Goal: Information Seeking & Learning: Learn about a topic

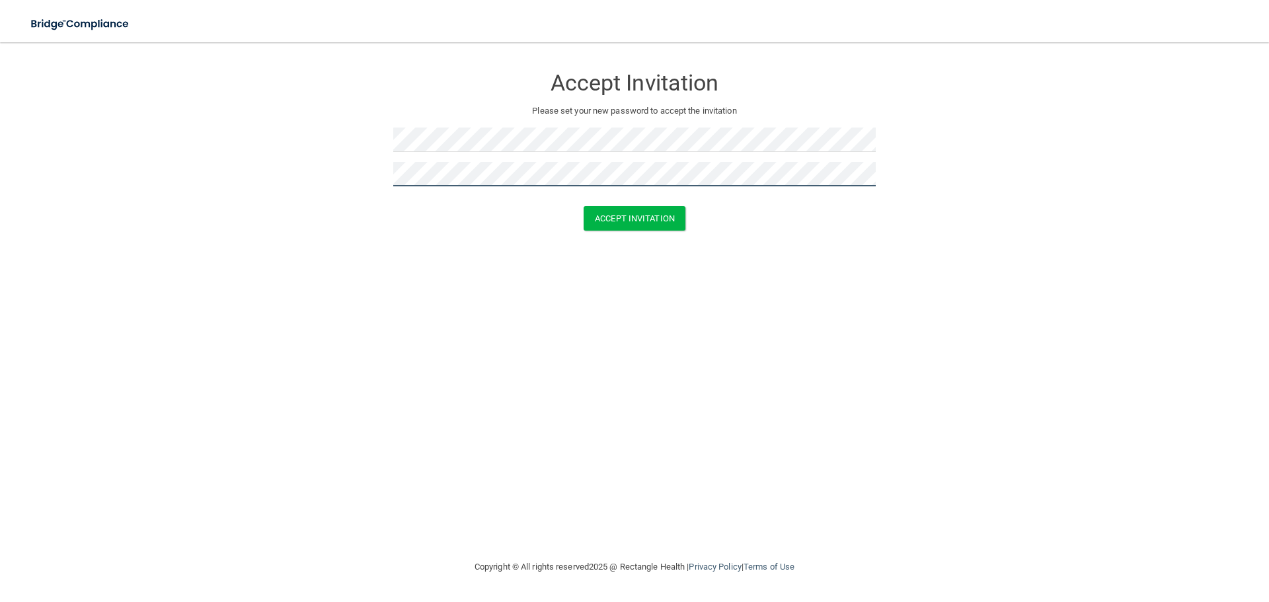
click at [584, 206] on button "Accept Invitation" at bounding box center [635, 218] width 102 height 24
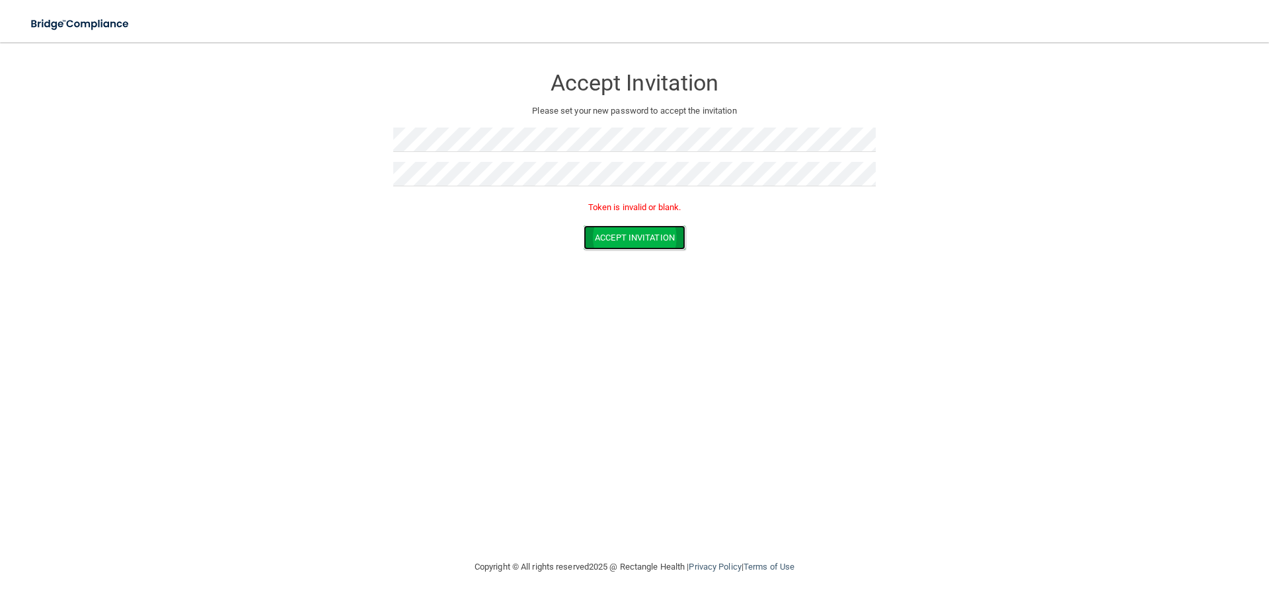
click at [635, 240] on button "Accept Invitation" at bounding box center [635, 237] width 102 height 24
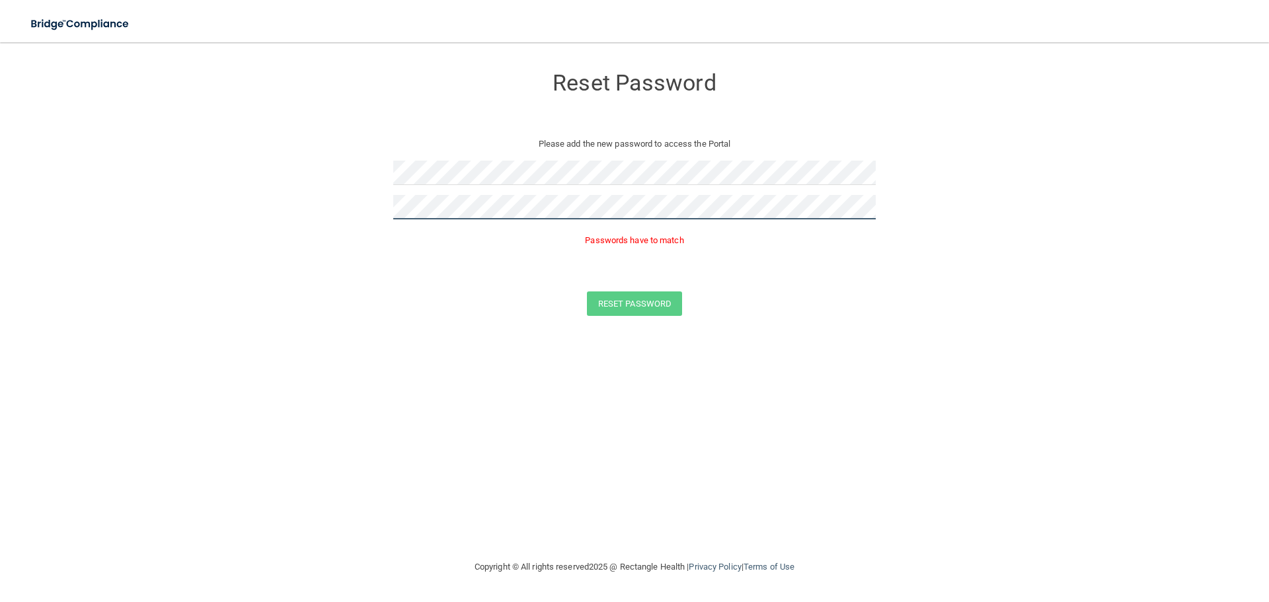
click at [358, 204] on form "Reset Password Please add the new password to access the Portal Passwords have …" at bounding box center [634, 194] width 1217 height 276
click at [587, 272] on button "Reset Password" at bounding box center [634, 284] width 95 height 24
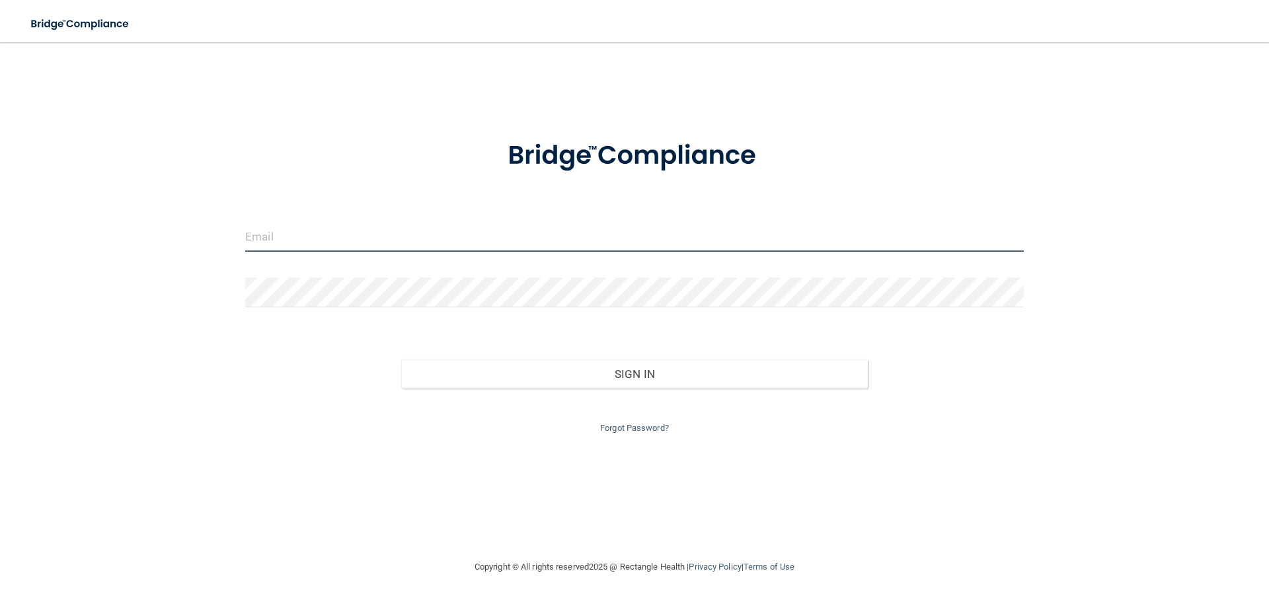
click at [358, 242] on input "email" at bounding box center [634, 237] width 779 height 30
type input "[EMAIL_ADDRESS][DOMAIN_NAME]"
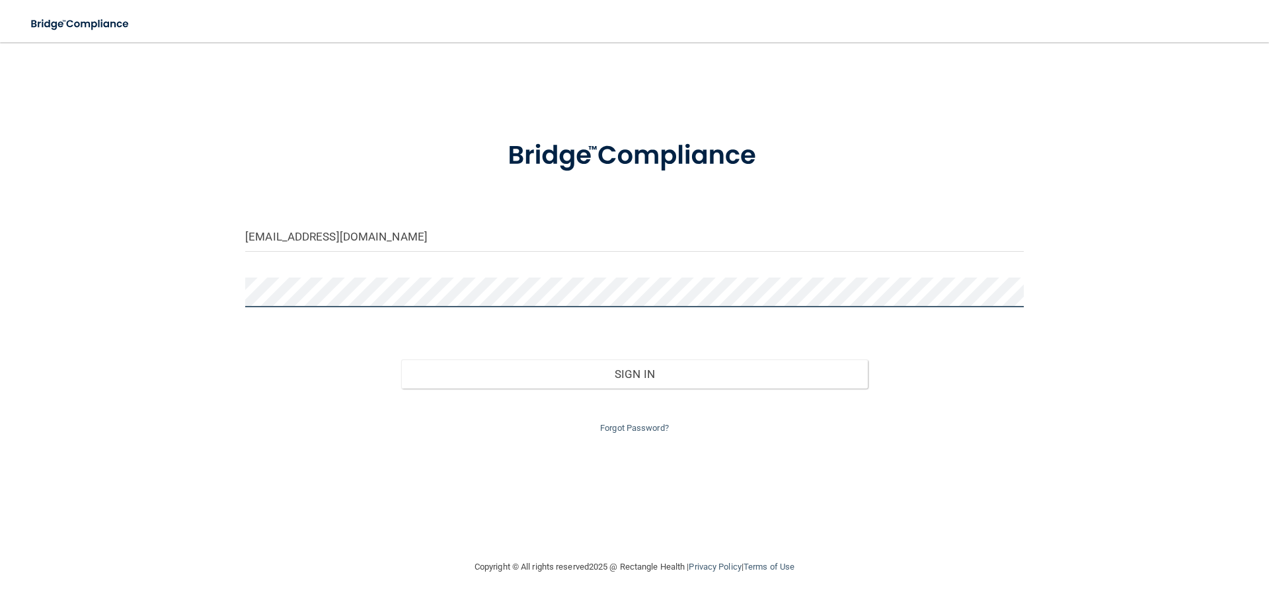
click at [401, 360] on button "Sign In" at bounding box center [634, 374] width 467 height 29
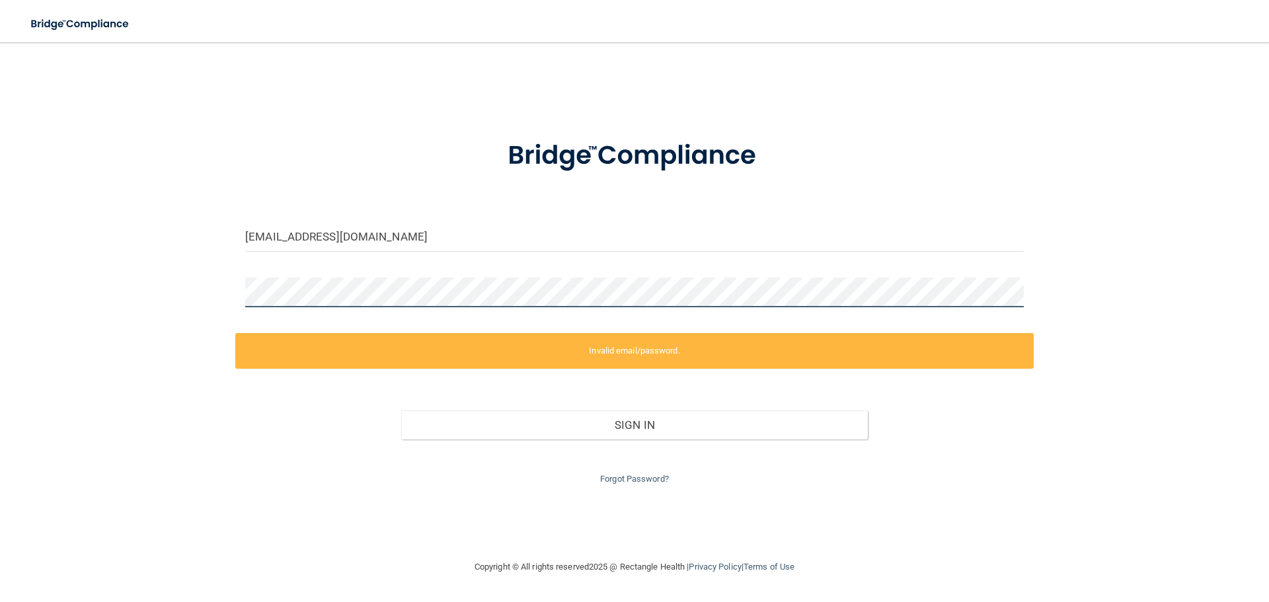
click at [87, 293] on div "taylordaw98@gmail.com Invalid email/password. You don't have permission to acce…" at bounding box center [634, 301] width 1217 height 491
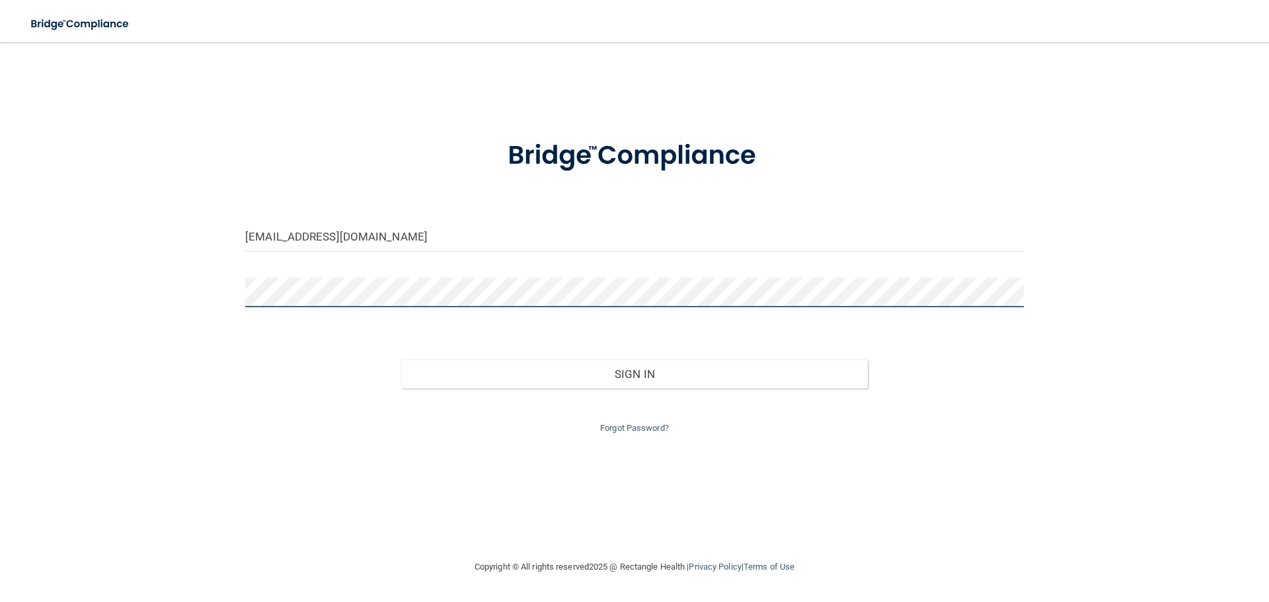
click at [401, 360] on button "Sign In" at bounding box center [634, 374] width 467 height 29
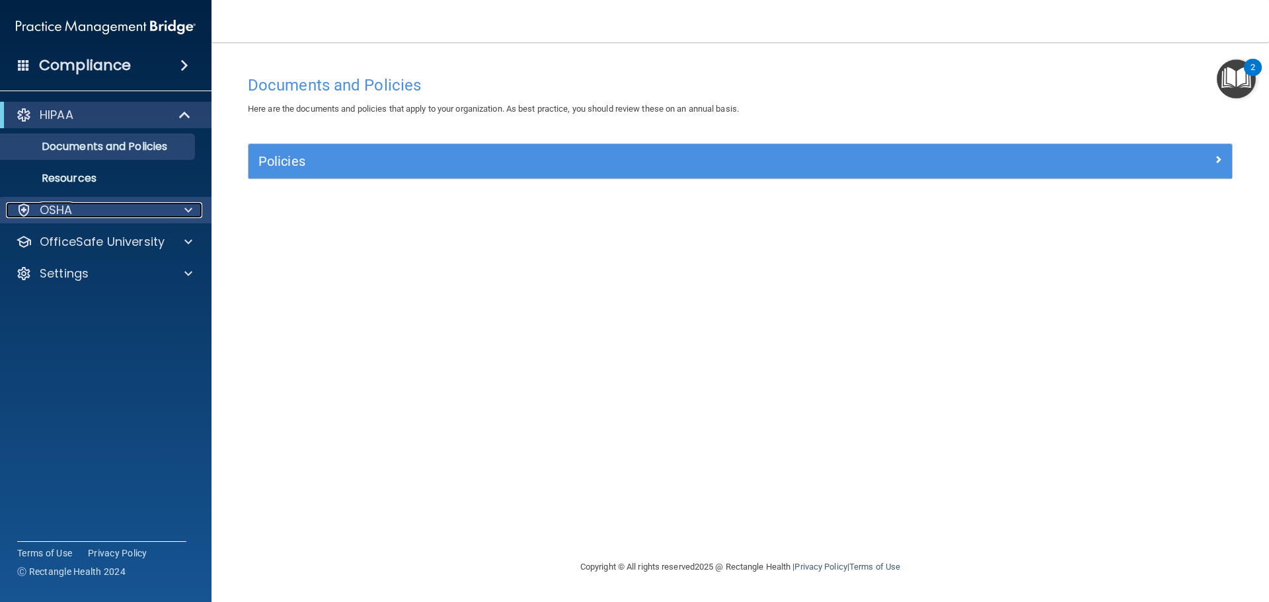
click at [178, 214] on div at bounding box center [186, 210] width 33 height 16
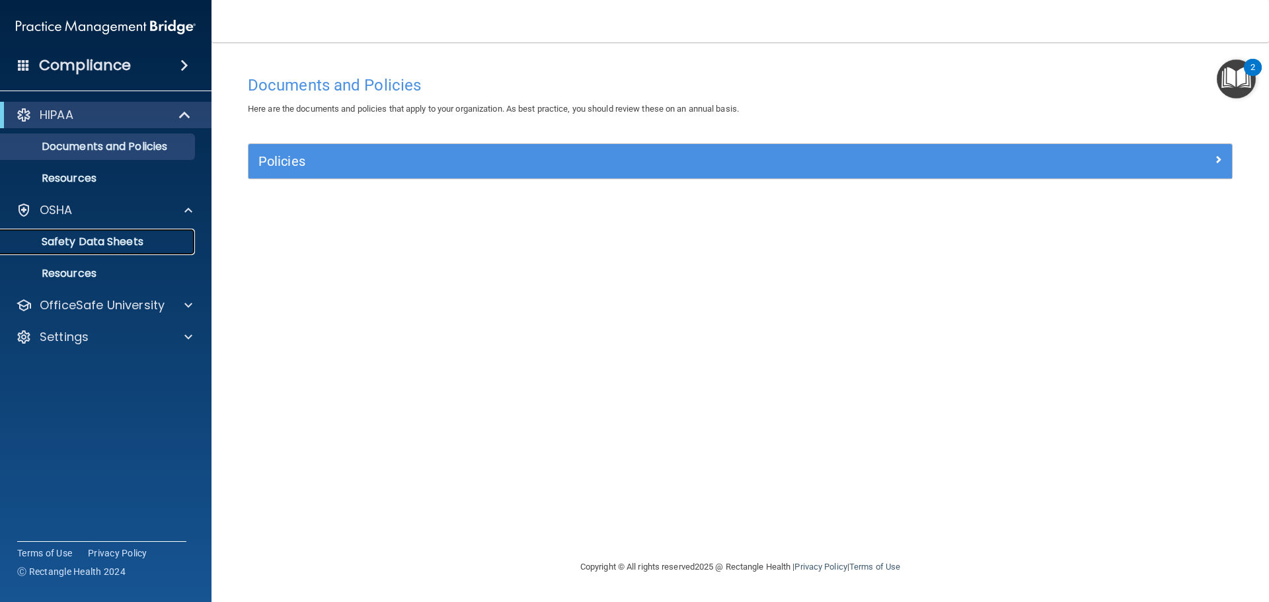
click at [114, 237] on p "Safety Data Sheets" at bounding box center [99, 241] width 180 height 13
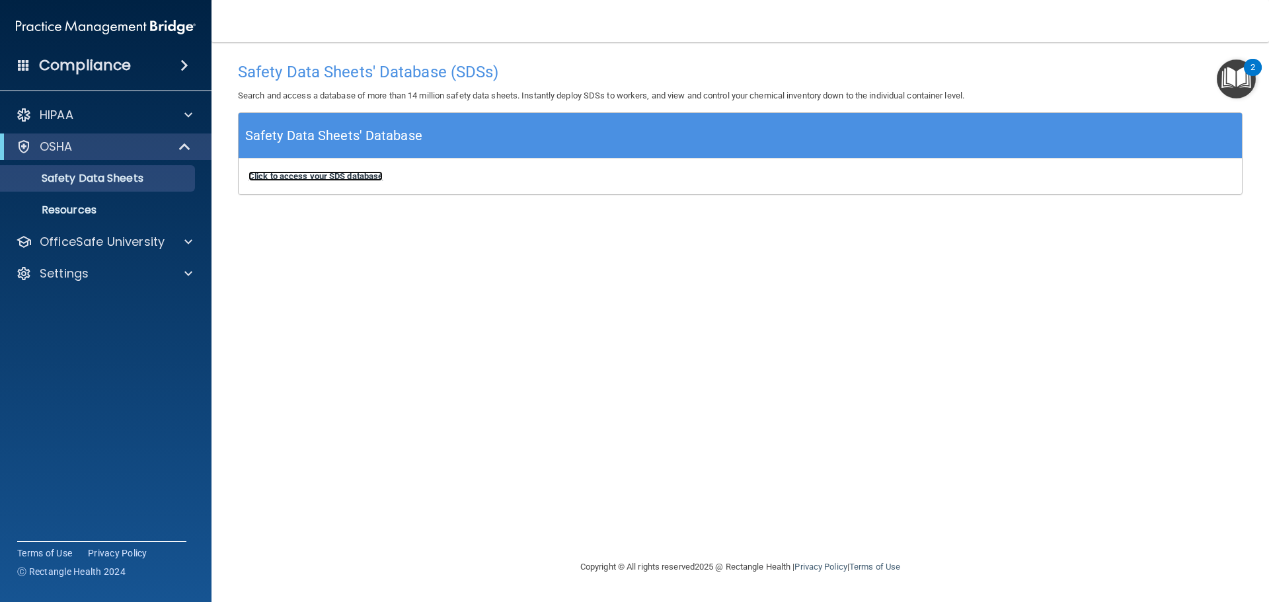
click at [323, 176] on b "Click to access your SDS database" at bounding box center [316, 176] width 134 height 10
click at [110, 211] on p "Resources" at bounding box center [99, 210] width 180 height 13
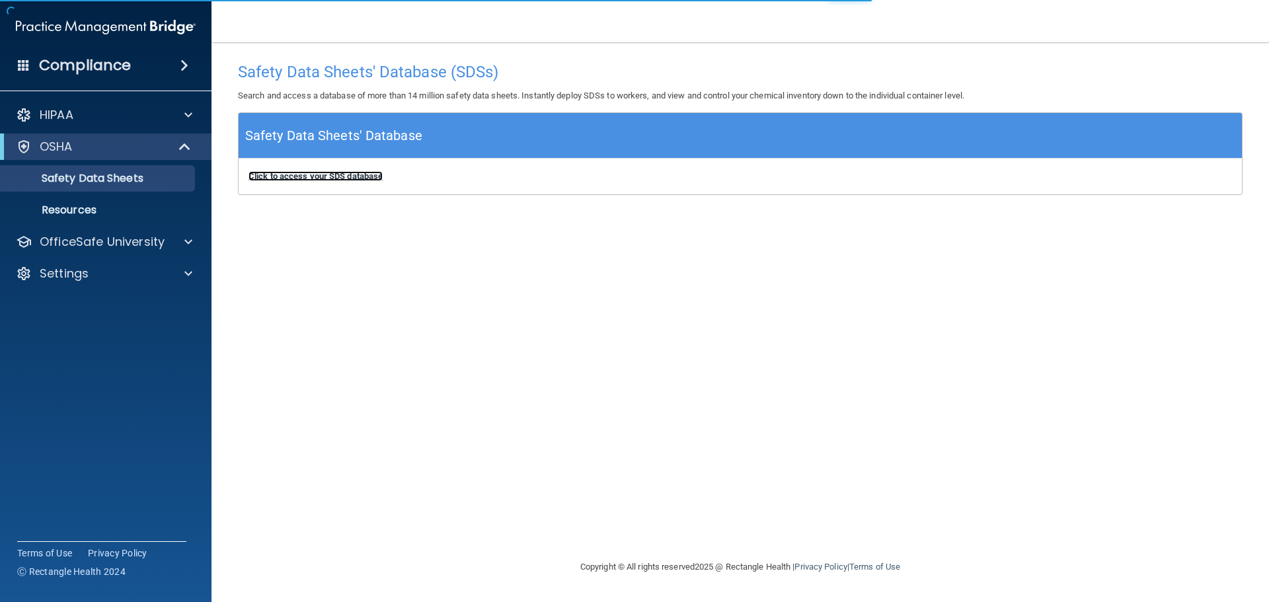
click at [321, 177] on b "Click to access your SDS database" at bounding box center [316, 176] width 134 height 10
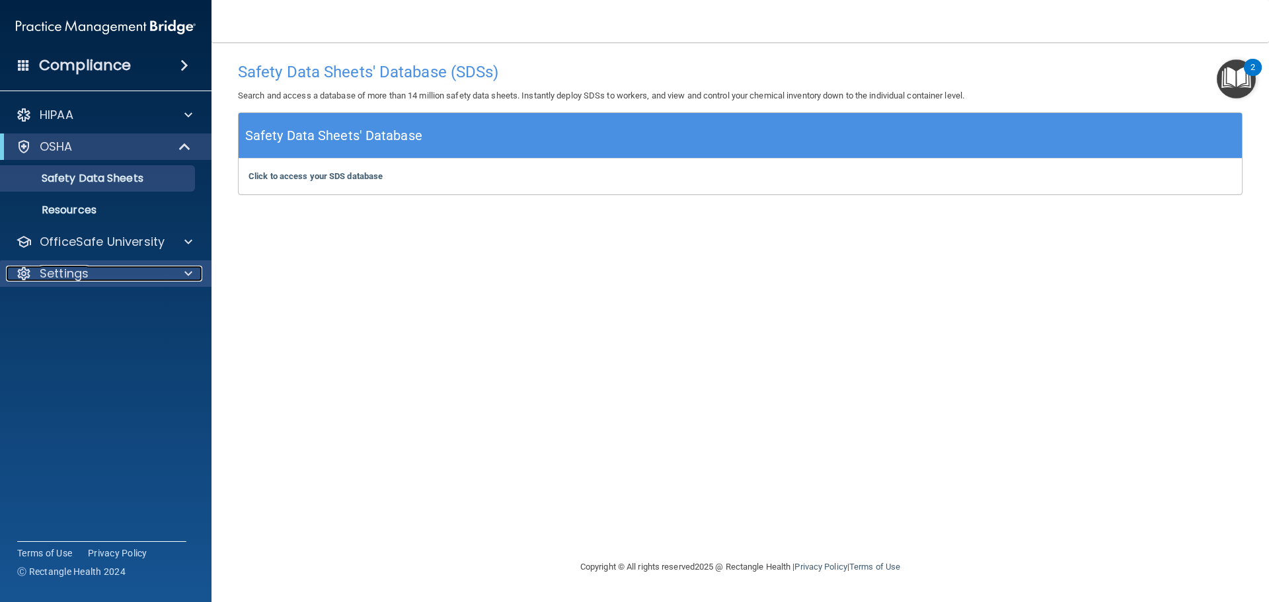
click at [73, 277] on p "Settings" at bounding box center [64, 274] width 49 height 16
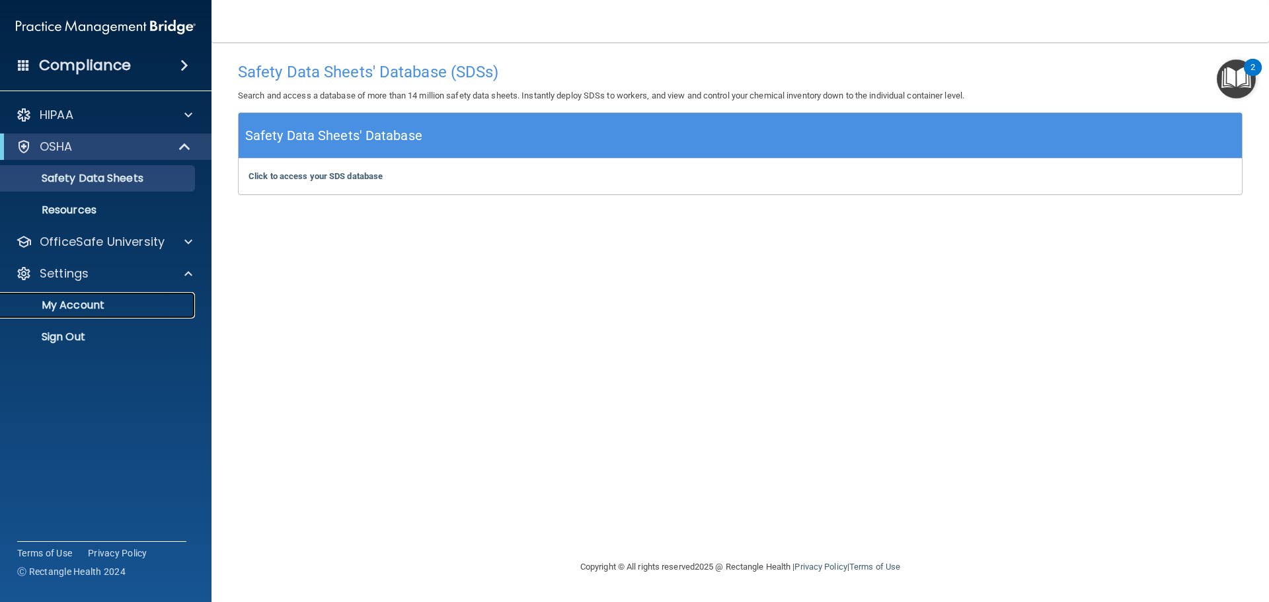
click at [111, 315] on link "My Account" at bounding box center [91, 305] width 208 height 26
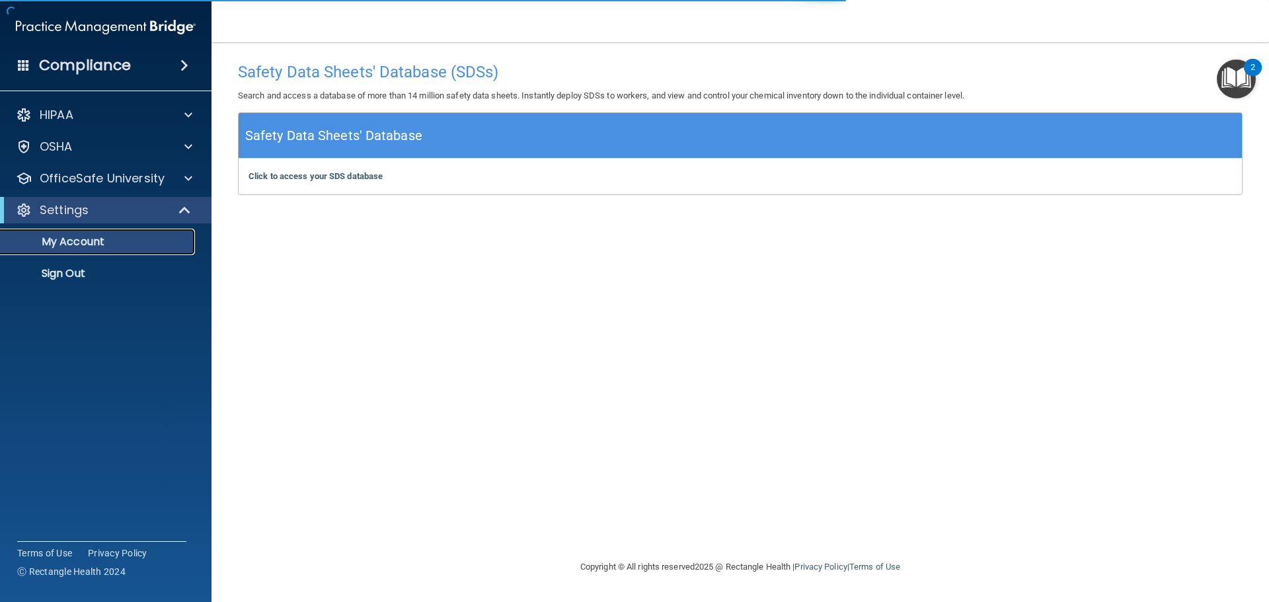
click at [65, 247] on p "My Account" at bounding box center [99, 241] width 180 height 13
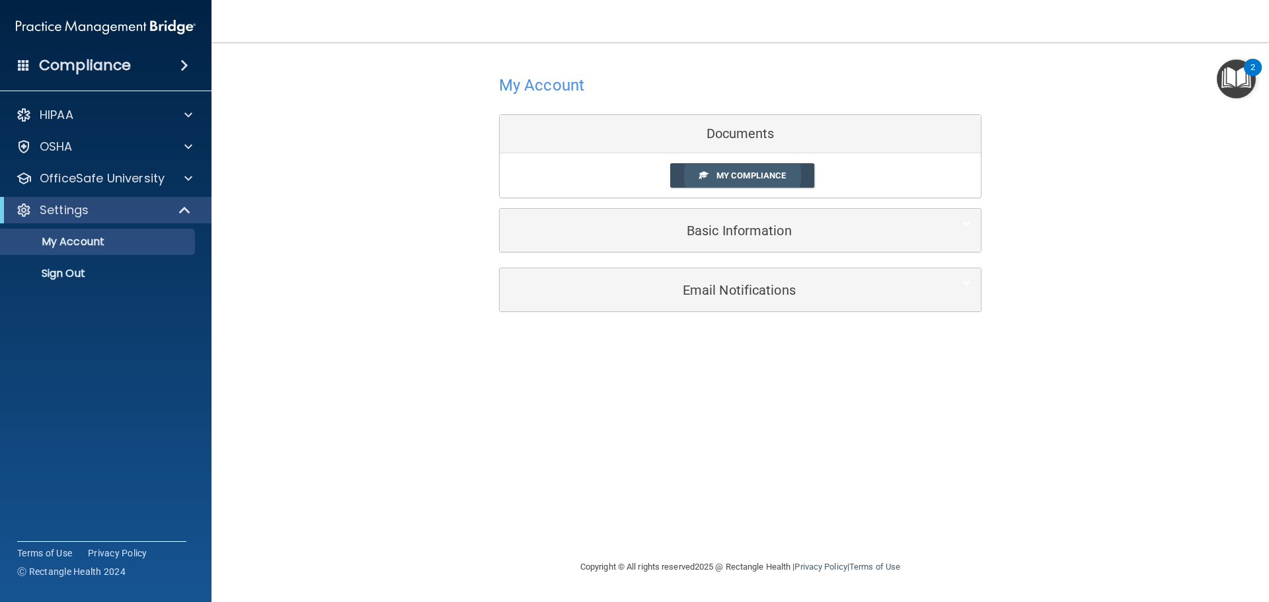
click at [751, 173] on span "My Compliance" at bounding box center [751, 176] width 69 height 10
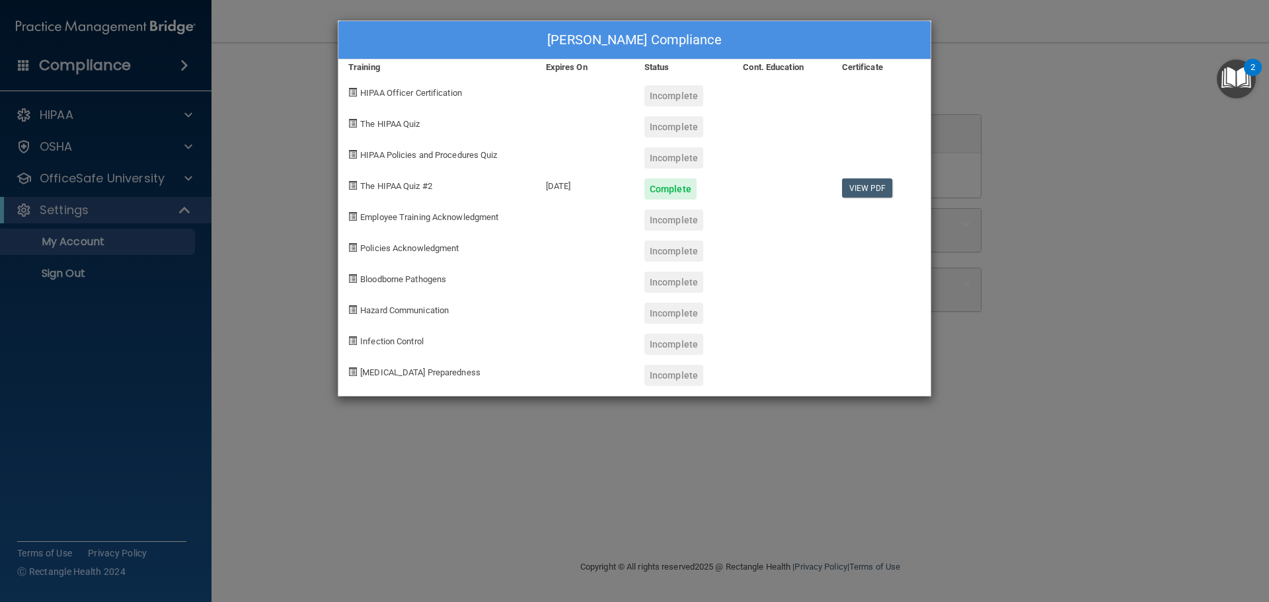
click at [675, 159] on div "Incomplete" at bounding box center [674, 157] width 59 height 21
click at [412, 125] on span "The HIPAA Quiz" at bounding box center [390, 124] width 60 height 10
click at [155, 184] on div "Taylor Dawson's Compliance Training Expires On Status Cont. Education Certifica…" at bounding box center [634, 301] width 1269 height 602
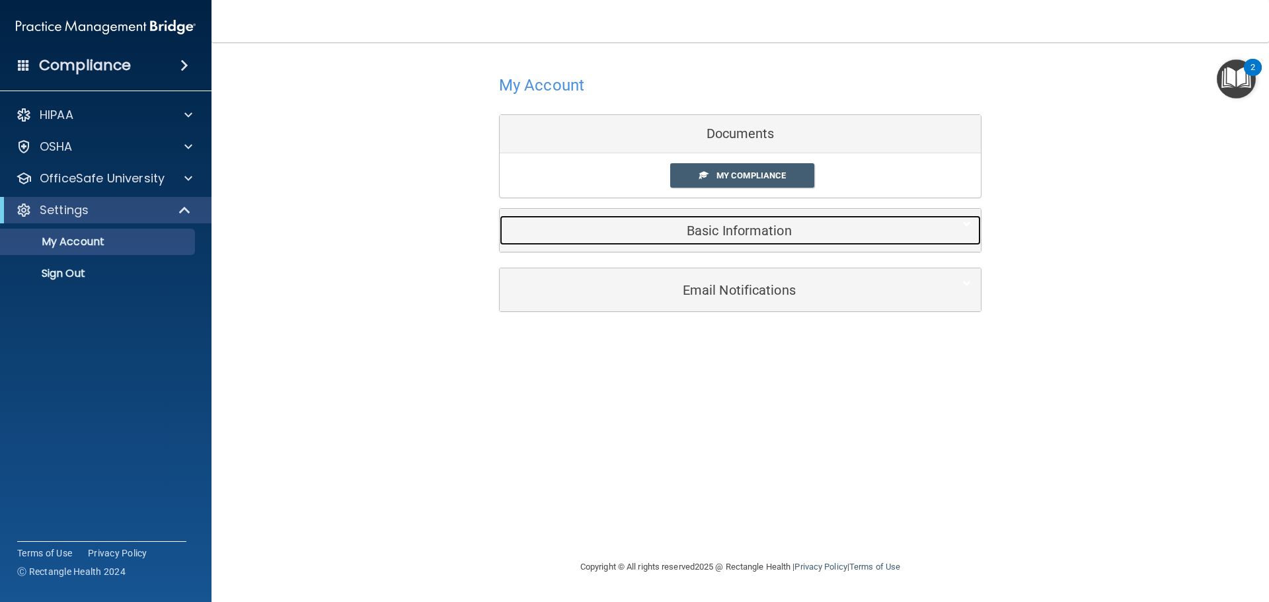
click at [769, 233] on h5 "Basic Information" at bounding box center [720, 230] width 421 height 15
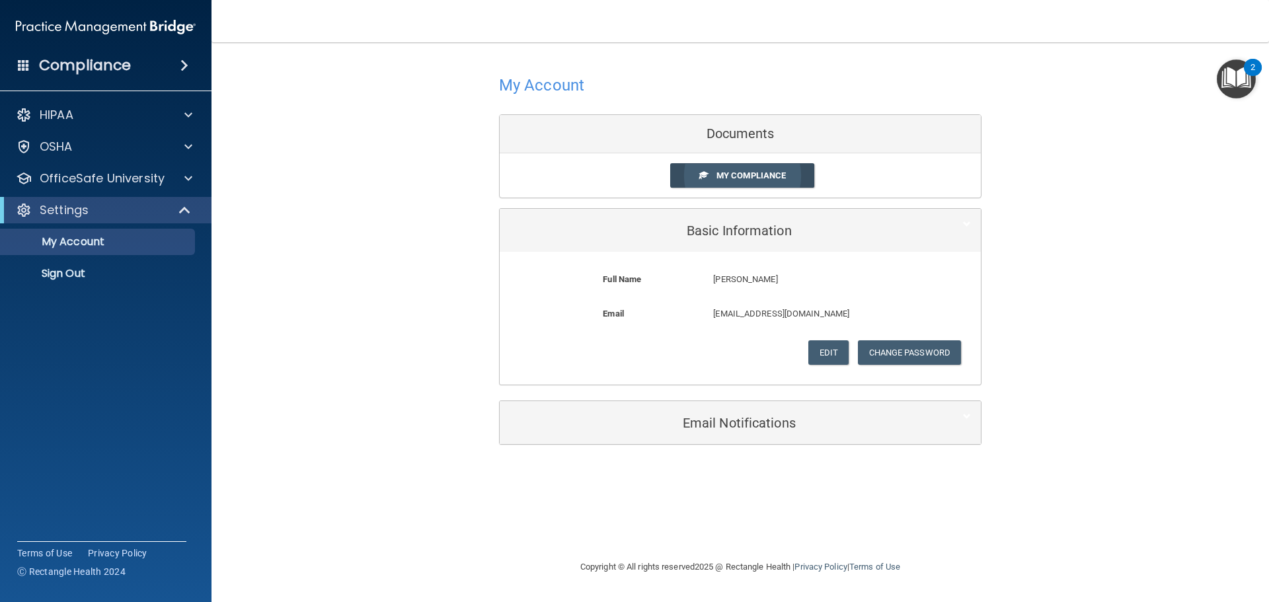
click at [760, 165] on link "My Compliance" at bounding box center [742, 175] width 145 height 24
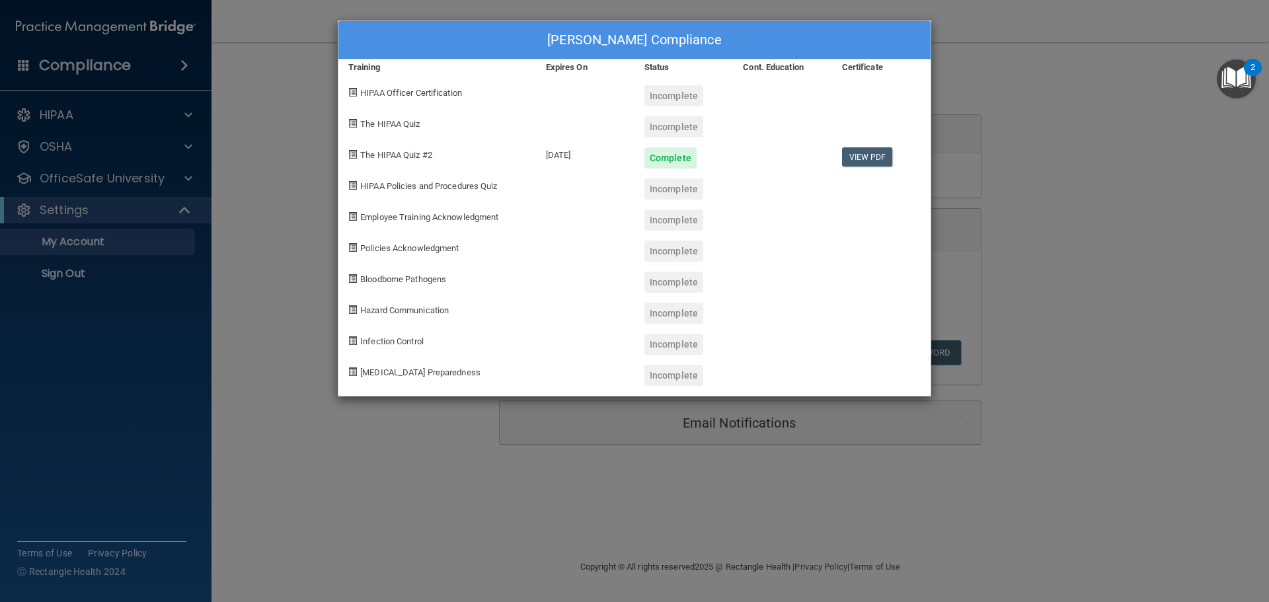
click at [175, 56] on div "Taylor Dawson's Compliance Training Expires On Status Cont. Education Certifica…" at bounding box center [634, 301] width 1269 height 602
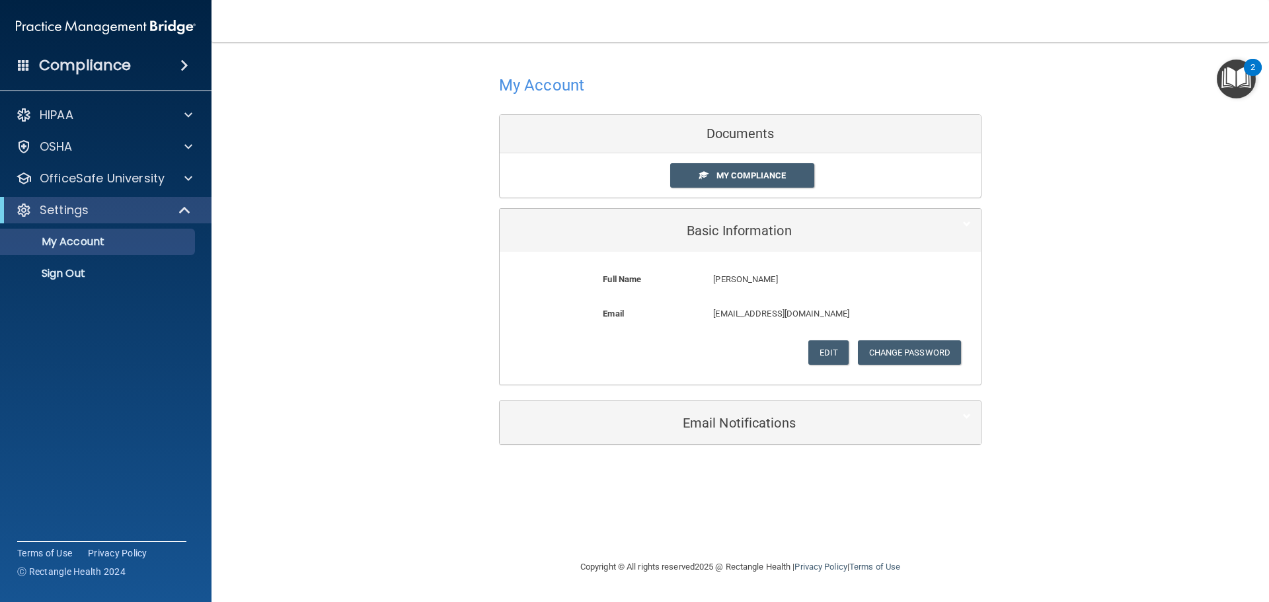
click at [186, 62] on span at bounding box center [184, 66] width 8 height 16
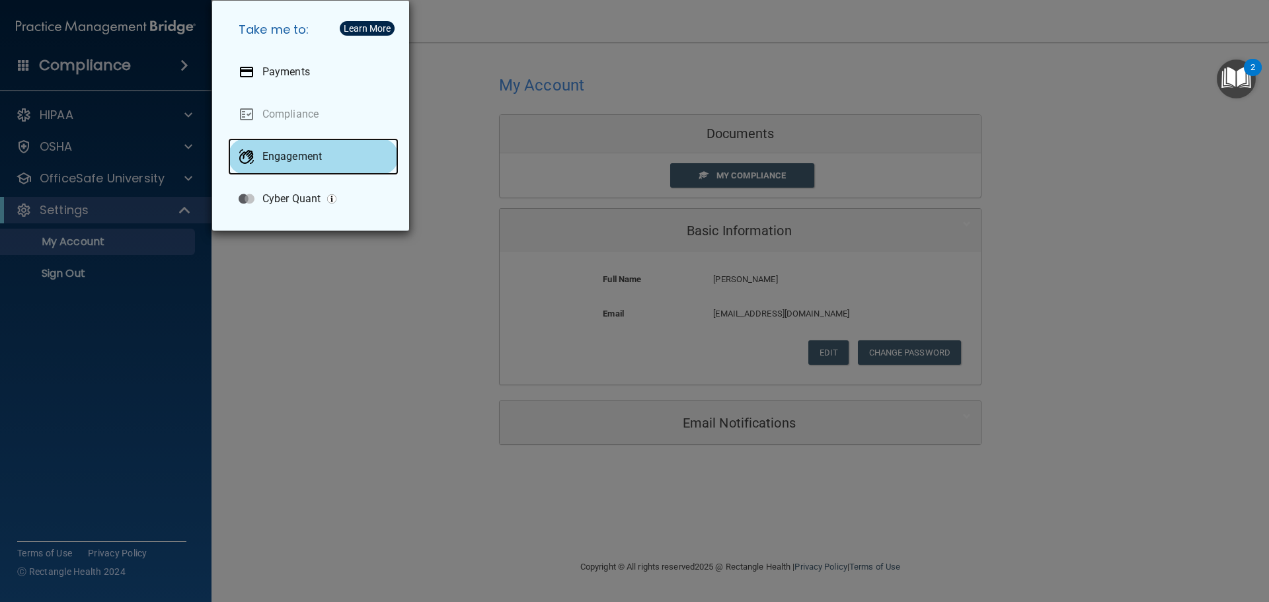
click at [286, 147] on div "Engagement" at bounding box center [313, 156] width 171 height 37
click at [75, 157] on div "Take me to: Payments Compliance Engagement Cyber Quant" at bounding box center [634, 301] width 1269 height 602
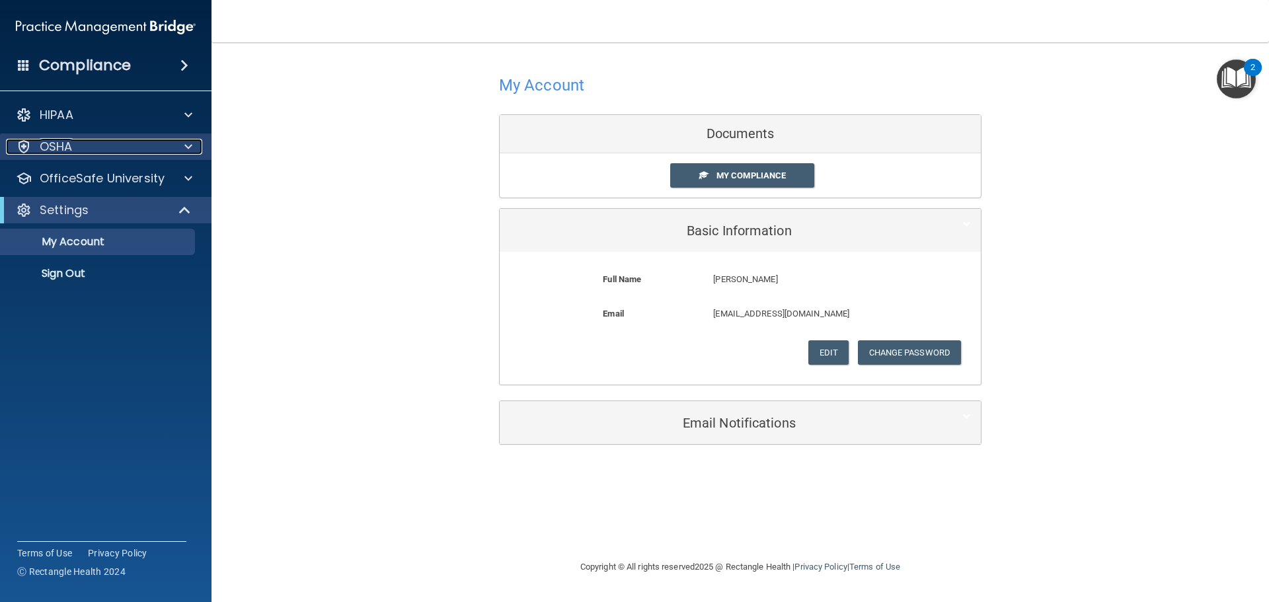
click at [77, 147] on div "OSHA" at bounding box center [88, 147] width 164 height 16
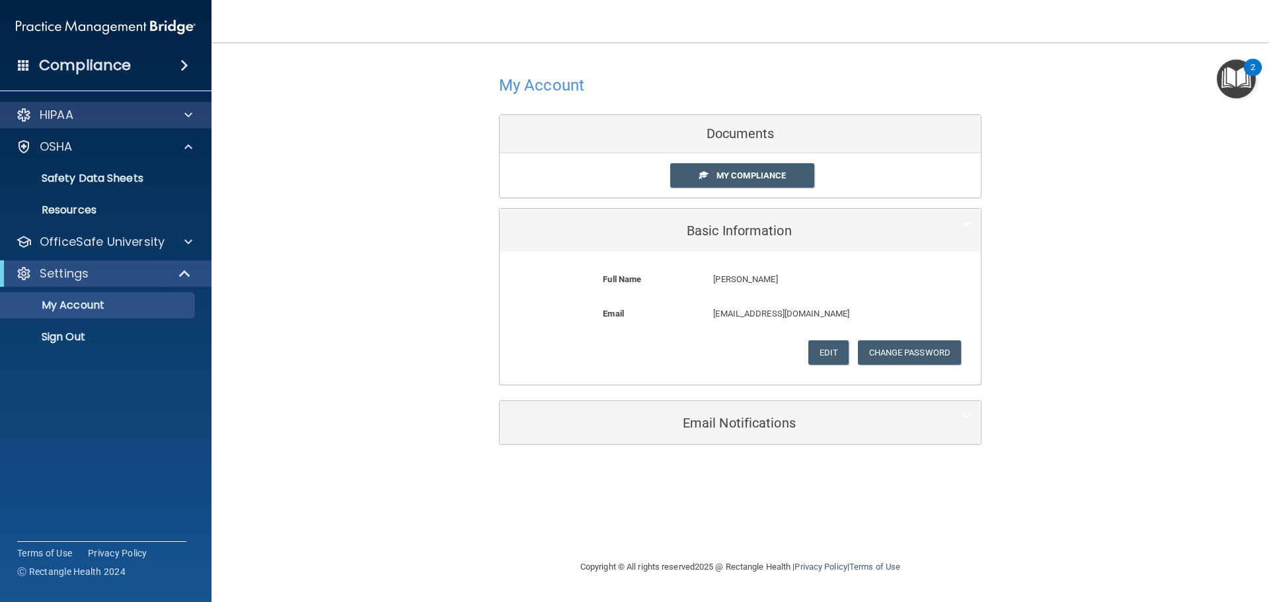
click at [91, 124] on div "HIPAA" at bounding box center [106, 115] width 212 height 26
click at [195, 115] on div at bounding box center [186, 115] width 33 height 16
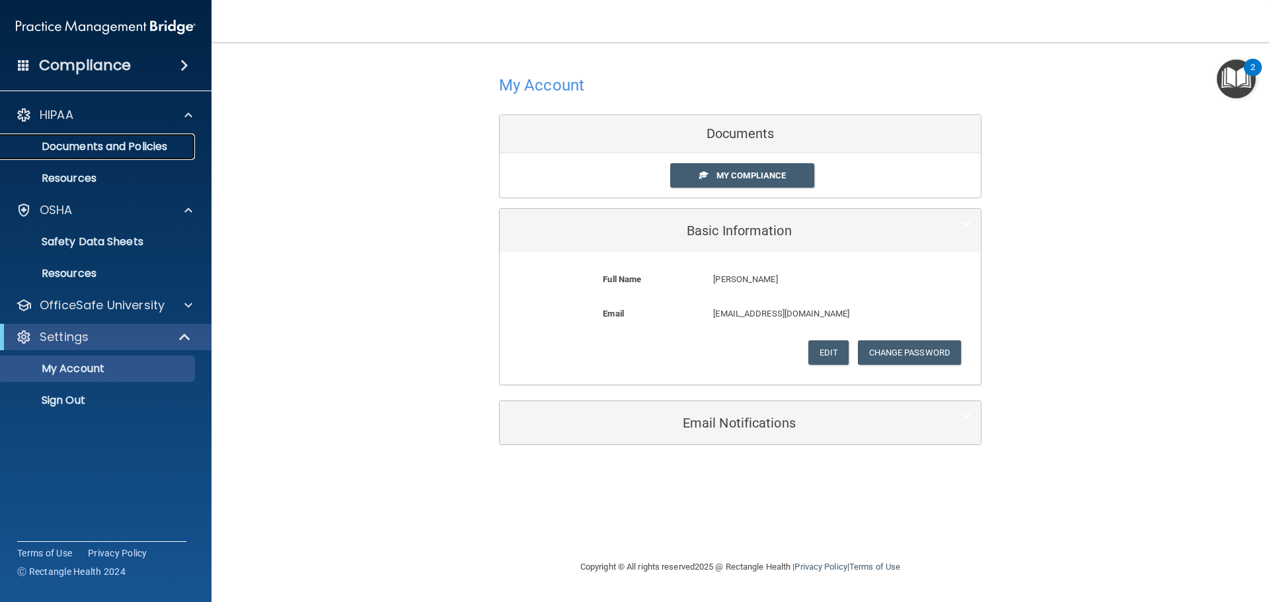
click at [134, 145] on p "Documents and Policies" at bounding box center [99, 146] width 180 height 13
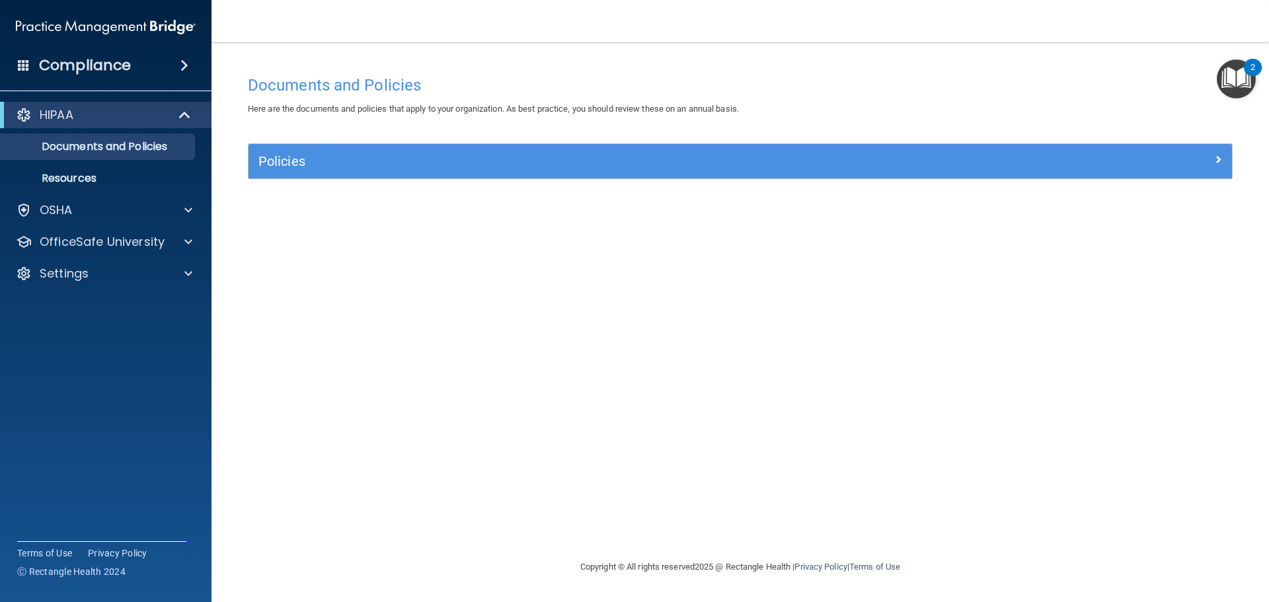
click at [71, 69] on h4 "Compliance" at bounding box center [85, 65] width 92 height 19
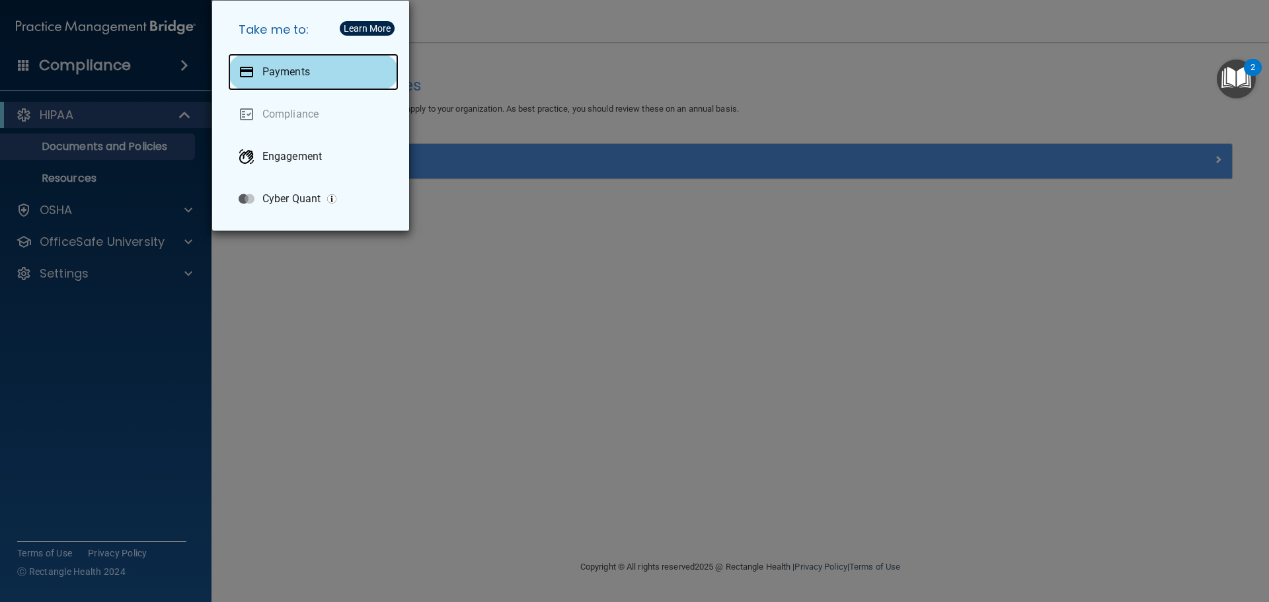
click at [306, 75] on p "Payments" at bounding box center [286, 71] width 48 height 13
click at [134, 206] on div "Take me to: Payments Compliance Engagement Cyber Quant" at bounding box center [634, 301] width 1269 height 602
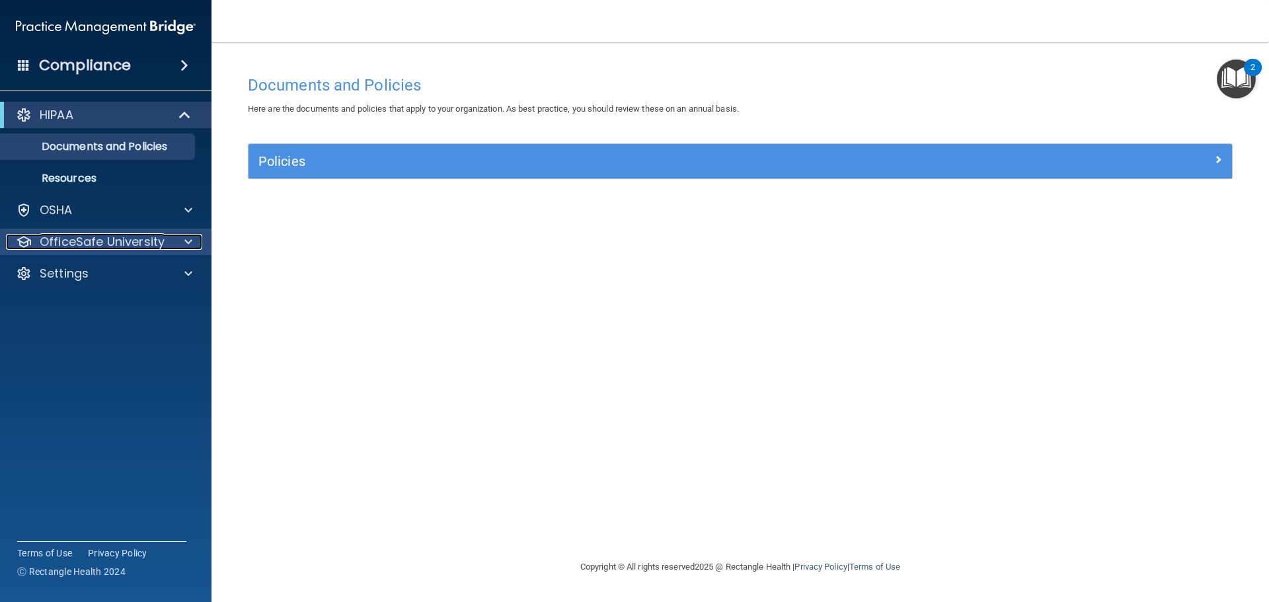
click at [133, 249] on p "OfficeSafe University" at bounding box center [102, 242] width 125 height 16
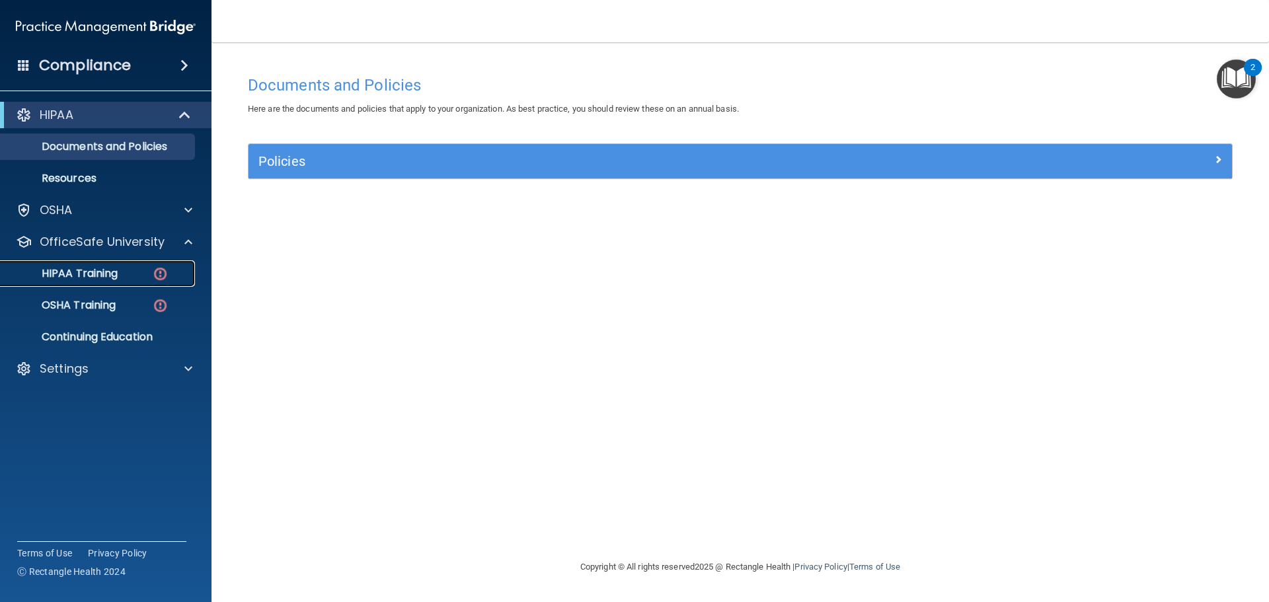
click at [130, 277] on div "HIPAA Training" at bounding box center [99, 273] width 180 height 13
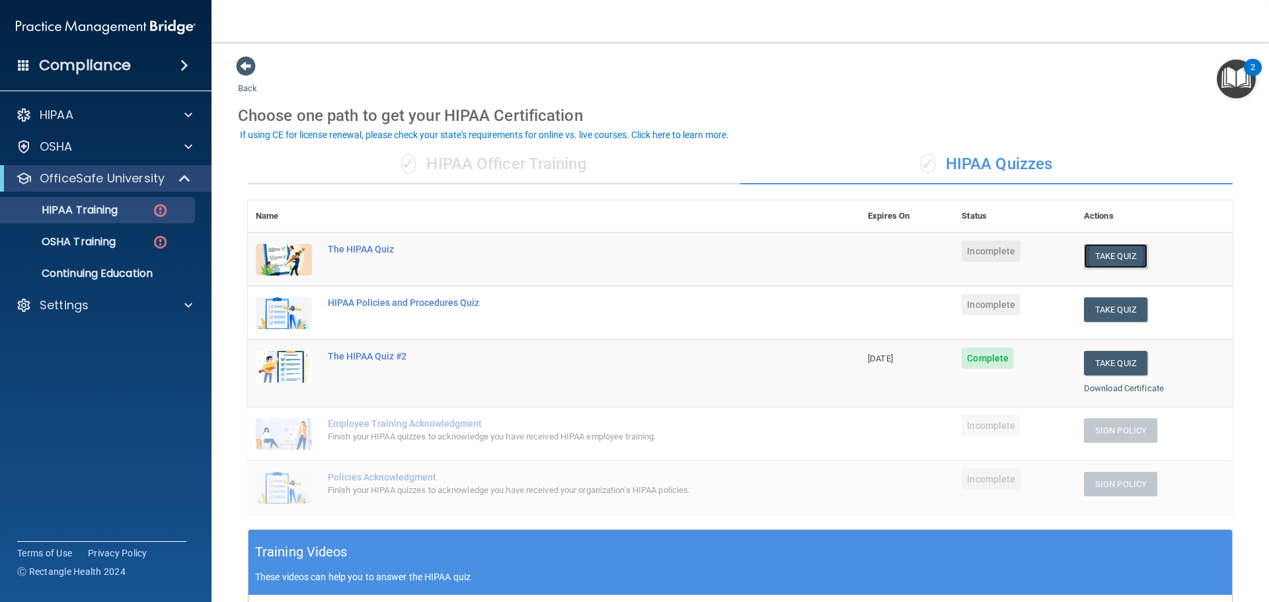
click at [1107, 258] on button "Take Quiz" at bounding box center [1115, 256] width 63 height 24
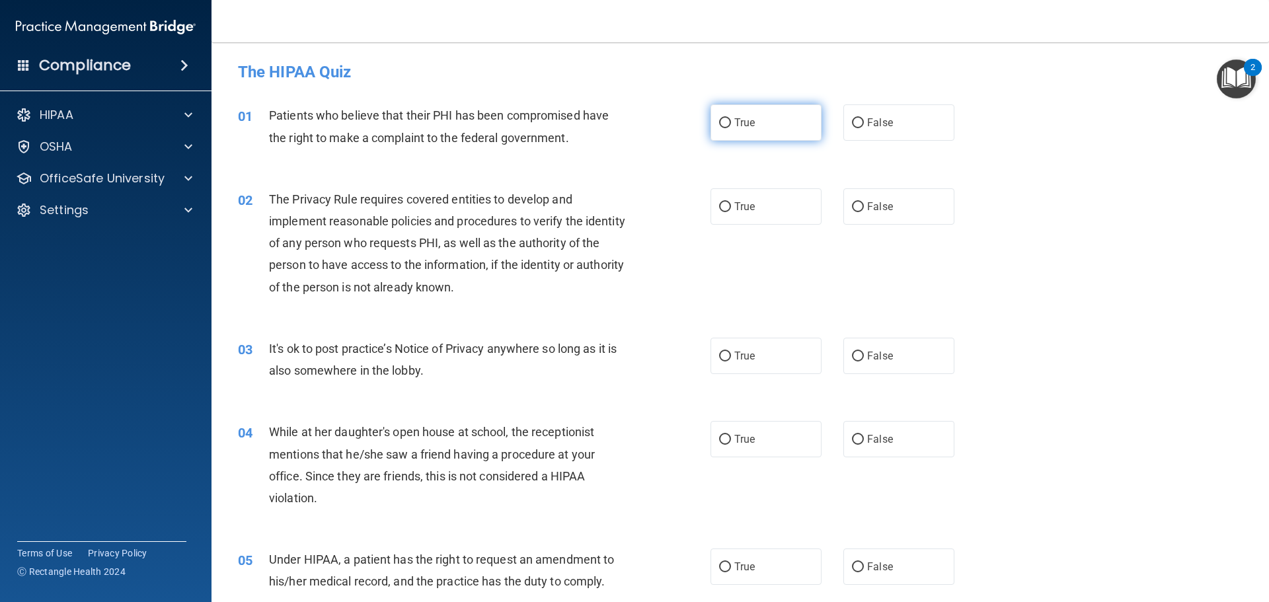
click at [785, 131] on label "True" at bounding box center [766, 122] width 111 height 36
click at [731, 128] on input "True" at bounding box center [725, 123] width 12 height 10
radio input "true"
drag, startPoint x: 769, startPoint y: 207, endPoint x: 769, endPoint y: 223, distance: 15.9
click at [769, 208] on label "True" at bounding box center [766, 206] width 111 height 36
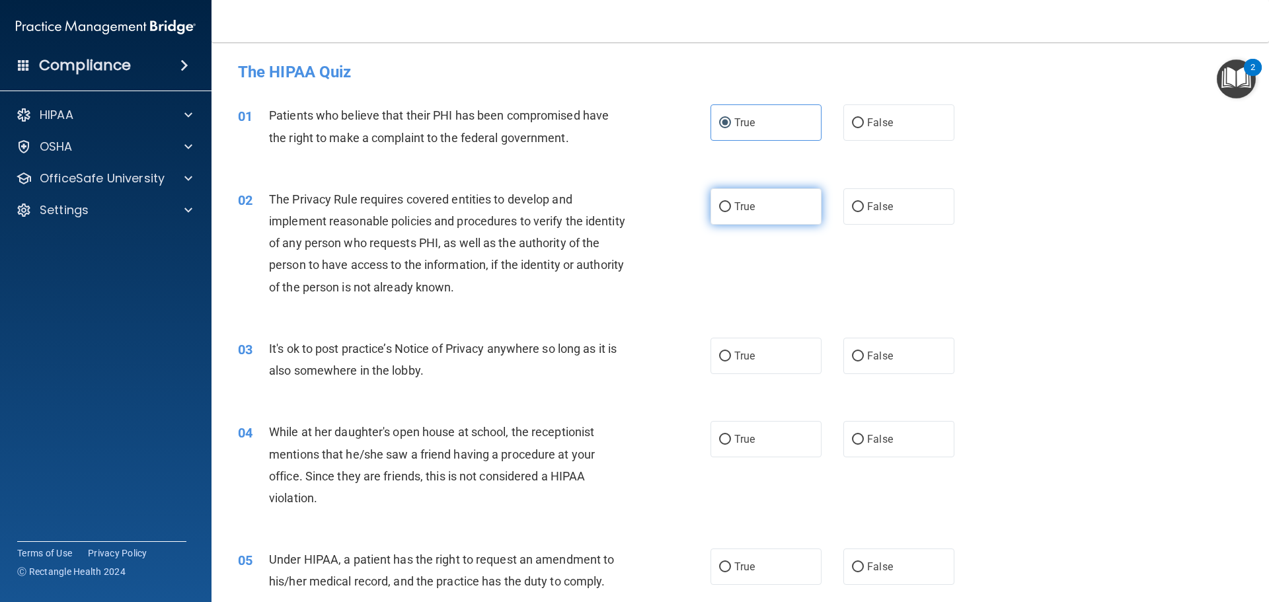
click at [731, 208] on input "True" at bounding box center [725, 207] width 12 height 10
radio input "true"
click at [744, 358] on span "True" at bounding box center [745, 356] width 20 height 13
click at [731, 358] on input "True" at bounding box center [725, 357] width 12 height 10
radio input "true"
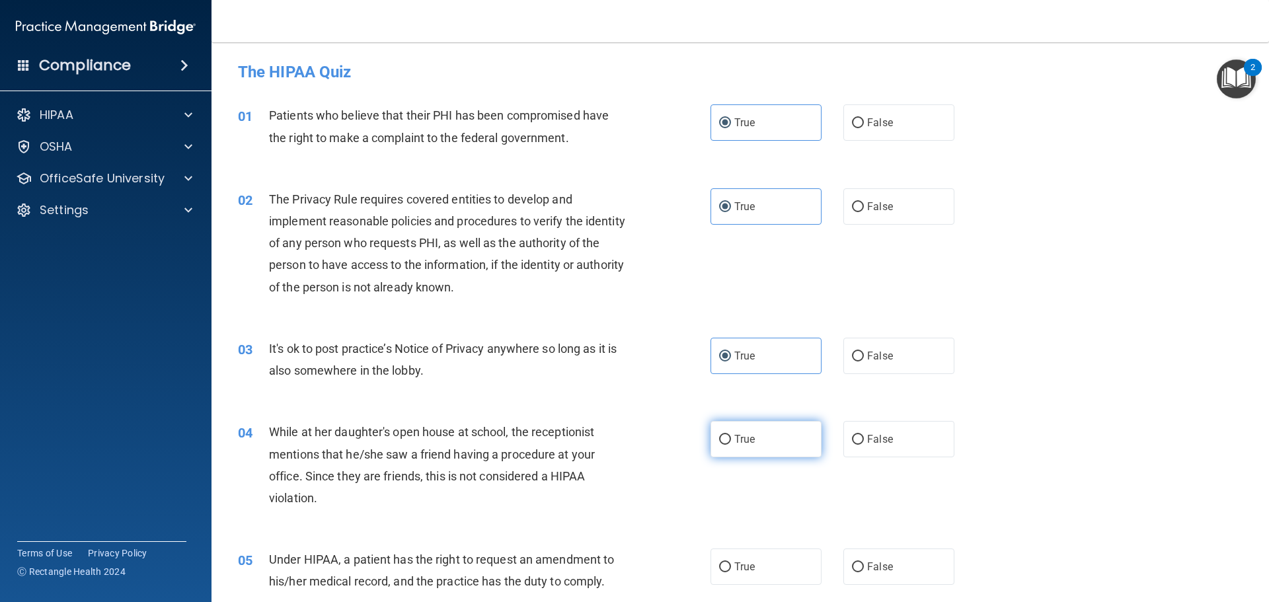
click at [752, 431] on label "True" at bounding box center [766, 439] width 111 height 36
click at [731, 435] on input "True" at bounding box center [725, 440] width 12 height 10
radio input "true"
click at [760, 569] on label "True" at bounding box center [766, 567] width 111 height 36
click at [731, 569] on input "True" at bounding box center [725, 568] width 12 height 10
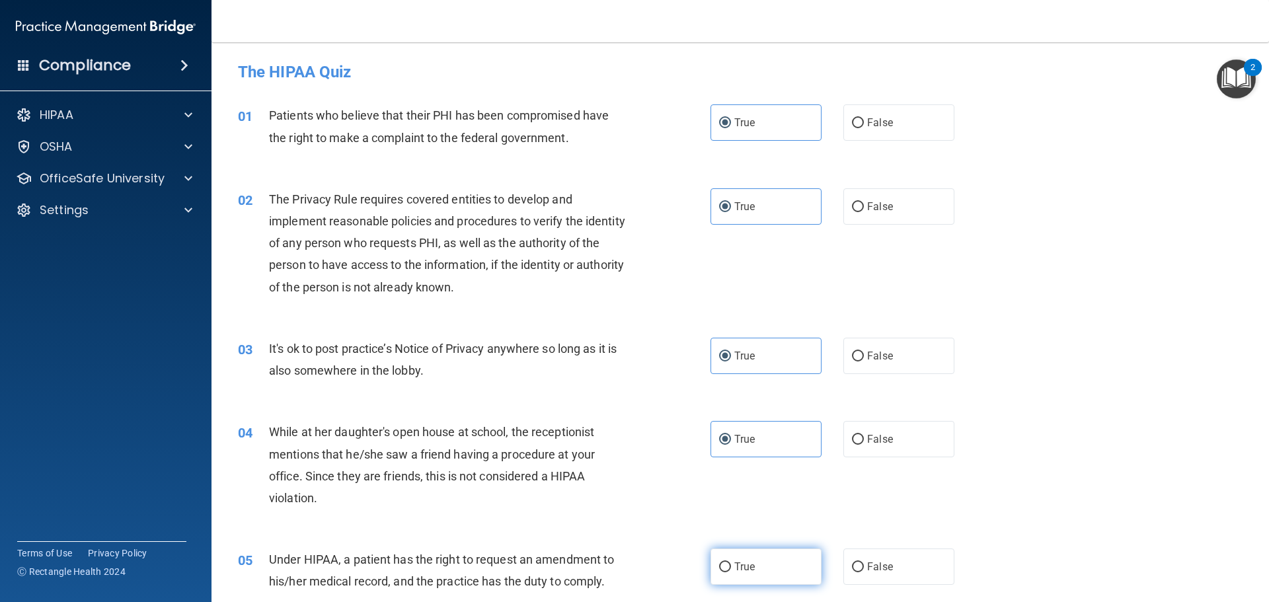
radio input "true"
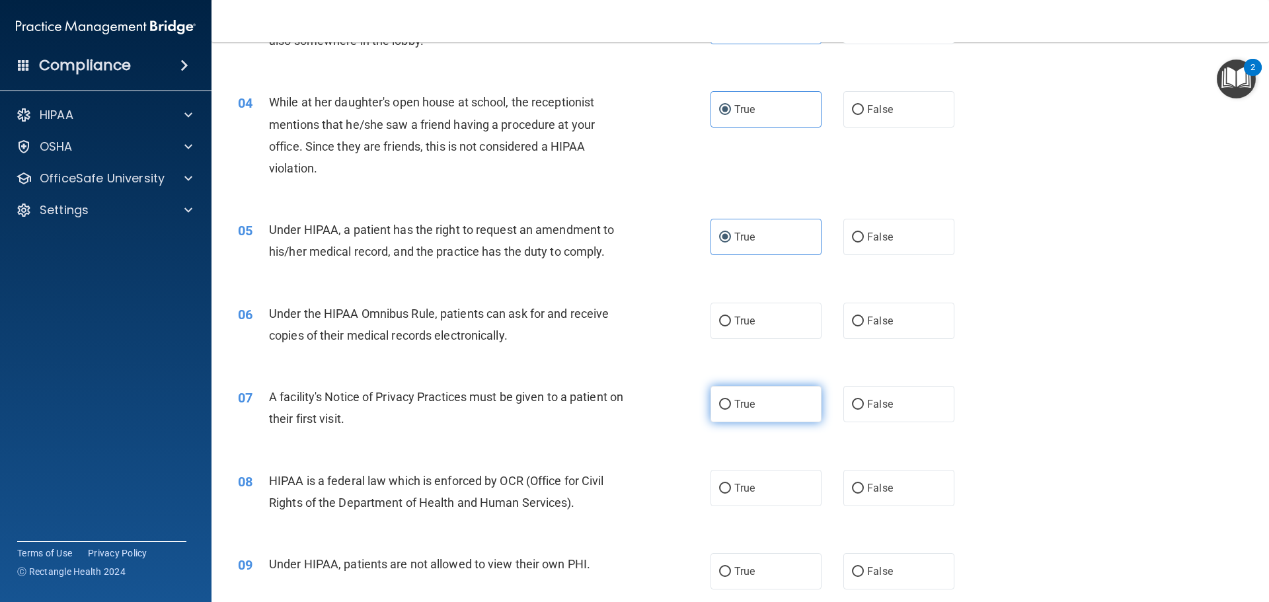
scroll to position [331, 0]
click at [746, 401] on span "True" at bounding box center [745, 403] width 20 height 13
click at [731, 401] on input "True" at bounding box center [725, 404] width 12 height 10
radio input "true"
click at [741, 313] on label "True" at bounding box center [766, 320] width 111 height 36
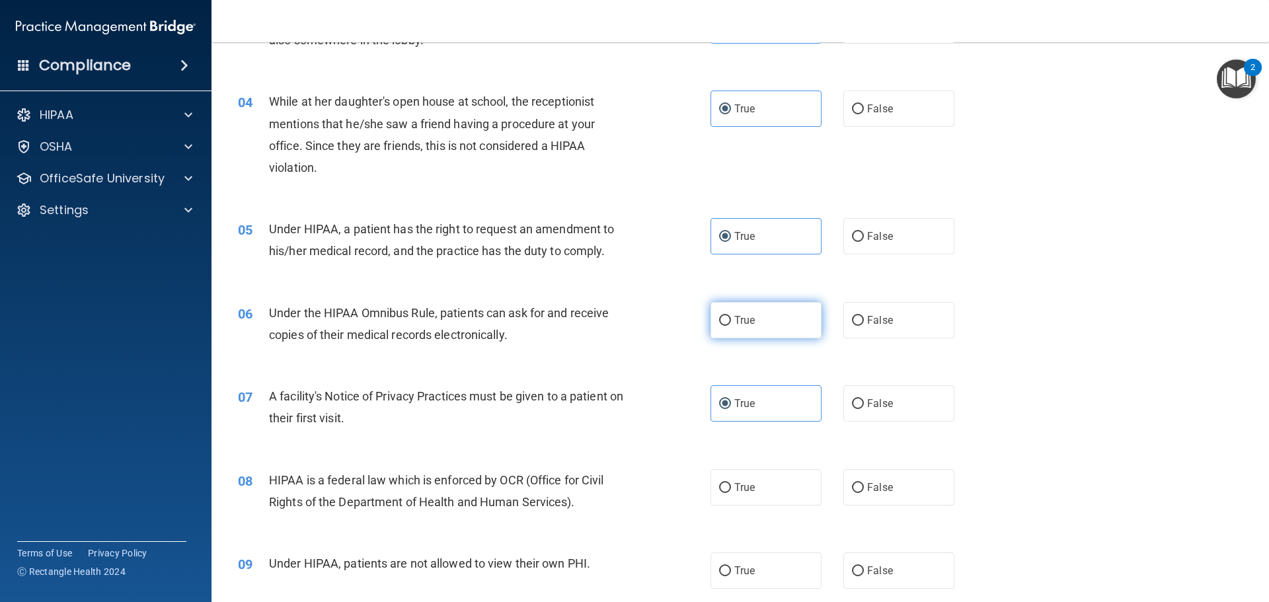
click at [731, 316] on input "True" at bounding box center [725, 321] width 12 height 10
radio input "true"
click at [770, 495] on label "True" at bounding box center [766, 487] width 111 height 36
click at [731, 493] on input "True" at bounding box center [725, 488] width 12 height 10
radio input "true"
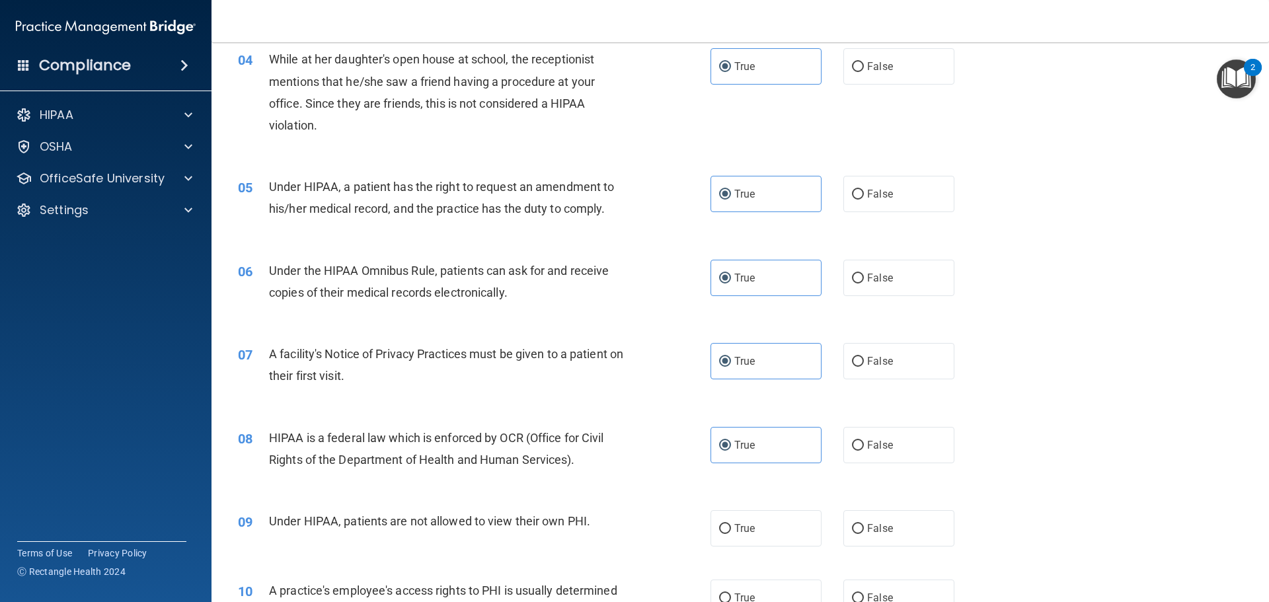
scroll to position [595, 0]
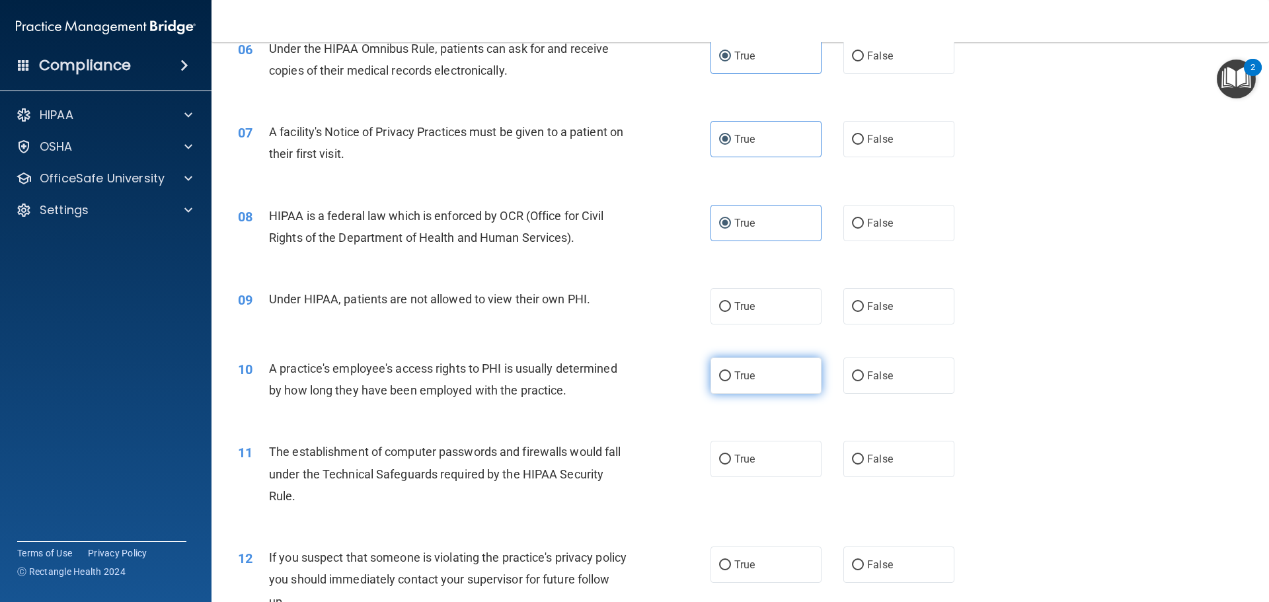
click at [747, 389] on label "True" at bounding box center [766, 376] width 111 height 36
click at [731, 381] on input "True" at bounding box center [725, 377] width 12 height 10
radio input "true"
click at [765, 312] on label "True" at bounding box center [766, 306] width 111 height 36
click at [731, 312] on input "True" at bounding box center [725, 307] width 12 height 10
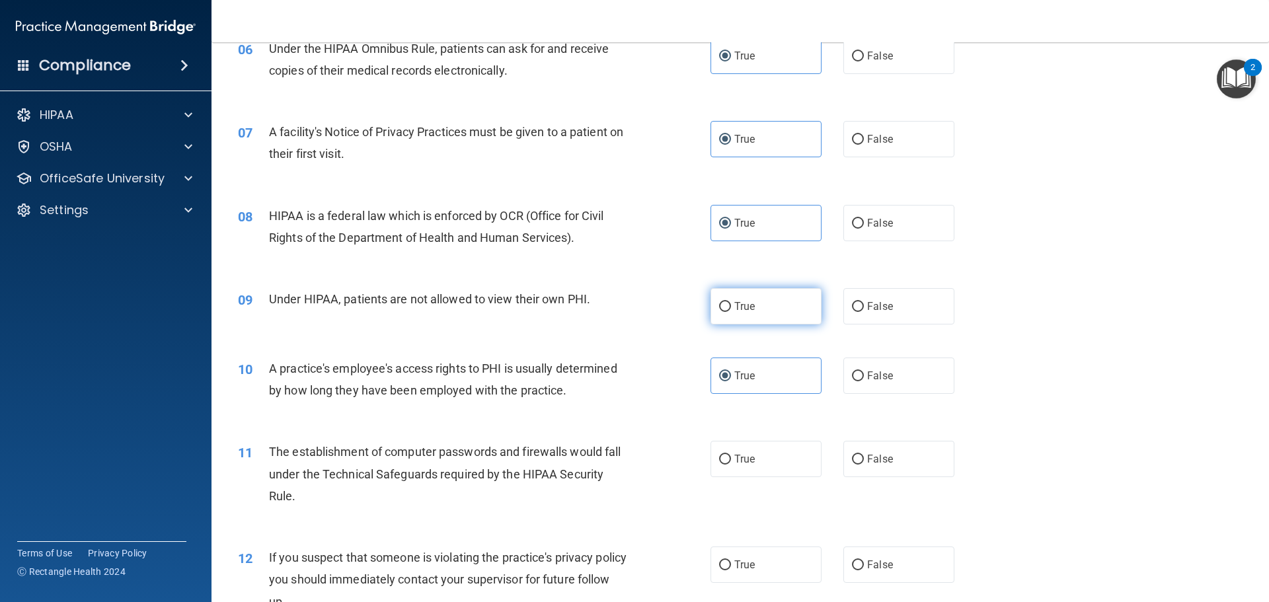
radio input "true"
click at [793, 463] on label "True" at bounding box center [766, 459] width 111 height 36
click at [731, 463] on input "True" at bounding box center [725, 460] width 12 height 10
radio input "true"
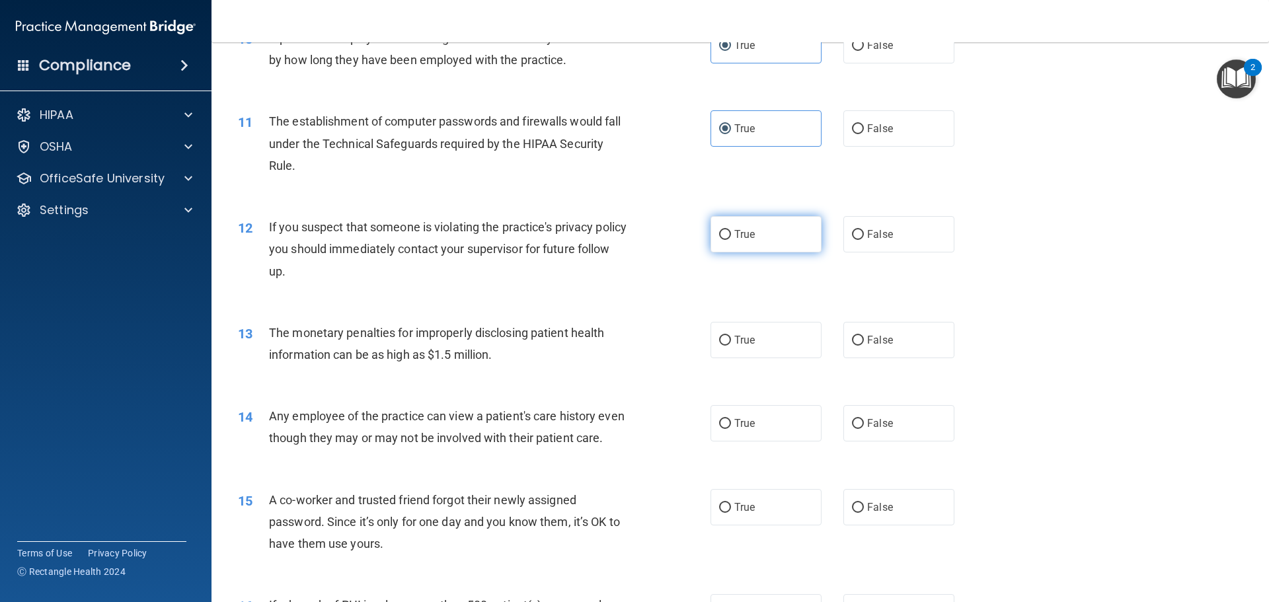
drag, startPoint x: 735, startPoint y: 335, endPoint x: 748, endPoint y: 235, distance: 100.7
click at [735, 333] on label "True" at bounding box center [766, 340] width 111 height 36
click at [731, 336] on input "True" at bounding box center [725, 341] width 12 height 10
radio input "true"
click at [750, 231] on span "True" at bounding box center [745, 234] width 20 height 13
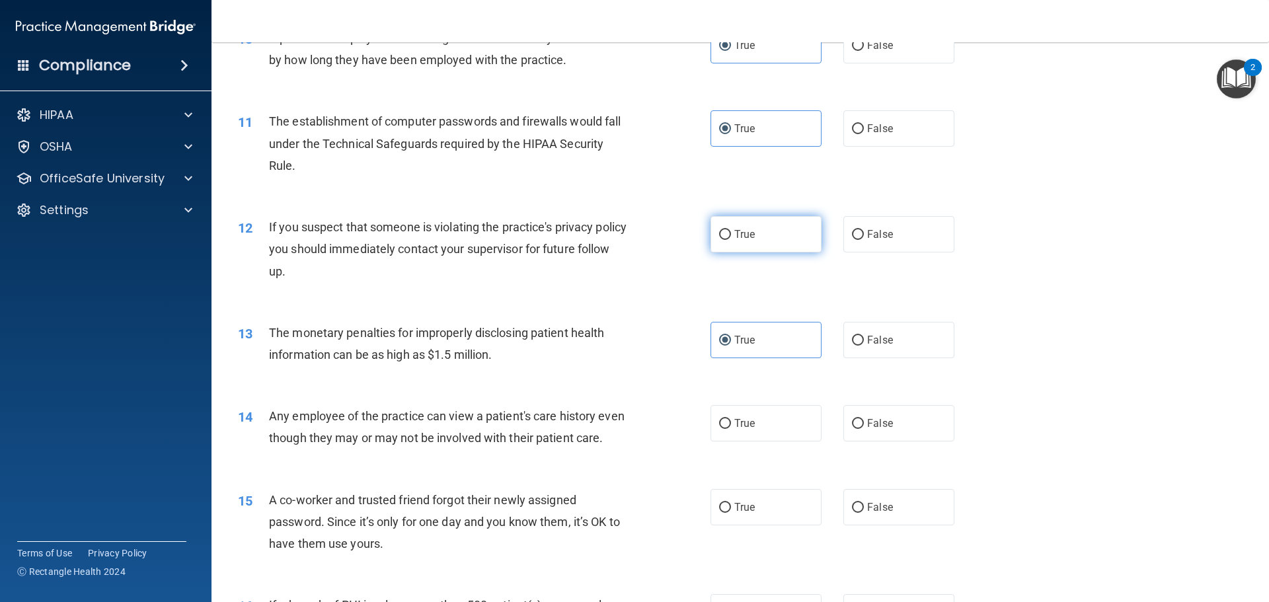
click at [731, 231] on input "True" at bounding box center [725, 235] width 12 height 10
radio input "true"
click at [754, 444] on div "14 Any employee of the practice can view a patient's care history even though t…" at bounding box center [740, 430] width 1025 height 83
click at [759, 431] on label "True" at bounding box center [766, 423] width 111 height 36
click at [731, 429] on input "True" at bounding box center [725, 424] width 12 height 10
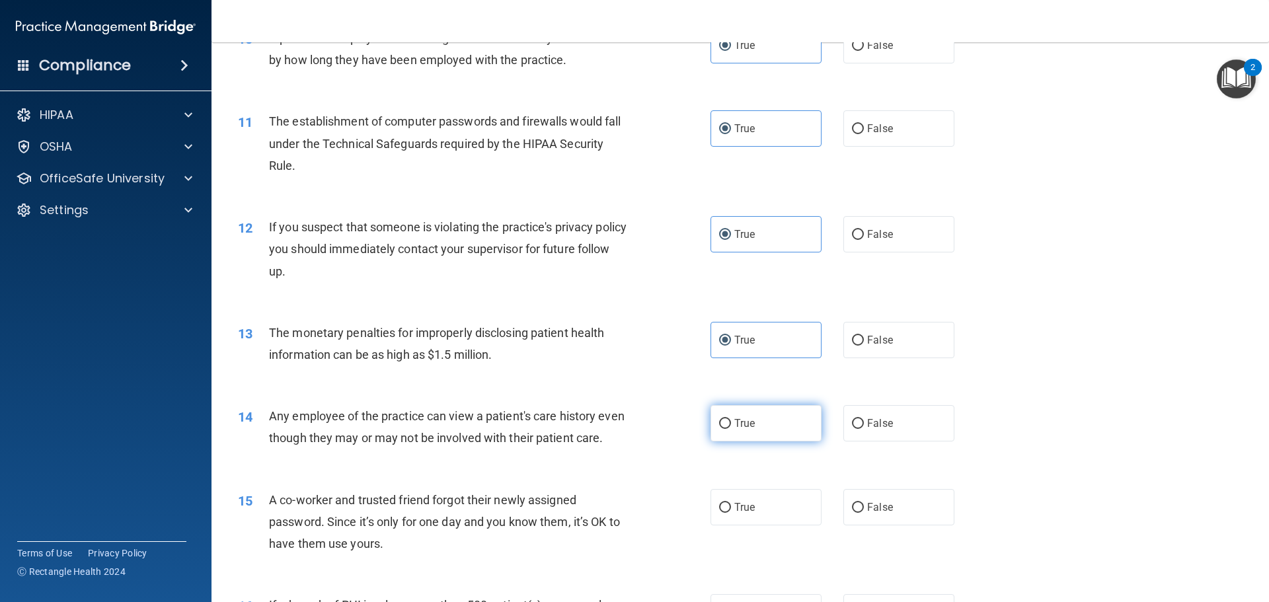
radio input "true"
click at [755, 511] on label "True" at bounding box center [766, 507] width 111 height 36
click at [731, 511] on input "True" at bounding box center [725, 508] width 12 height 10
radio input "true"
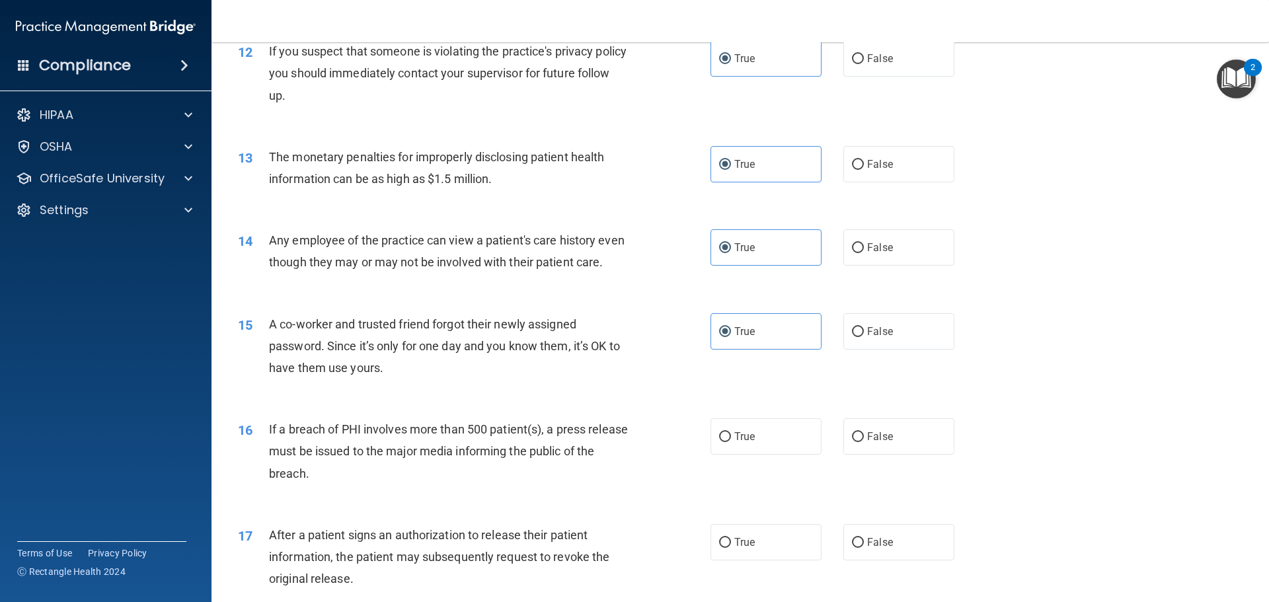
scroll to position [1322, 0]
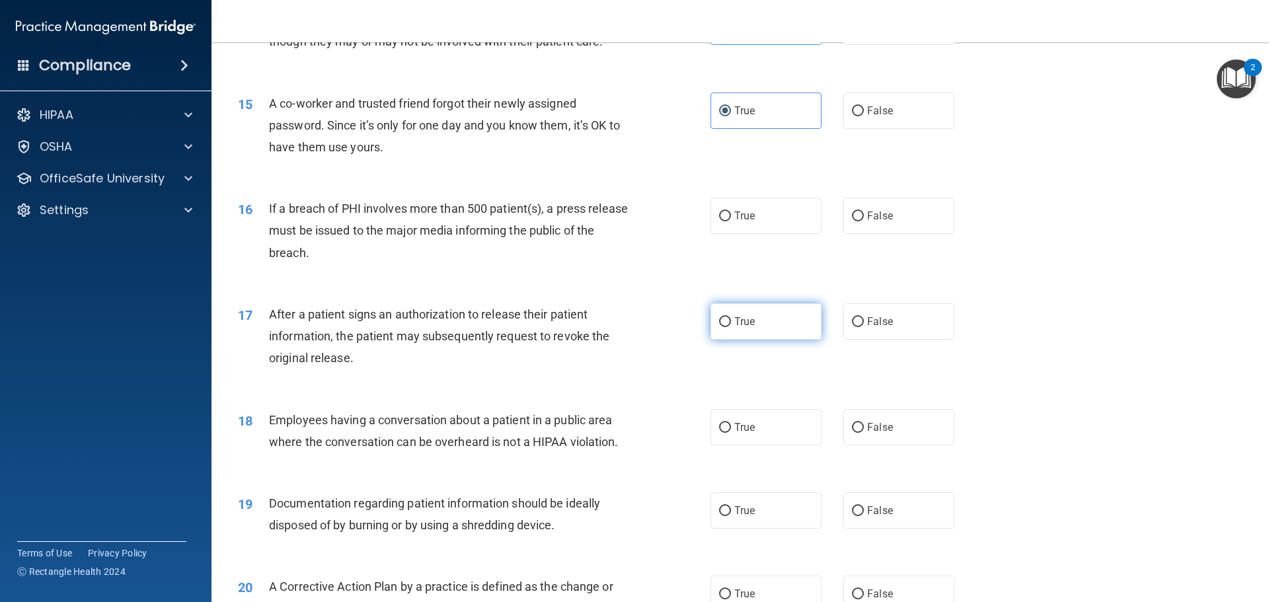
drag, startPoint x: 774, startPoint y: 356, endPoint x: 770, endPoint y: 340, distance: 15.6
click at [773, 340] on label "True" at bounding box center [766, 321] width 111 height 36
click at [731, 327] on input "True" at bounding box center [725, 322] width 12 height 10
radio input "true"
drag, startPoint x: 764, startPoint y: 219, endPoint x: 770, endPoint y: 323, distance: 104.7
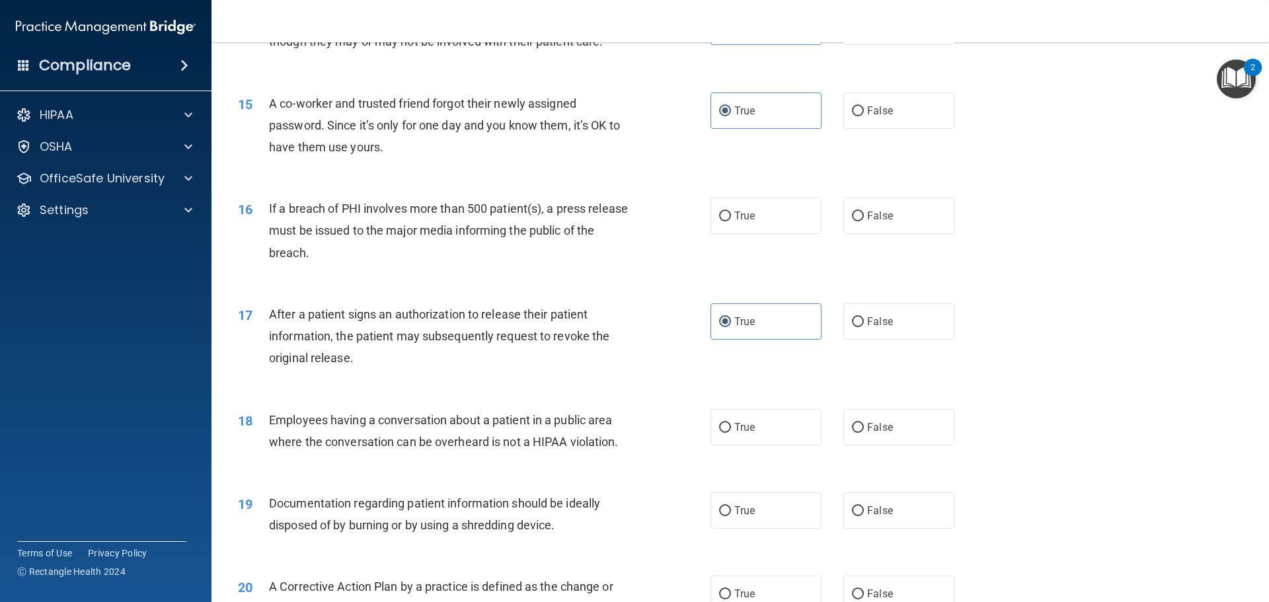
click at [764, 220] on div "16 If a breach of PHI involves more than 500 patient(s), a press release must b…" at bounding box center [740, 234] width 1025 height 106
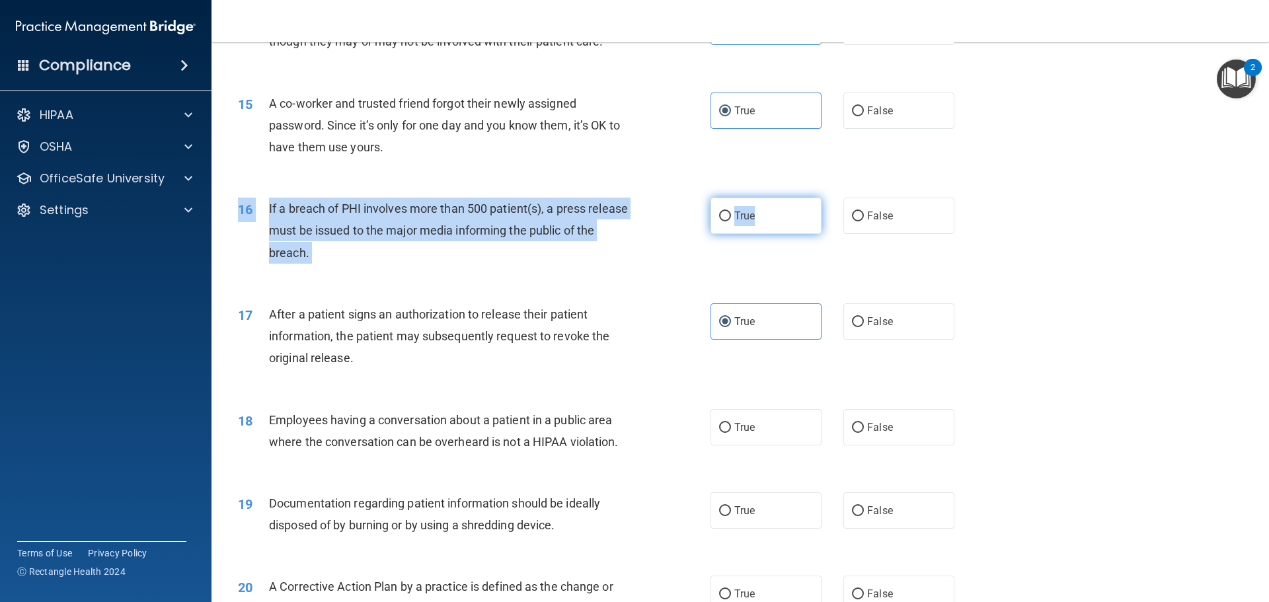
click at [777, 234] on label "True" at bounding box center [766, 216] width 111 height 36
click at [731, 221] on input "True" at bounding box center [725, 217] width 12 height 10
radio input "true"
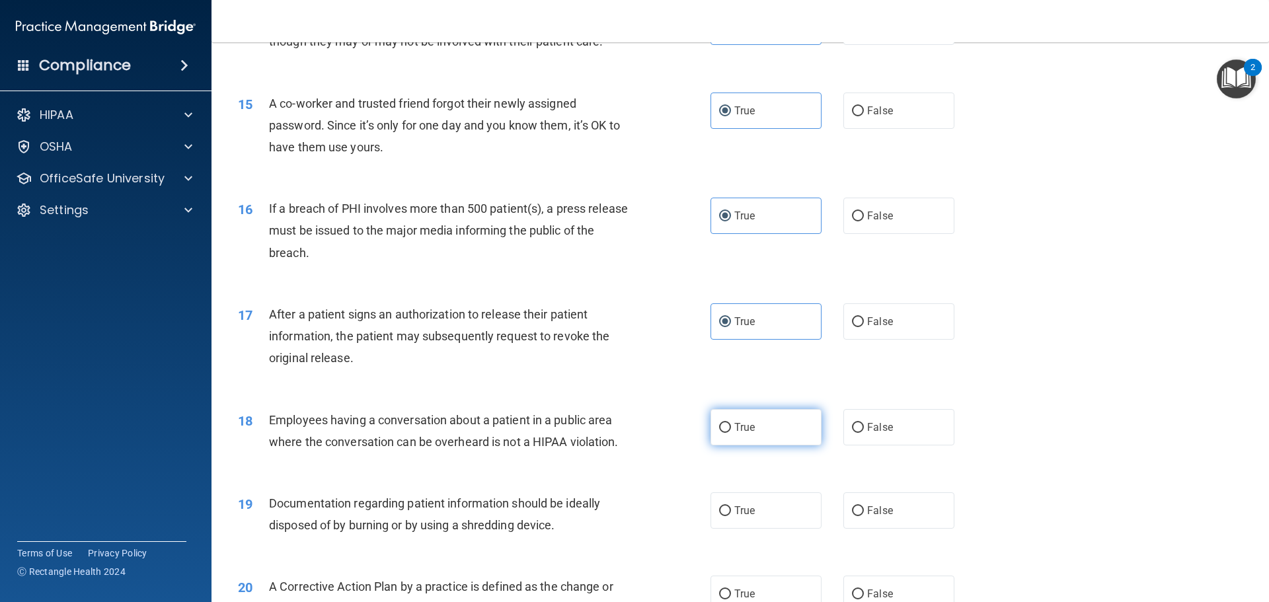
click at [774, 446] on label "True" at bounding box center [766, 427] width 111 height 36
click at [731, 433] on input "True" at bounding box center [725, 428] width 12 height 10
radio input "true"
click at [762, 527] on label "True" at bounding box center [766, 511] width 111 height 36
click at [731, 516] on input "True" at bounding box center [725, 511] width 12 height 10
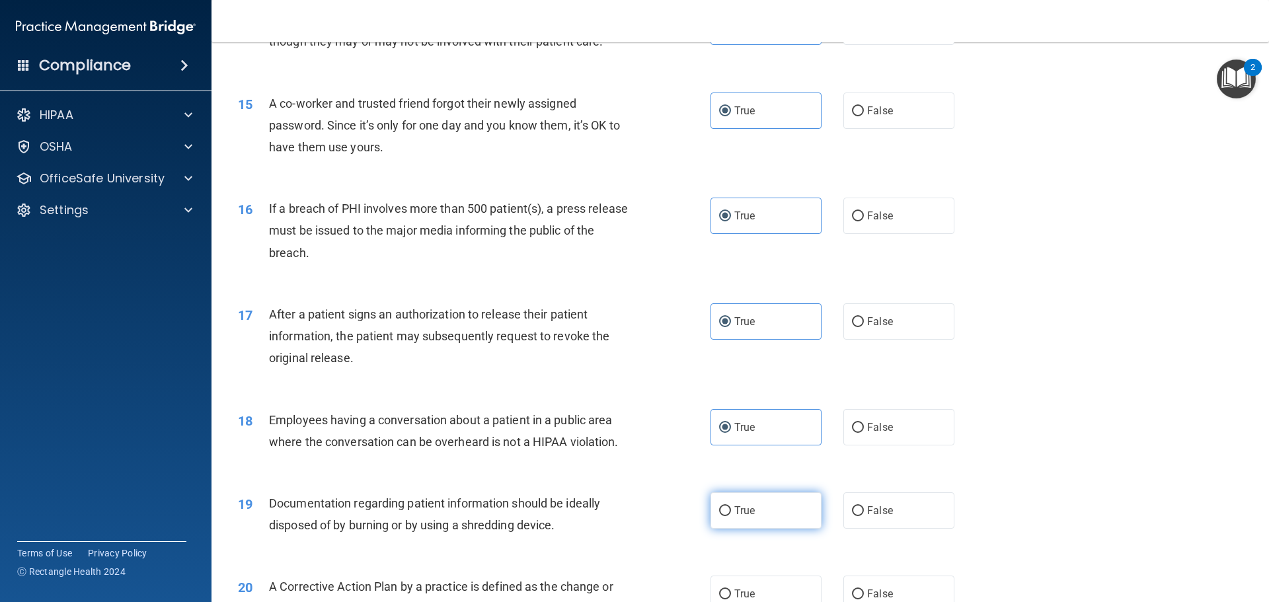
radio input "true"
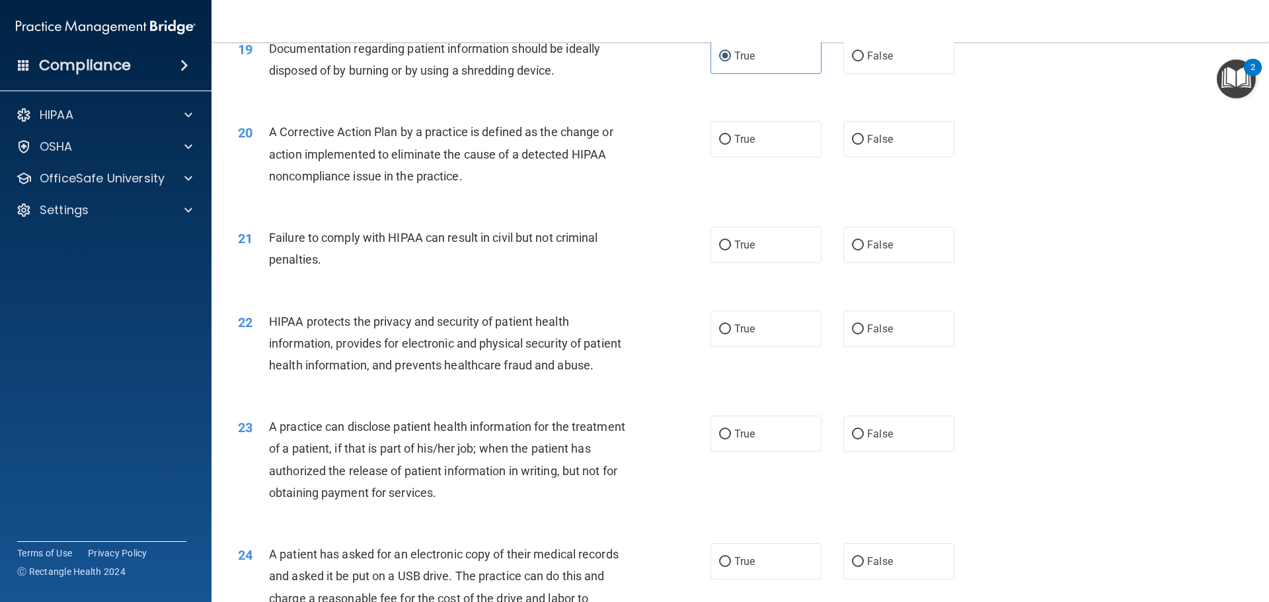
scroll to position [1785, 0]
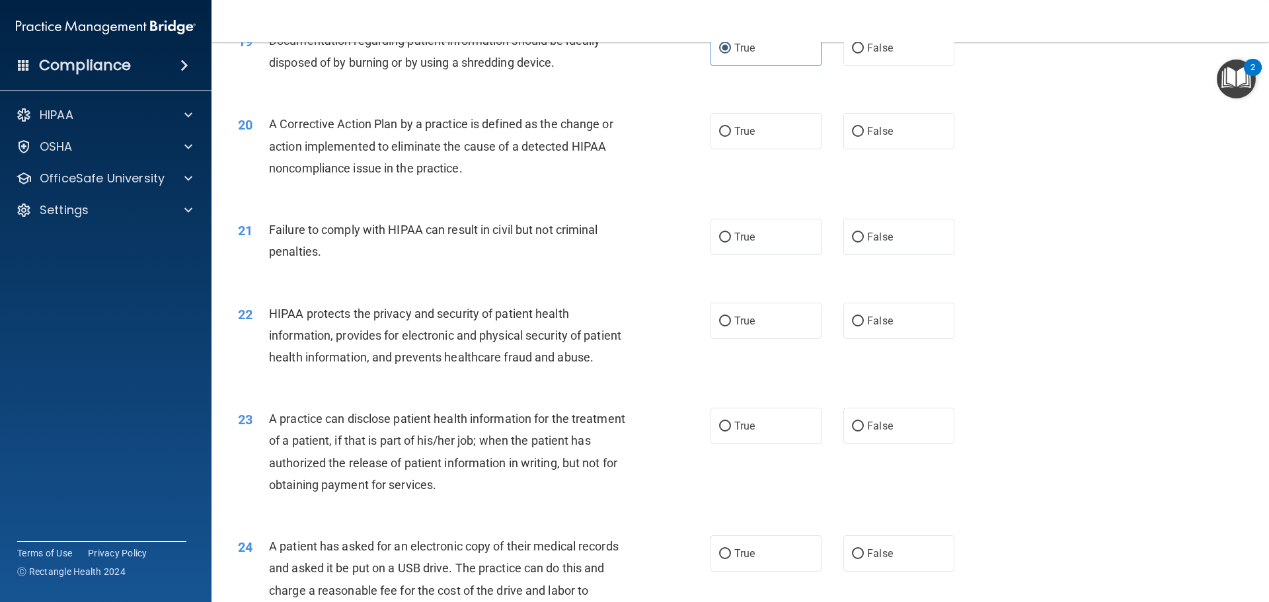
drag, startPoint x: 774, startPoint y: 346, endPoint x: 770, endPoint y: 280, distance: 66.2
click at [774, 339] on label "True" at bounding box center [766, 321] width 111 height 36
click at [731, 327] on input "True" at bounding box center [725, 322] width 12 height 10
radio input "true"
click at [770, 255] on label "True" at bounding box center [766, 237] width 111 height 36
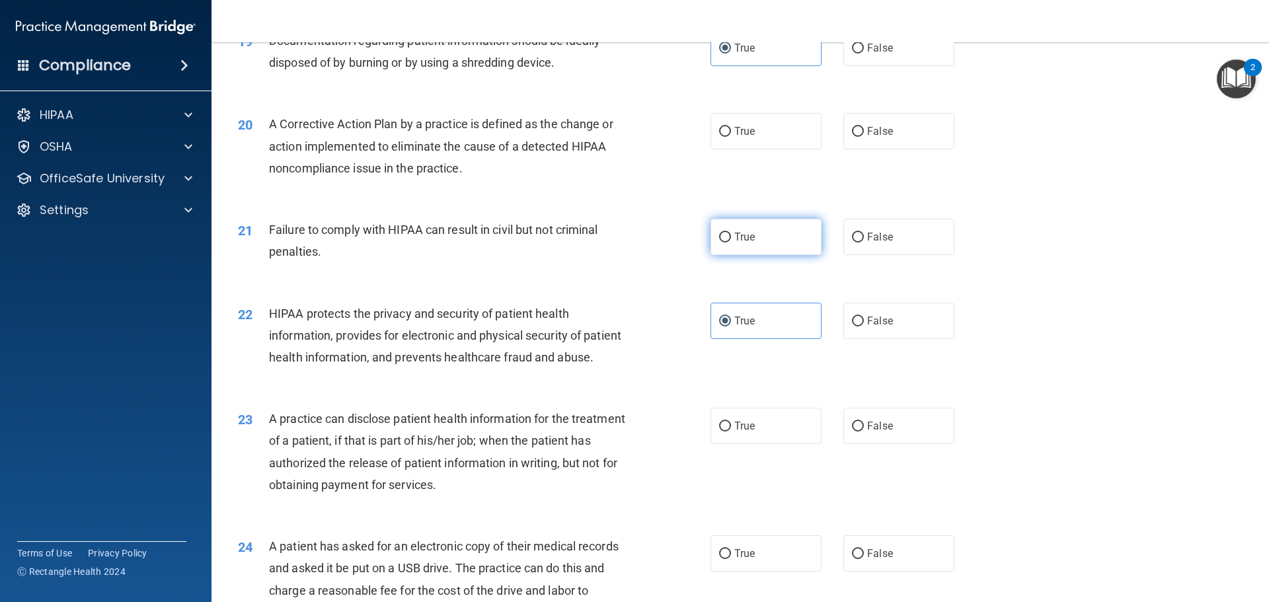
click at [731, 243] on input "True" at bounding box center [725, 238] width 12 height 10
radio input "true"
click at [765, 147] on label "True" at bounding box center [766, 131] width 111 height 36
click at [731, 137] on input "True" at bounding box center [725, 132] width 12 height 10
radio input "true"
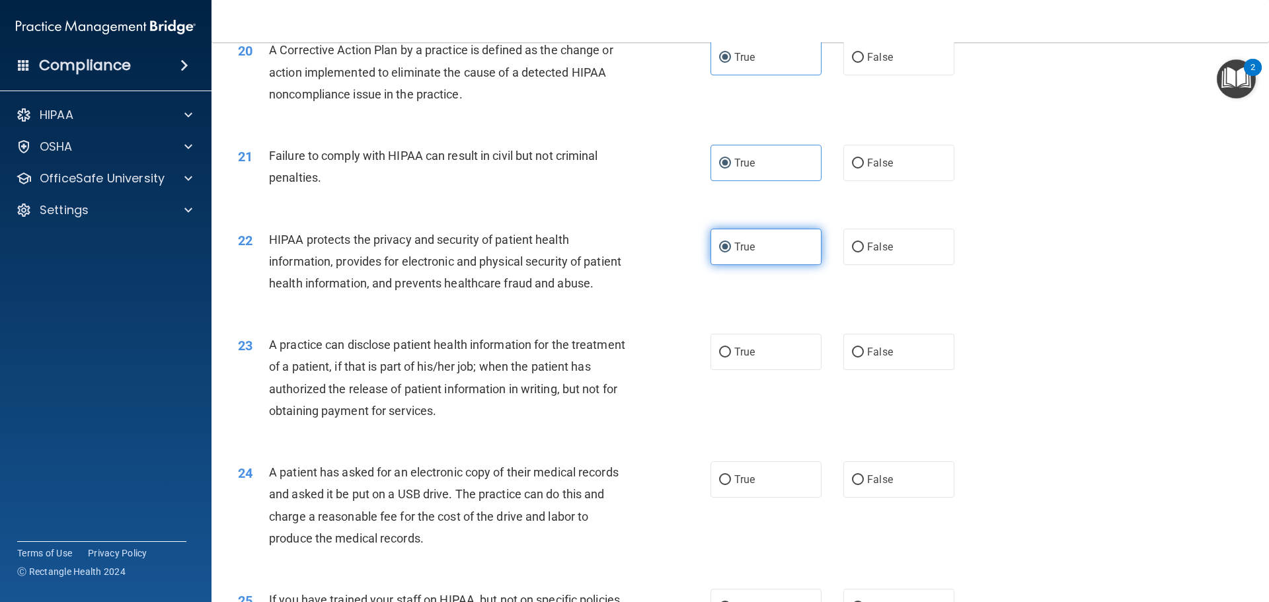
scroll to position [2116, 0]
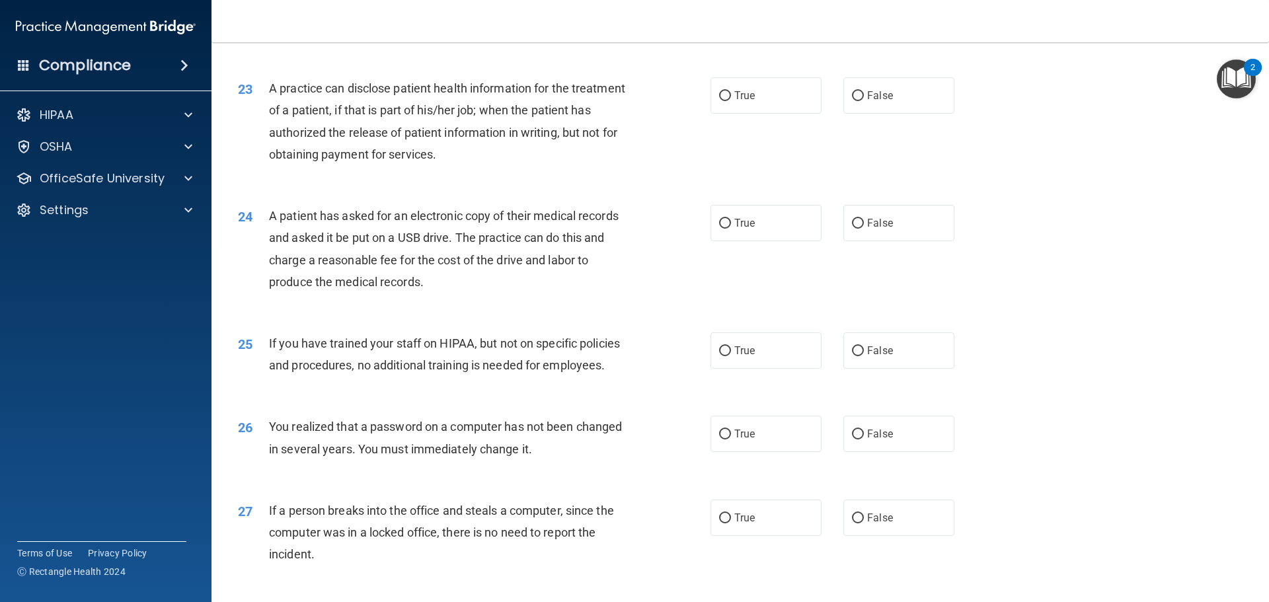
drag, startPoint x: 756, startPoint y: 266, endPoint x: 760, endPoint y: 221, distance: 45.9
click at [756, 241] on label "True" at bounding box center [766, 223] width 111 height 36
click at [731, 229] on input "True" at bounding box center [725, 224] width 12 height 10
radio input "true"
click at [737, 102] on span "True" at bounding box center [745, 95] width 20 height 13
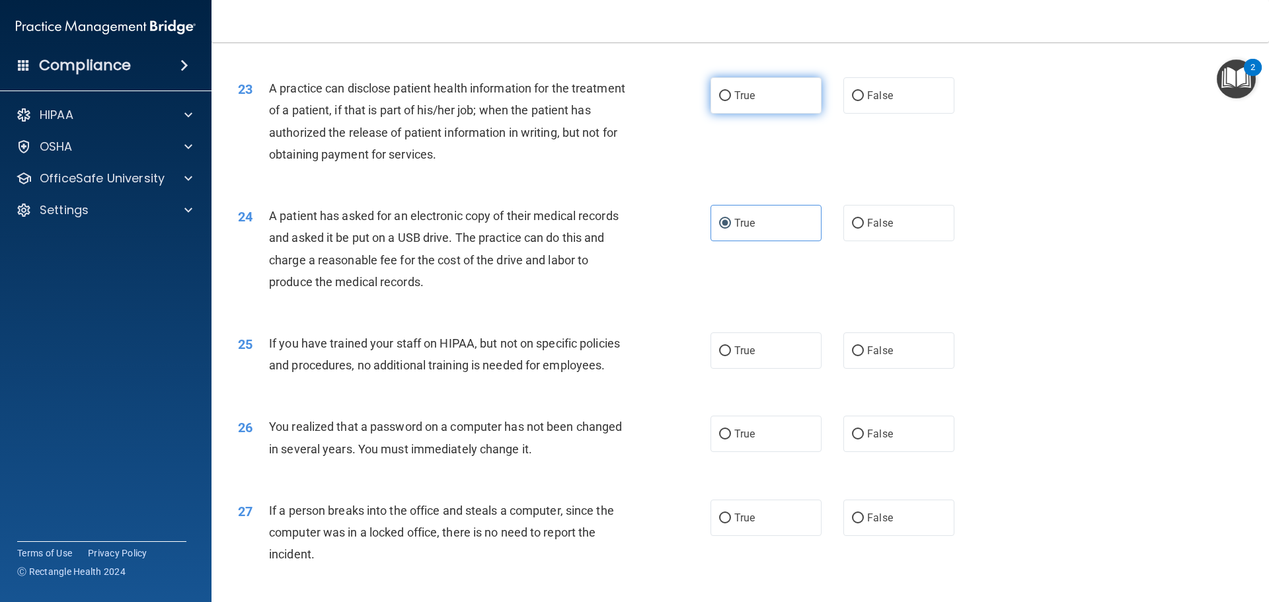
click at [731, 101] on input "True" at bounding box center [725, 96] width 12 height 10
radio input "true"
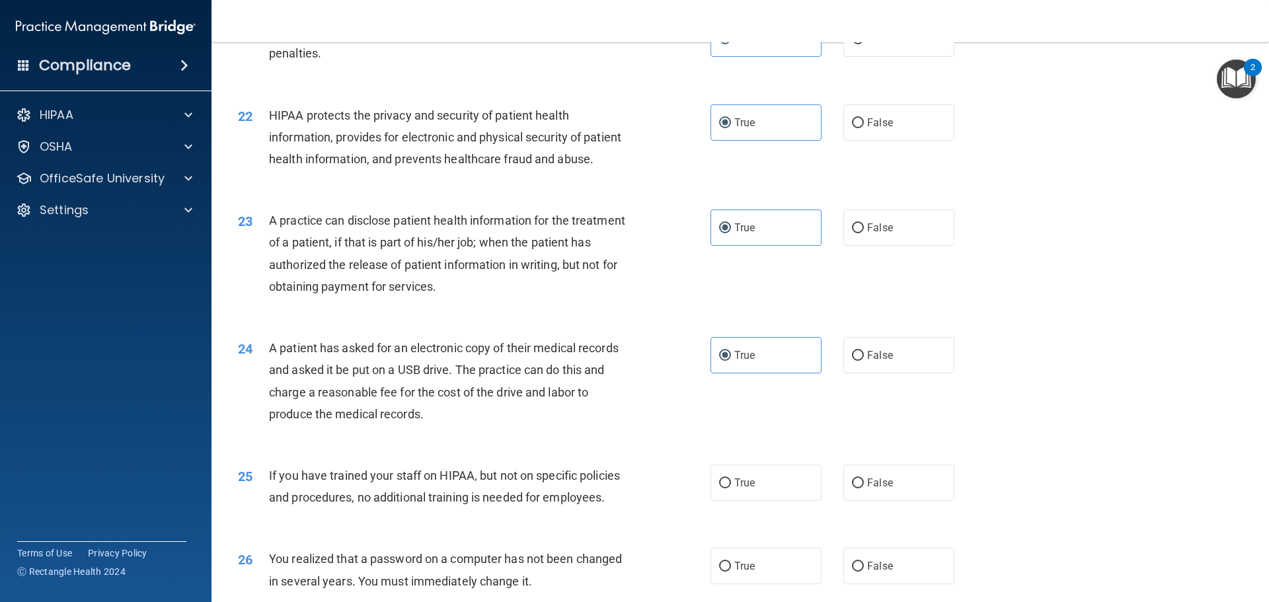
scroll to position [2248, 0]
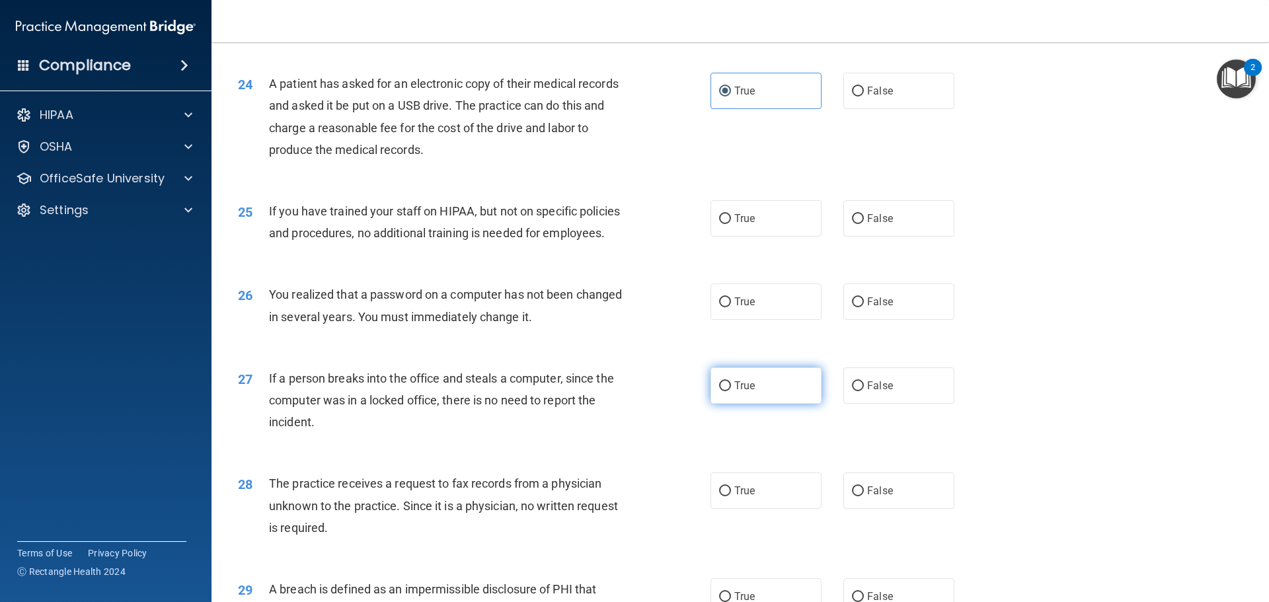
click at [756, 404] on label "True" at bounding box center [766, 386] width 111 height 36
click at [731, 391] on input "True" at bounding box center [725, 386] width 12 height 10
radio input "true"
click at [756, 320] on label "True" at bounding box center [766, 302] width 111 height 36
click at [731, 307] on input "True" at bounding box center [725, 303] width 12 height 10
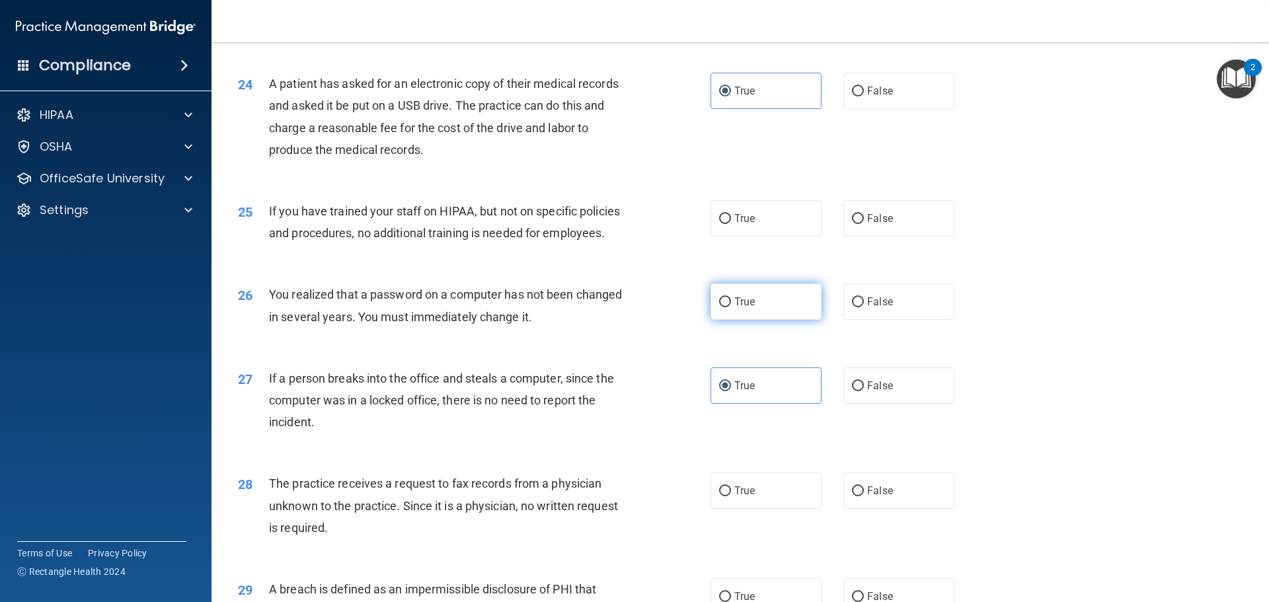
radio input "true"
click at [762, 237] on label "True" at bounding box center [766, 218] width 111 height 36
click at [731, 224] on input "True" at bounding box center [725, 219] width 12 height 10
radio input "true"
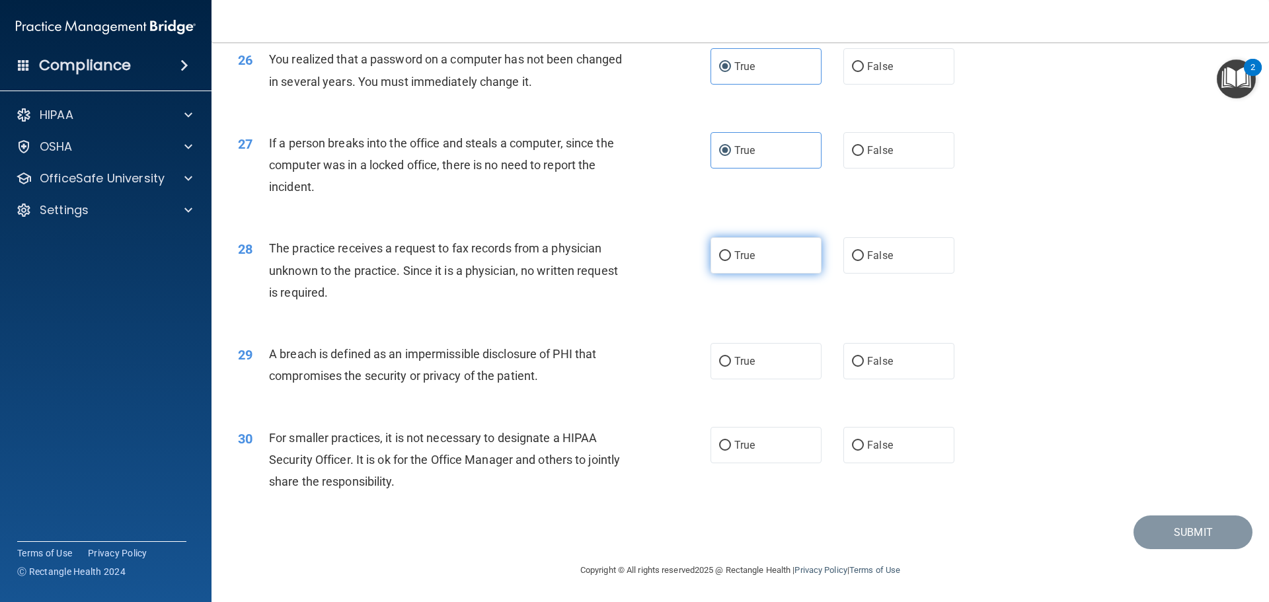
scroll to position [2527, 0]
click at [751, 257] on label "True" at bounding box center [766, 255] width 111 height 36
click at [731, 257] on input "True" at bounding box center [725, 256] width 12 height 10
radio input "true"
drag, startPoint x: 756, startPoint y: 360, endPoint x: 747, endPoint y: 447, distance: 87.7
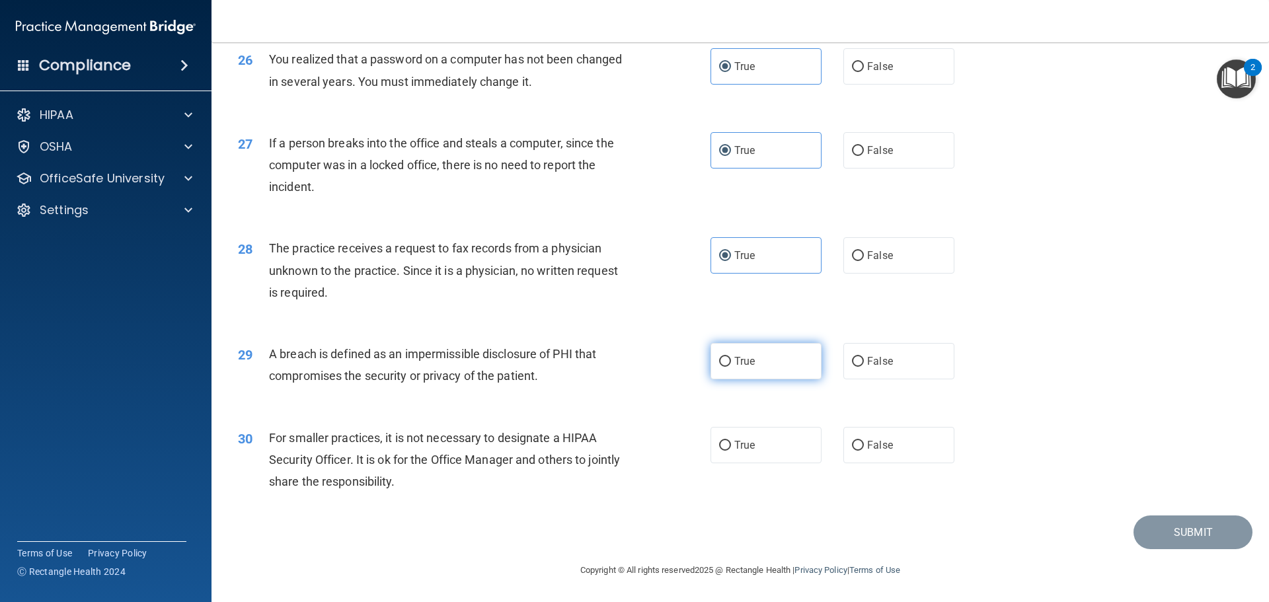
click at [756, 362] on label "True" at bounding box center [766, 361] width 111 height 36
click at [731, 362] on input "True" at bounding box center [725, 362] width 12 height 10
radio input "true"
click at [747, 447] on span "True" at bounding box center [745, 445] width 20 height 13
click at [731, 447] on input "True" at bounding box center [725, 446] width 12 height 10
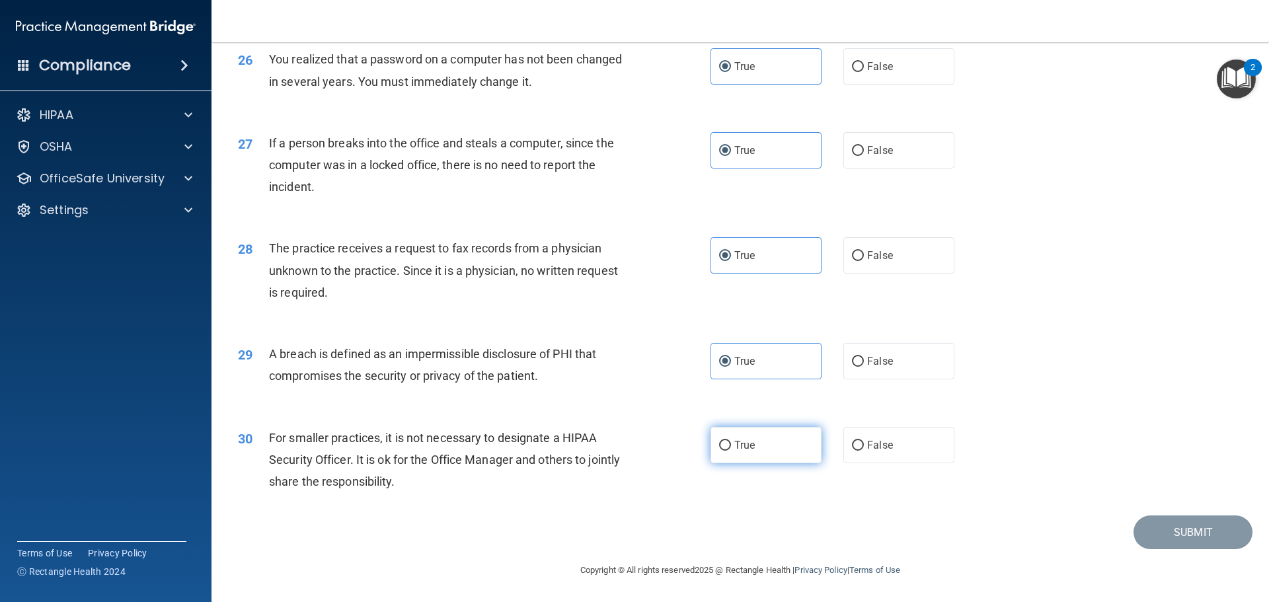
radio input "true"
click at [1183, 544] on button "Submit" at bounding box center [1193, 533] width 119 height 34
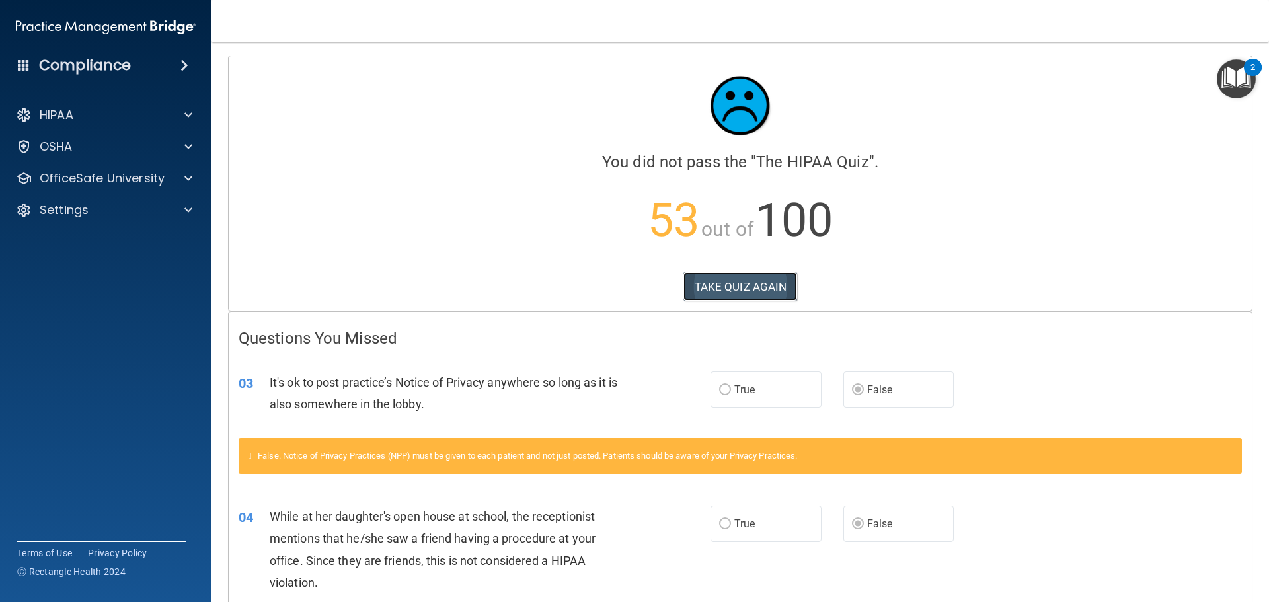
click at [766, 283] on button "TAKE QUIZ AGAIN" at bounding box center [741, 286] width 114 height 29
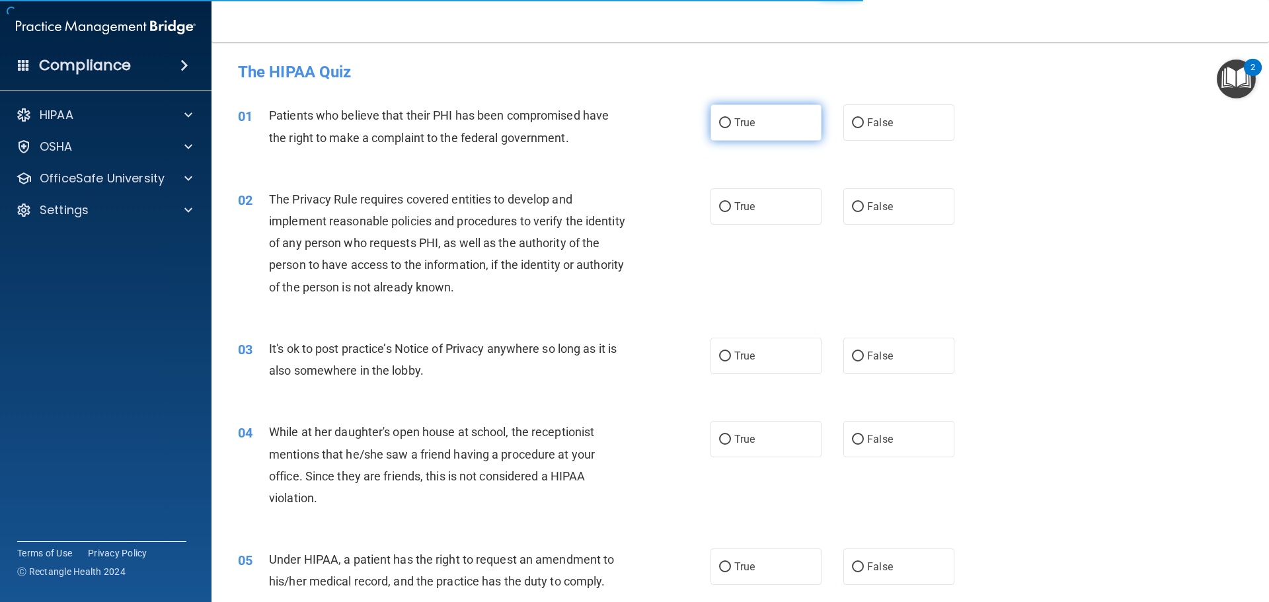
drag, startPoint x: 760, startPoint y: 134, endPoint x: 713, endPoint y: 261, distance: 135.6
click at [760, 134] on label "True" at bounding box center [766, 122] width 111 height 36
click at [731, 128] on input "True" at bounding box center [725, 123] width 12 height 10
radio input "true"
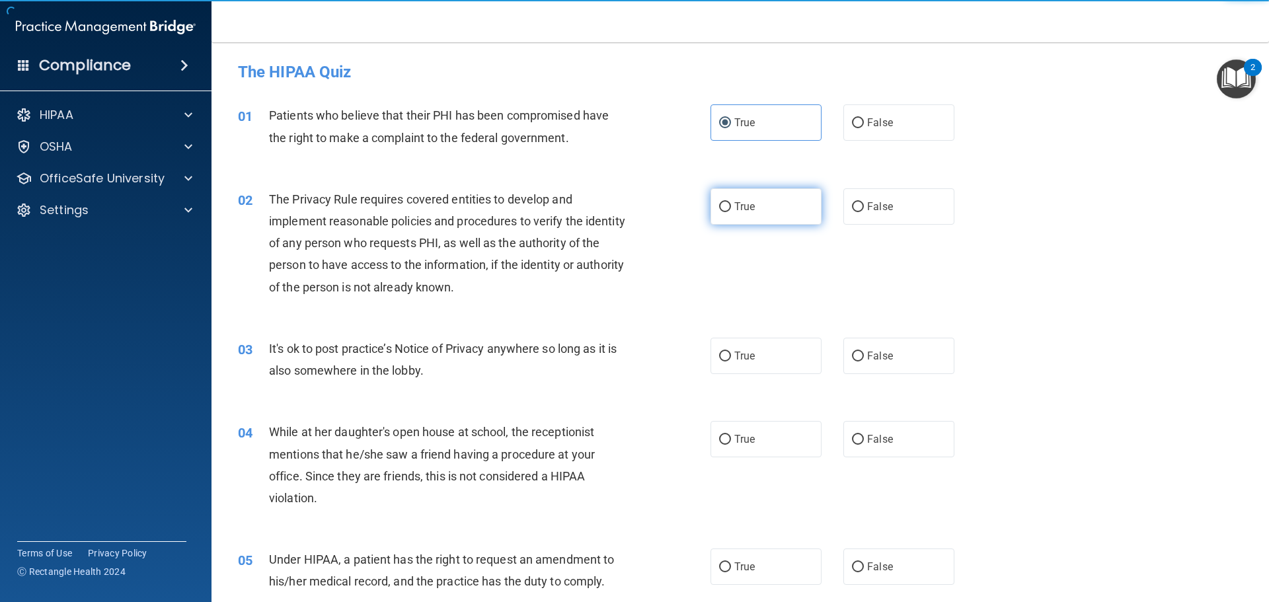
click at [747, 210] on span "True" at bounding box center [745, 206] width 20 height 13
click at [731, 210] on input "True" at bounding box center [725, 207] width 12 height 10
radio input "true"
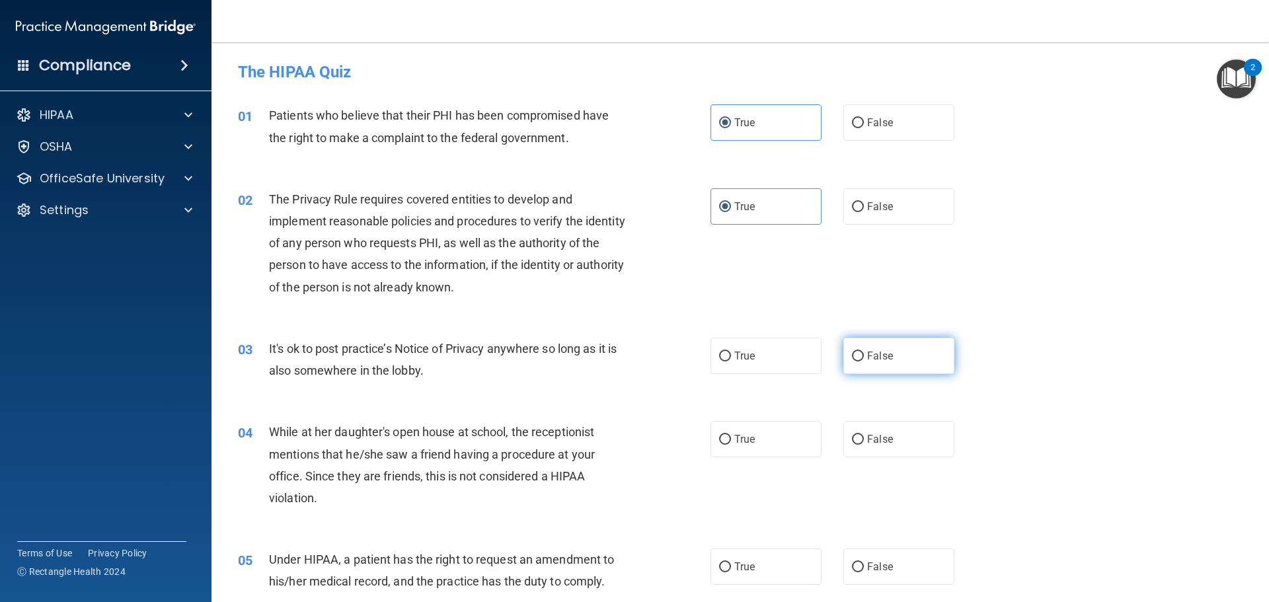
click at [856, 368] on label "False" at bounding box center [899, 356] width 111 height 36
click at [856, 362] on input "False" at bounding box center [858, 357] width 12 height 10
radio input "true"
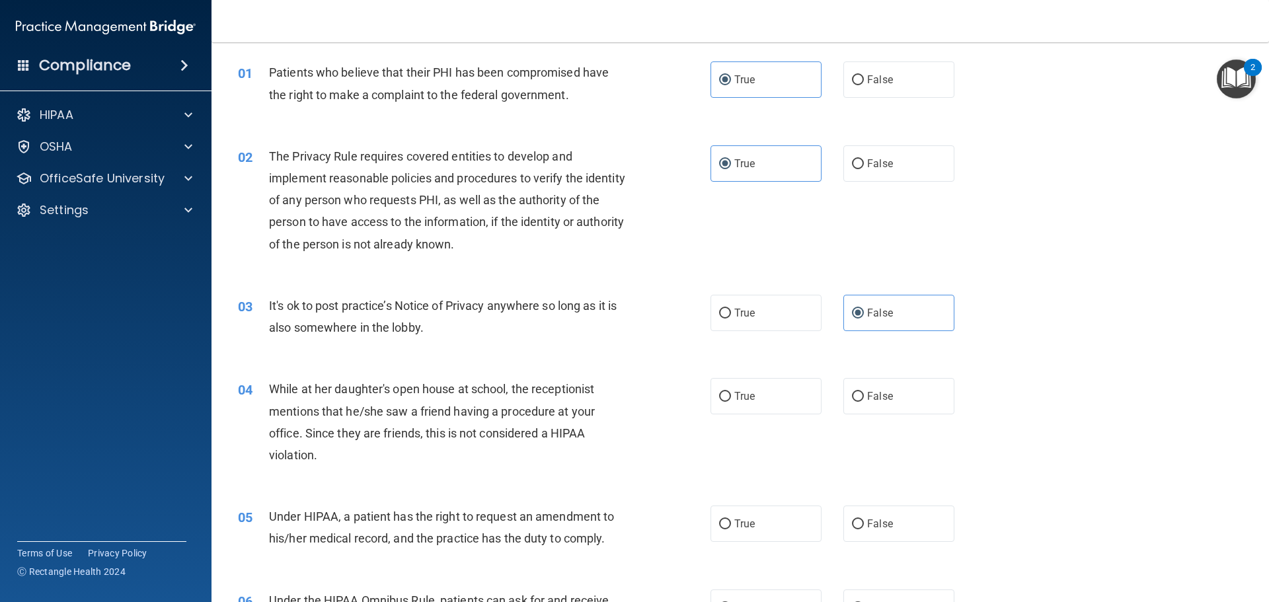
scroll to position [66, 0]
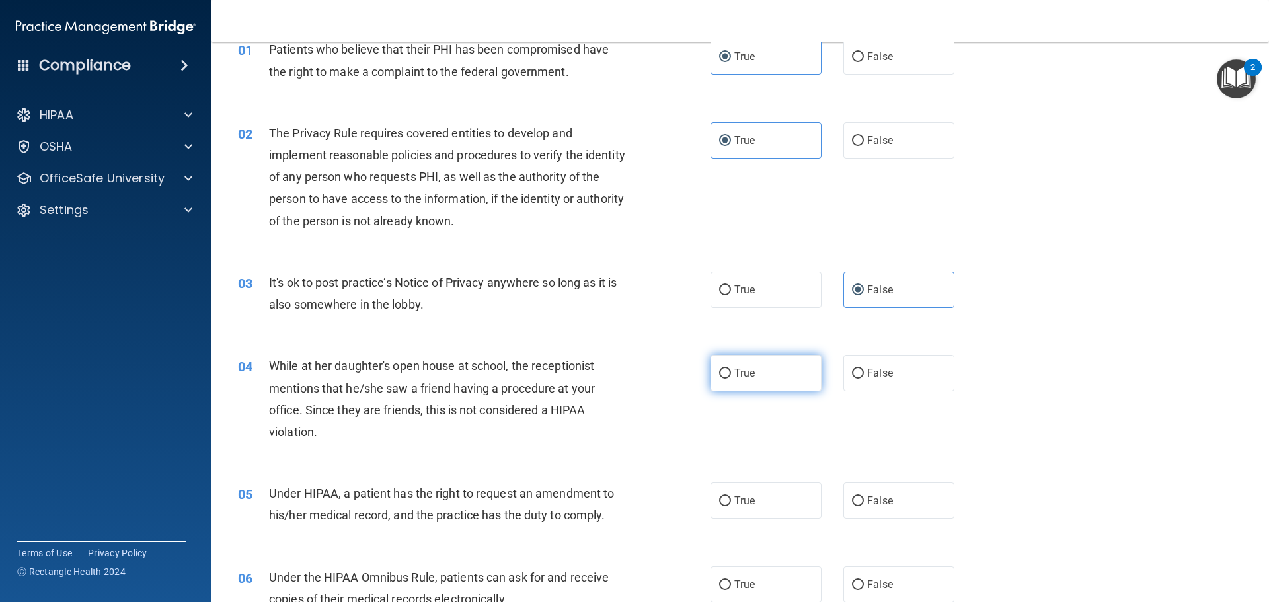
click at [766, 381] on label "True" at bounding box center [766, 373] width 111 height 36
click at [731, 379] on input "True" at bounding box center [725, 374] width 12 height 10
radio input "true"
click at [861, 368] on label "False" at bounding box center [899, 373] width 111 height 36
click at [861, 369] on input "False" at bounding box center [858, 374] width 12 height 10
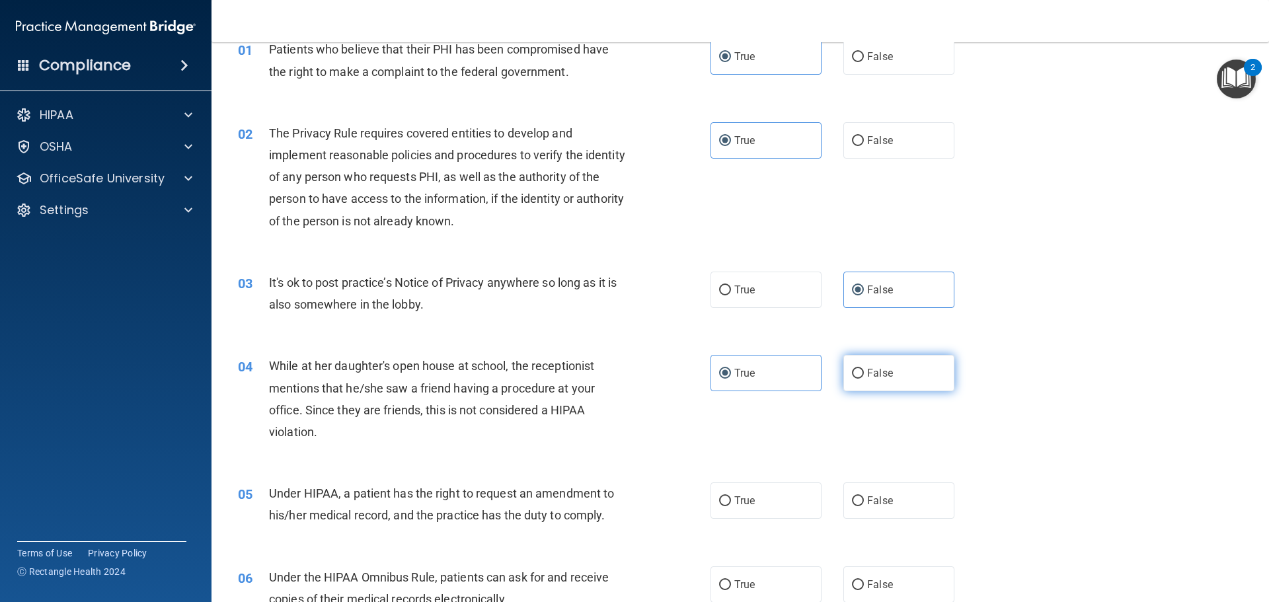
radio input "true"
radio input "false"
click at [882, 499] on span "False" at bounding box center [880, 501] width 26 height 13
click at [864, 499] on input "False" at bounding box center [858, 502] width 12 height 10
radio input "true"
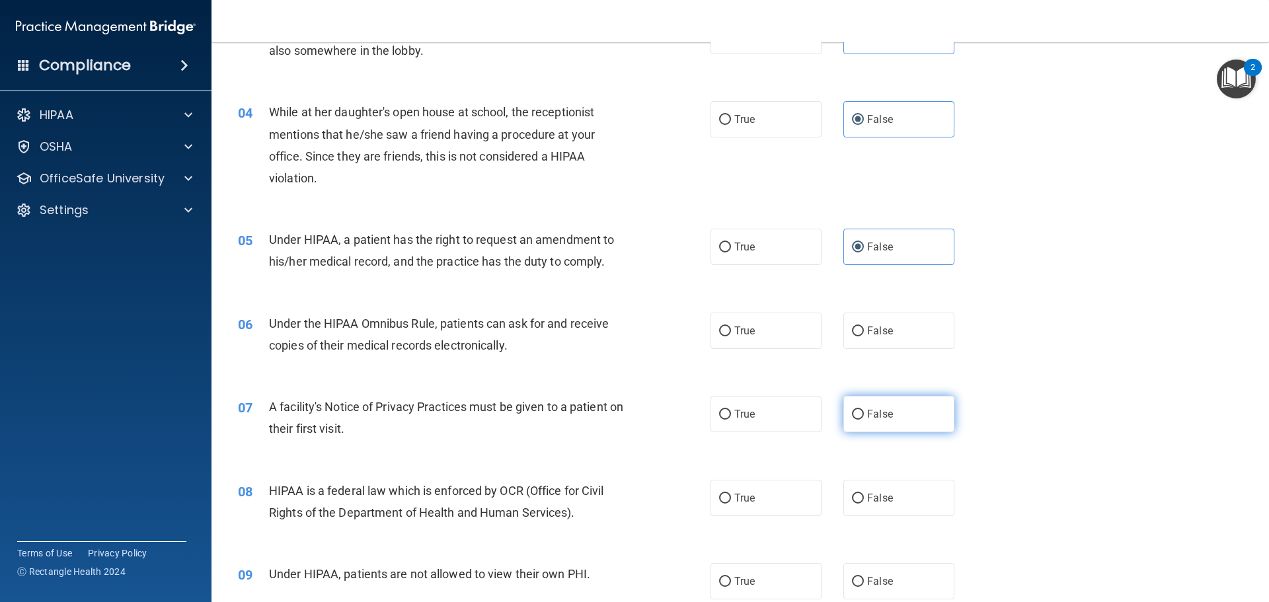
scroll to position [331, 0]
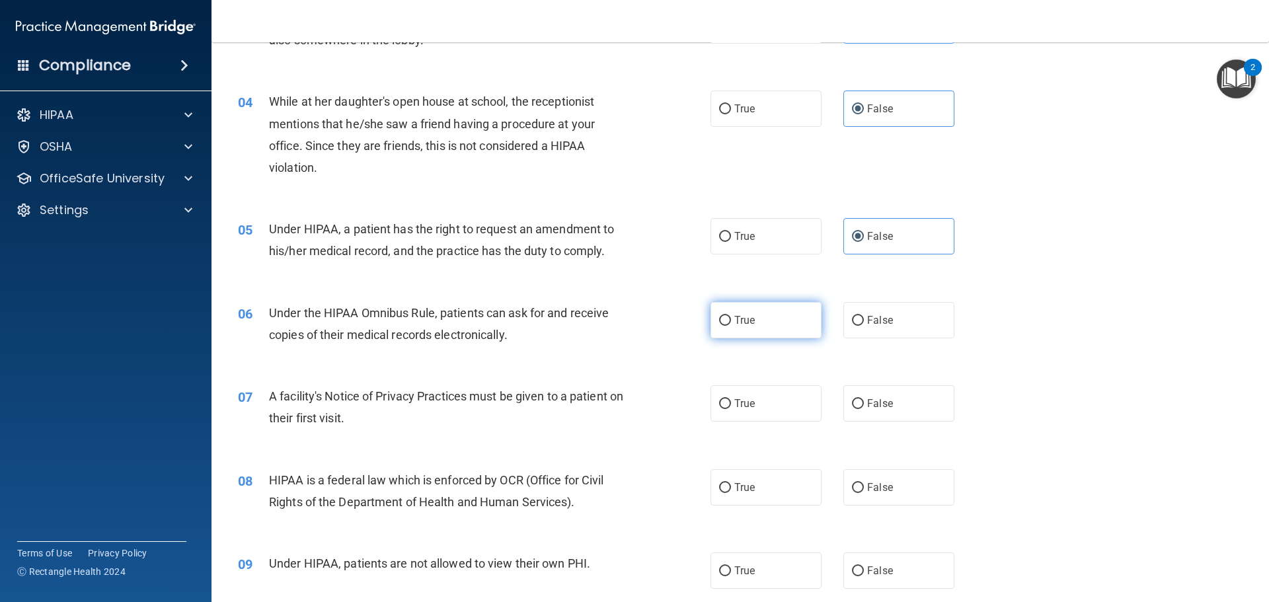
click at [770, 325] on label "True" at bounding box center [766, 320] width 111 height 36
click at [731, 325] on input "True" at bounding box center [725, 321] width 12 height 10
radio input "true"
click at [889, 411] on label "False" at bounding box center [899, 403] width 111 height 36
click at [864, 409] on input "False" at bounding box center [858, 404] width 12 height 10
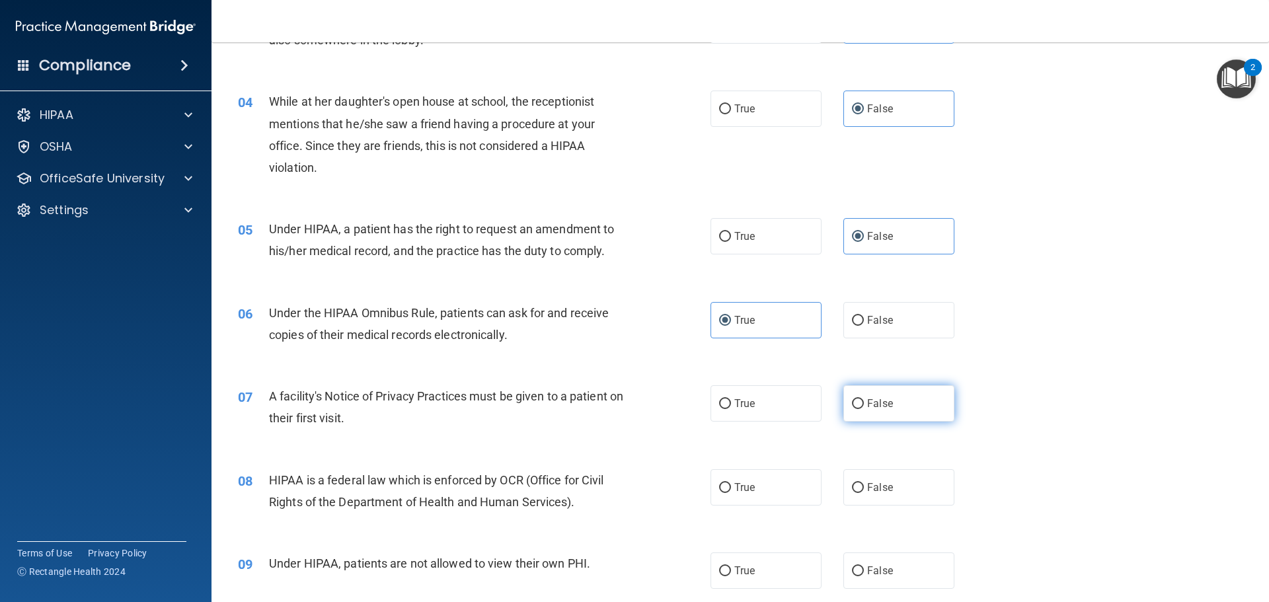
radio input "true"
click at [766, 491] on label "True" at bounding box center [766, 487] width 111 height 36
click at [731, 491] on input "True" at bounding box center [725, 488] width 12 height 10
radio input "true"
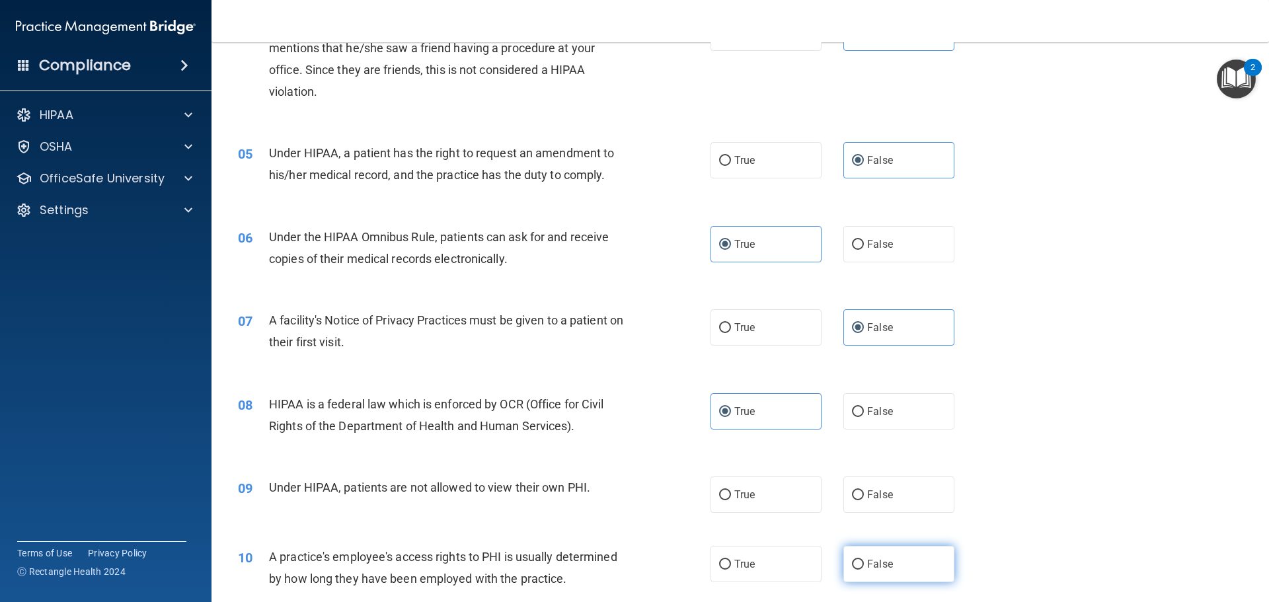
scroll to position [529, 0]
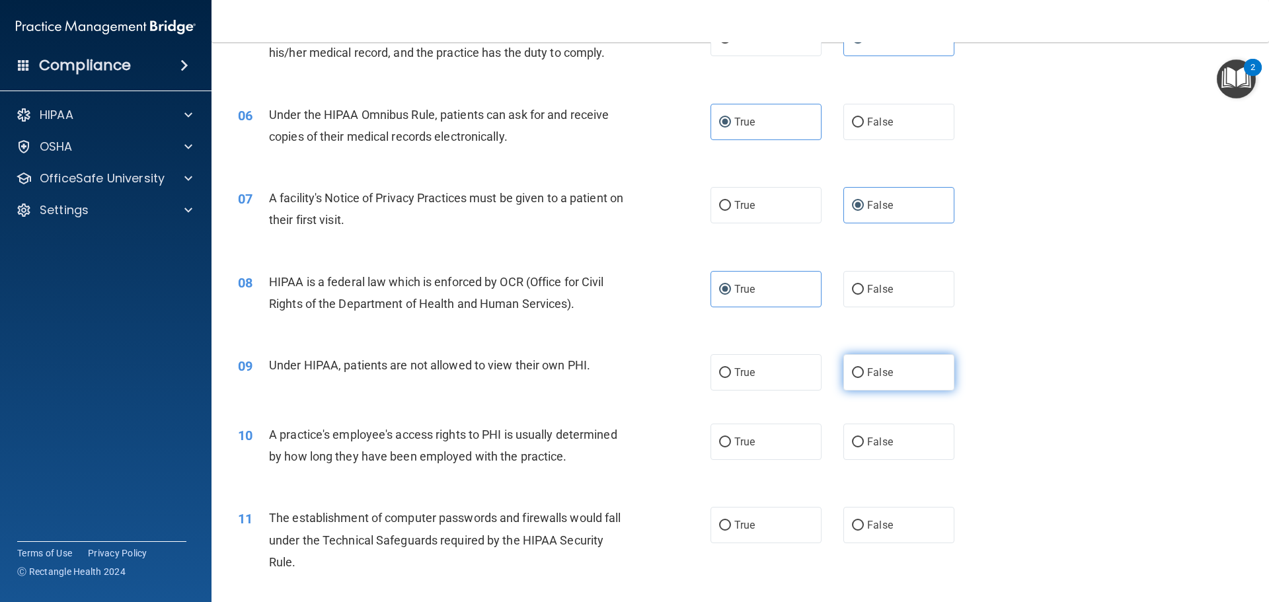
click at [887, 387] on label "False" at bounding box center [899, 372] width 111 height 36
click at [864, 378] on input "False" at bounding box center [858, 373] width 12 height 10
radio input "true"
click at [867, 448] on label "False" at bounding box center [899, 442] width 111 height 36
click at [864, 448] on input "False" at bounding box center [858, 443] width 12 height 10
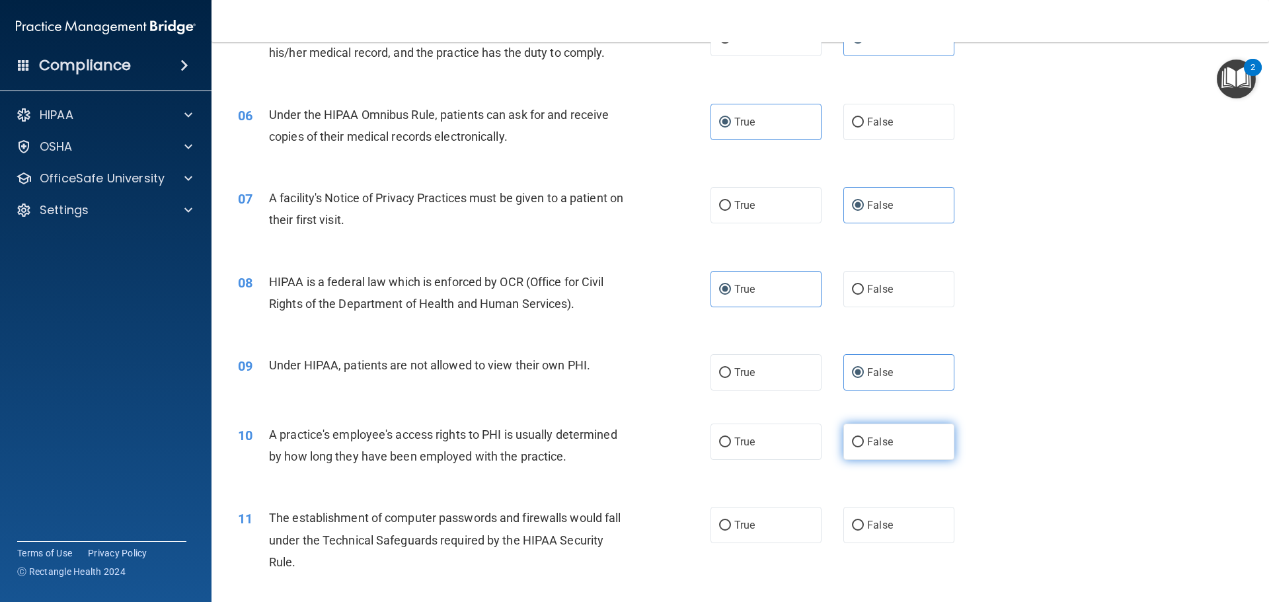
radio input "true"
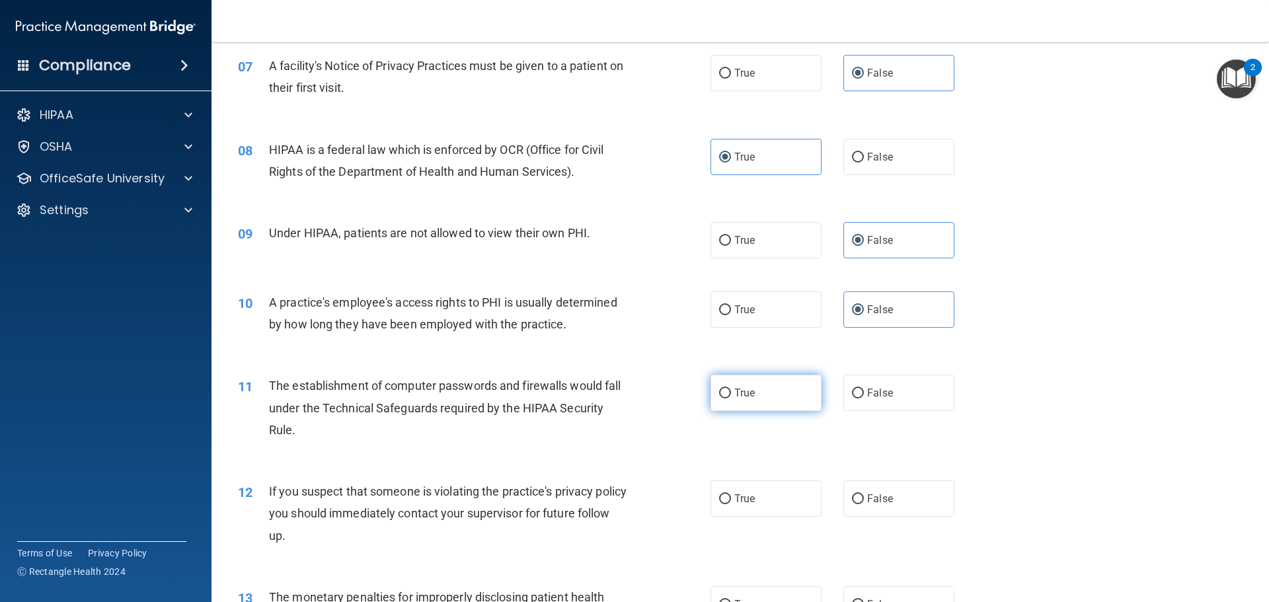
click at [752, 400] on label "True" at bounding box center [766, 393] width 111 height 36
click at [731, 399] on input "True" at bounding box center [725, 394] width 12 height 10
radio input "true"
click at [760, 512] on label "True" at bounding box center [766, 499] width 111 height 36
click at [731, 504] on input "True" at bounding box center [725, 500] width 12 height 10
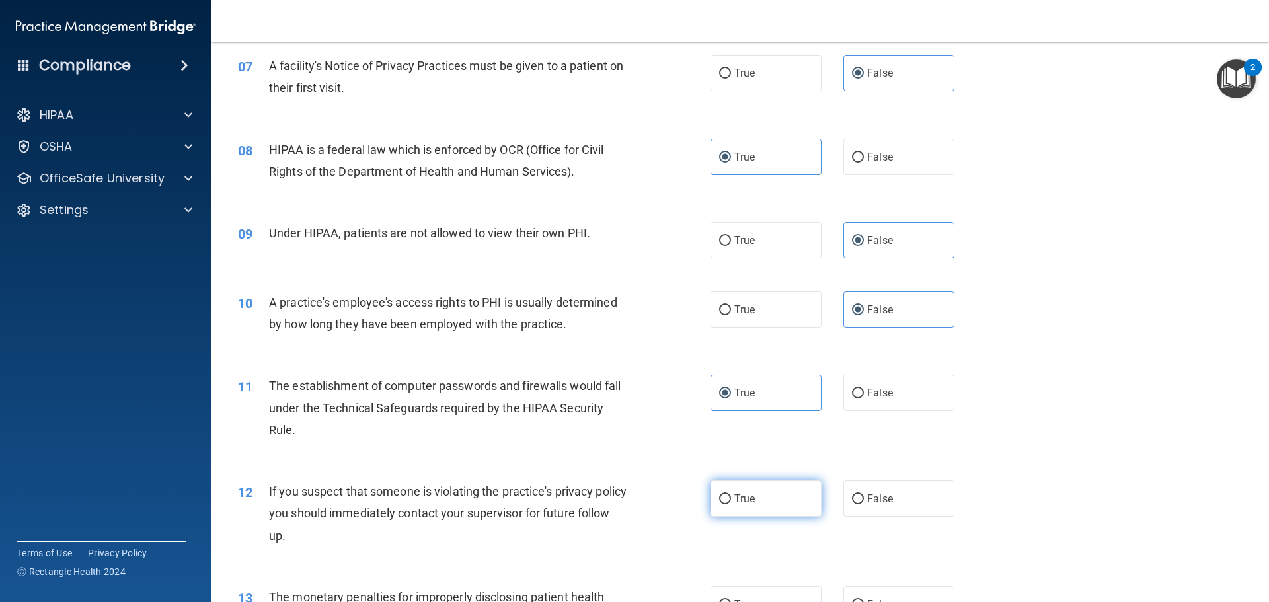
radio input "true"
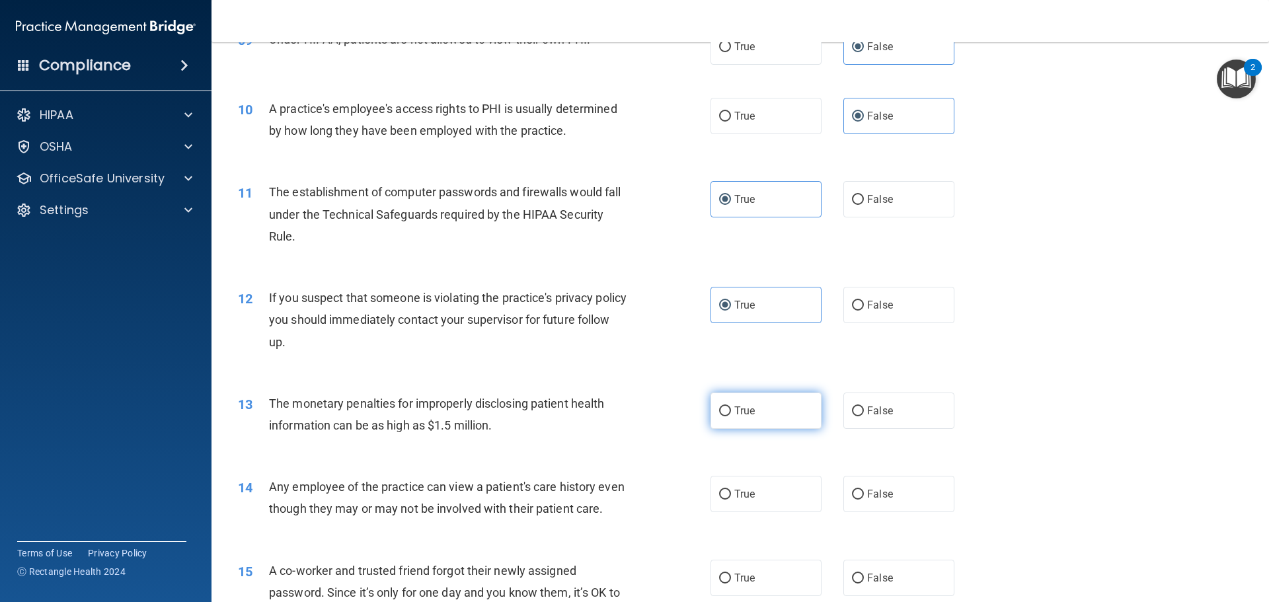
scroll to position [860, 0]
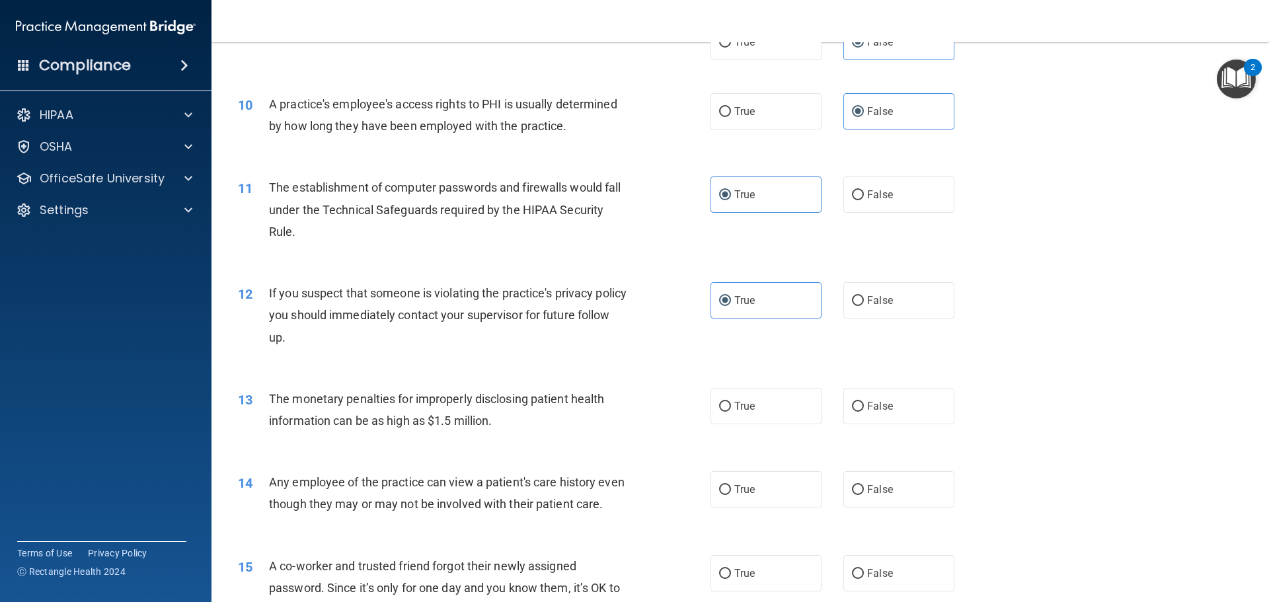
click at [768, 431] on div "13 The monetary penalties for improperly disclosing patient health information …" at bounding box center [740, 413] width 1025 height 83
click at [776, 413] on label "True" at bounding box center [766, 406] width 111 height 36
click at [731, 412] on input "True" at bounding box center [725, 407] width 12 height 10
radio input "true"
click at [880, 504] on label "False" at bounding box center [899, 489] width 111 height 36
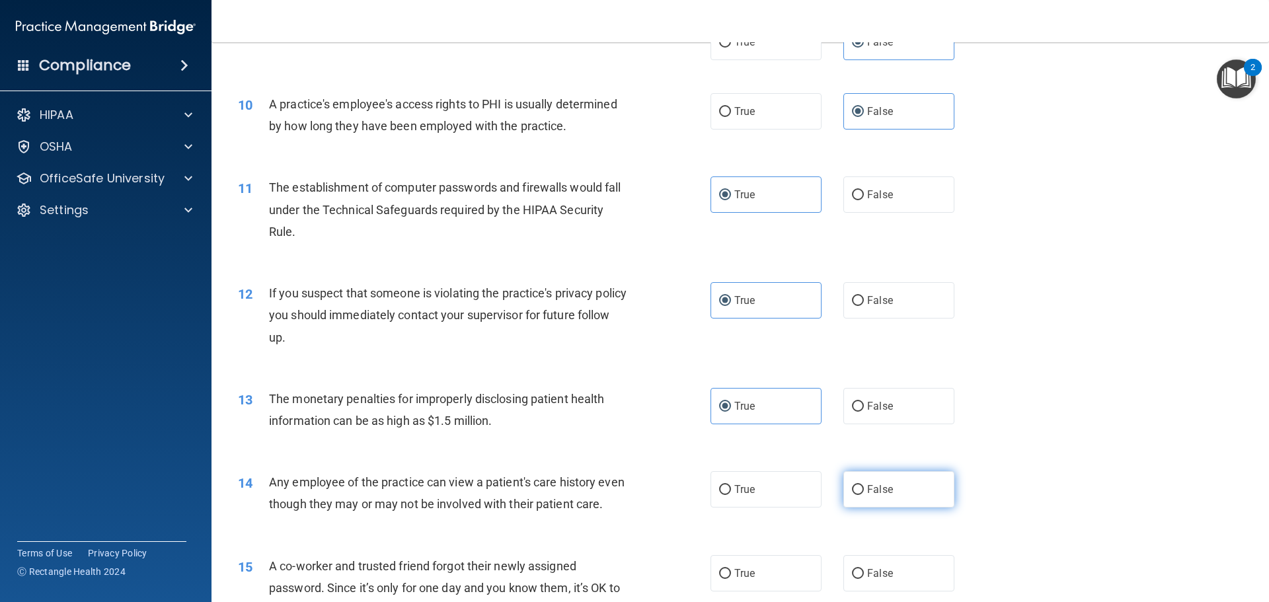
click at [864, 495] on input "False" at bounding box center [858, 490] width 12 height 10
radio input "true"
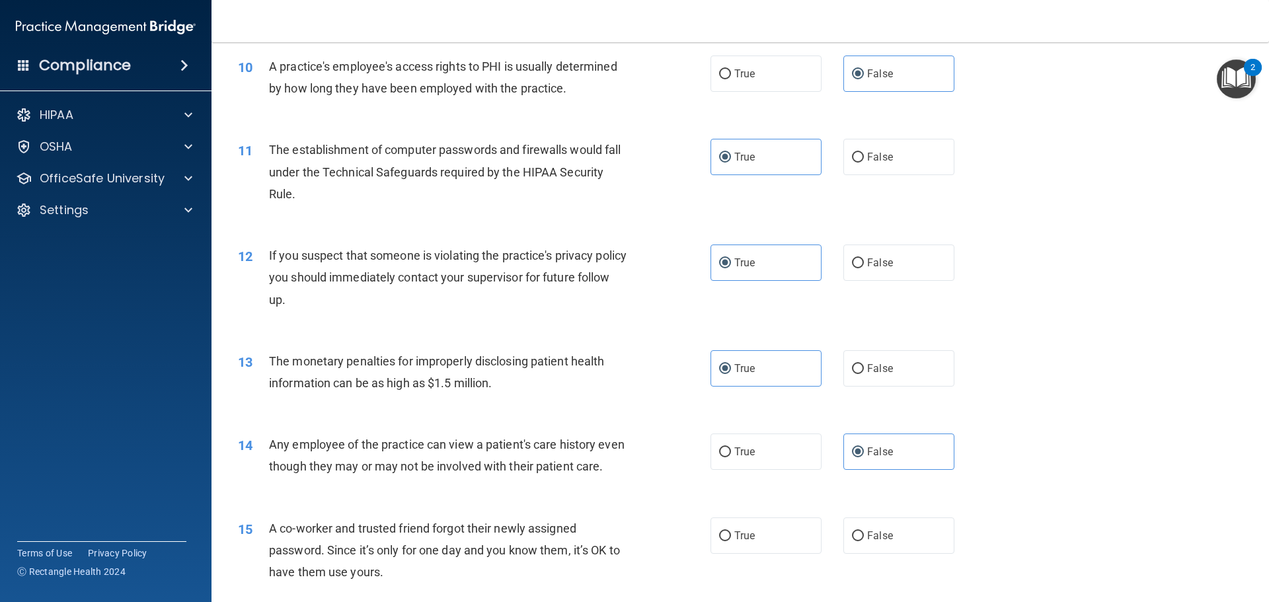
scroll to position [1058, 0]
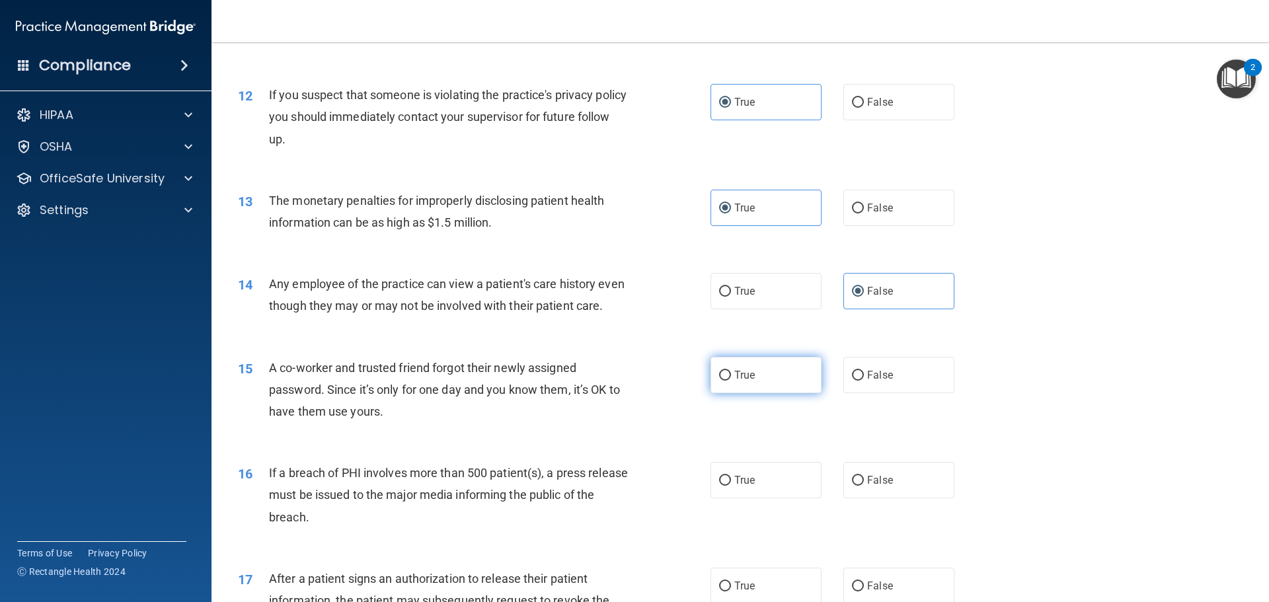
click at [749, 381] on span "True" at bounding box center [745, 375] width 20 height 13
click at [731, 381] on input "True" at bounding box center [725, 376] width 12 height 10
radio input "true"
click at [746, 489] on label "True" at bounding box center [766, 480] width 111 height 36
click at [731, 486] on input "True" at bounding box center [725, 481] width 12 height 10
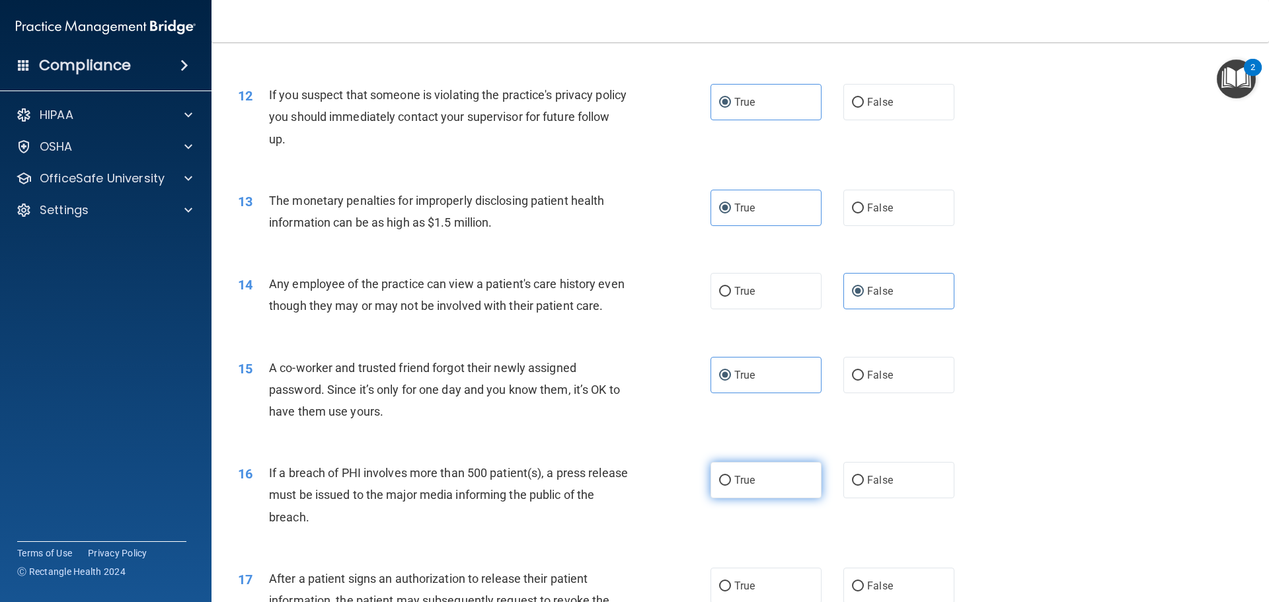
radio input "true"
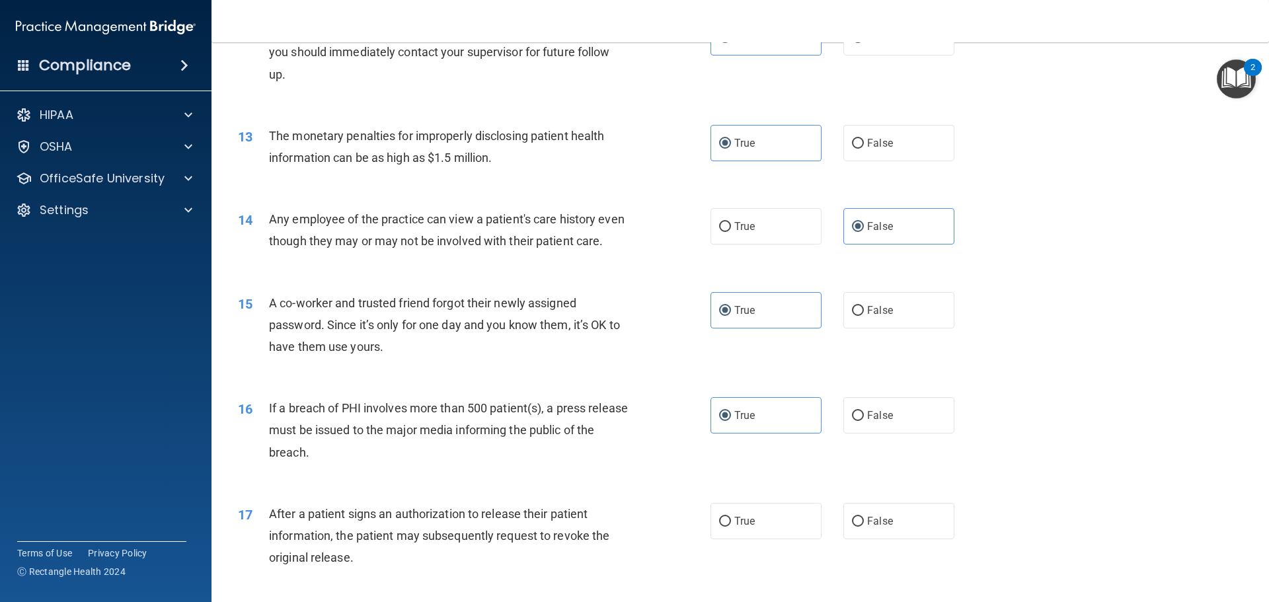
scroll to position [1256, 0]
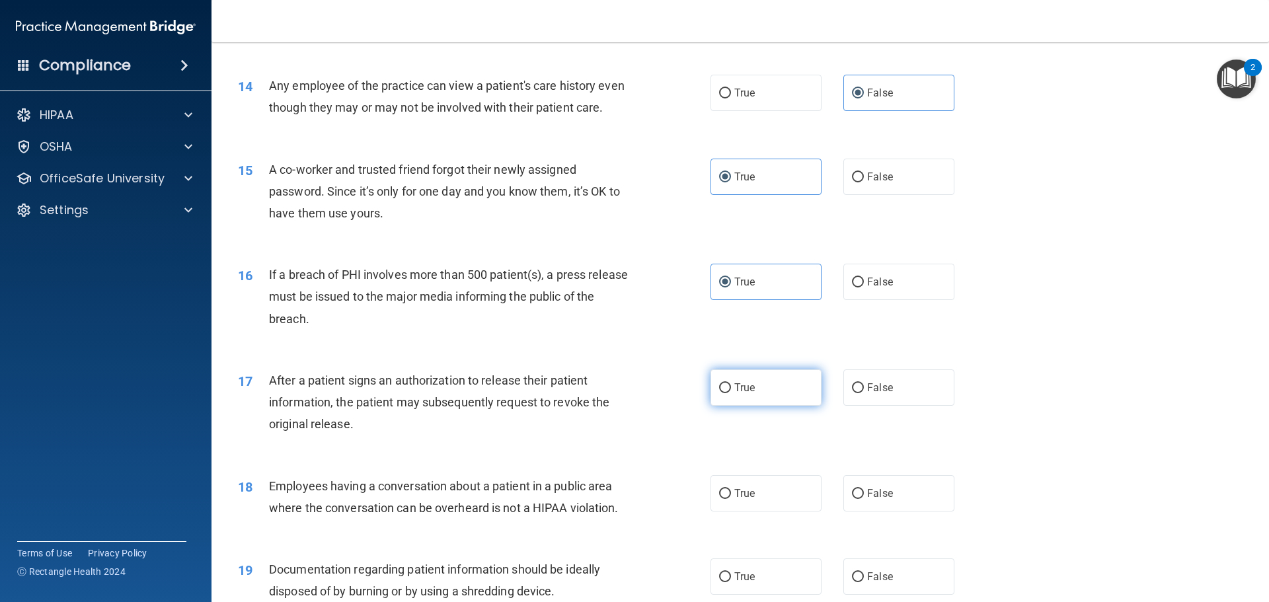
click at [729, 406] on label "True" at bounding box center [766, 388] width 111 height 36
click at [729, 393] on input "True" at bounding box center [725, 388] width 12 height 10
radio input "true"
click at [879, 500] on span "False" at bounding box center [880, 493] width 26 height 13
click at [864, 499] on input "False" at bounding box center [858, 494] width 12 height 10
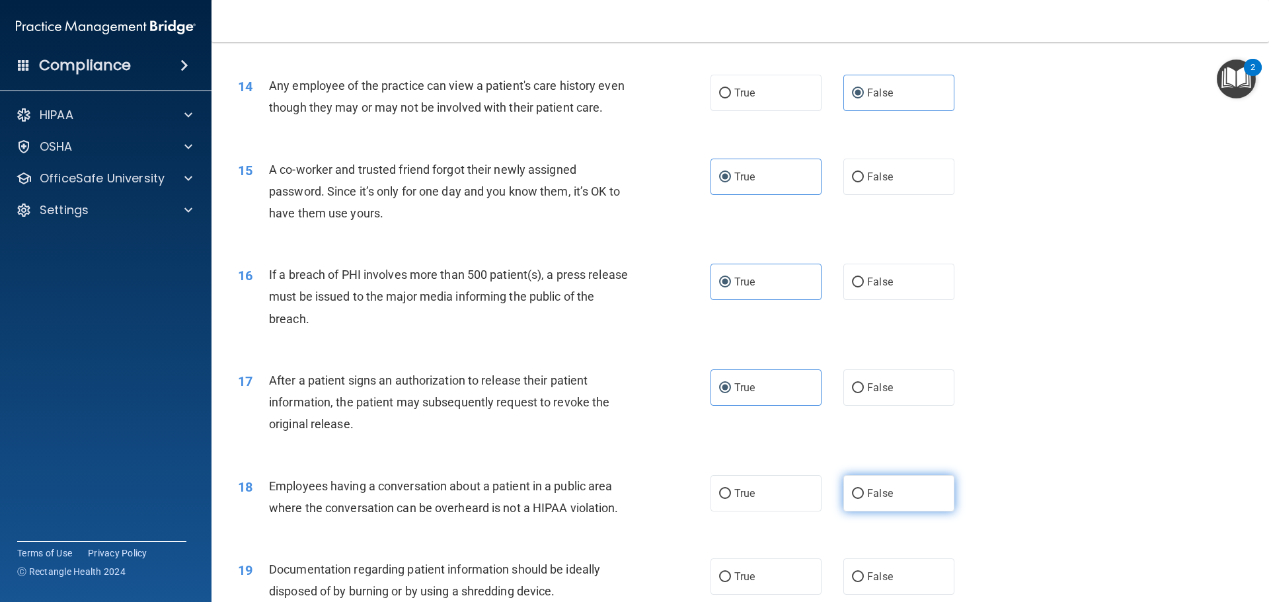
radio input "true"
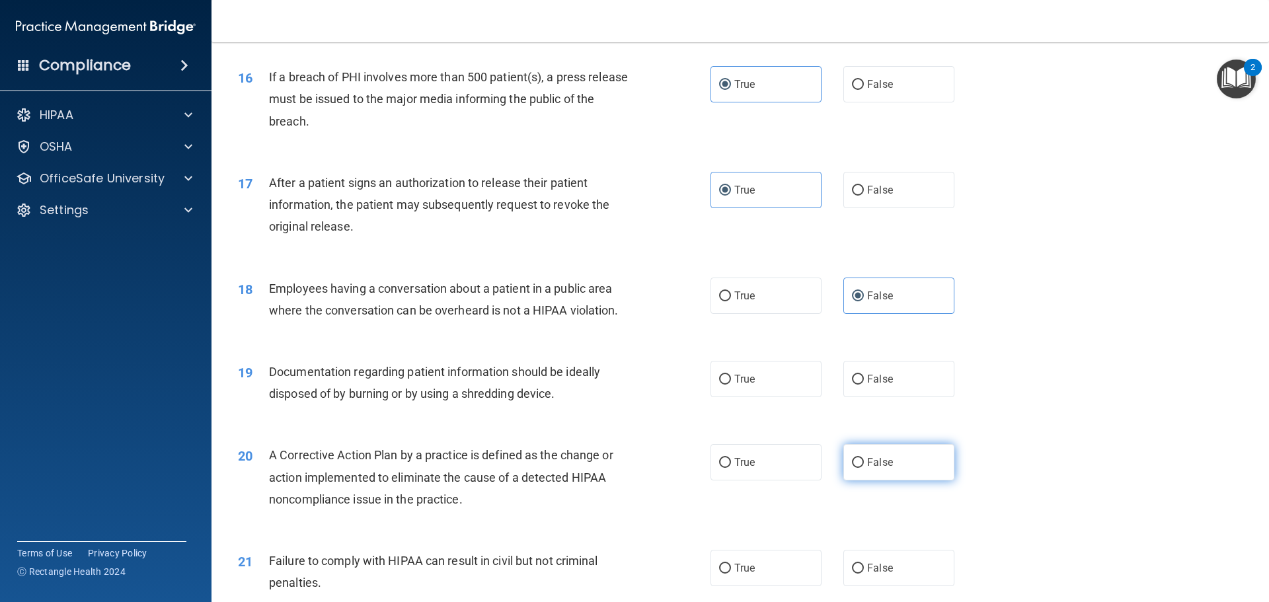
scroll to position [1455, 0]
click at [744, 397] on label "True" at bounding box center [766, 378] width 111 height 36
click at [731, 384] on input "True" at bounding box center [725, 379] width 12 height 10
radio input "true"
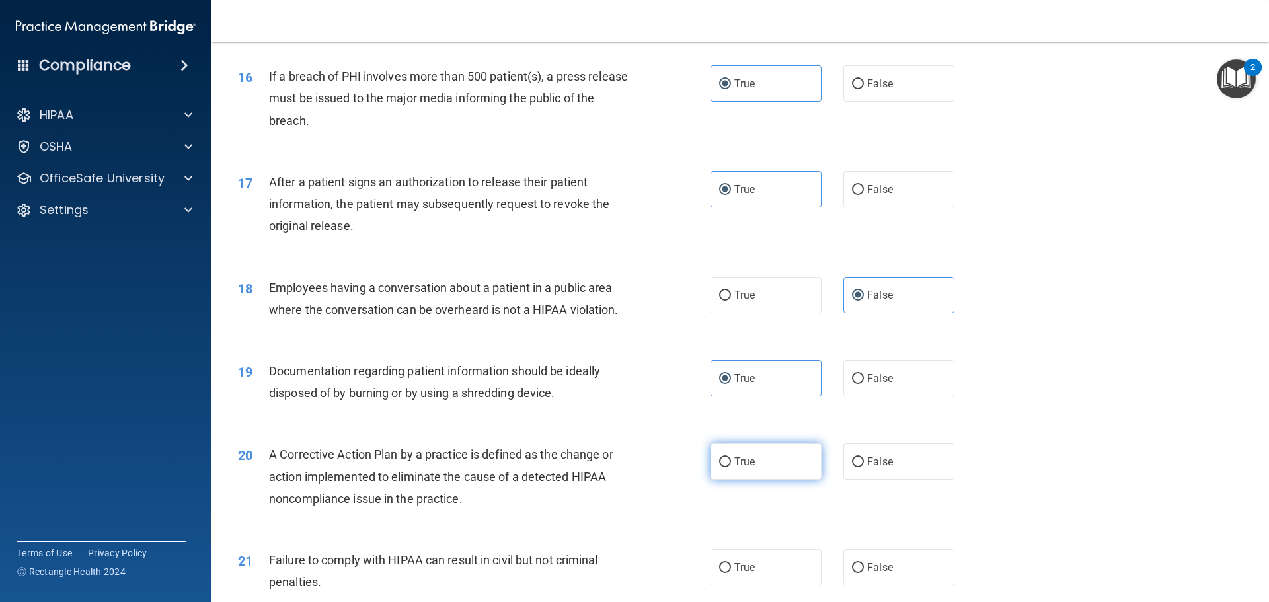
click at [774, 480] on label "True" at bounding box center [766, 462] width 111 height 36
click at [731, 467] on input "True" at bounding box center [725, 463] width 12 height 10
radio input "true"
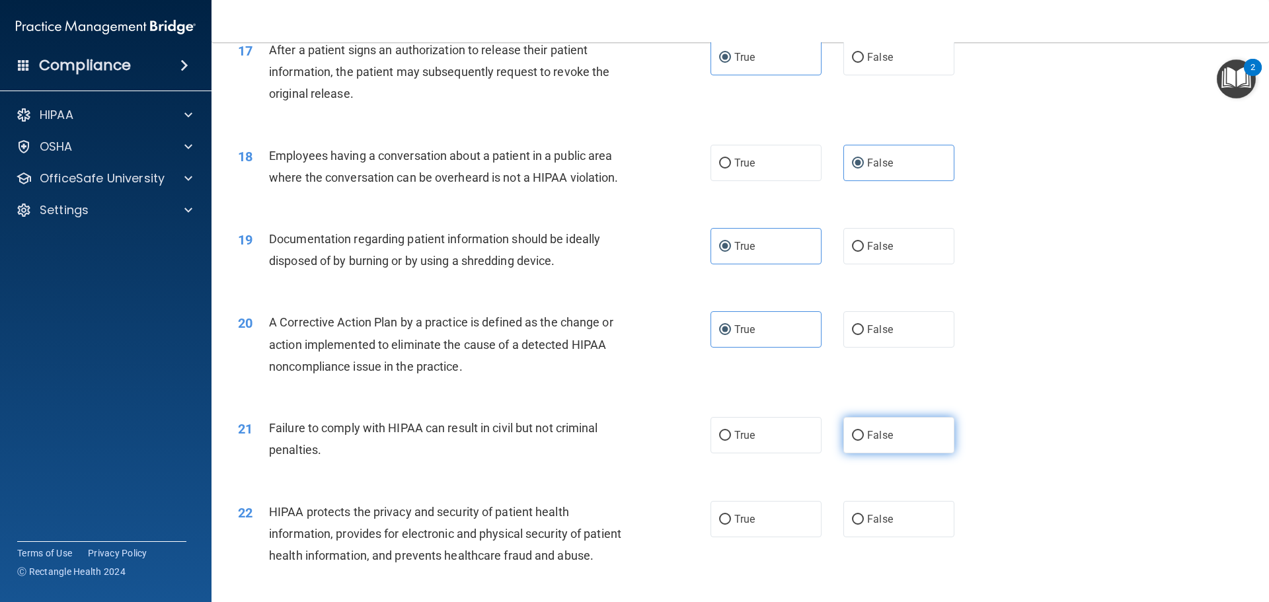
click at [867, 442] on span "False" at bounding box center [880, 435] width 26 height 13
click at [864, 441] on input "False" at bounding box center [858, 436] width 12 height 10
radio input "true"
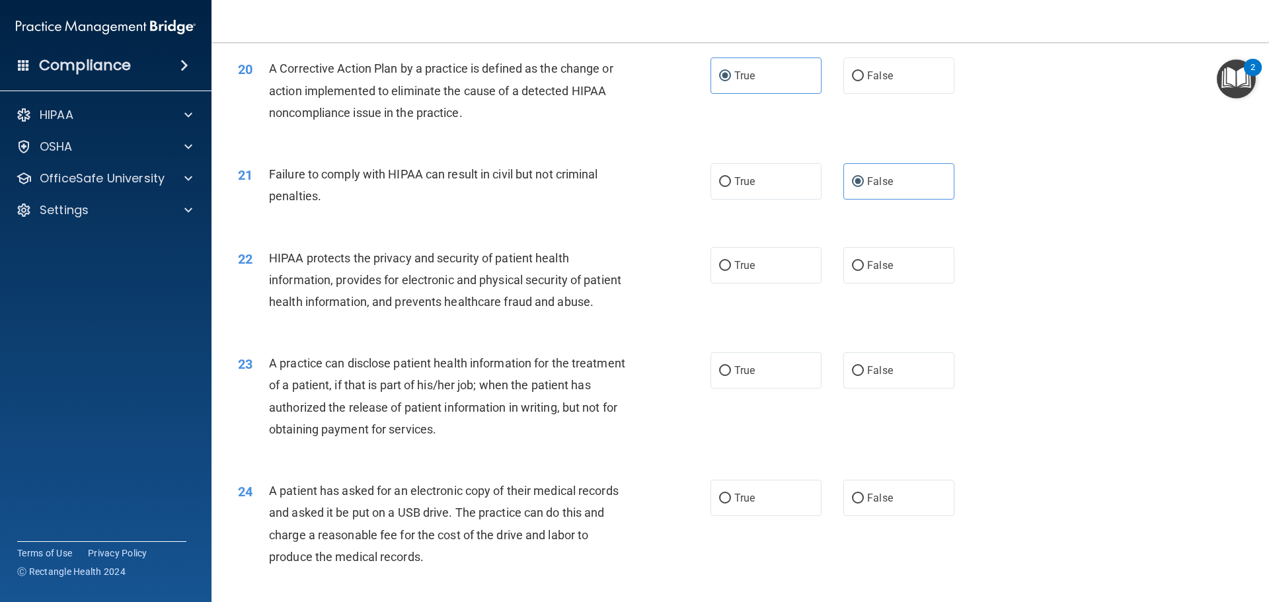
scroll to position [1851, 0]
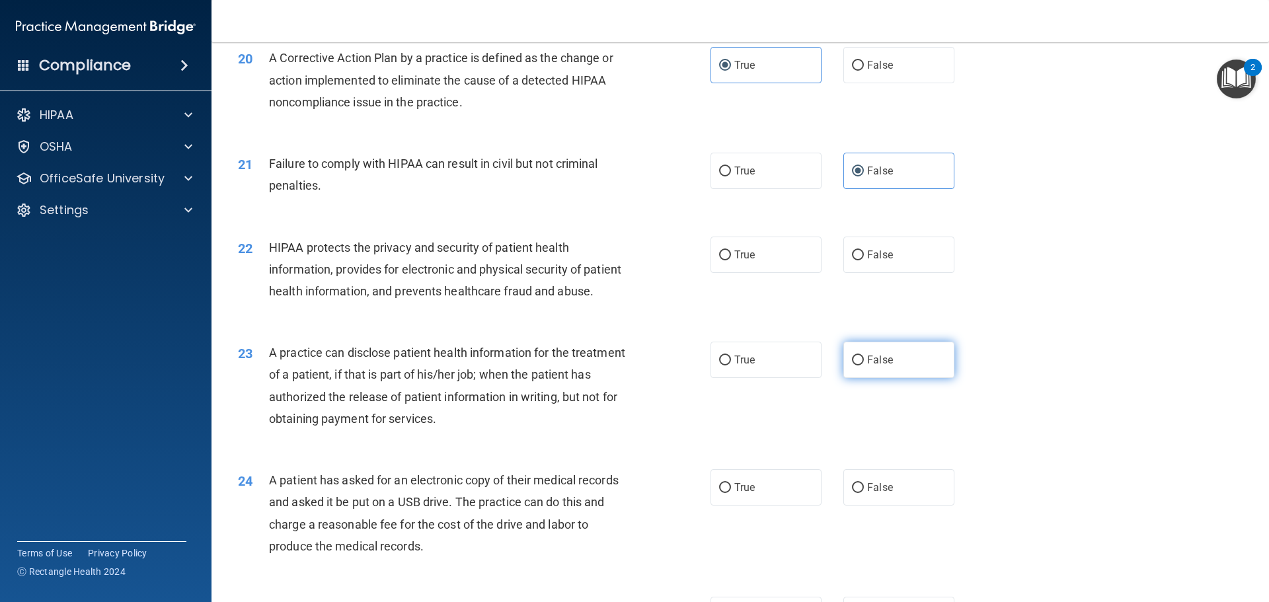
drag, startPoint x: 729, startPoint y: 279, endPoint x: 869, endPoint y: 412, distance: 193.6
click at [729, 273] on label "True" at bounding box center [766, 255] width 111 height 36
click at [729, 260] on input "True" at bounding box center [725, 256] width 12 height 10
radio input "true"
click at [875, 378] on label "False" at bounding box center [899, 360] width 111 height 36
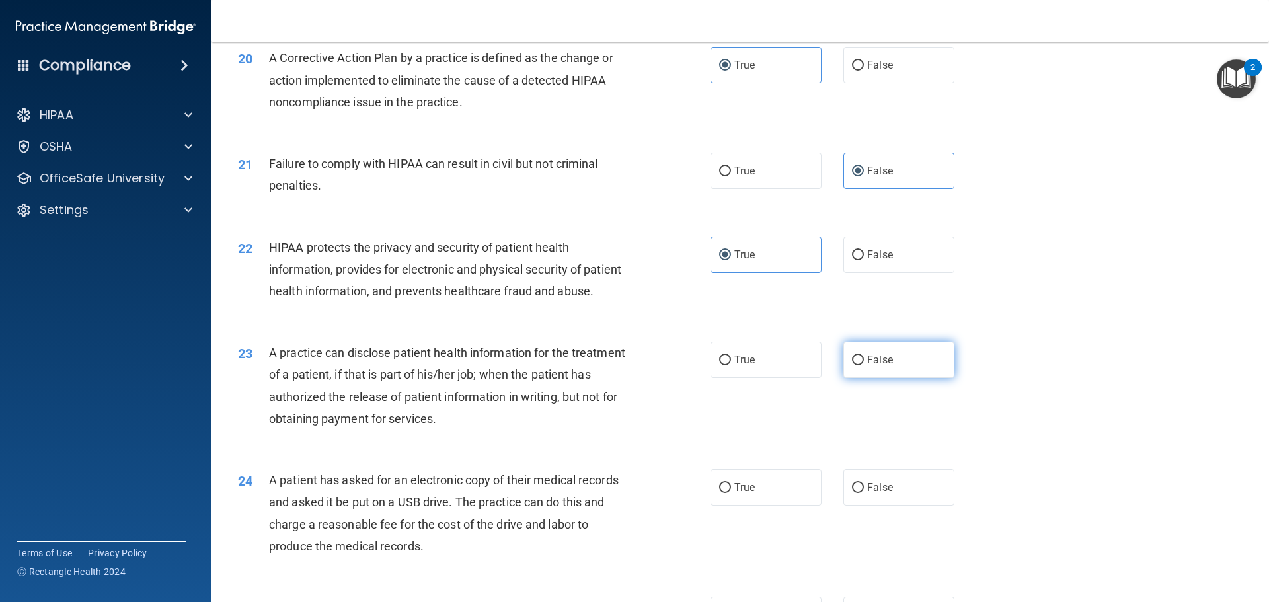
click at [864, 366] on input "False" at bounding box center [858, 361] width 12 height 10
radio input "true"
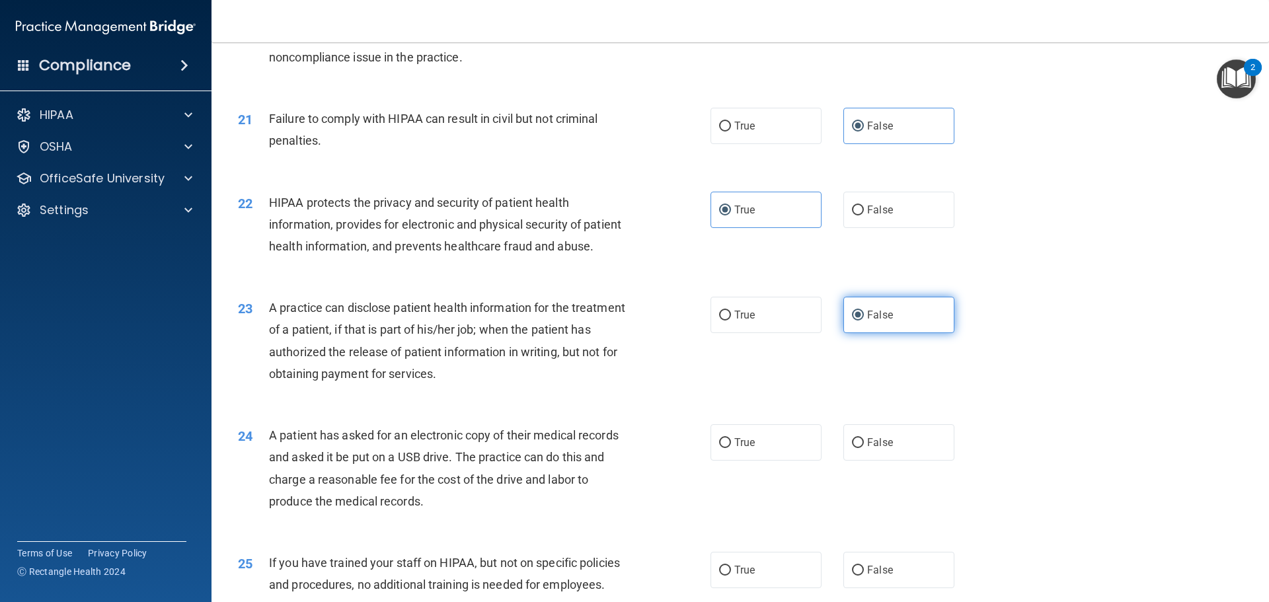
scroll to position [1983, 0]
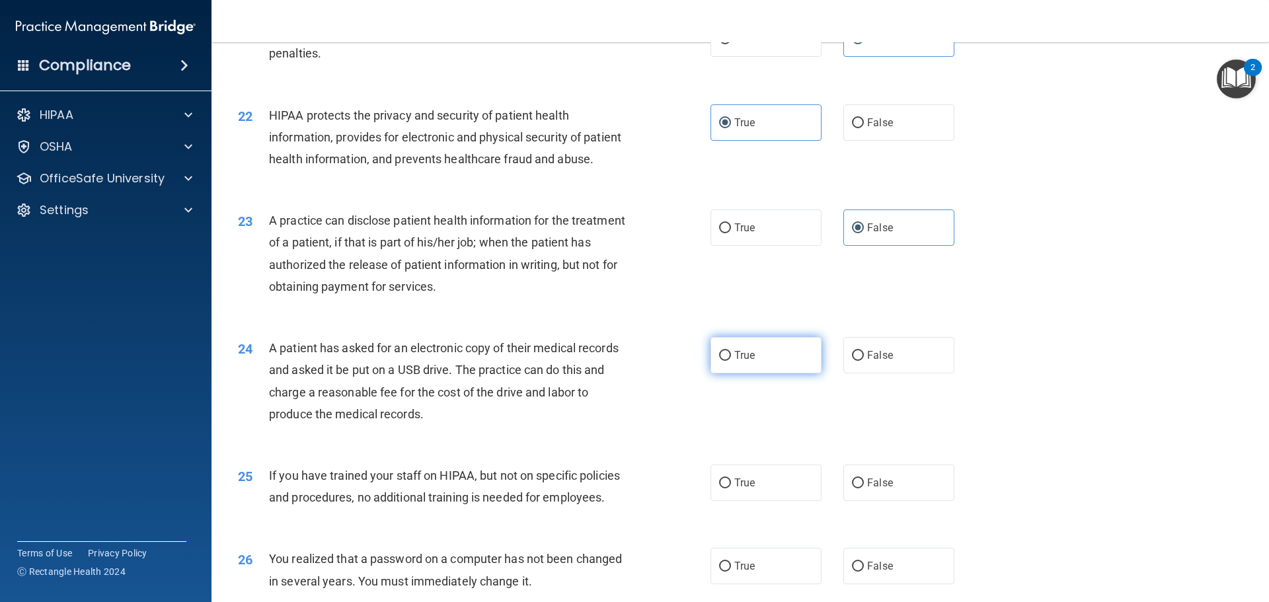
drag, startPoint x: 752, startPoint y: 400, endPoint x: 833, endPoint y: 491, distance: 121.8
click at [753, 374] on label "True" at bounding box center [766, 355] width 111 height 36
click at [731, 361] on input "True" at bounding box center [725, 356] width 12 height 10
radio input "true"
click at [880, 501] on label "False" at bounding box center [899, 483] width 111 height 36
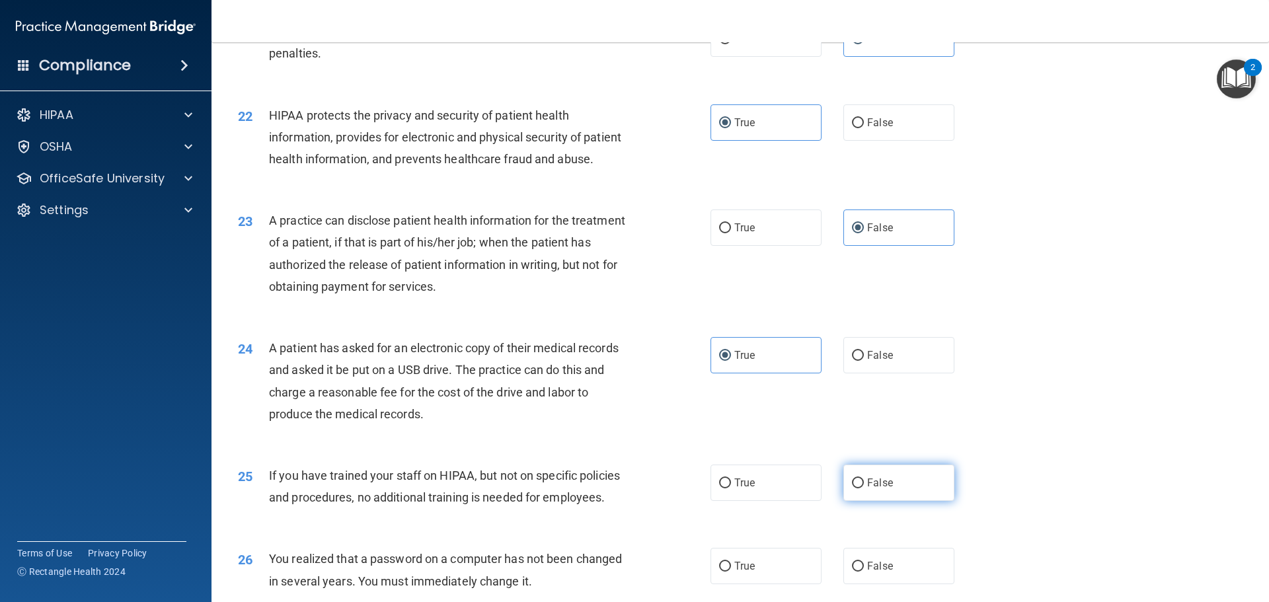
click at [864, 489] on input "False" at bounding box center [858, 484] width 12 height 10
radio input "true"
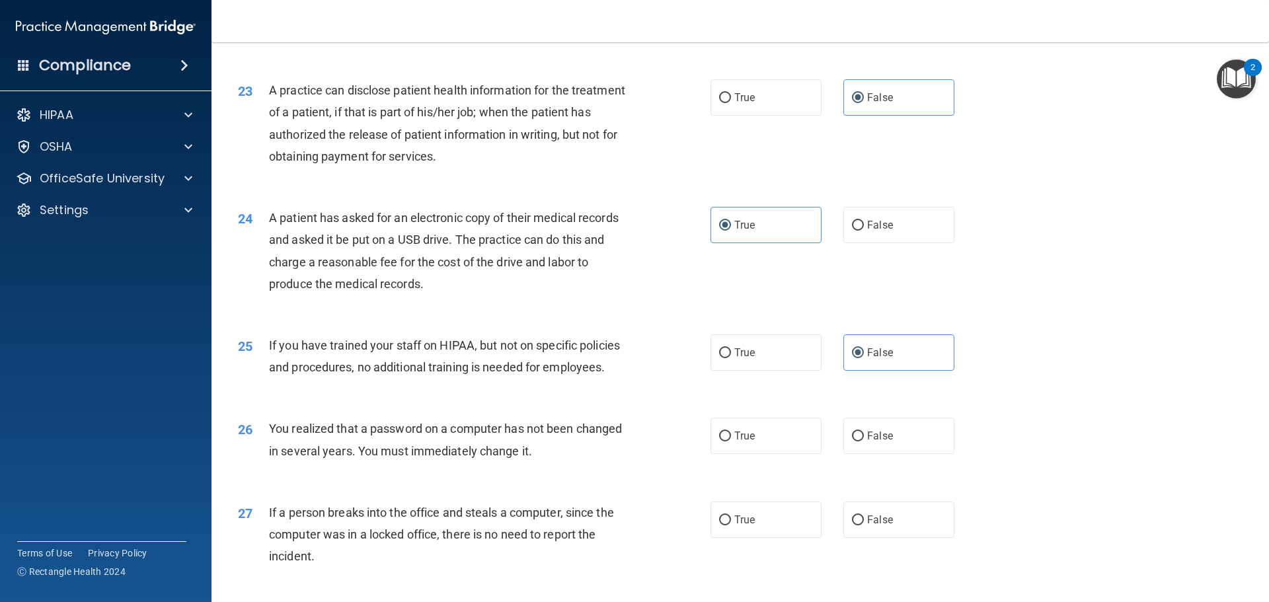
scroll to position [2116, 0]
drag, startPoint x: 740, startPoint y: 469, endPoint x: 803, endPoint y: 497, distance: 68.7
click at [740, 452] on label "True" at bounding box center [766, 434] width 111 height 36
click at [731, 440] on input "True" at bounding box center [725, 435] width 12 height 10
radio input "true"
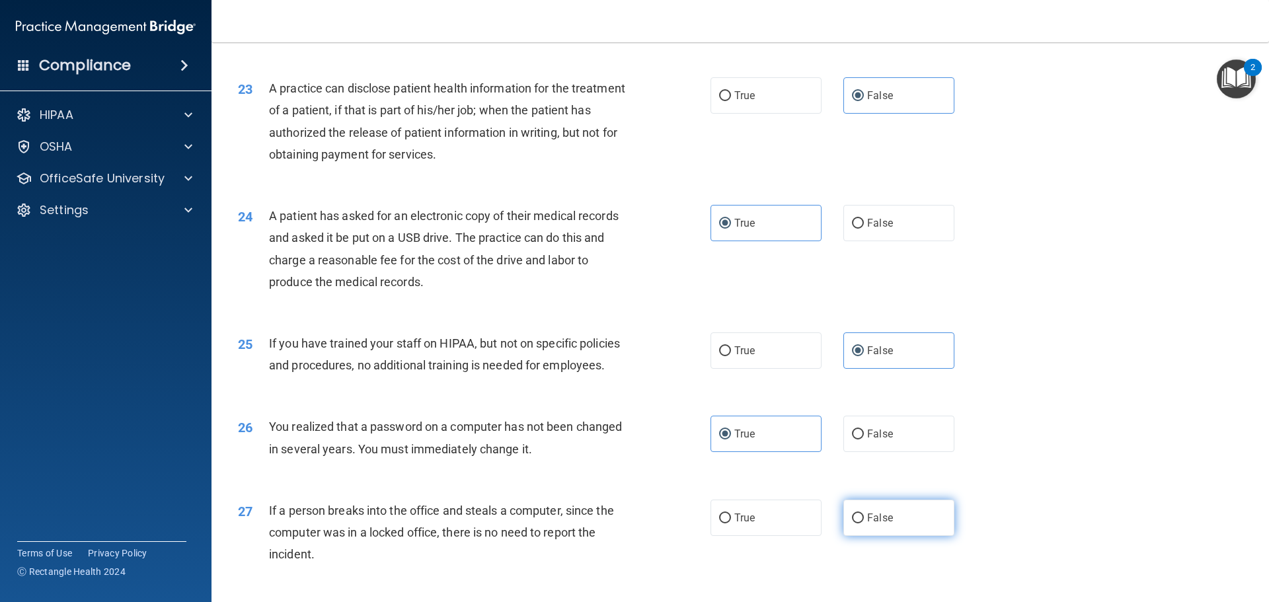
click at [889, 536] on label "False" at bounding box center [899, 518] width 111 height 36
click at [864, 524] on input "False" at bounding box center [858, 519] width 12 height 10
radio input "true"
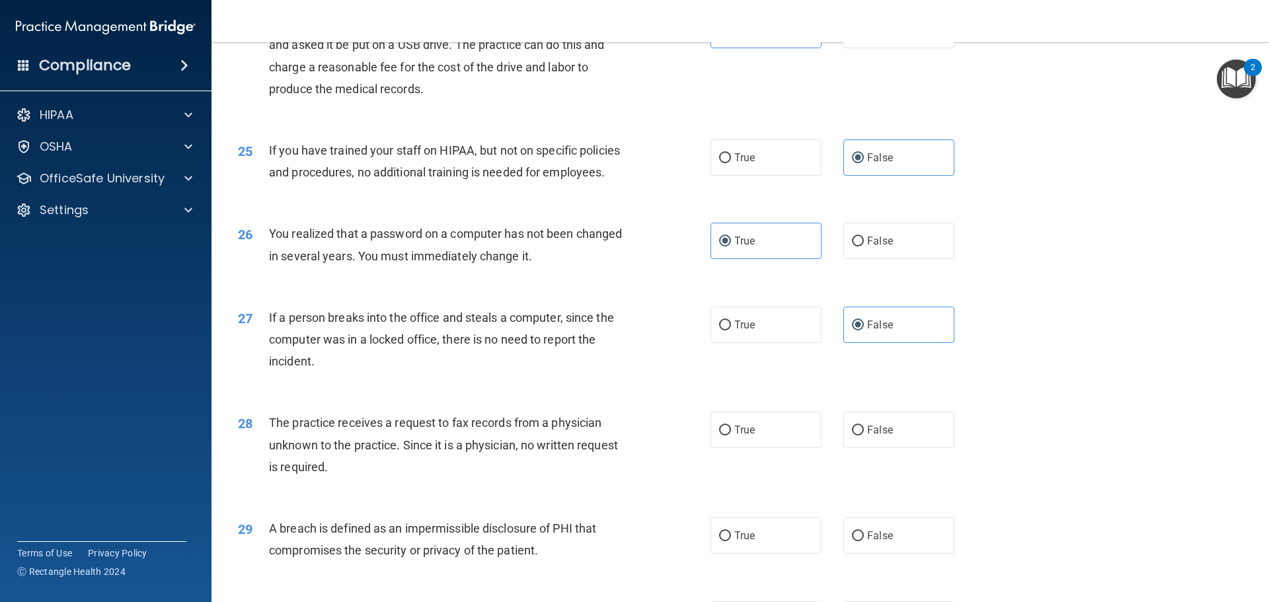
scroll to position [2314, 0]
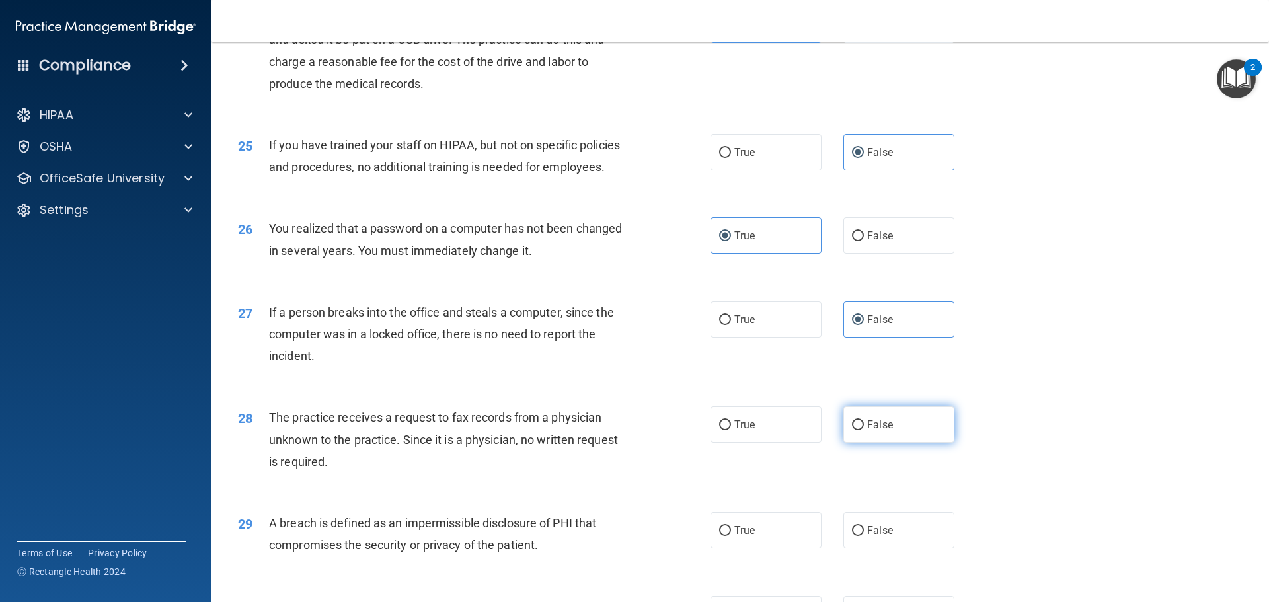
click at [869, 431] on span "False" at bounding box center [880, 425] width 26 height 13
click at [864, 430] on input "False" at bounding box center [858, 425] width 12 height 10
radio input "true"
click at [766, 549] on label "True" at bounding box center [766, 530] width 111 height 36
click at [731, 536] on input "True" at bounding box center [725, 531] width 12 height 10
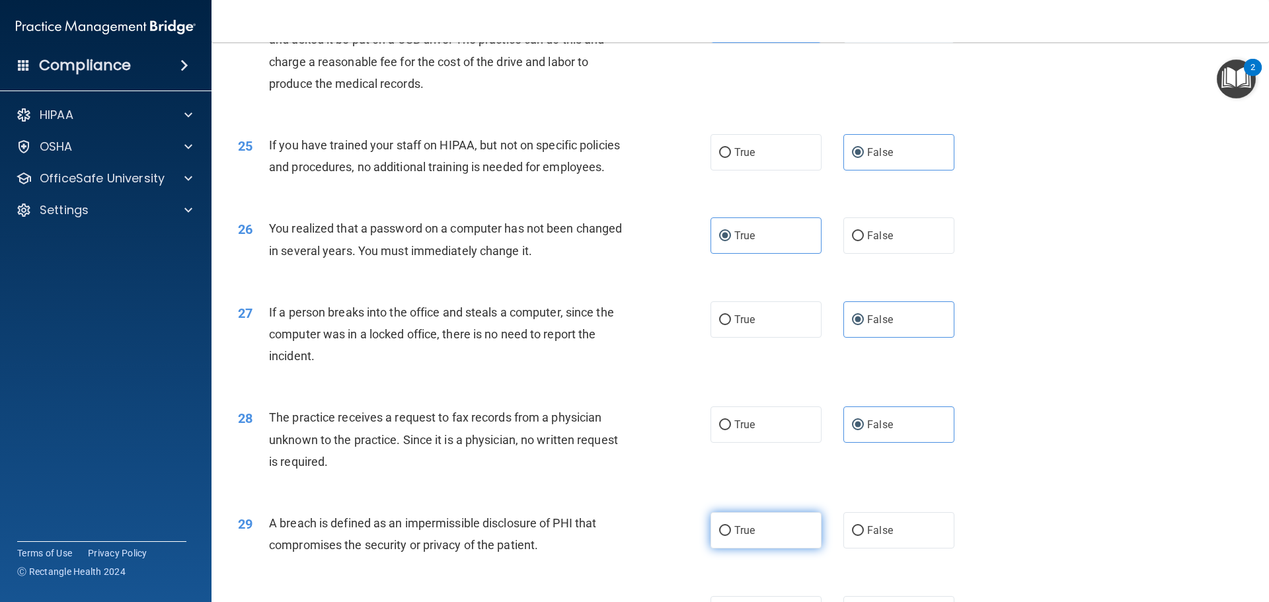
radio input "true"
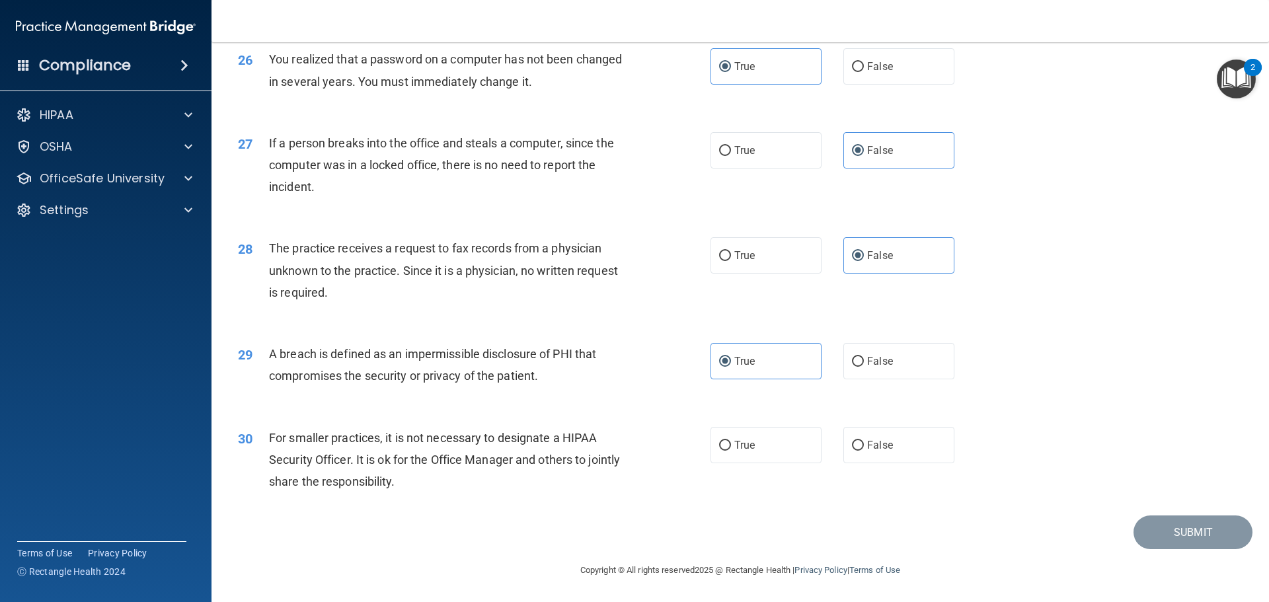
scroll to position [2512, 0]
click at [869, 452] on span "False" at bounding box center [880, 445] width 26 height 13
click at [864, 451] on input "False" at bounding box center [858, 446] width 12 height 10
radio input "true"
click at [1152, 549] on button "Submit" at bounding box center [1193, 533] width 119 height 34
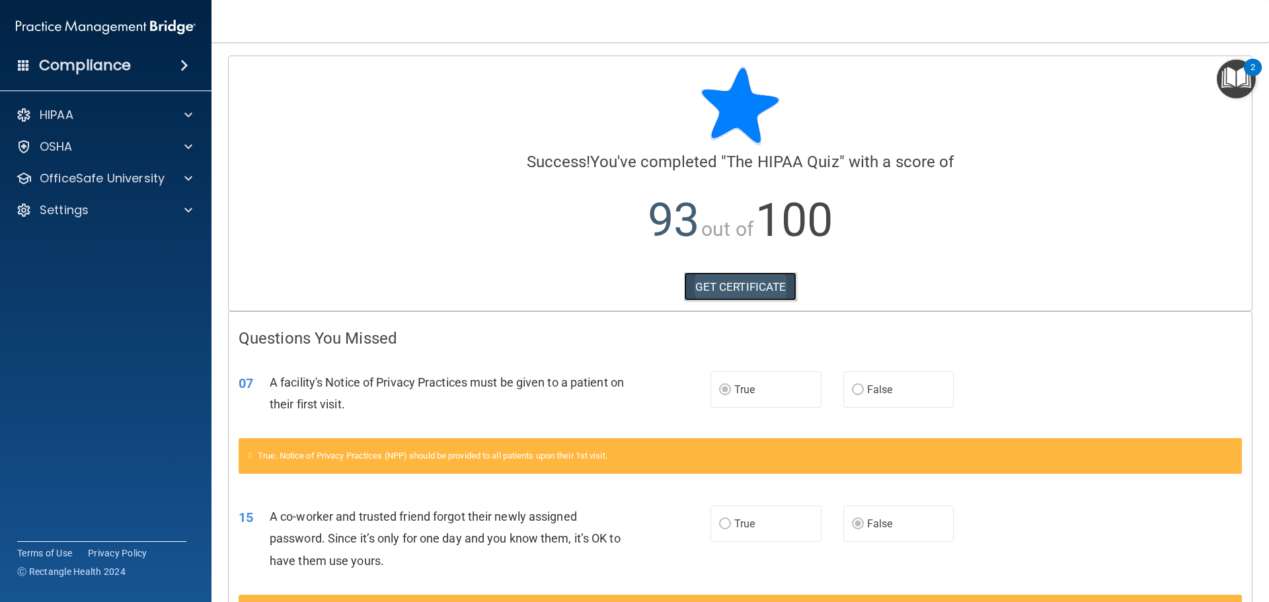
click at [710, 298] on link "GET CERTIFICATE" at bounding box center [740, 286] width 113 height 29
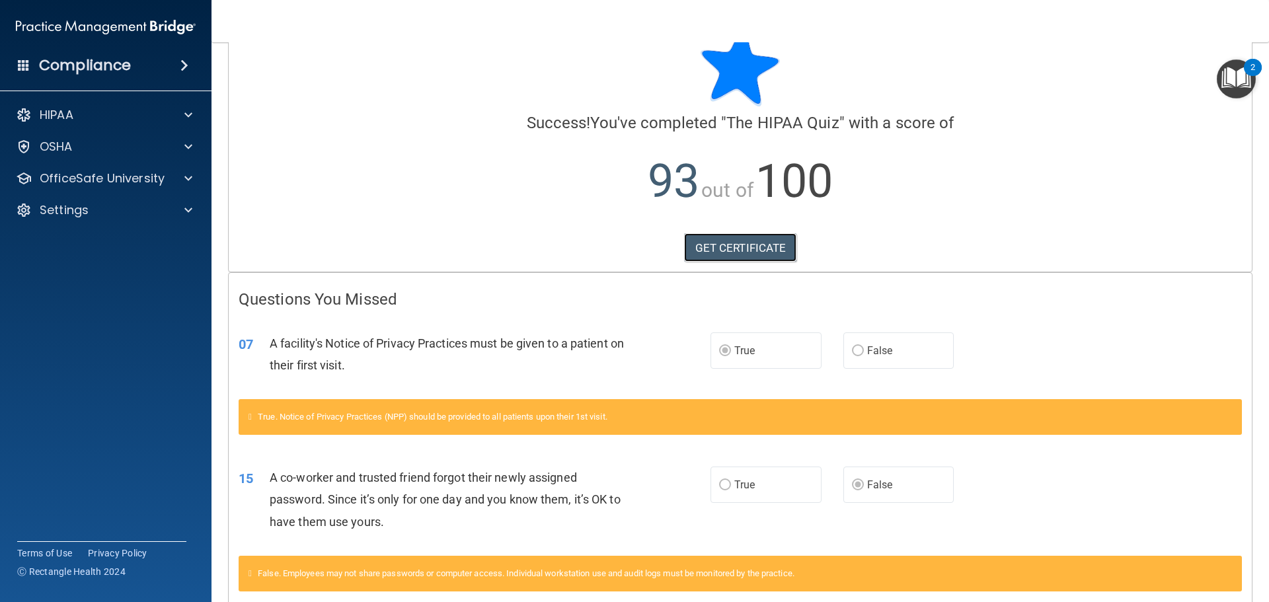
scroll to position [107, 0]
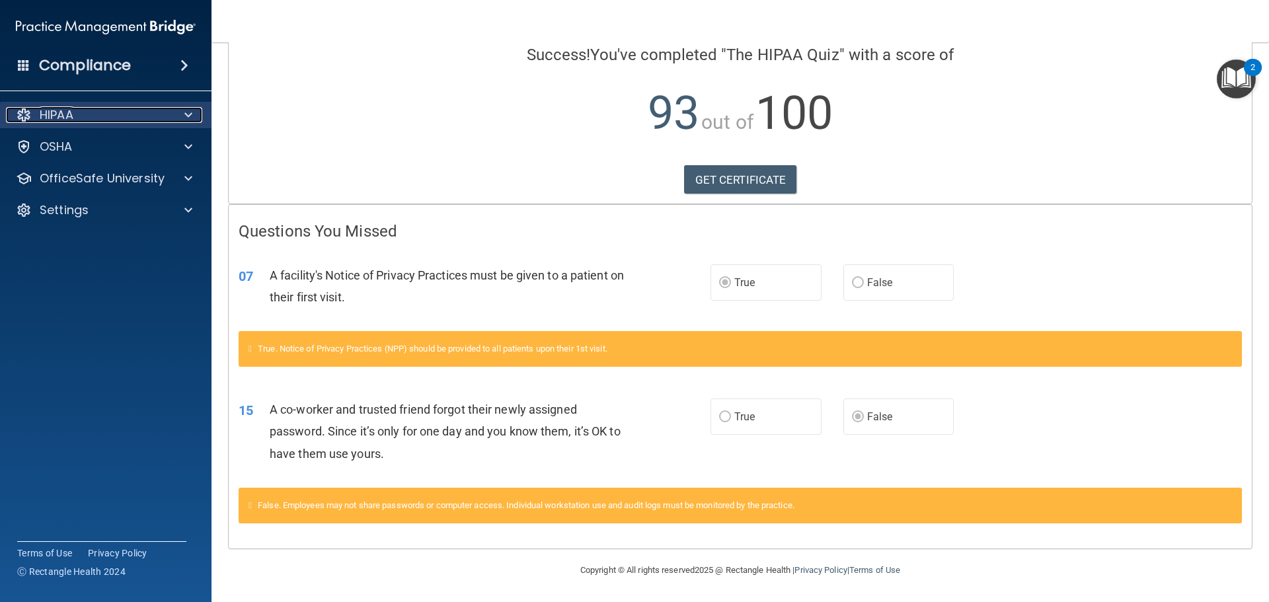
click at [99, 114] on div "HIPAA" at bounding box center [88, 115] width 164 height 16
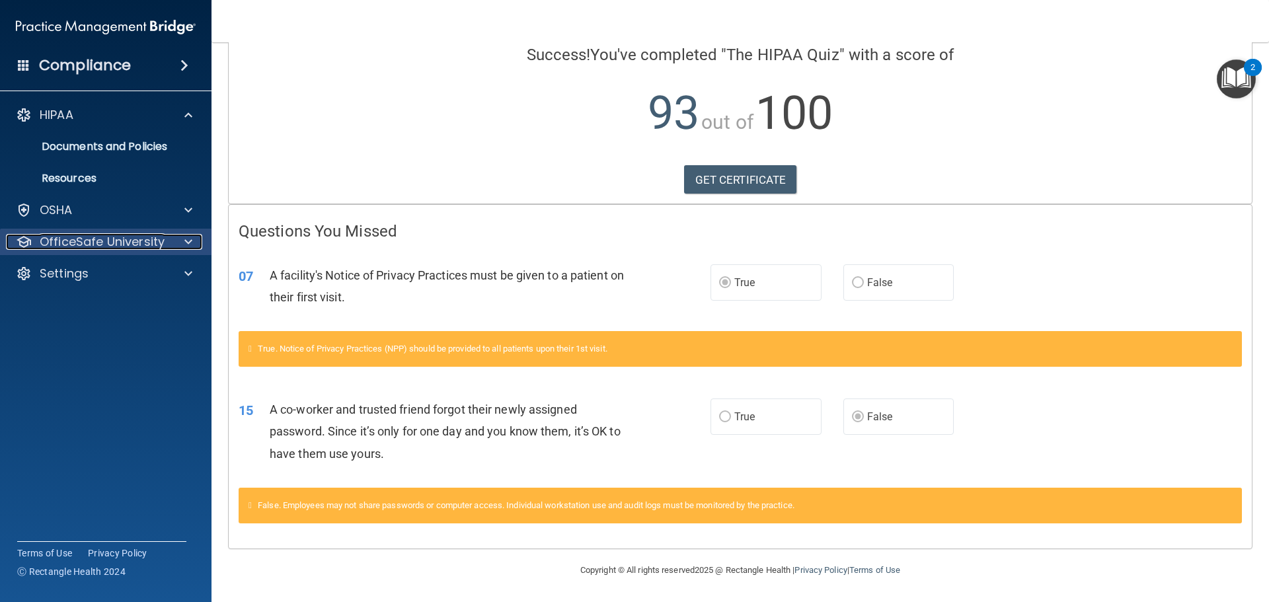
click at [110, 245] on p "OfficeSafe University" at bounding box center [102, 242] width 125 height 16
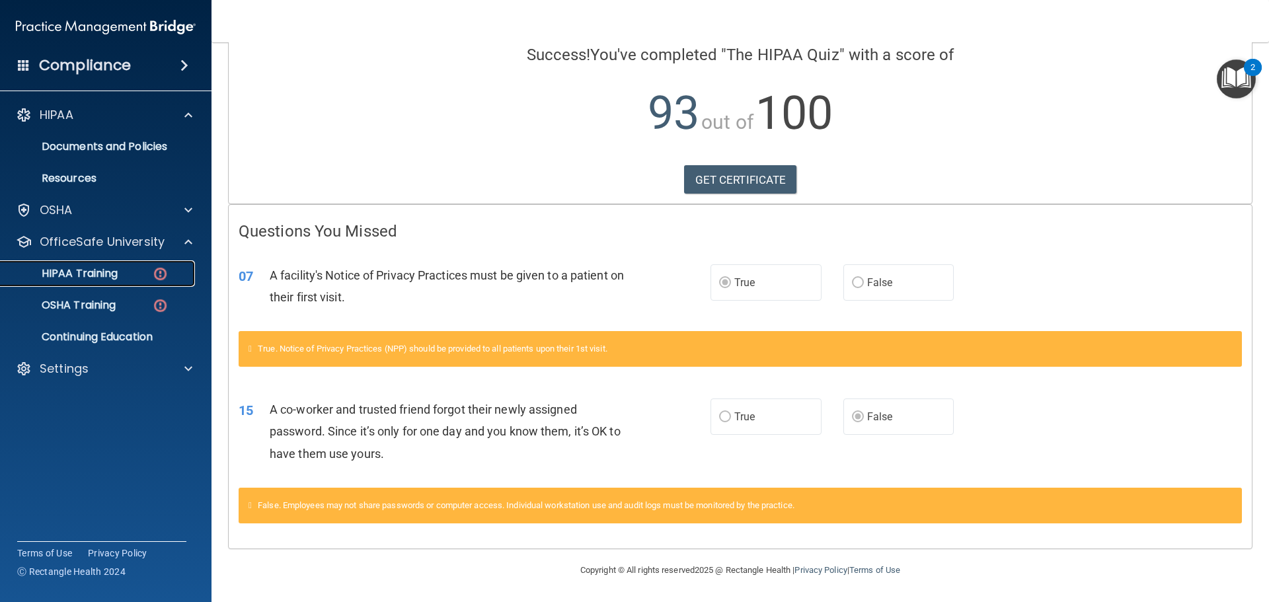
click at [141, 278] on div "HIPAA Training" at bounding box center [99, 273] width 180 height 13
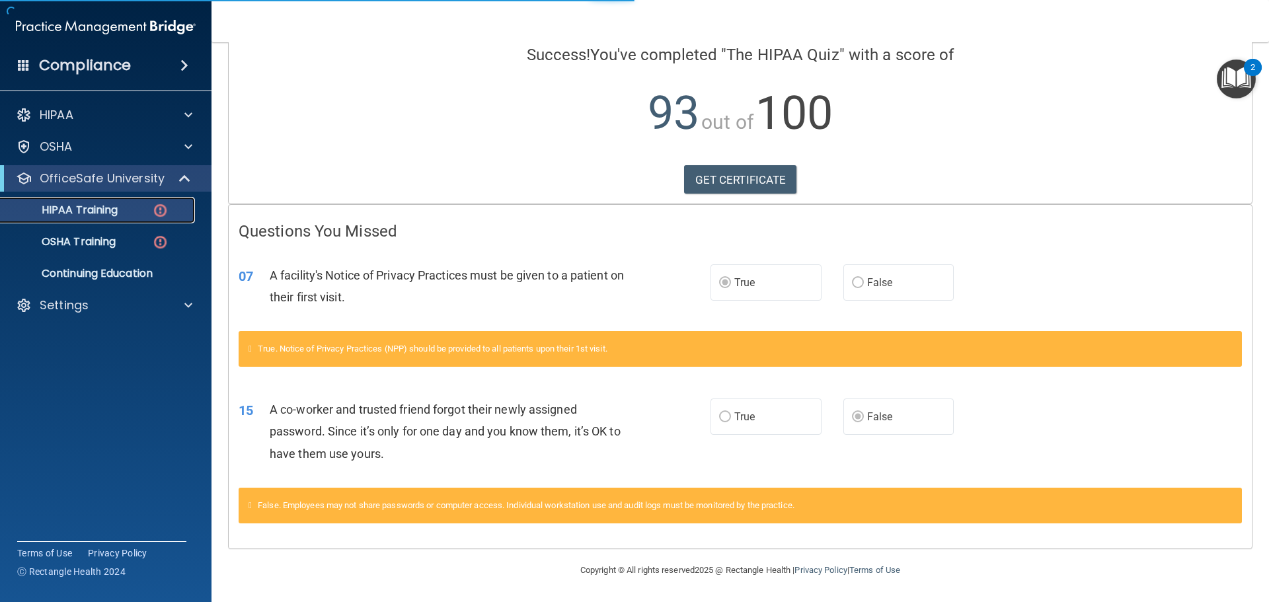
click at [130, 214] on div "HIPAA Training" at bounding box center [99, 210] width 180 height 13
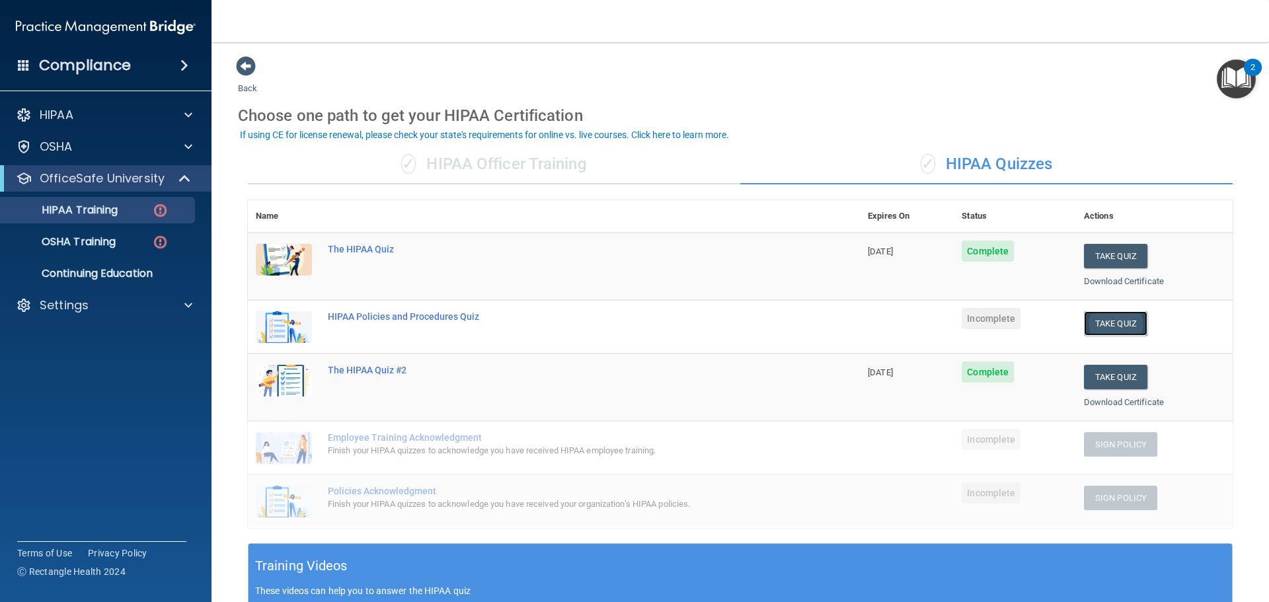
click at [1100, 323] on button "Take Quiz" at bounding box center [1115, 323] width 63 height 24
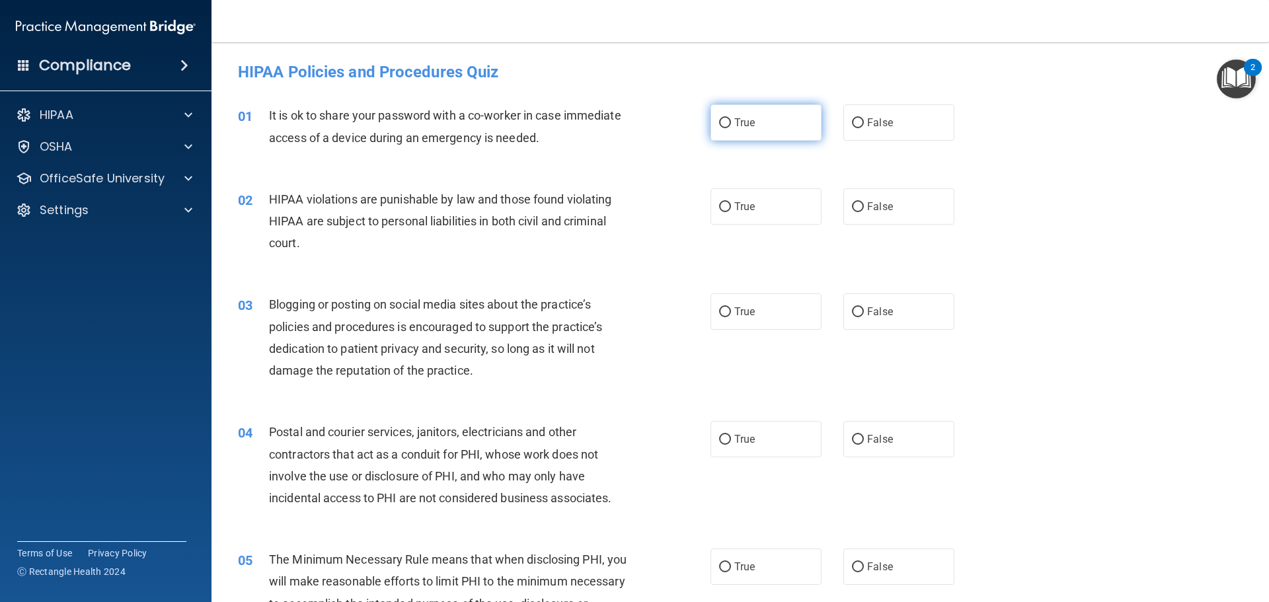
click at [750, 122] on span "True" at bounding box center [745, 122] width 20 height 13
click at [731, 122] on input "True" at bounding box center [725, 123] width 12 height 10
radio input "true"
click at [783, 209] on label "True" at bounding box center [766, 206] width 111 height 36
click at [731, 209] on input "True" at bounding box center [725, 207] width 12 height 10
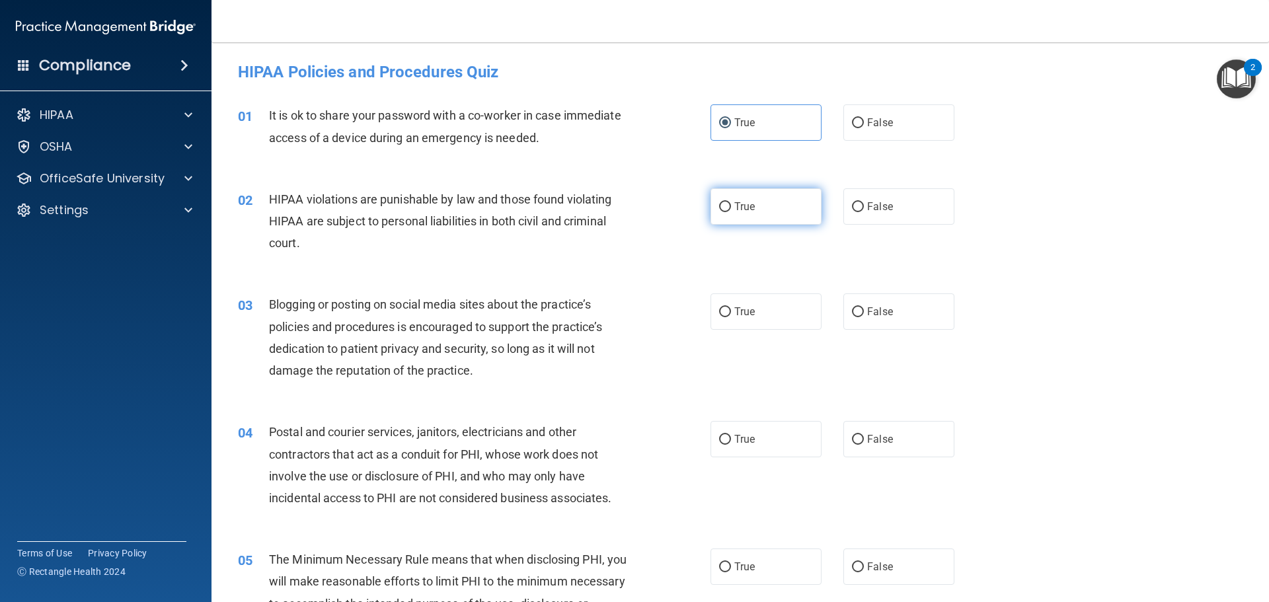
radio input "true"
click at [760, 320] on label "True" at bounding box center [766, 312] width 111 height 36
click at [731, 317] on input "True" at bounding box center [725, 312] width 12 height 10
radio input "true"
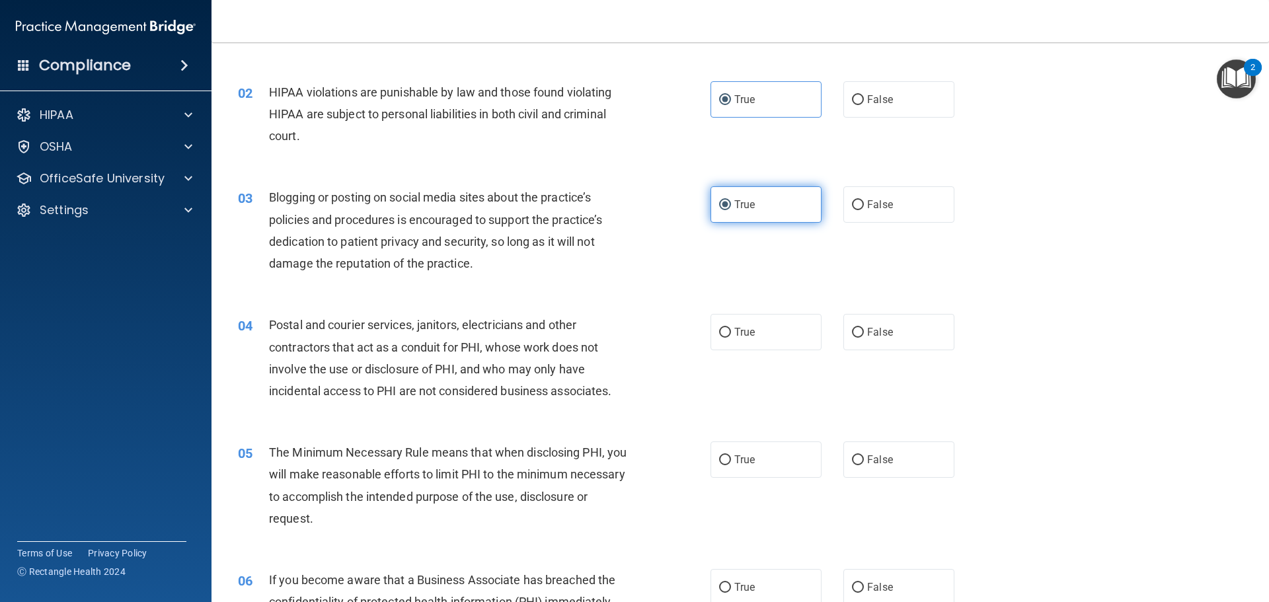
scroll to position [264, 0]
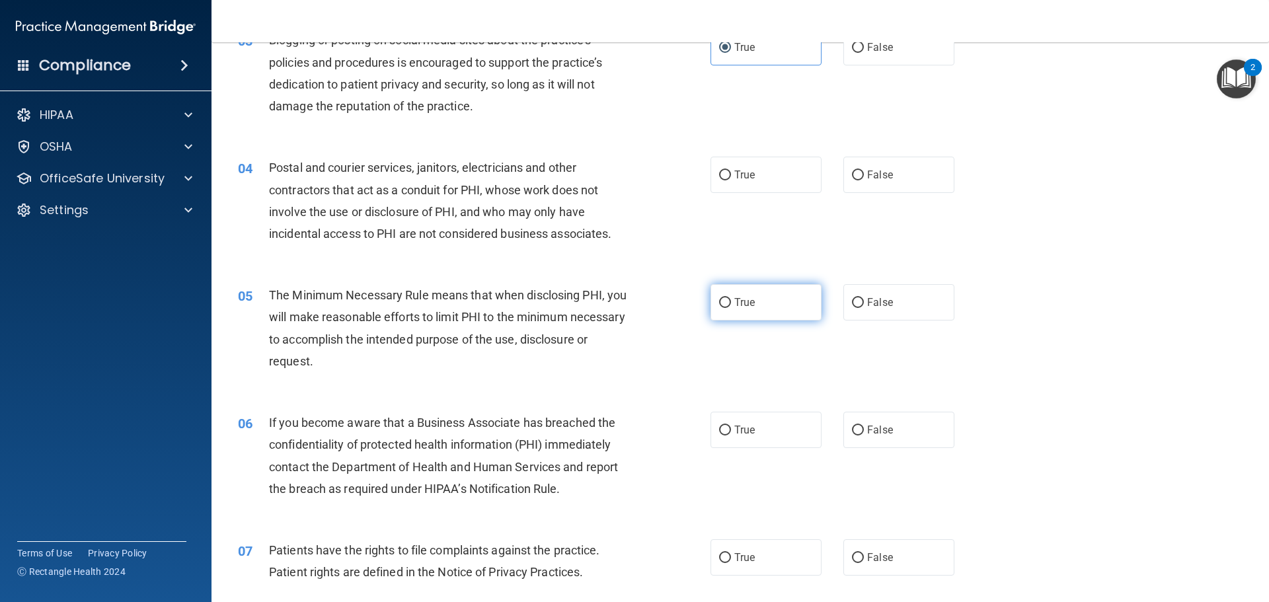
click at [759, 296] on label "True" at bounding box center [766, 302] width 111 height 36
click at [731, 298] on input "True" at bounding box center [725, 303] width 12 height 10
radio input "true"
click at [756, 177] on label "True" at bounding box center [766, 175] width 111 height 36
click at [731, 177] on input "True" at bounding box center [725, 176] width 12 height 10
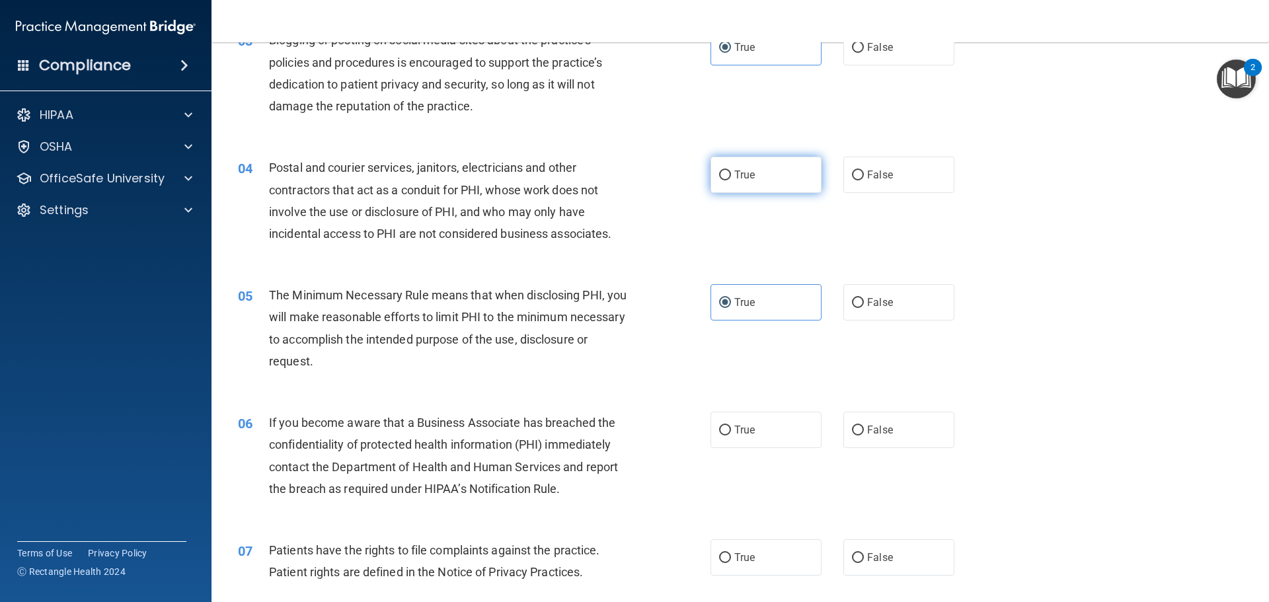
radio input "true"
click at [747, 424] on span "True" at bounding box center [745, 430] width 20 height 13
click at [731, 426] on input "True" at bounding box center [725, 431] width 12 height 10
radio input "true"
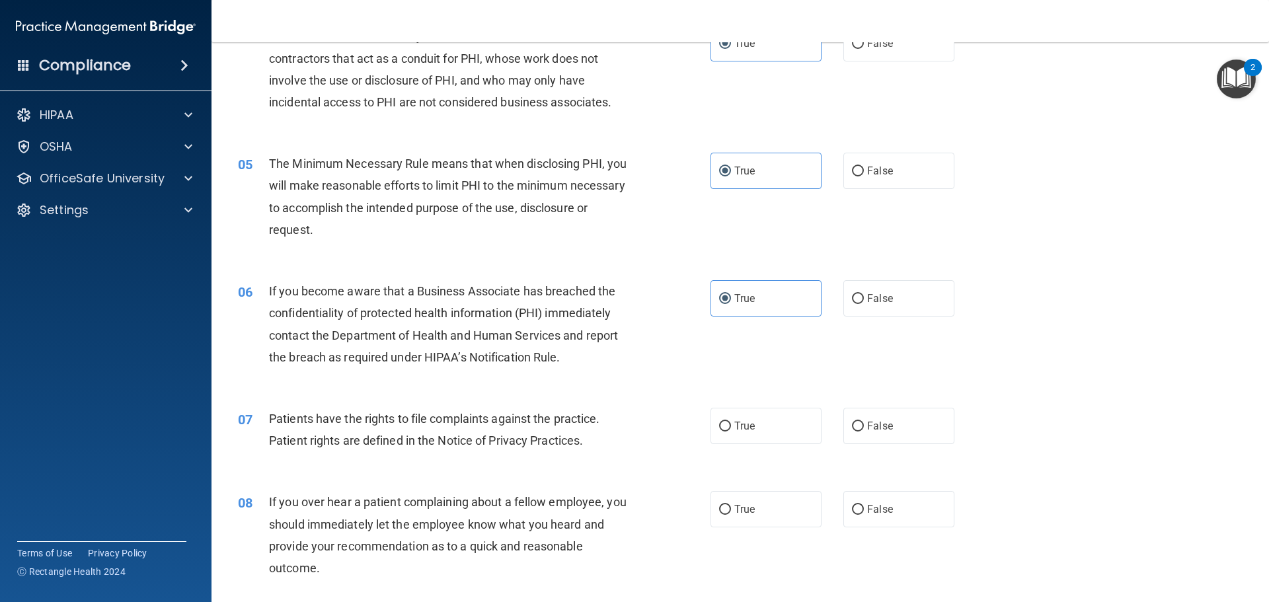
scroll to position [595, 0]
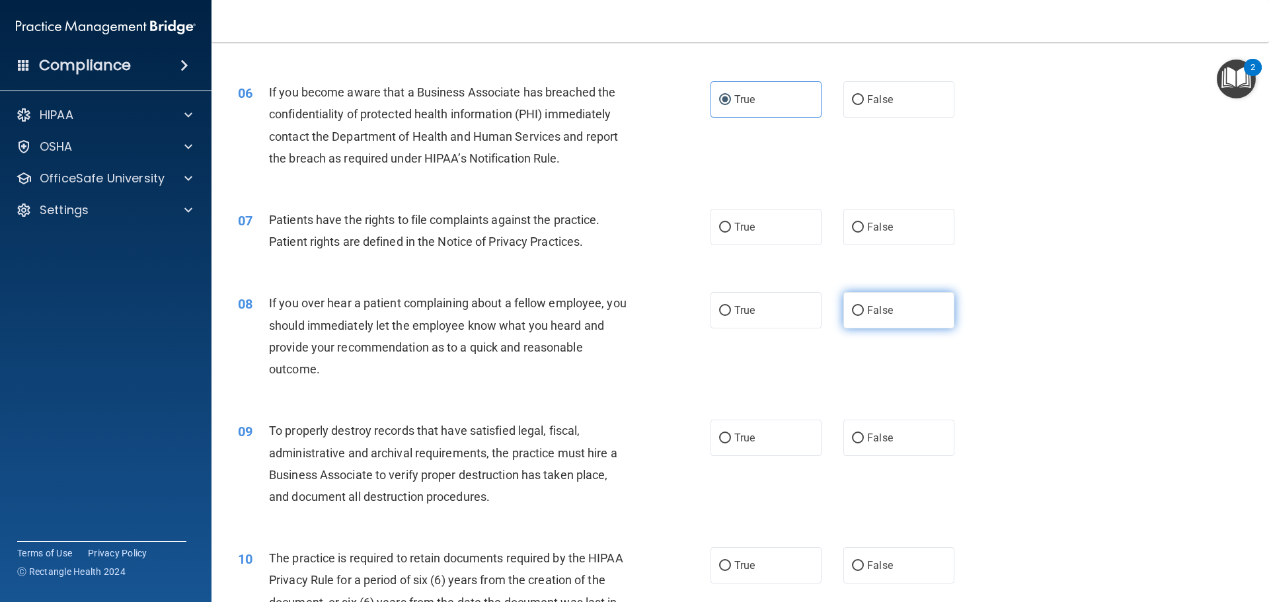
click at [871, 296] on label "False" at bounding box center [899, 310] width 111 height 36
click at [864, 306] on input "False" at bounding box center [858, 311] width 12 height 10
radio input "true"
click at [765, 456] on label "True" at bounding box center [766, 438] width 111 height 36
click at [731, 444] on input "True" at bounding box center [725, 439] width 12 height 10
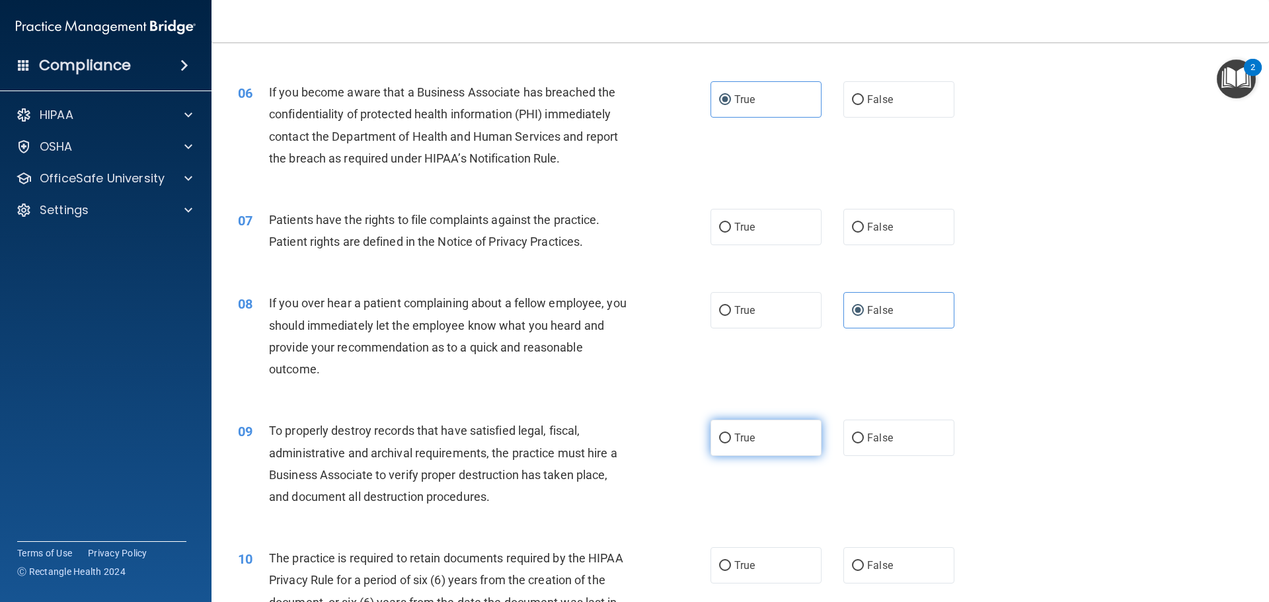
radio input "true"
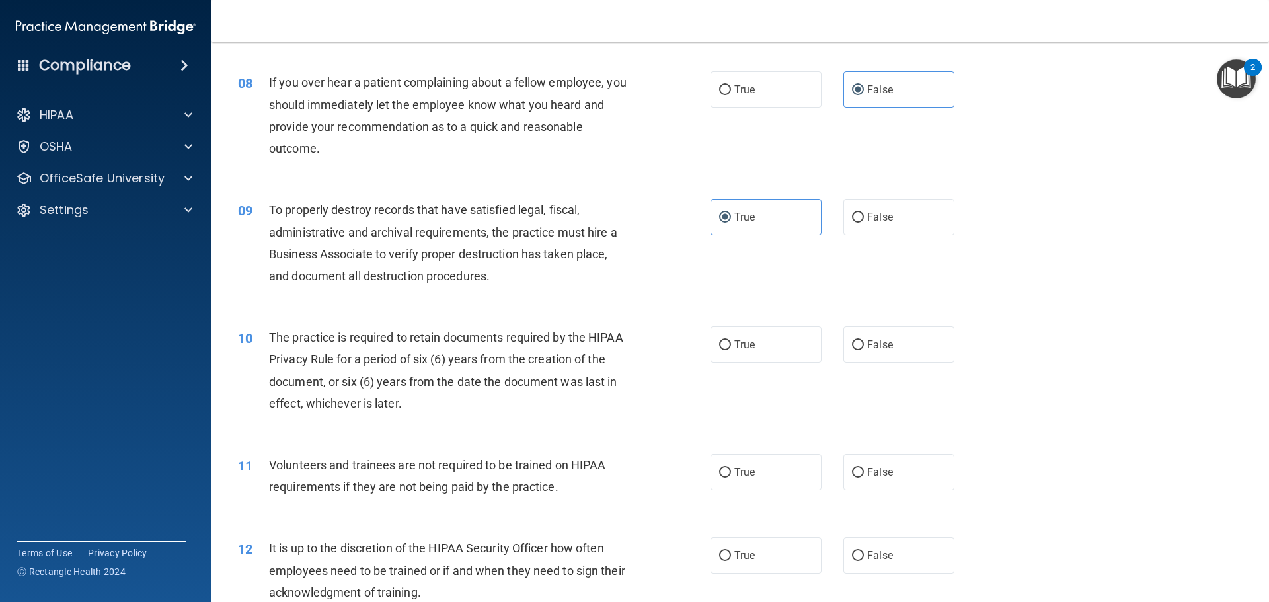
scroll to position [860, 0]
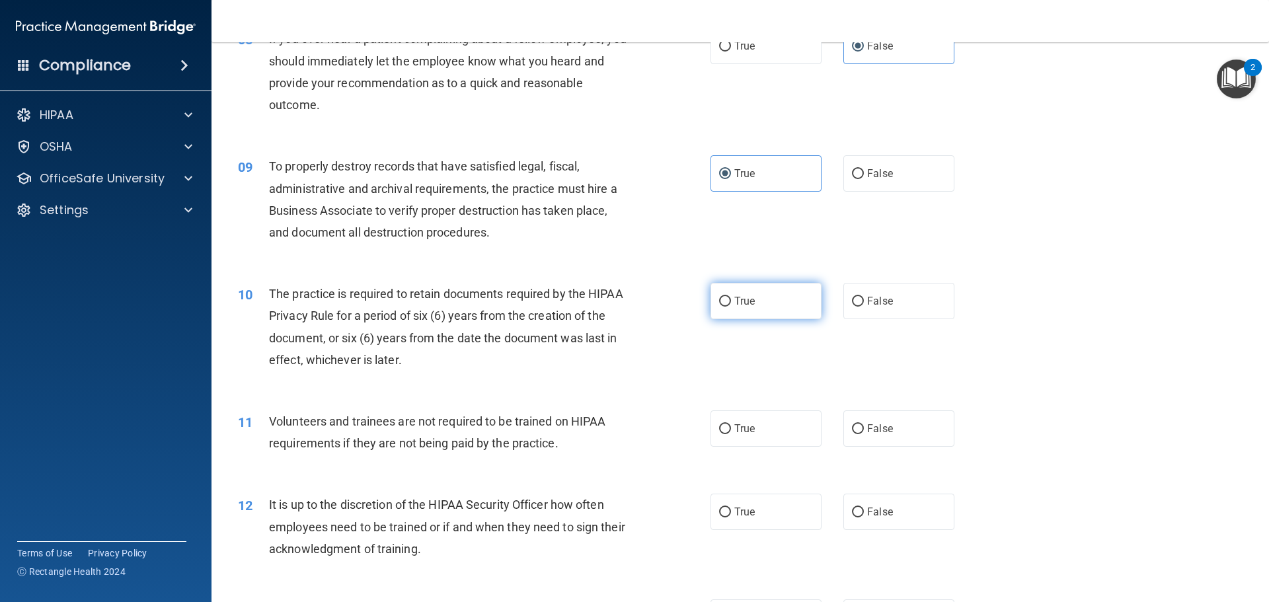
click at [768, 305] on label "True" at bounding box center [766, 301] width 111 height 36
click at [731, 305] on input "True" at bounding box center [725, 302] width 12 height 10
radio input "true"
click at [772, 428] on label "True" at bounding box center [766, 429] width 111 height 36
click at [731, 428] on input "True" at bounding box center [725, 429] width 12 height 10
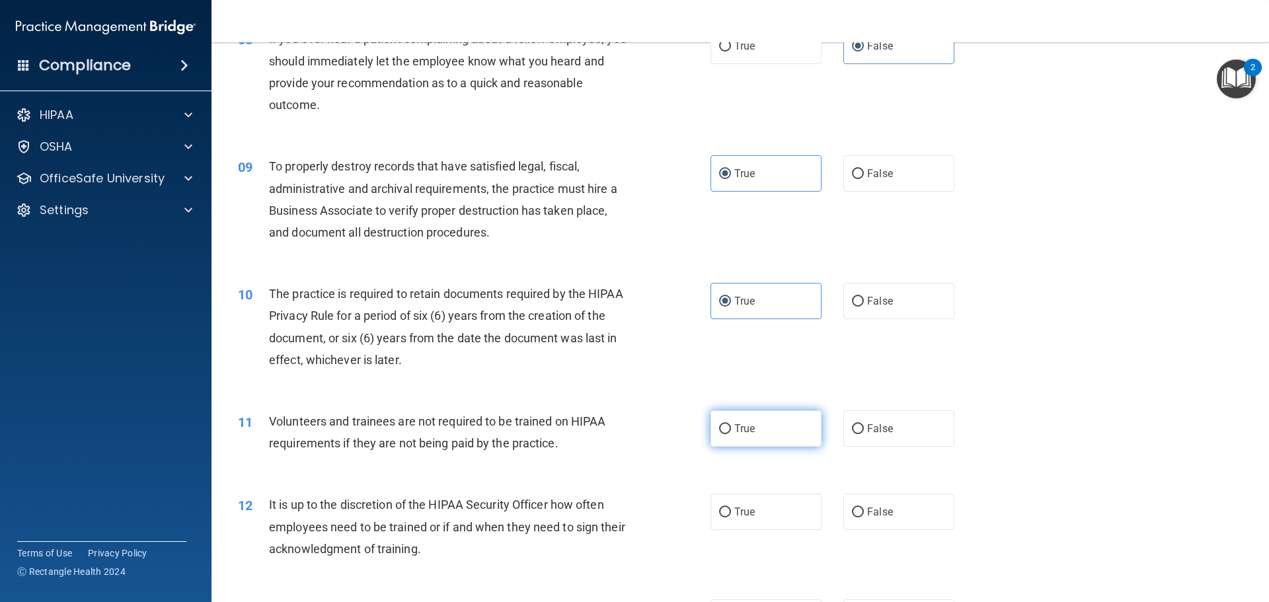
radio input "true"
drag, startPoint x: 764, startPoint y: 498, endPoint x: 773, endPoint y: 499, distance: 9.3
click at [764, 499] on label "True" at bounding box center [766, 512] width 111 height 36
click at [731, 508] on input "True" at bounding box center [725, 513] width 12 height 10
radio input "true"
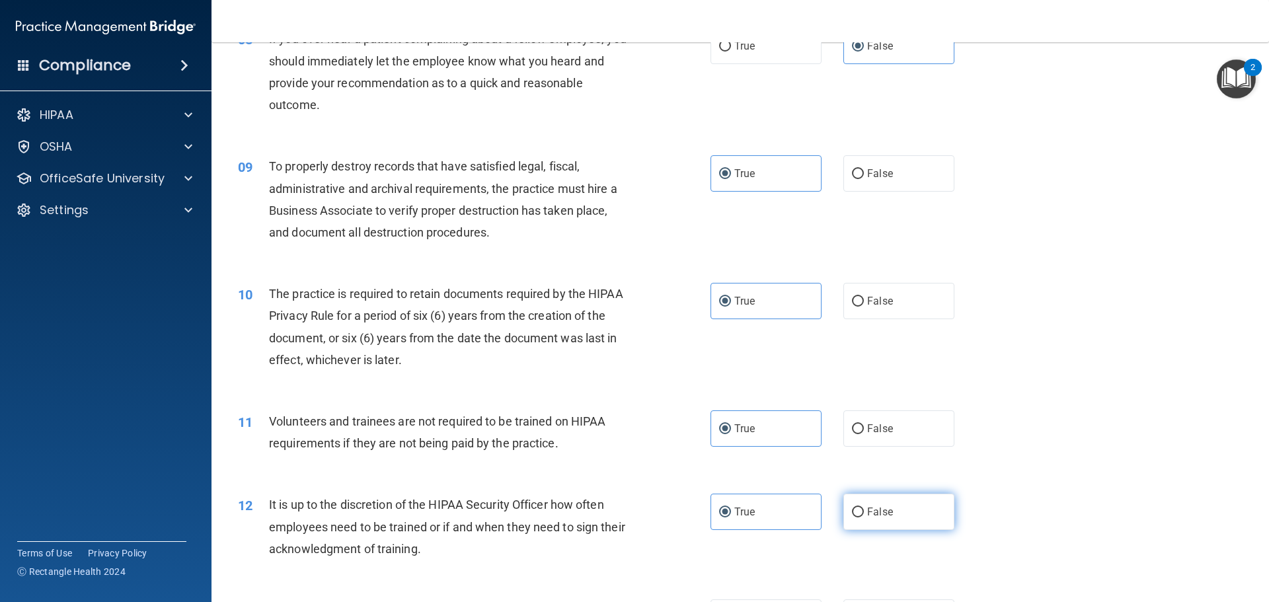
click at [908, 502] on label "False" at bounding box center [899, 512] width 111 height 36
click at [864, 508] on input "False" at bounding box center [858, 513] width 12 height 10
radio input "true"
radio input "false"
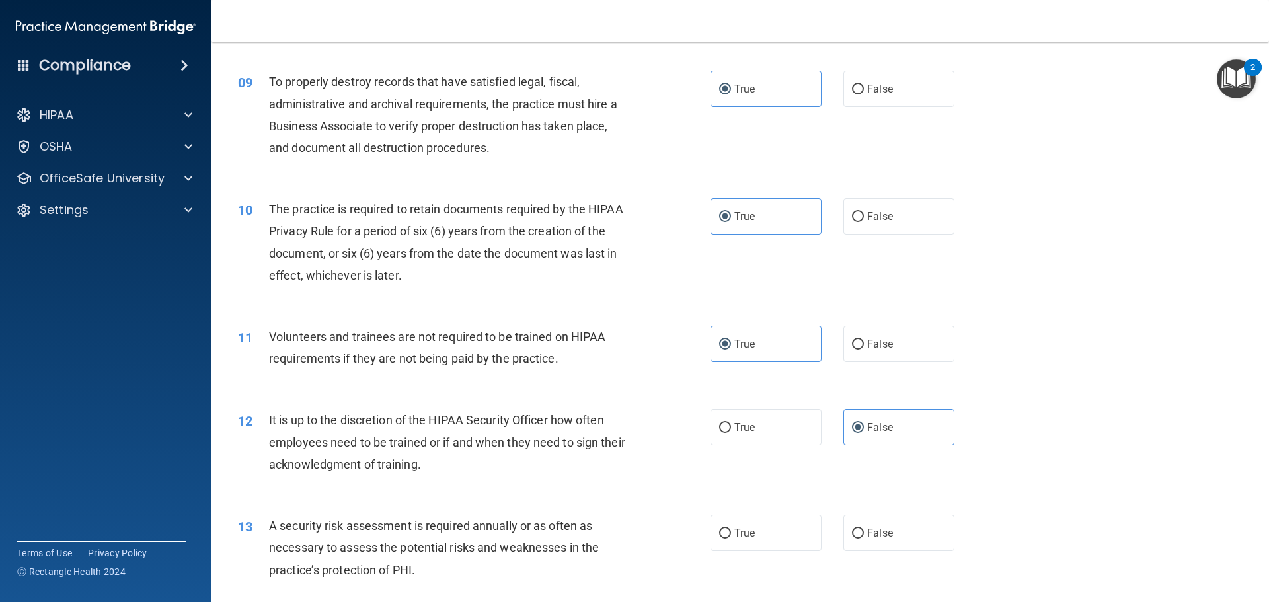
scroll to position [1256, 0]
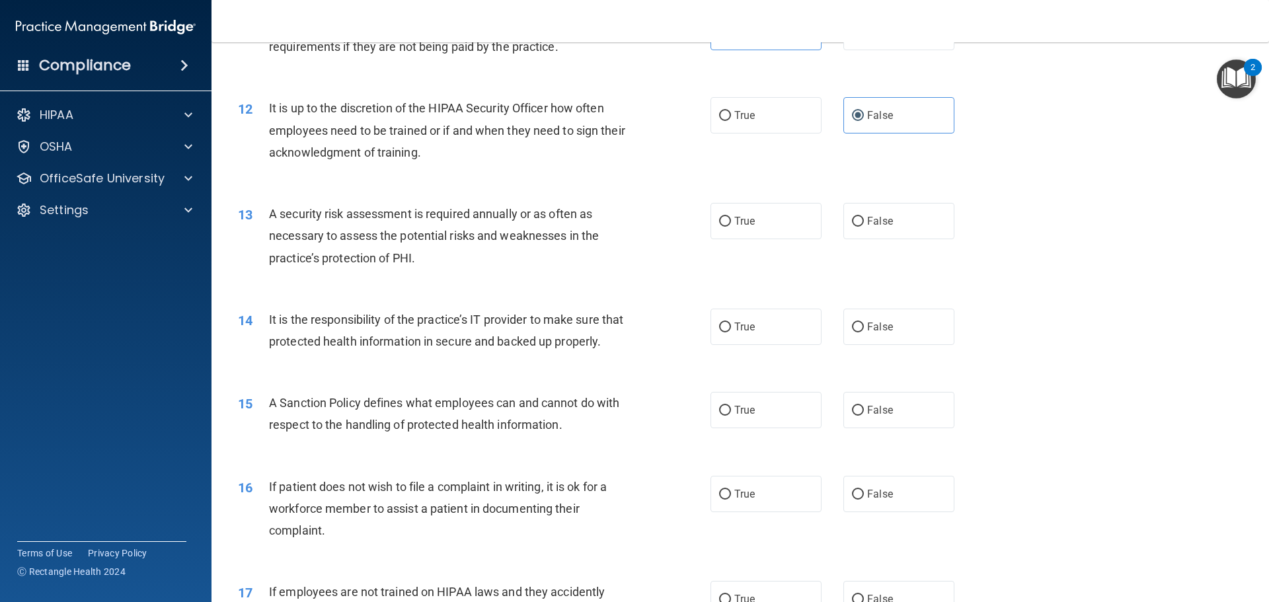
click at [737, 376] on div "14 It is the responsibility of the practice’s IT provider to make sure that pro…" at bounding box center [740, 333] width 1025 height 83
drag, startPoint x: 751, startPoint y: 425, endPoint x: 752, endPoint y: 317, distance: 107.8
click at [752, 426] on label "True" at bounding box center [766, 410] width 111 height 36
click at [731, 416] on input "True" at bounding box center [725, 411] width 12 height 10
radio input "true"
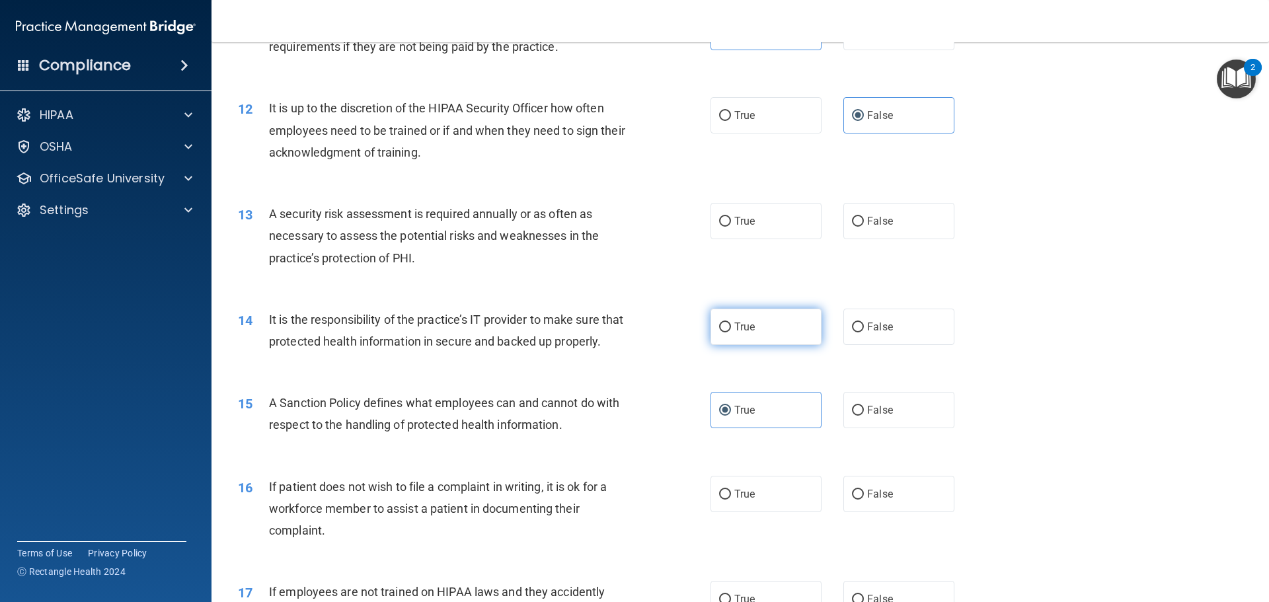
click at [752, 316] on label "True" at bounding box center [766, 327] width 111 height 36
click at [731, 323] on input "True" at bounding box center [725, 328] width 12 height 10
radio input "true"
click at [762, 211] on label "True" at bounding box center [766, 221] width 111 height 36
click at [731, 217] on input "True" at bounding box center [725, 222] width 12 height 10
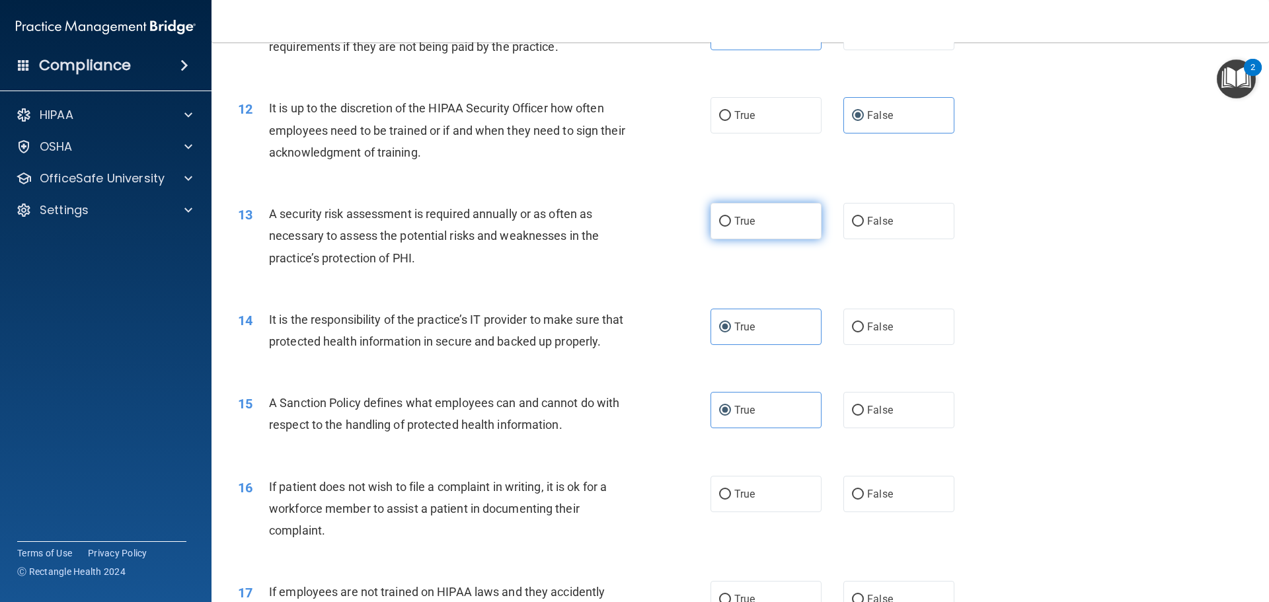
radio input "true"
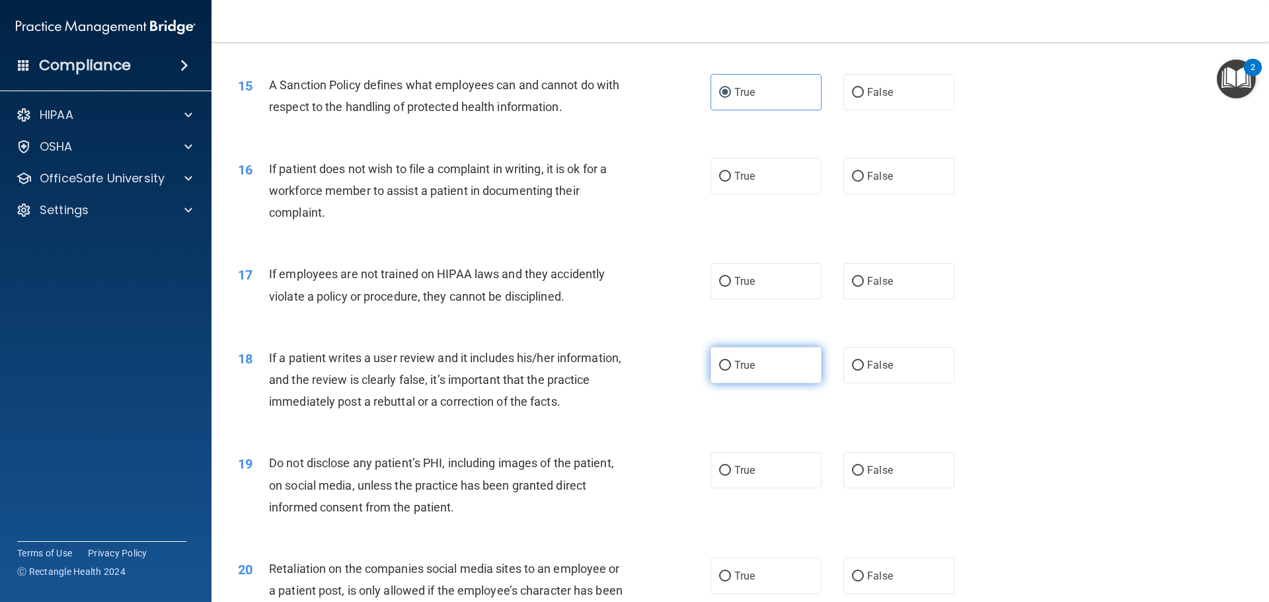
scroll to position [1587, 0]
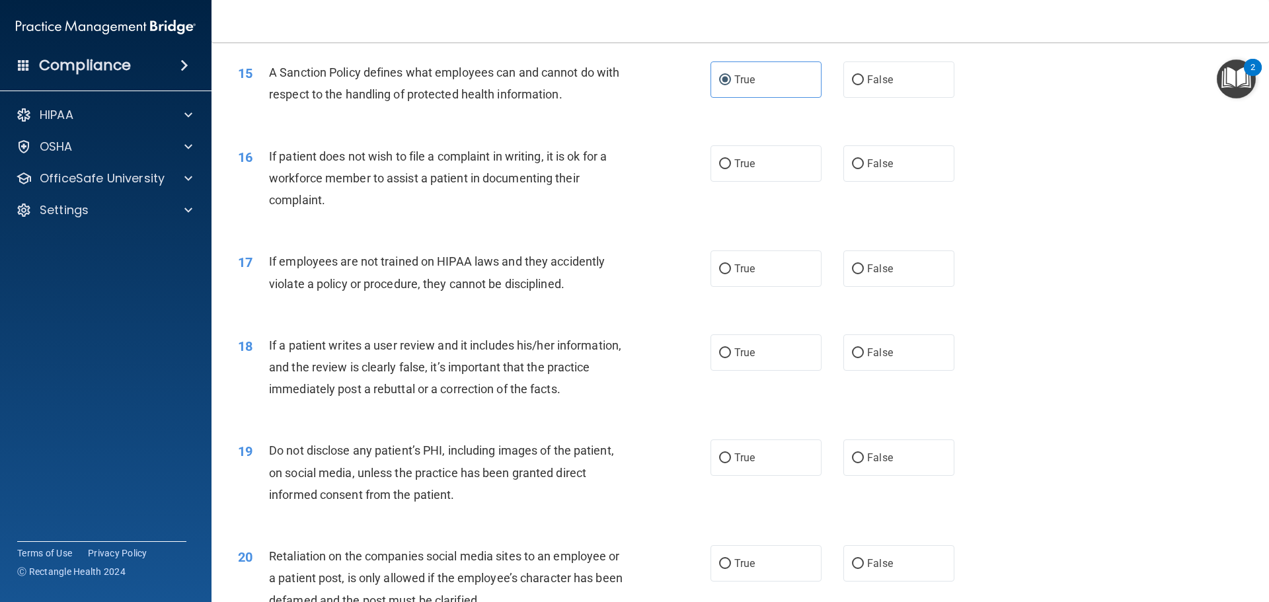
click at [772, 353] on div "18 If a patient writes a user review and it includes his/her information, and t…" at bounding box center [740, 371] width 1025 height 106
drag, startPoint x: 771, startPoint y: 370, endPoint x: 770, endPoint y: 333, distance: 37.0
click at [771, 369] on label "True" at bounding box center [766, 353] width 111 height 36
click at [731, 358] on input "True" at bounding box center [725, 353] width 12 height 10
radio input "true"
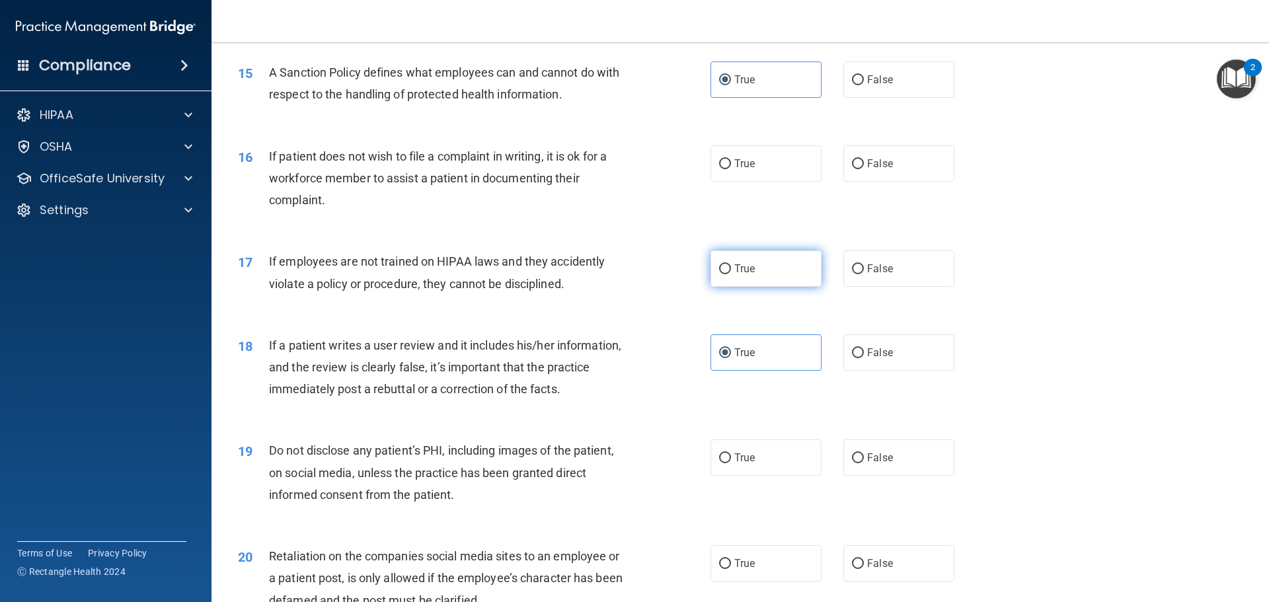
drag, startPoint x: 763, startPoint y: 280, endPoint x: 764, endPoint y: 272, distance: 7.3
click at [763, 278] on label "True" at bounding box center [766, 269] width 111 height 36
click at [731, 274] on input "True" at bounding box center [725, 269] width 12 height 10
radio input "true"
click at [768, 182] on label "True" at bounding box center [766, 163] width 111 height 36
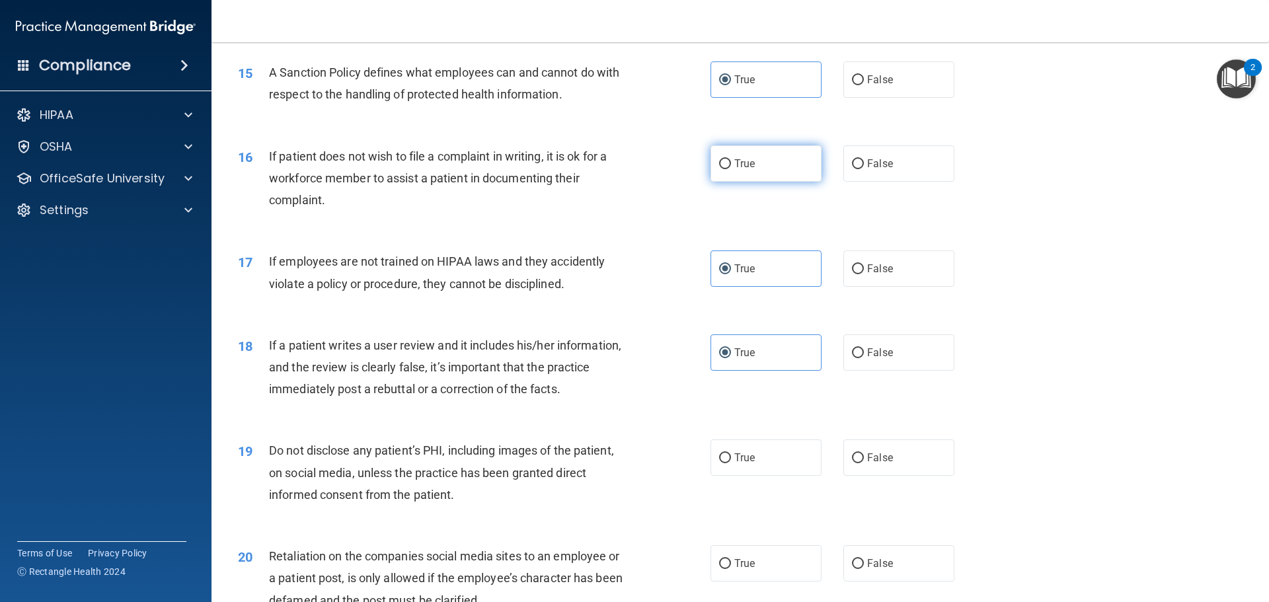
click at [731, 169] on input "True" at bounding box center [725, 164] width 12 height 10
radio input "true"
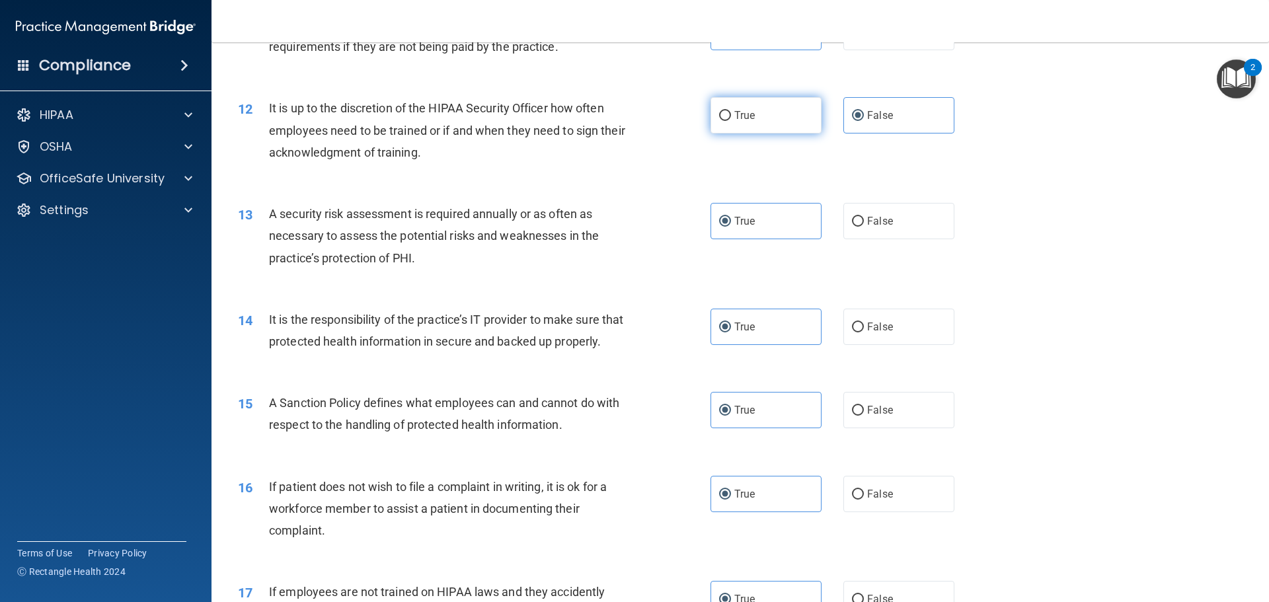
click at [757, 124] on label "True" at bounding box center [766, 115] width 111 height 36
click at [731, 121] on input "True" at bounding box center [725, 116] width 12 height 10
radio input "true"
radio input "false"
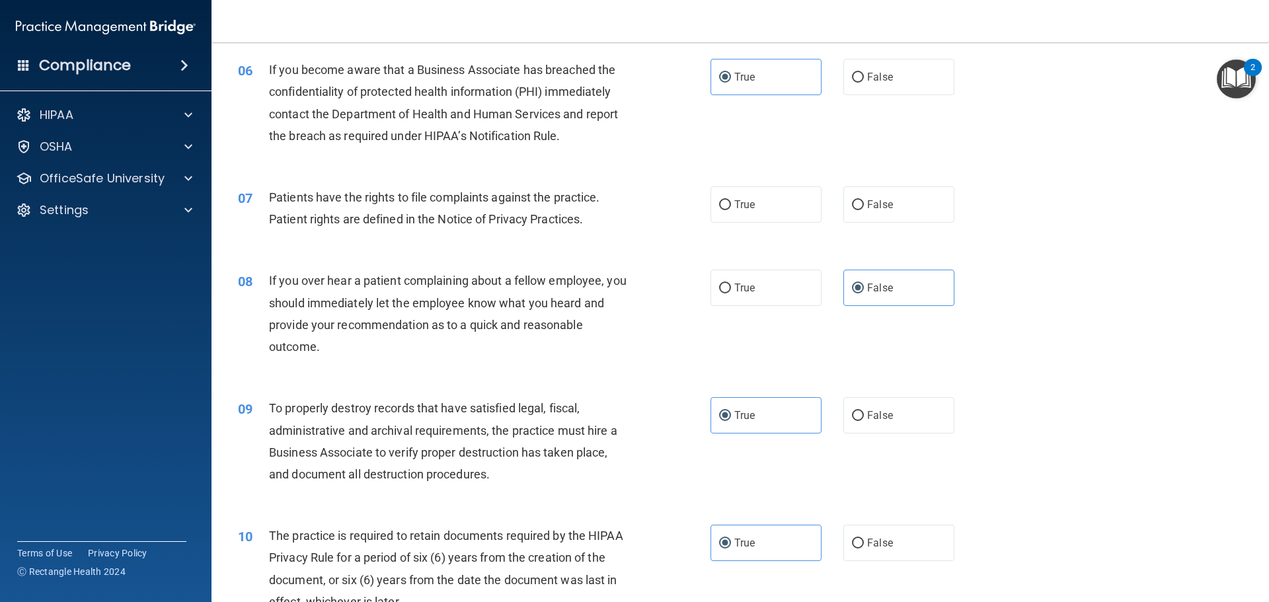
scroll to position [529, 0]
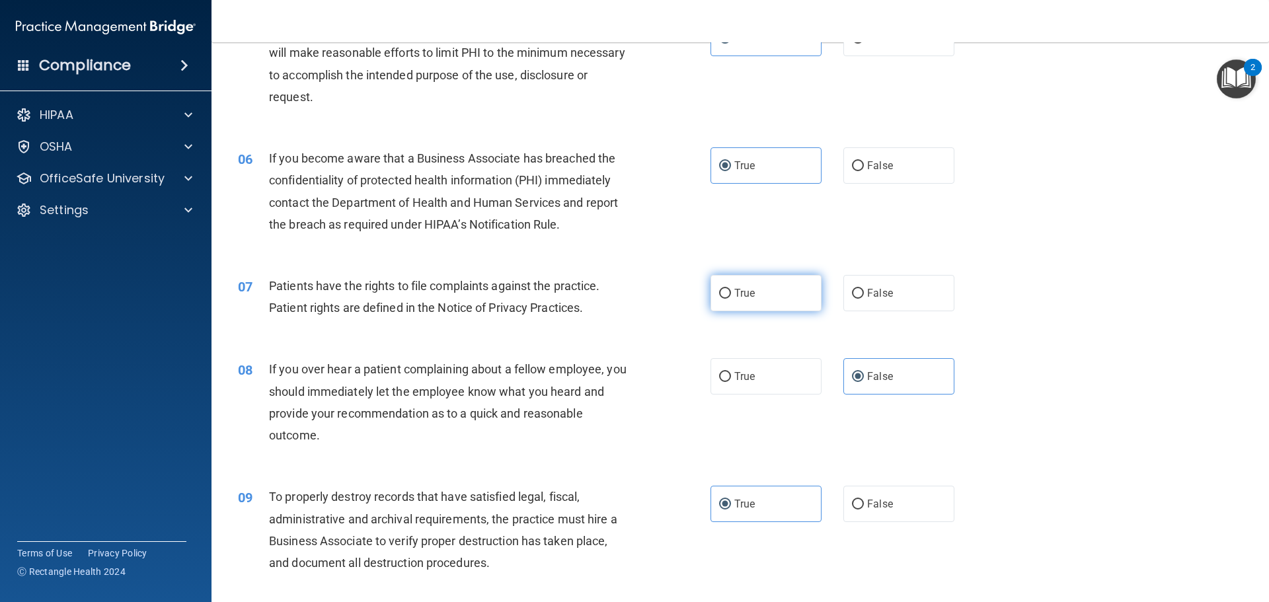
drag, startPoint x: 750, startPoint y: 375, endPoint x: 762, endPoint y: 278, distance: 97.9
click at [753, 363] on label "True" at bounding box center [766, 376] width 111 height 36
click at [731, 372] on input "True" at bounding box center [725, 377] width 12 height 10
radio input "true"
radio input "false"
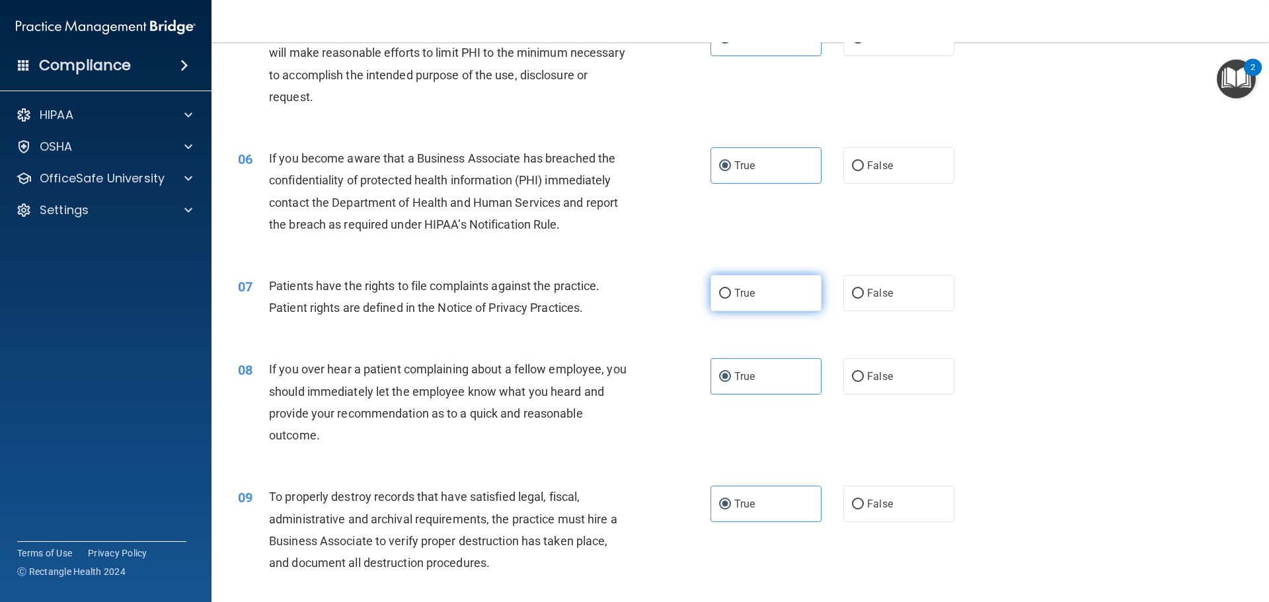
click at [762, 276] on label "True" at bounding box center [766, 293] width 111 height 36
click at [731, 289] on input "True" at bounding box center [725, 294] width 12 height 10
radio input "true"
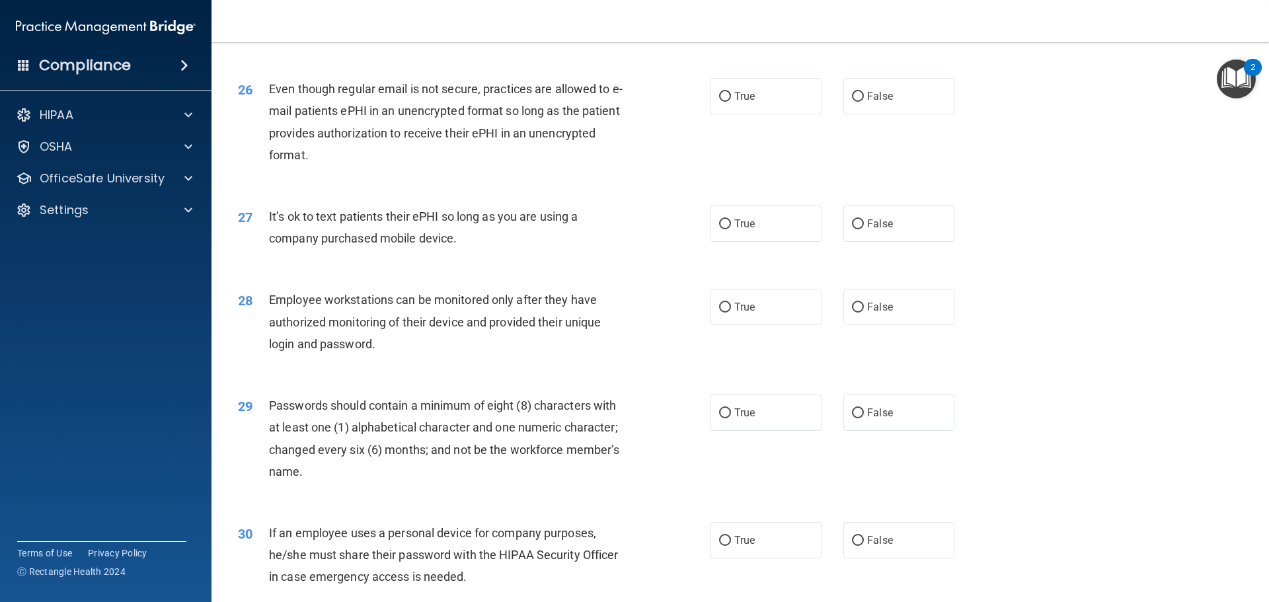
scroll to position [2717, 0]
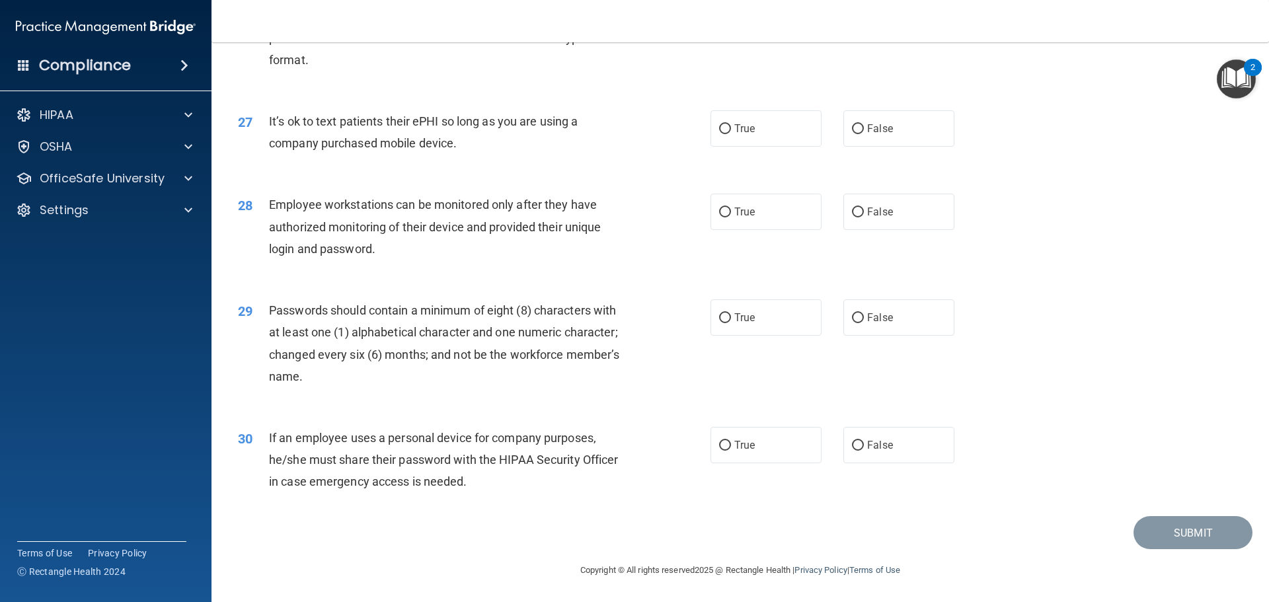
drag, startPoint x: 740, startPoint y: 436, endPoint x: 762, endPoint y: 290, distance: 148.5
click at [740, 434] on label "True" at bounding box center [766, 445] width 111 height 36
click at [731, 441] on input "True" at bounding box center [725, 446] width 12 height 10
radio input "true"
drag, startPoint x: 759, startPoint y: 308, endPoint x: 747, endPoint y: 200, distance: 108.4
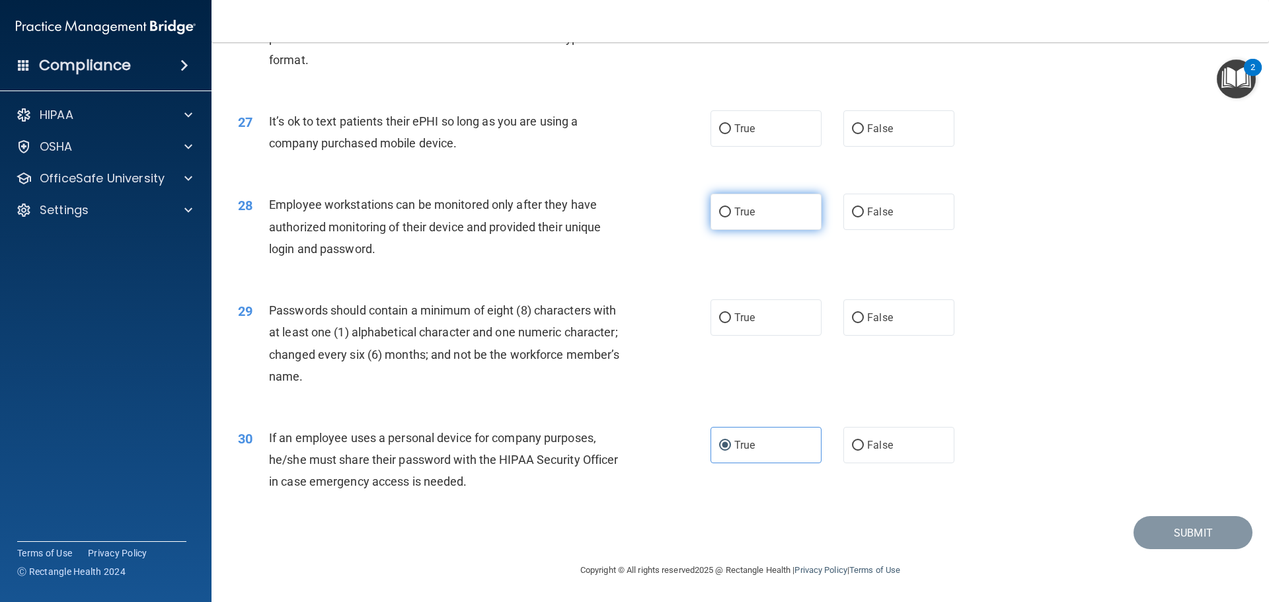
click at [758, 300] on label "True" at bounding box center [766, 318] width 111 height 36
click at [731, 313] on input "True" at bounding box center [725, 318] width 12 height 10
radio input "true"
drag, startPoint x: 747, startPoint y: 200, endPoint x: 748, endPoint y: 148, distance: 52.2
click at [747, 198] on label "True" at bounding box center [766, 212] width 111 height 36
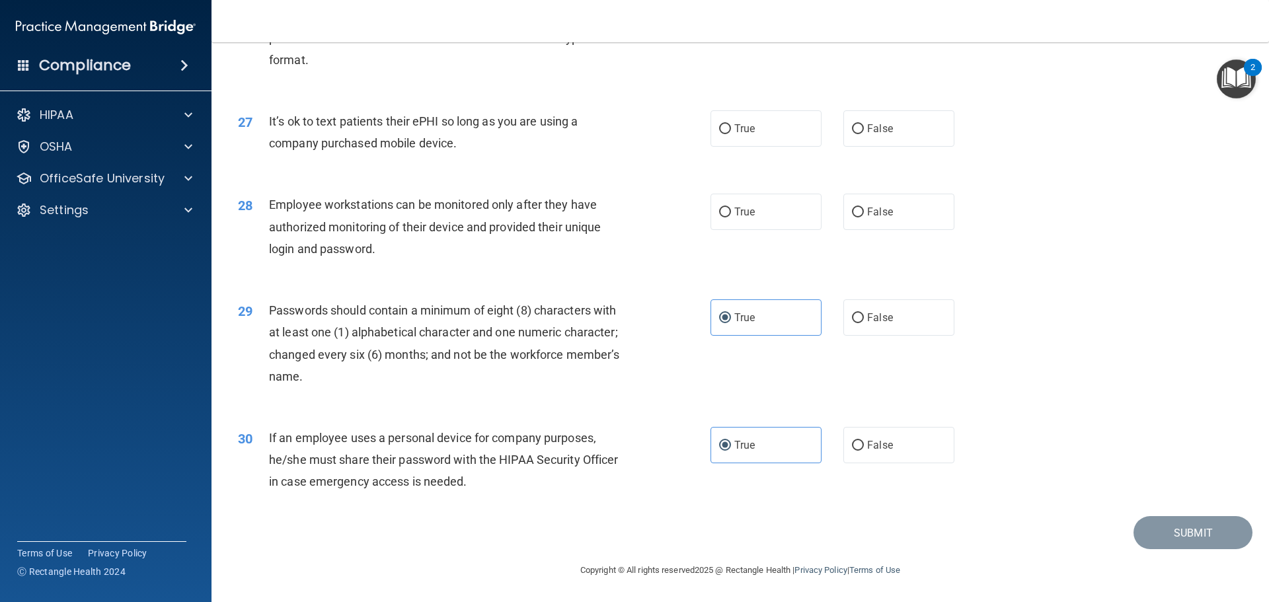
click at [731, 208] on input "True" at bounding box center [725, 213] width 12 height 10
radio input "true"
click at [752, 135] on label "True" at bounding box center [766, 128] width 111 height 36
click at [731, 134] on input "True" at bounding box center [725, 129] width 12 height 10
radio input "true"
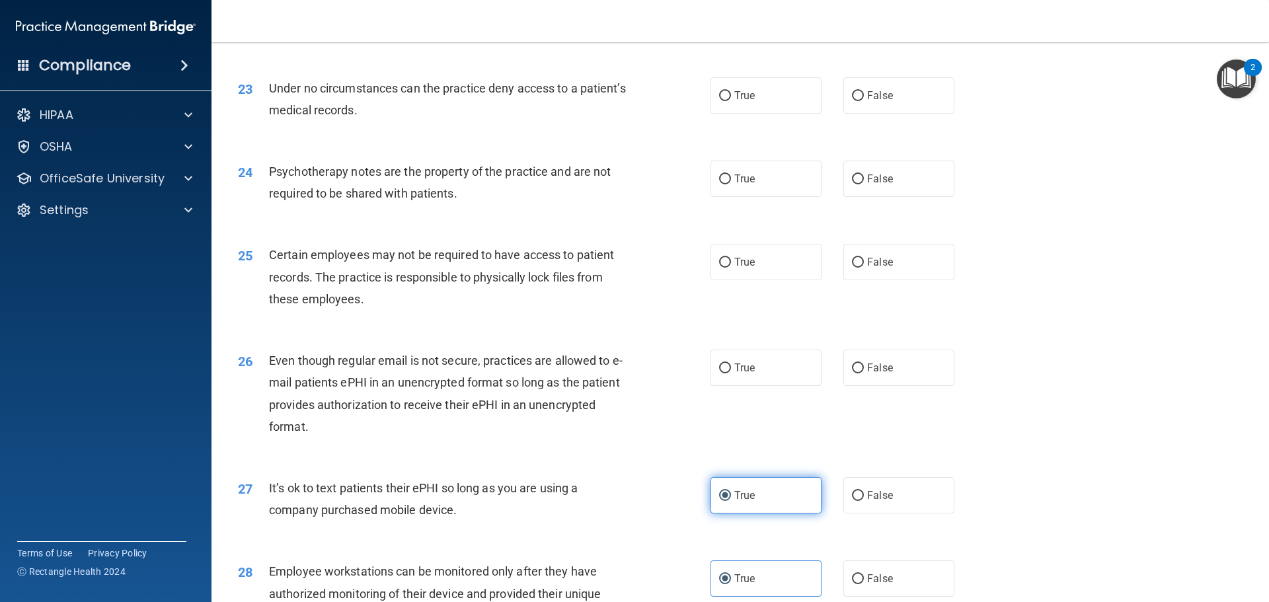
scroll to position [2320, 0]
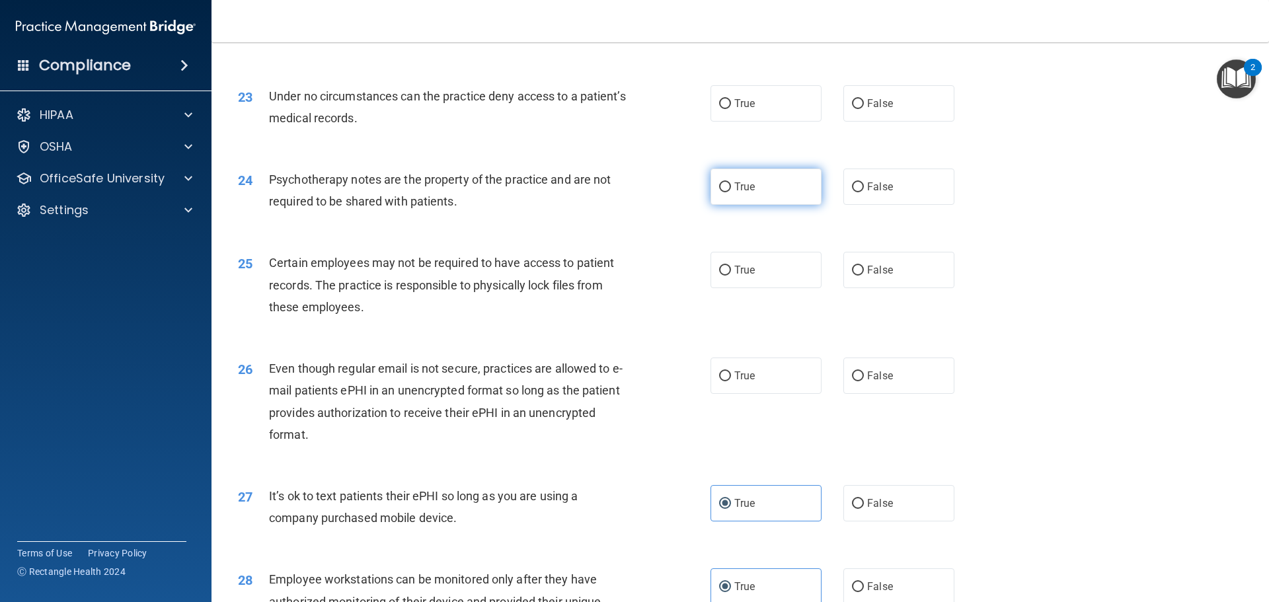
click at [750, 205] on label "True" at bounding box center [766, 187] width 111 height 36
click at [731, 192] on input "True" at bounding box center [725, 187] width 12 height 10
radio input "true"
drag, startPoint x: 756, startPoint y: 129, endPoint x: 756, endPoint y: 73, distance: 56.2
click at [756, 122] on label "True" at bounding box center [766, 103] width 111 height 36
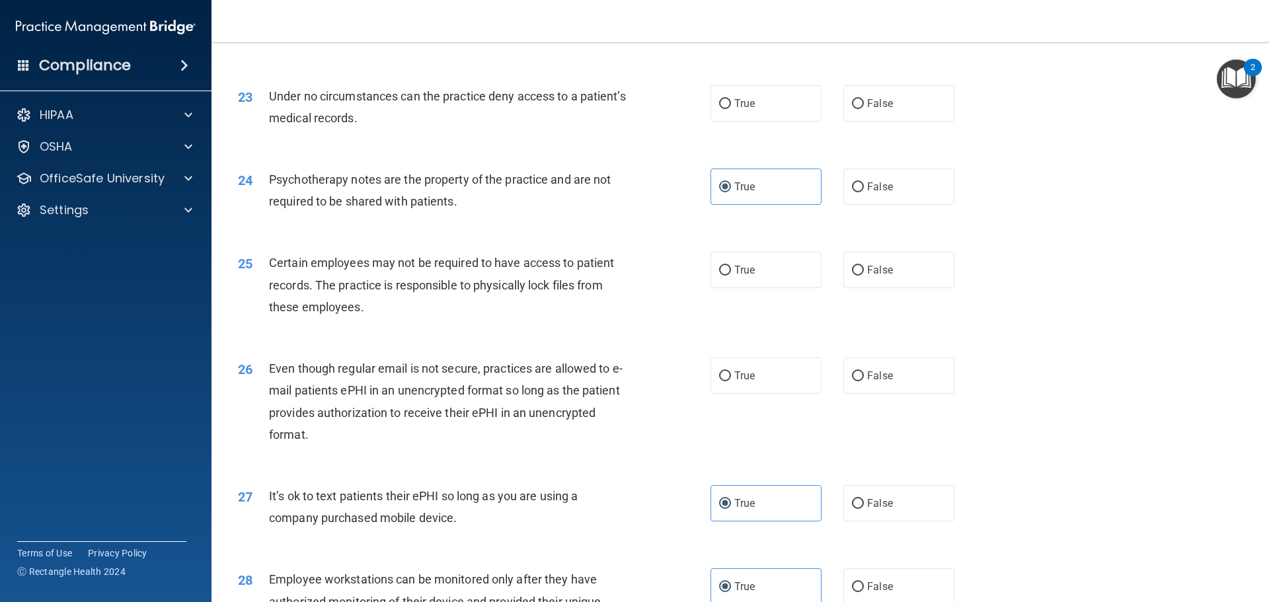
click at [731, 109] on input "True" at bounding box center [725, 104] width 12 height 10
radio input "true"
click at [753, 38] on label "True" at bounding box center [766, 19] width 111 height 36
click at [731, 25] on input "True" at bounding box center [725, 20] width 12 height 10
radio input "true"
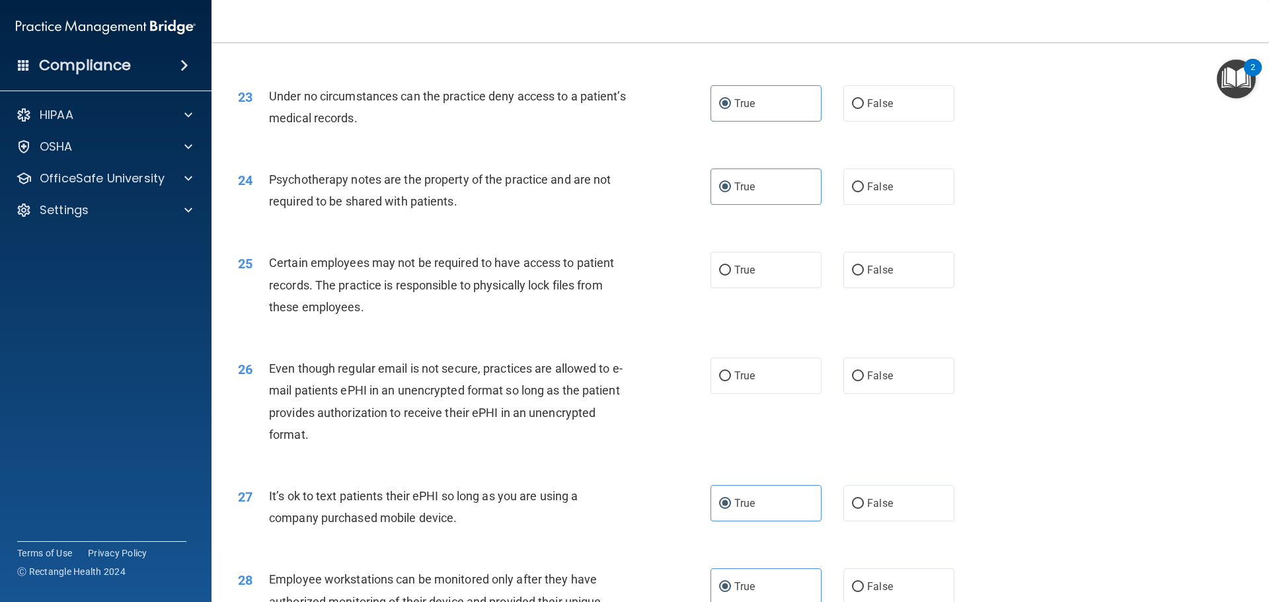
scroll to position [2315, 0]
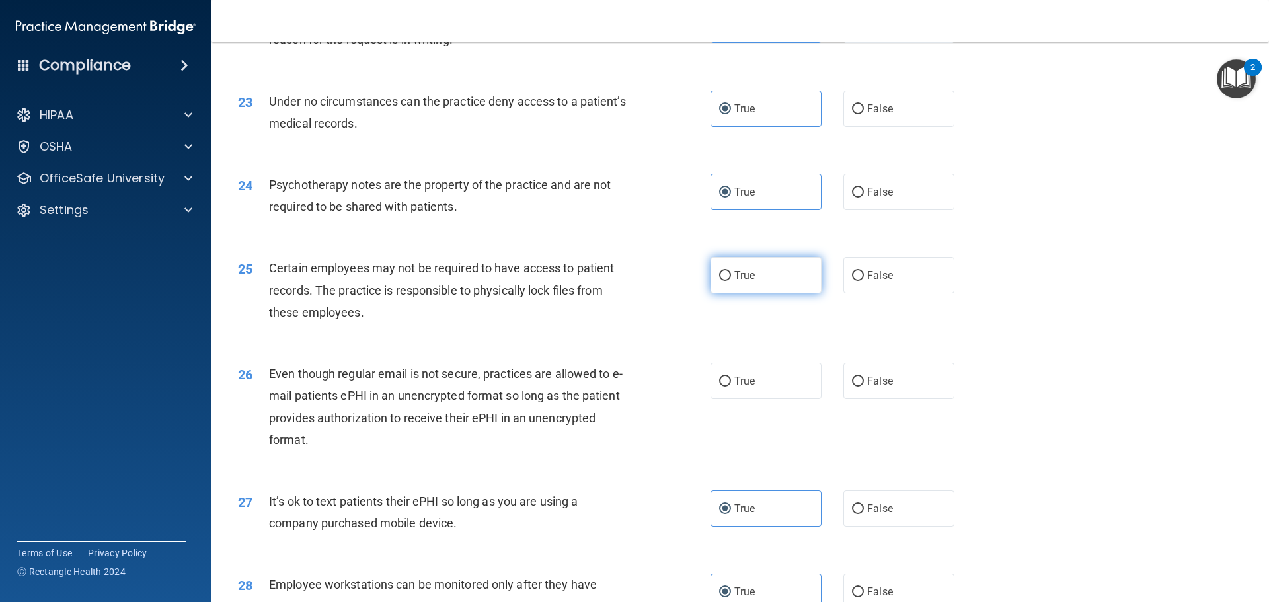
click at [764, 294] on label "True" at bounding box center [766, 275] width 111 height 36
click at [731, 281] on input "True" at bounding box center [725, 276] width 12 height 10
radio input "true"
click at [773, 391] on label "True" at bounding box center [766, 381] width 111 height 36
click at [731, 387] on input "True" at bounding box center [725, 382] width 12 height 10
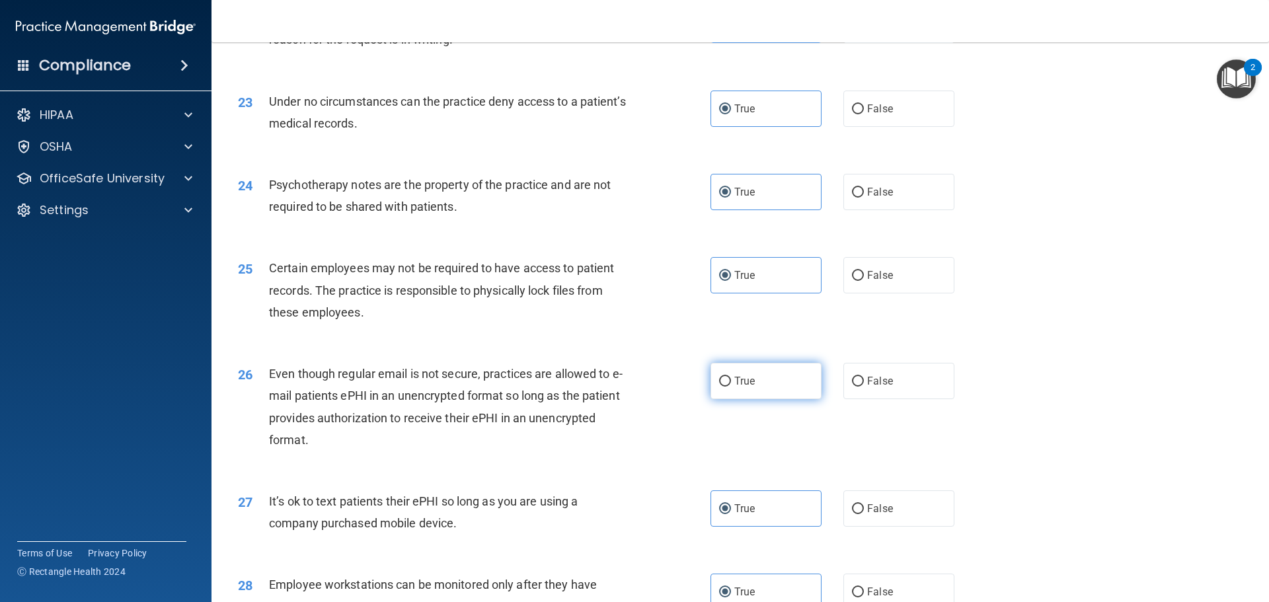
radio input "true"
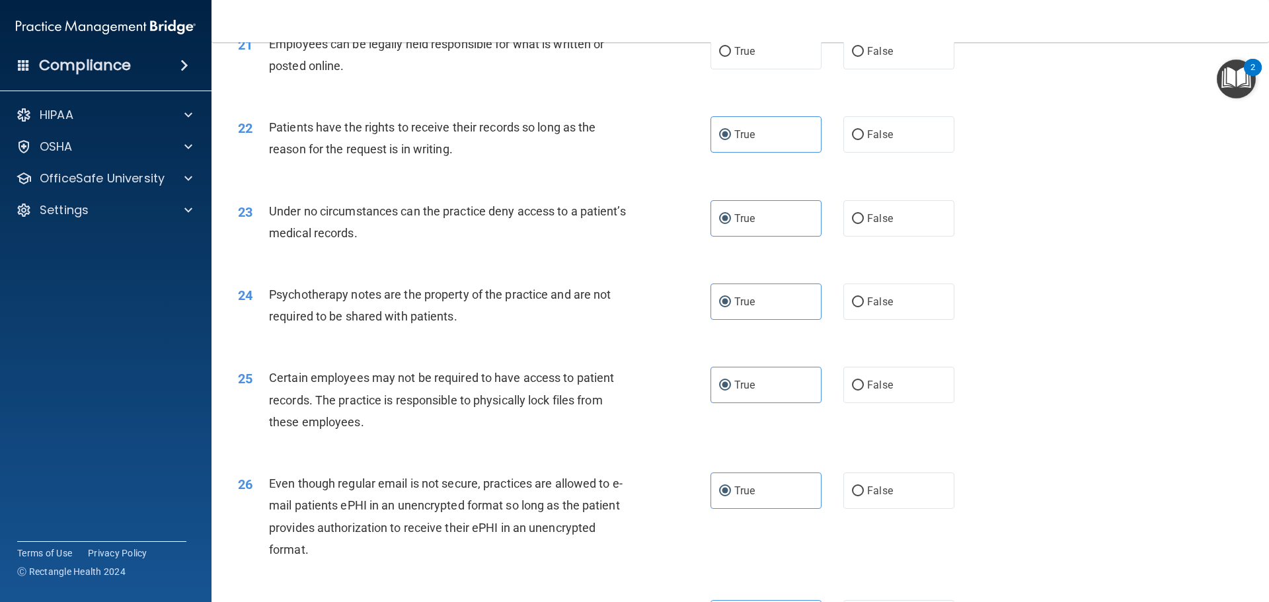
scroll to position [2050, 0]
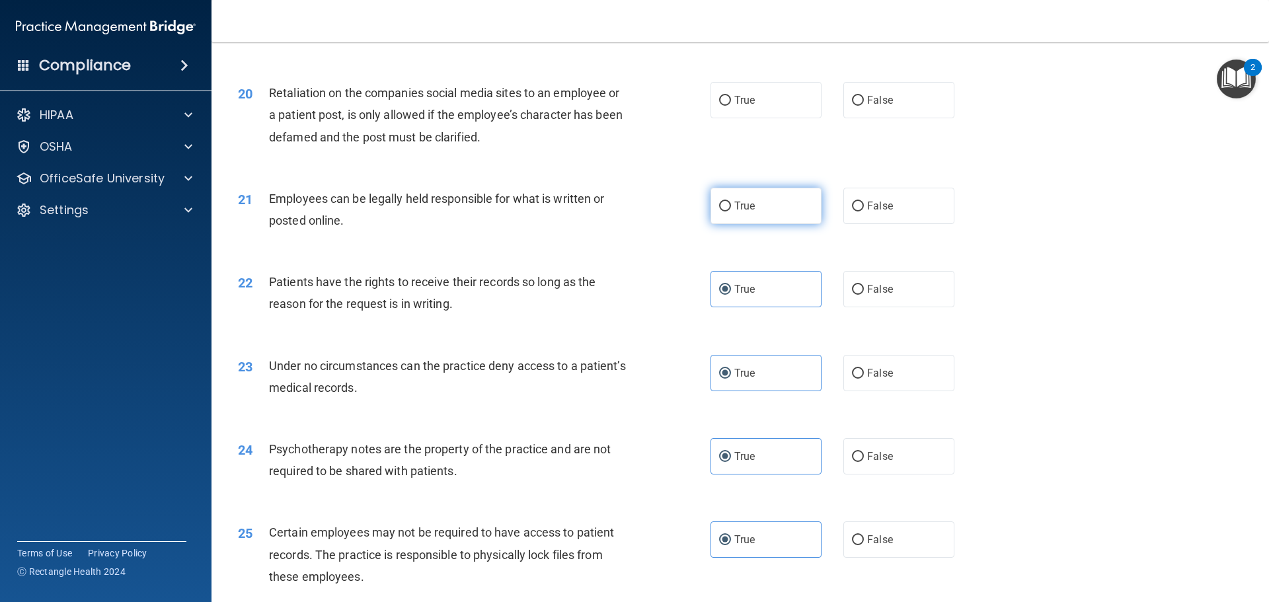
click at [762, 216] on label "True" at bounding box center [766, 206] width 111 height 36
click at [731, 212] on input "True" at bounding box center [725, 207] width 12 height 10
radio input "true"
click at [738, 106] on span "True" at bounding box center [745, 100] width 20 height 13
click at [731, 106] on input "True" at bounding box center [725, 101] width 12 height 10
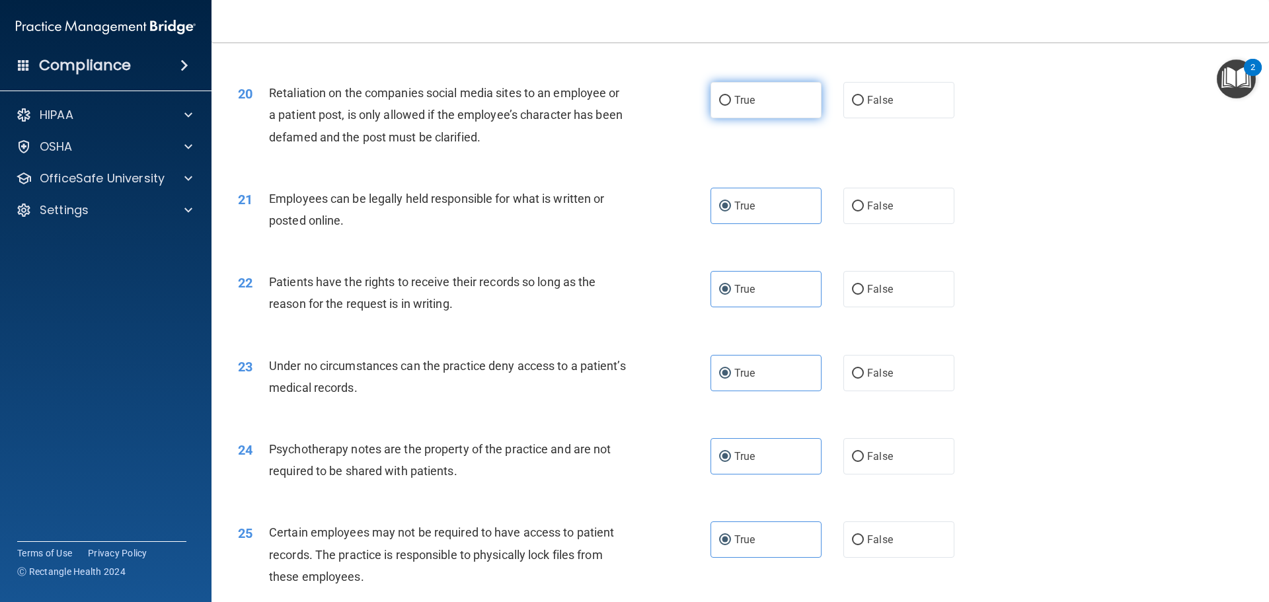
radio input "true"
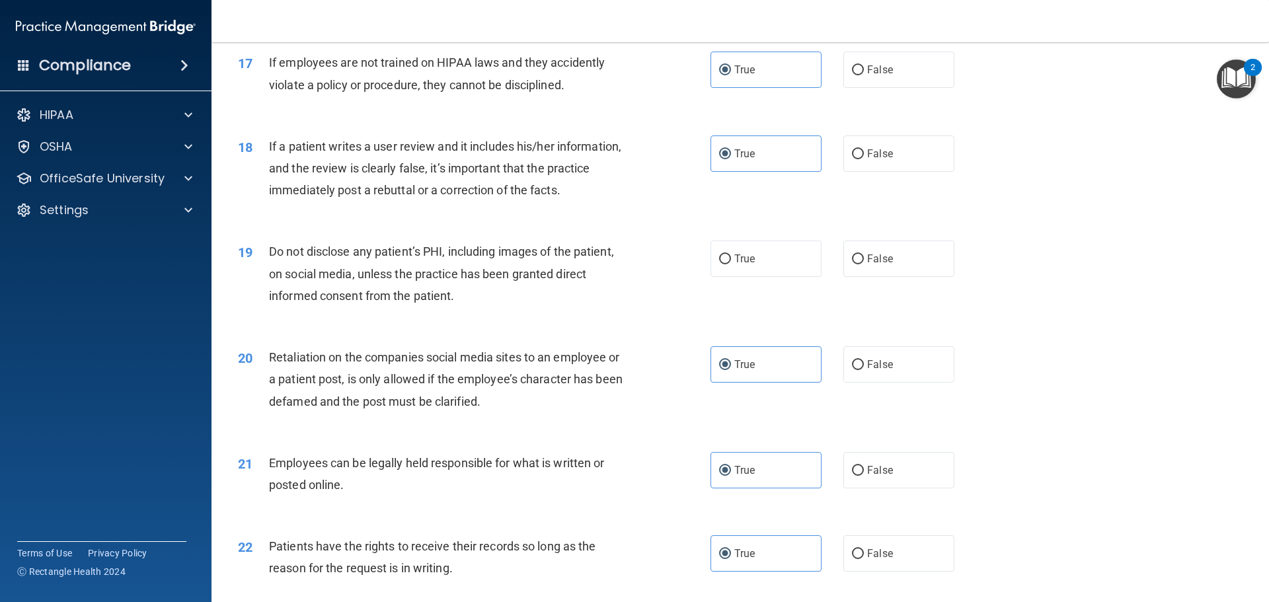
click at [746, 305] on div "19 Do not disclose any patient’s PHI, including images of the patient, on socia…" at bounding box center [740, 277] width 1025 height 106
click at [758, 277] on label "True" at bounding box center [766, 259] width 111 height 36
click at [731, 264] on input "True" at bounding box center [725, 260] width 12 height 10
radio input "true"
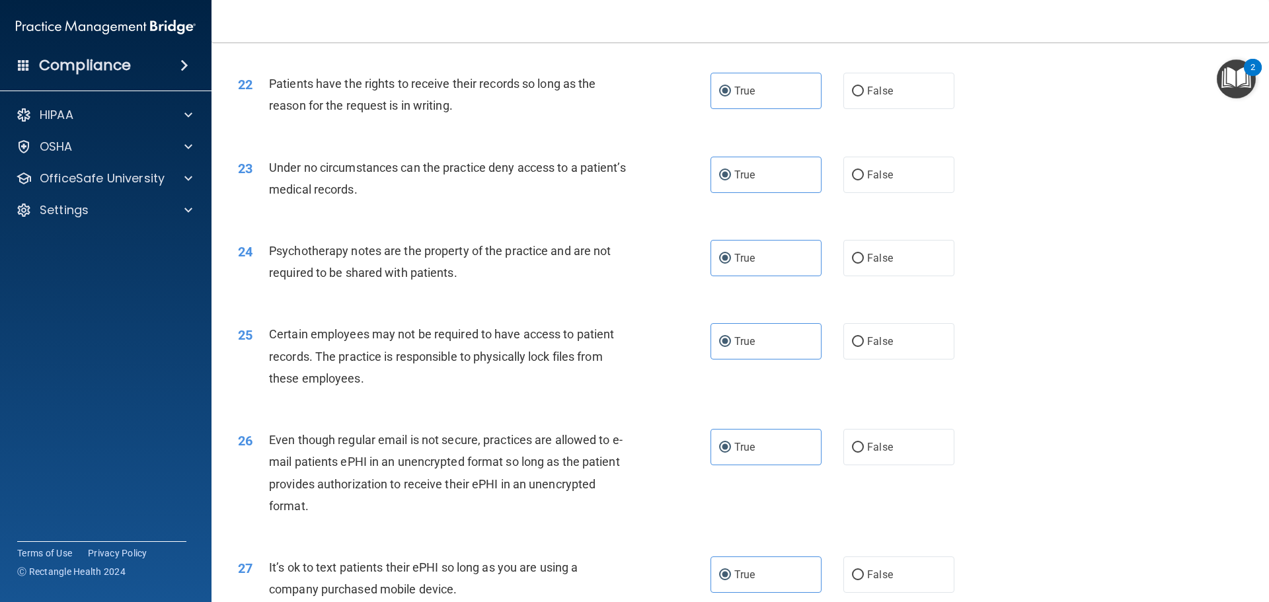
scroll to position [2717, 0]
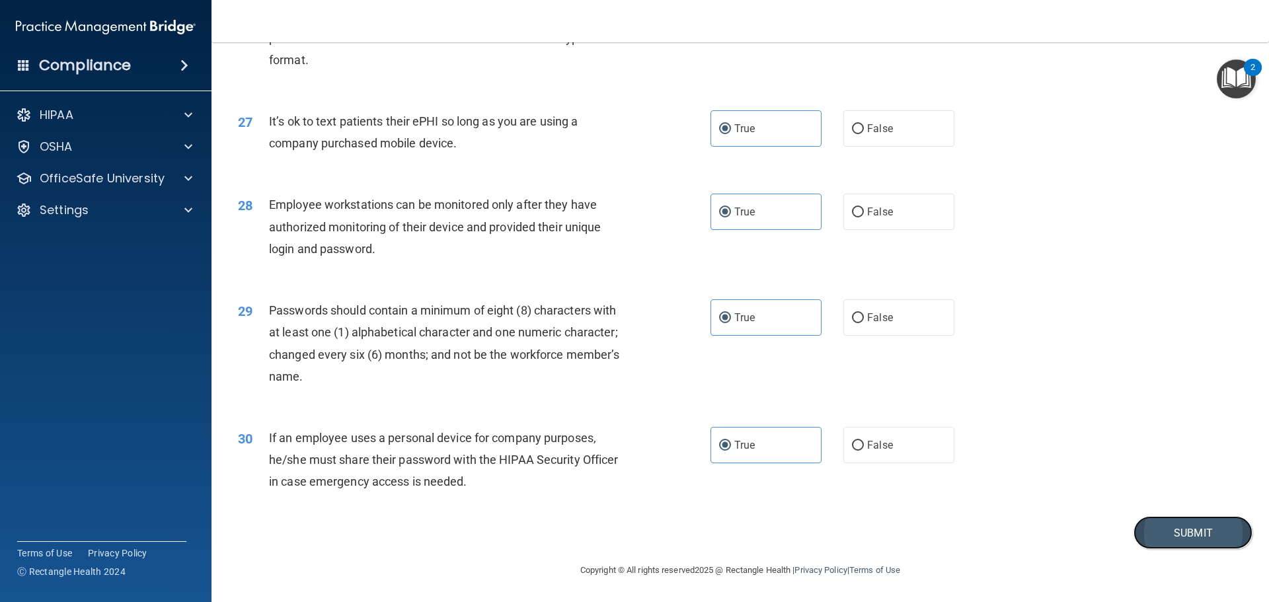
click at [1166, 528] on button "Submit" at bounding box center [1193, 533] width 119 height 34
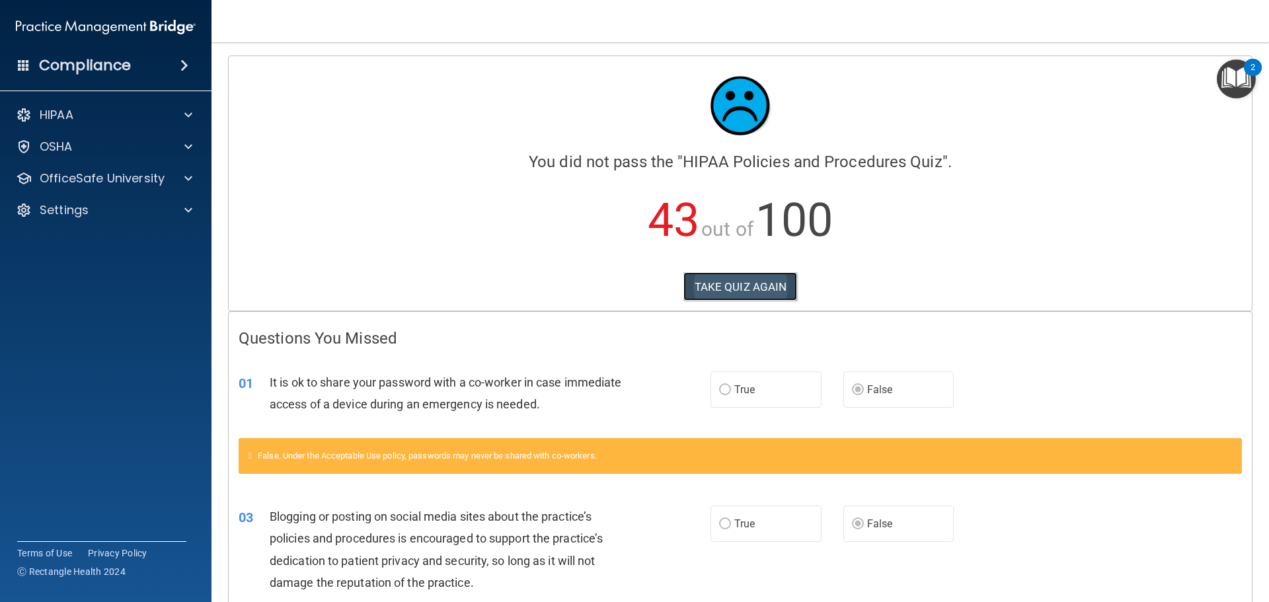
click at [698, 288] on button "TAKE QUIZ AGAIN" at bounding box center [741, 286] width 114 height 29
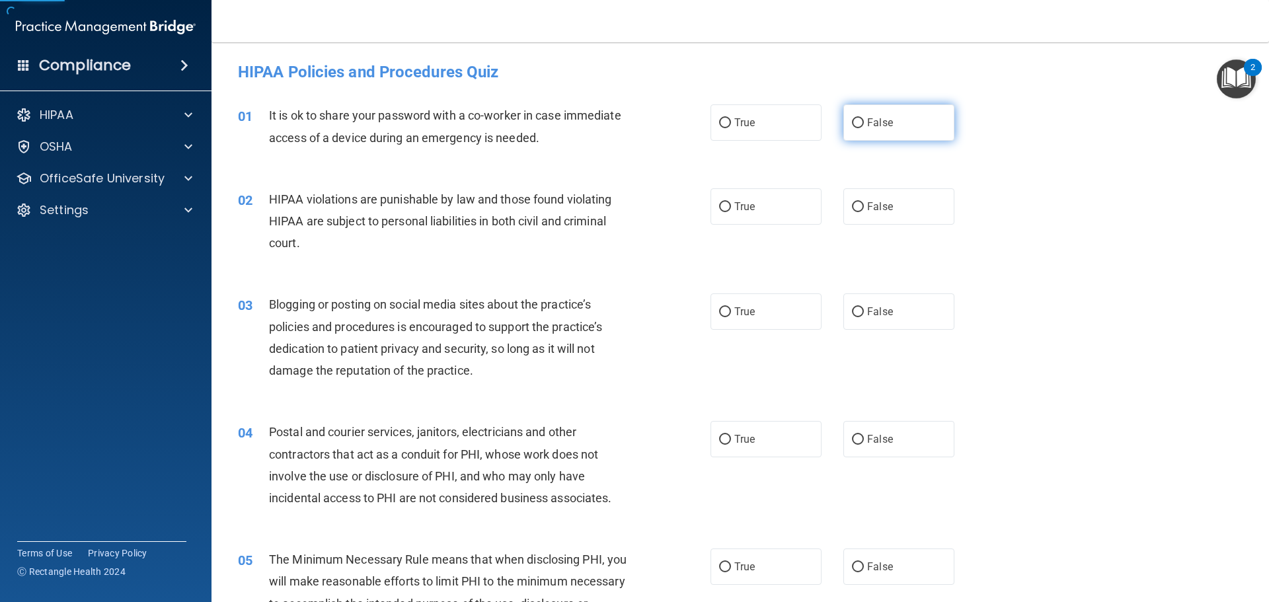
click at [889, 120] on label "False" at bounding box center [899, 122] width 111 height 36
click at [864, 120] on input "False" at bounding box center [858, 123] width 12 height 10
radio input "true"
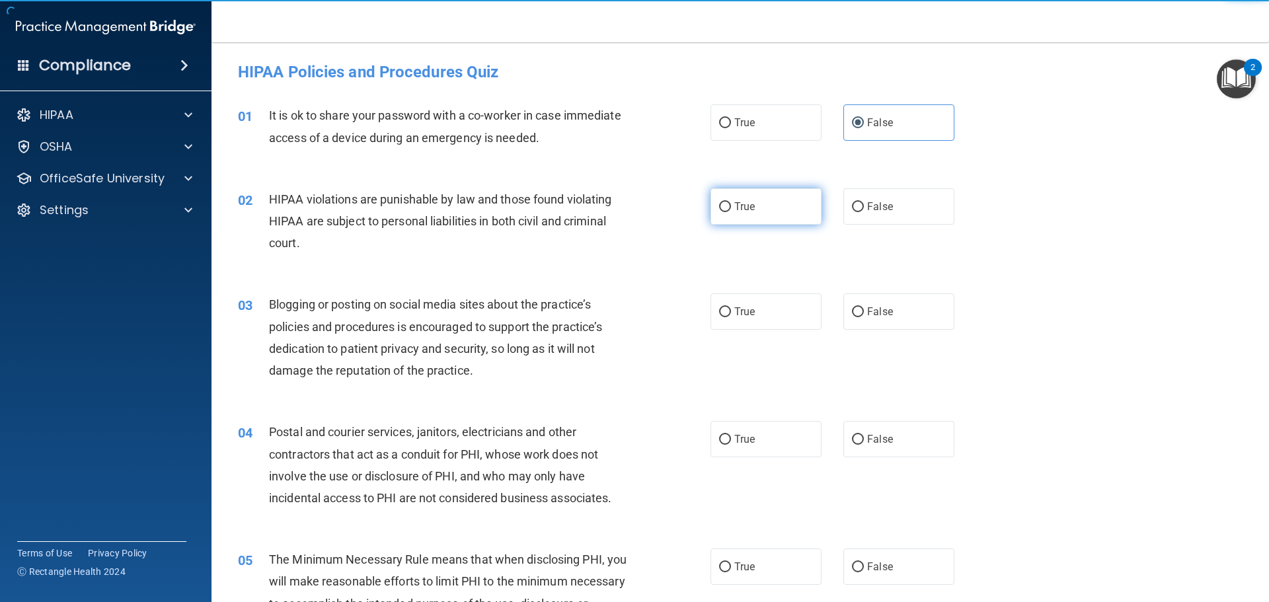
click at [746, 202] on span "True" at bounding box center [745, 206] width 20 height 13
click at [731, 202] on input "True" at bounding box center [725, 207] width 12 height 10
radio input "true"
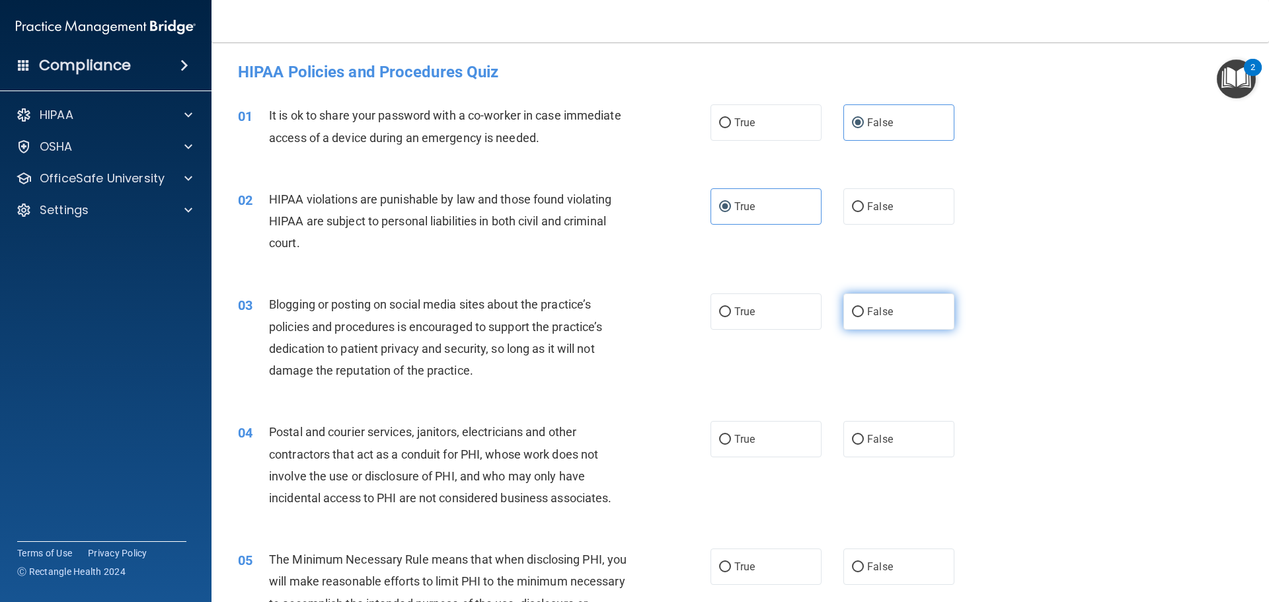
click at [875, 317] on span "False" at bounding box center [880, 311] width 26 height 13
click at [864, 317] on input "False" at bounding box center [858, 312] width 12 height 10
radio input "true"
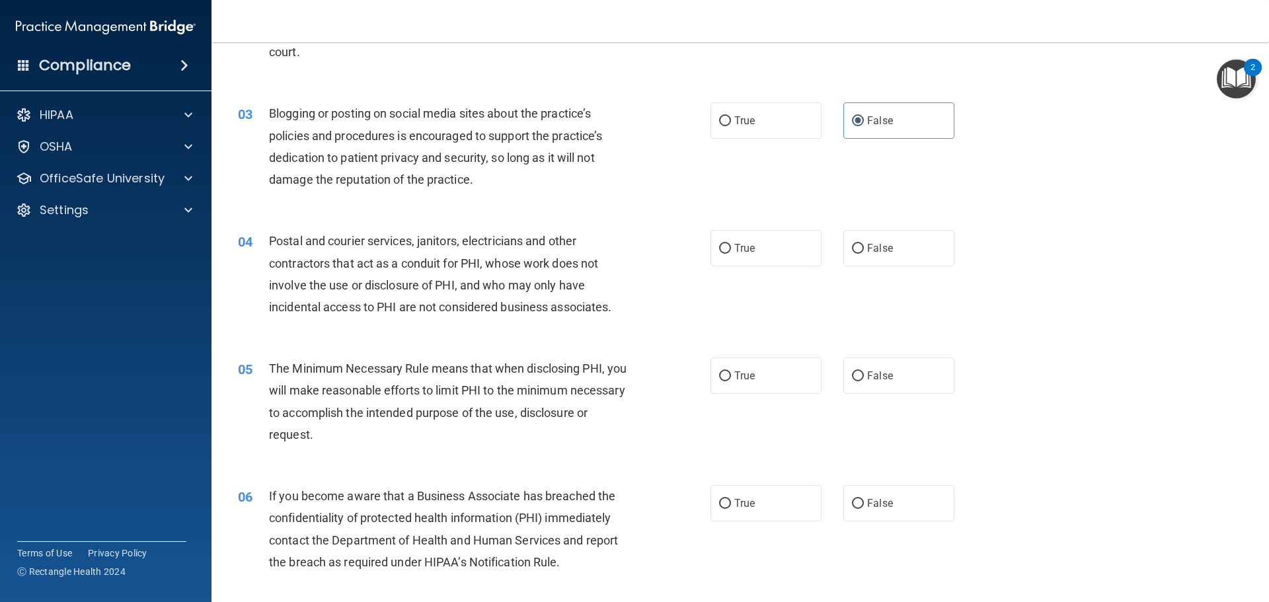
scroll to position [198, 0]
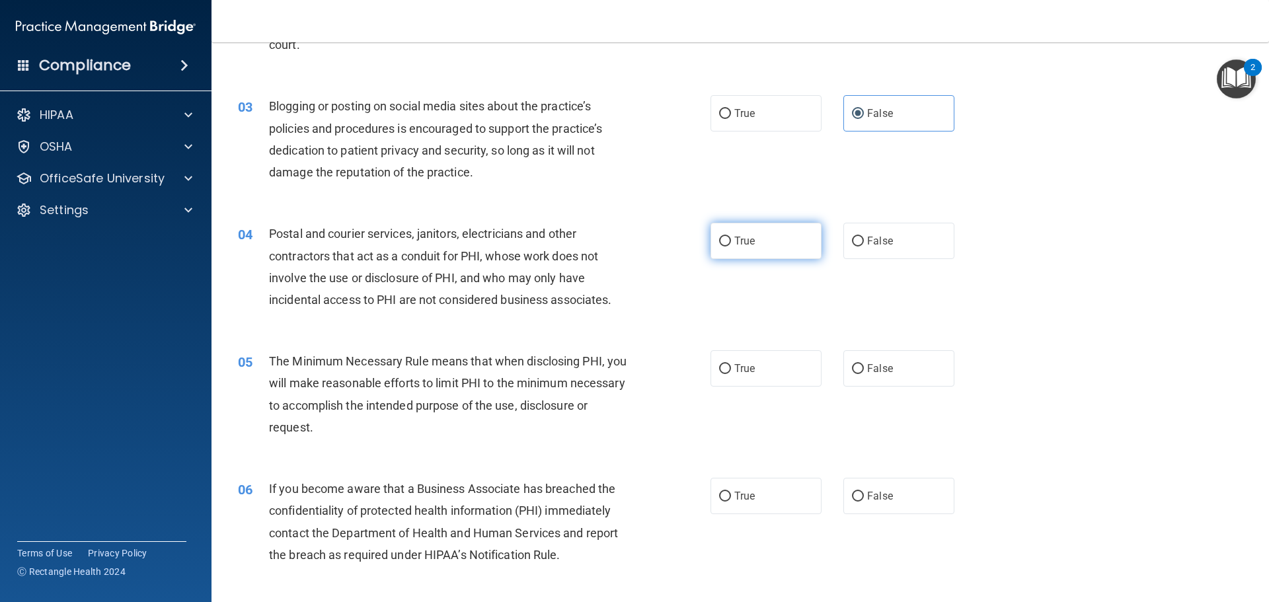
click at [777, 239] on label "True" at bounding box center [766, 241] width 111 height 36
click at [731, 239] on input "True" at bounding box center [725, 242] width 12 height 10
radio input "true"
click at [760, 349] on div "05 The Minimum Necessary Rule means that when disclosing PHI, you will make rea…" at bounding box center [740, 398] width 1025 height 128
drag, startPoint x: 763, startPoint y: 370, endPoint x: 920, endPoint y: 482, distance: 192.8
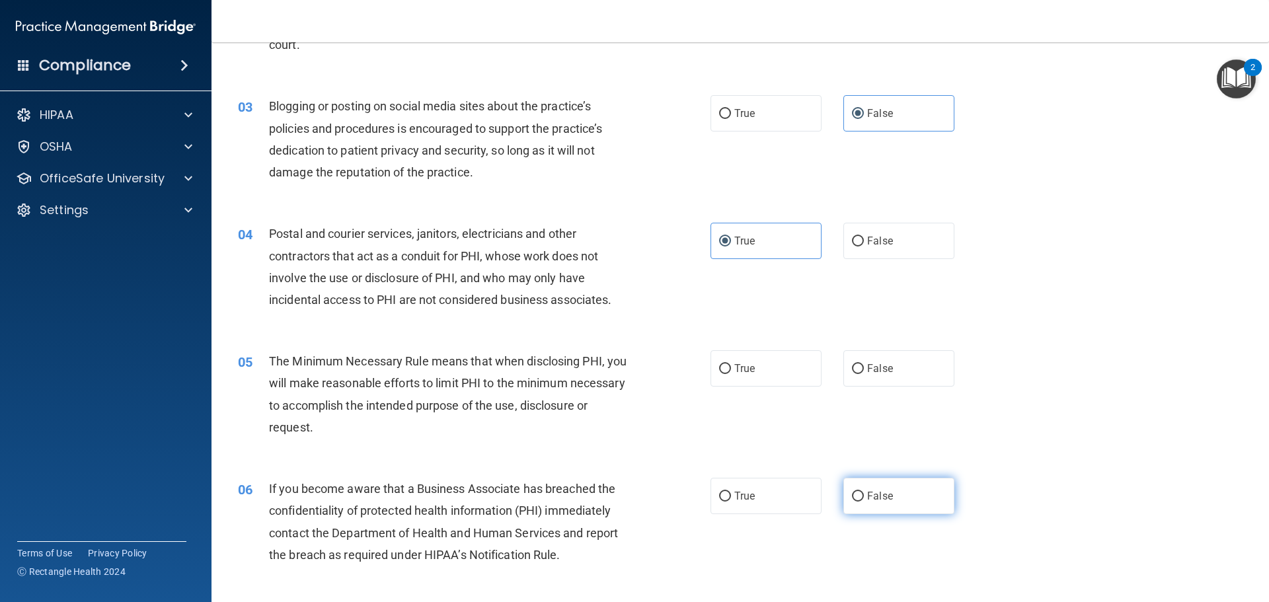
click at [763, 370] on label "True" at bounding box center [766, 368] width 111 height 36
click at [731, 370] on input "True" at bounding box center [725, 369] width 12 height 10
radio input "true"
click at [927, 519] on div "06 If you become aware that a Business Associate has breached the confidentiali…" at bounding box center [740, 525] width 1025 height 128
click at [917, 493] on label "False" at bounding box center [899, 496] width 111 height 36
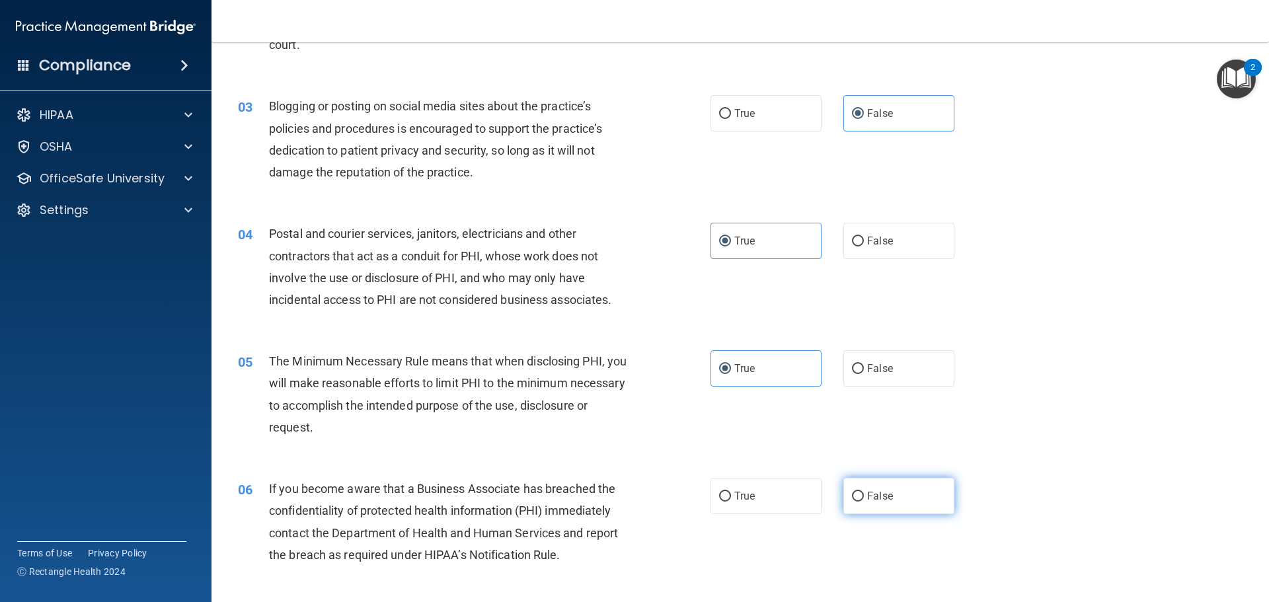
click at [864, 493] on input "False" at bounding box center [858, 497] width 12 height 10
radio input "true"
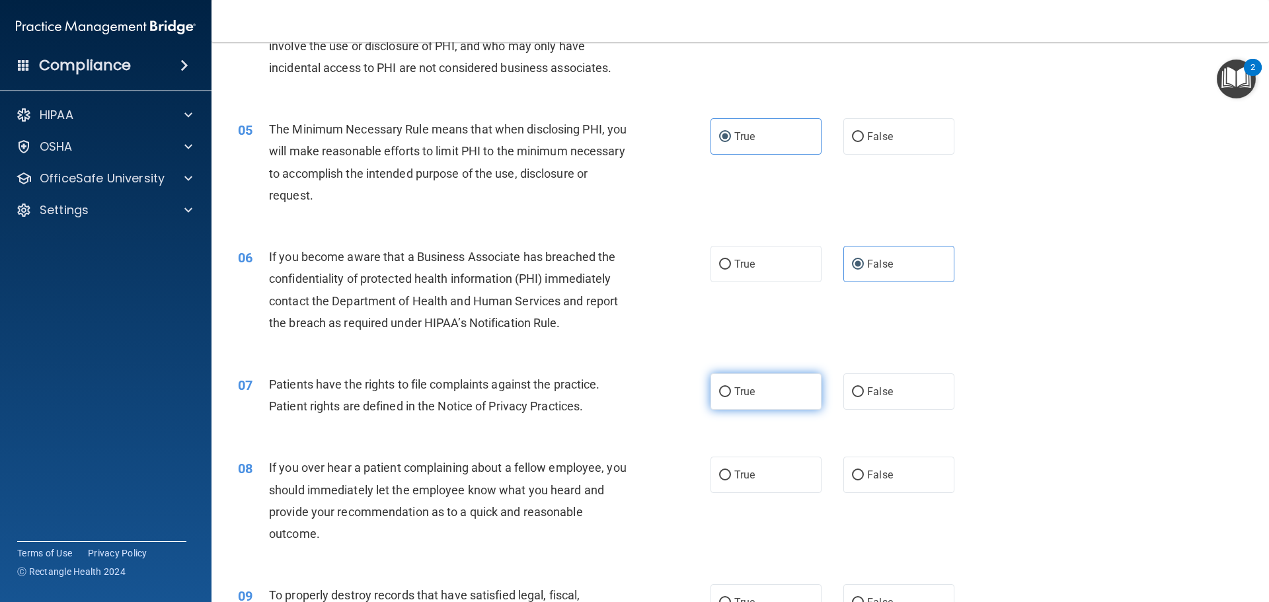
scroll to position [463, 0]
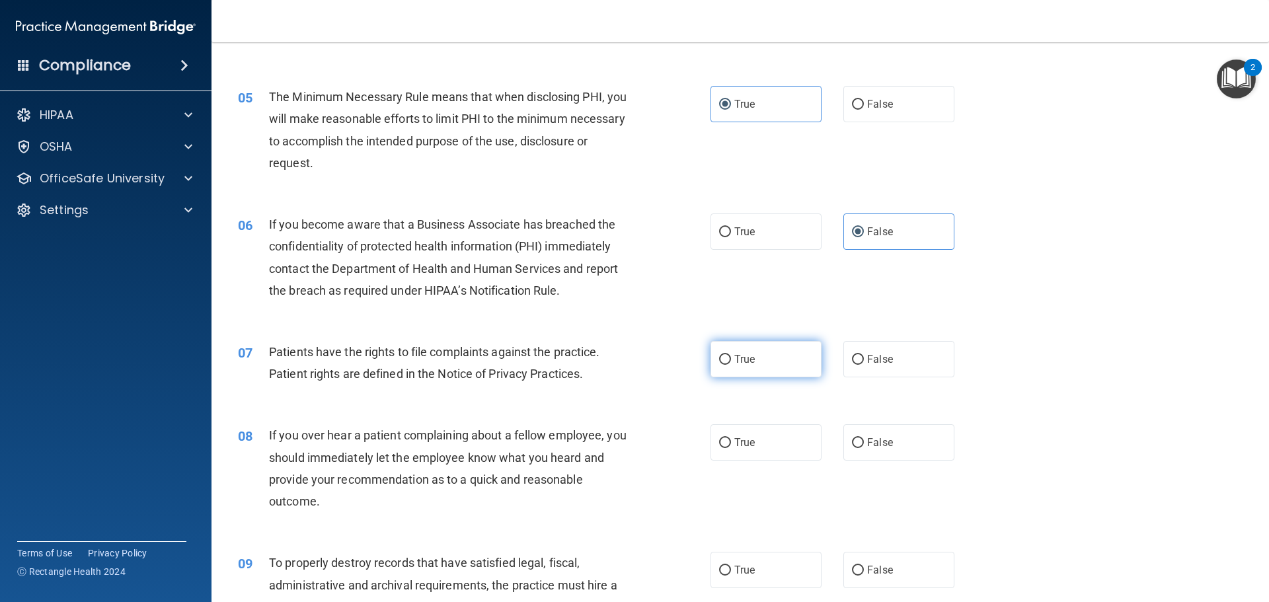
click at [778, 355] on label "True" at bounding box center [766, 359] width 111 height 36
click at [731, 355] on input "True" at bounding box center [725, 360] width 12 height 10
radio input "true"
click at [897, 446] on label "False" at bounding box center [899, 442] width 111 height 36
click at [864, 446] on input "False" at bounding box center [858, 443] width 12 height 10
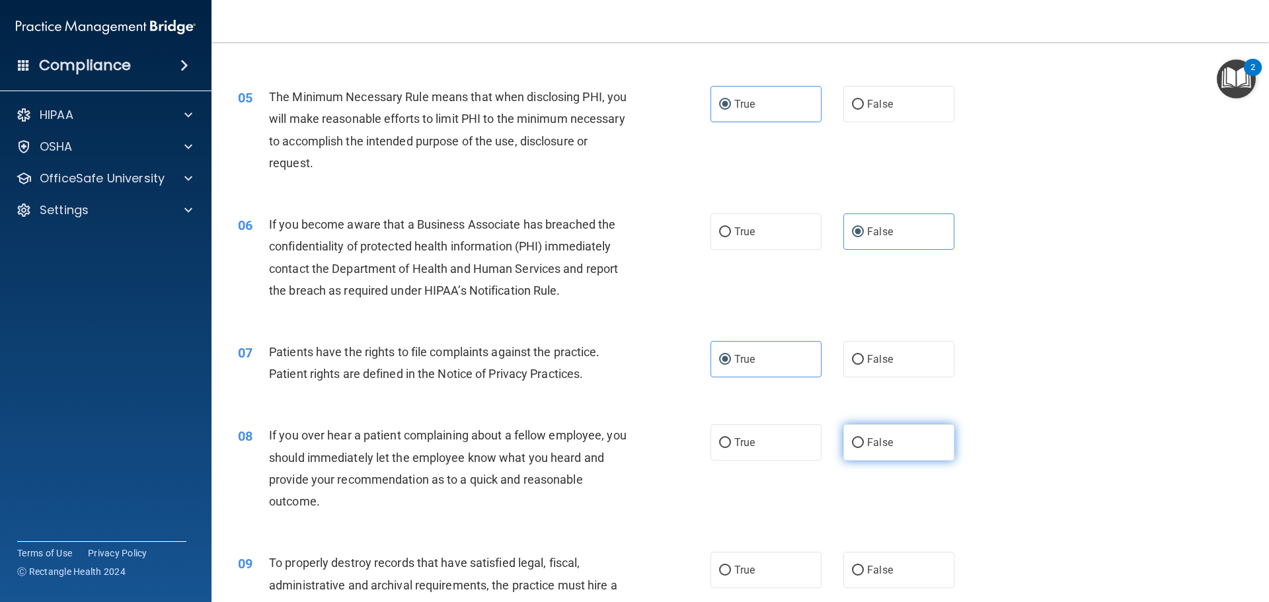
radio input "true"
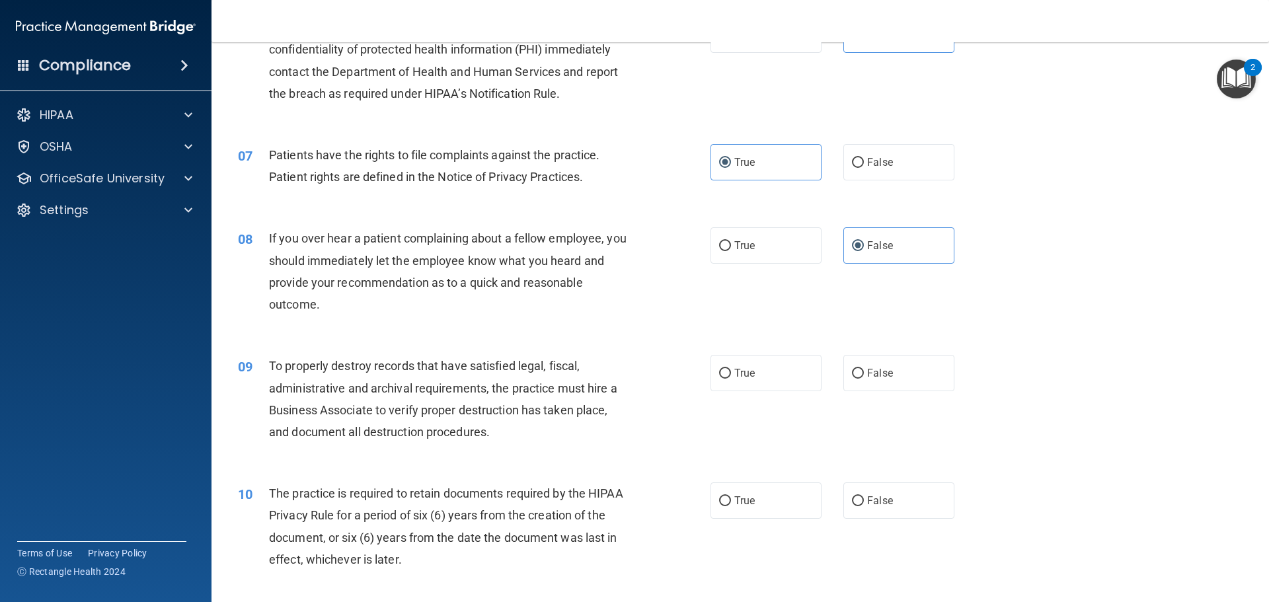
scroll to position [661, 0]
click at [924, 352] on div "09 To properly destroy records that have satisfied legal, fiscal, administrativ…" at bounding box center [740, 401] width 1025 height 128
click at [918, 387] on label "False" at bounding box center [899, 372] width 111 height 36
click at [864, 378] on input "False" at bounding box center [858, 373] width 12 height 10
radio input "true"
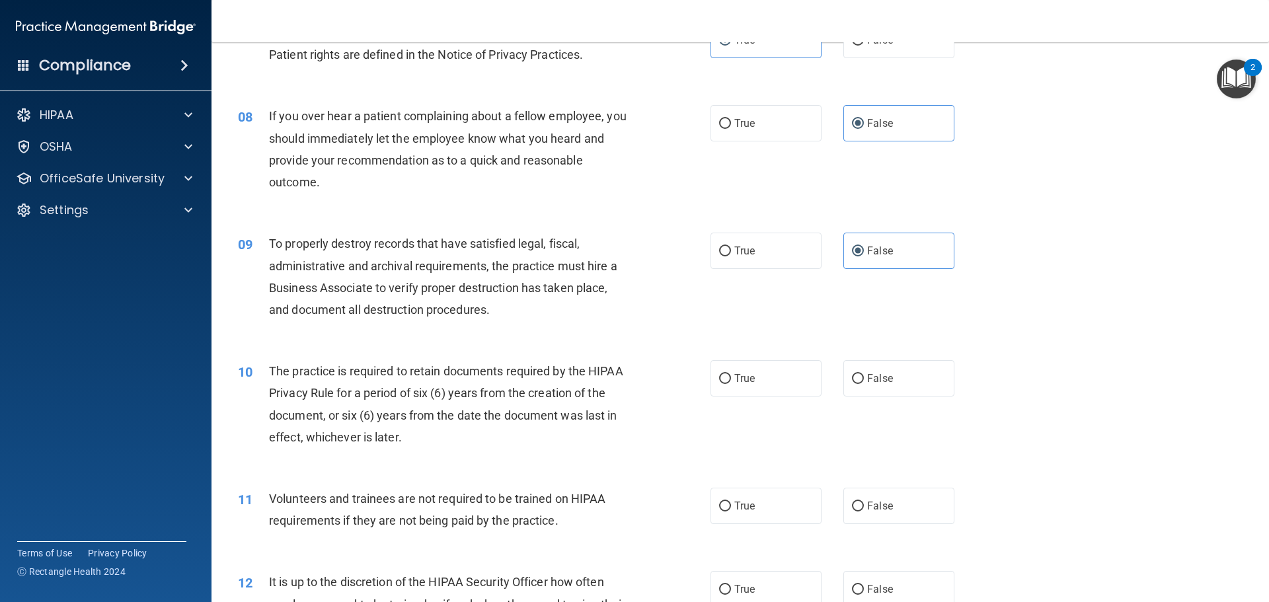
scroll to position [793, 0]
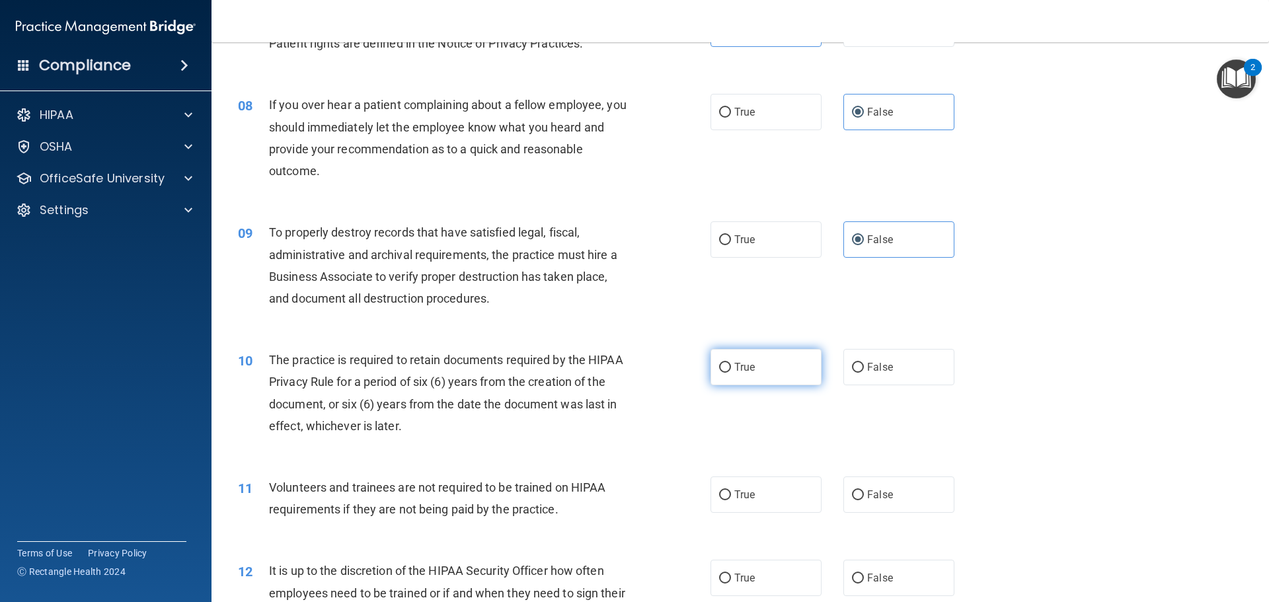
drag, startPoint x: 740, startPoint y: 372, endPoint x: 850, endPoint y: 500, distance: 169.3
click at [741, 372] on span "True" at bounding box center [745, 367] width 20 height 13
click at [731, 372] on input "True" at bounding box center [725, 368] width 12 height 10
radio input "true"
click at [857, 499] on input "False" at bounding box center [858, 496] width 12 height 10
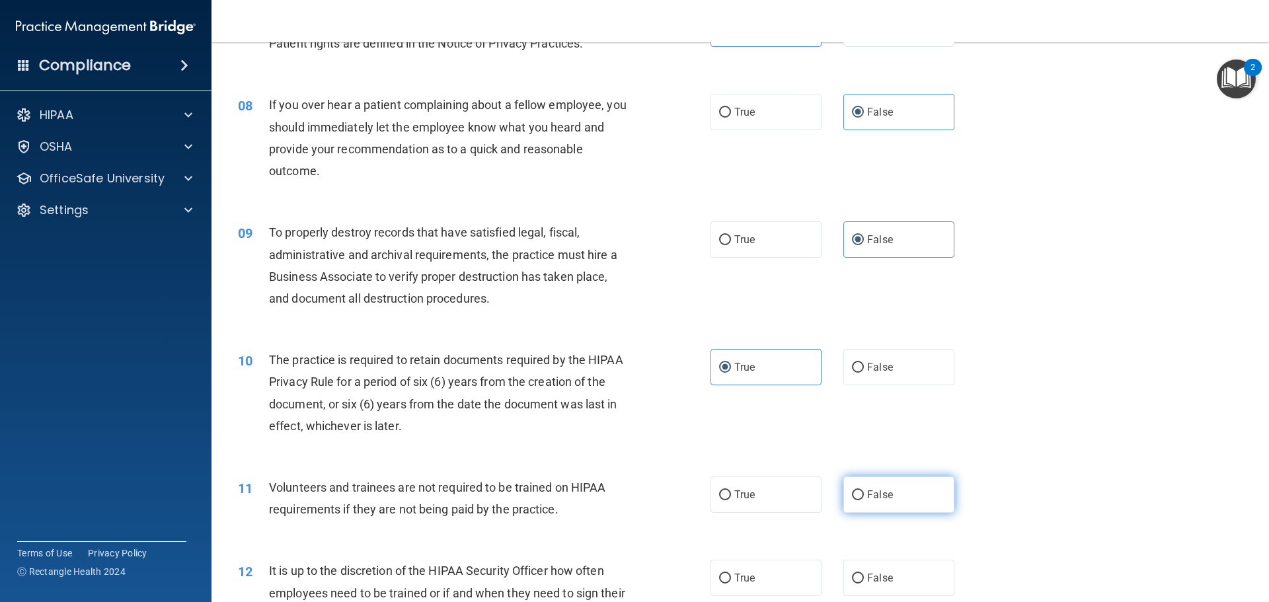
radio input "true"
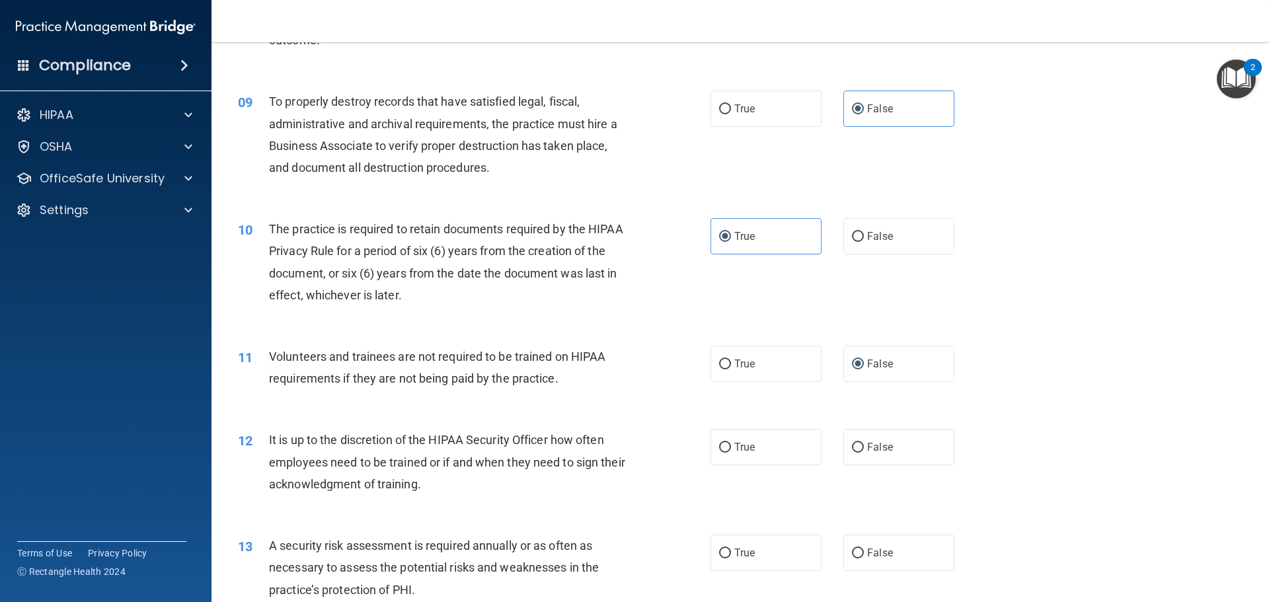
scroll to position [926, 0]
click at [873, 448] on span "False" at bounding box center [880, 446] width 26 height 13
click at [864, 448] on input "False" at bounding box center [858, 447] width 12 height 10
radio input "true"
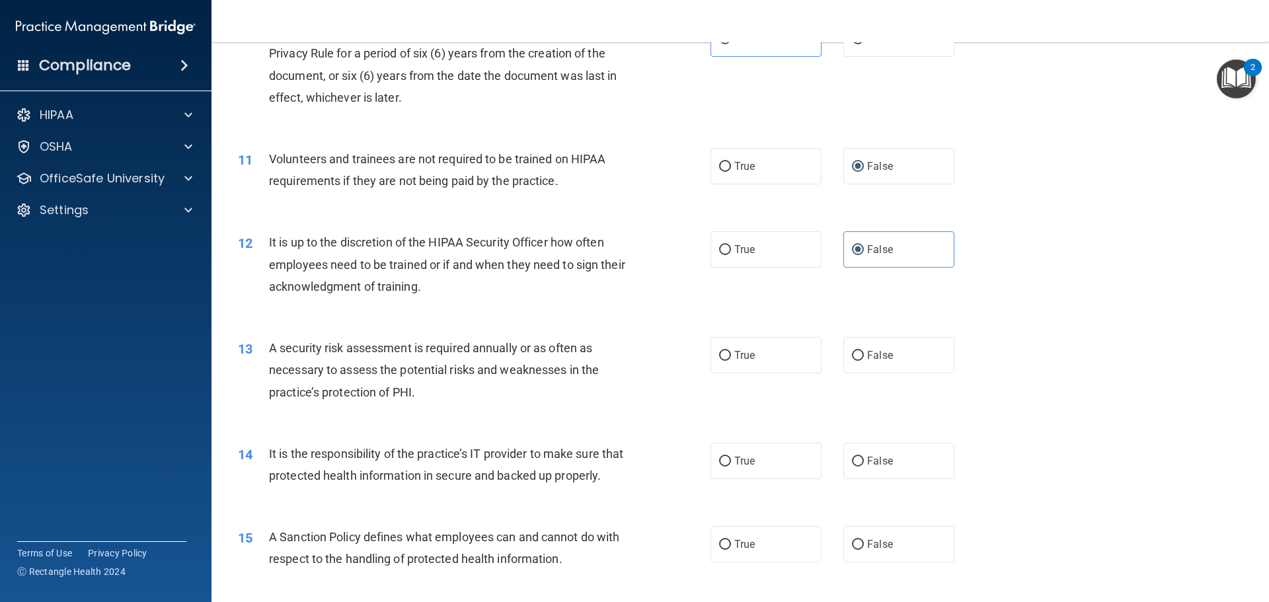
scroll to position [1124, 0]
click at [744, 389] on div "13 A security risk assessment is required annually or as often as necessary to …" at bounding box center [740, 372] width 1025 height 106
click at [768, 348] on label "True" at bounding box center [766, 353] width 111 height 36
click at [731, 349] on input "True" at bounding box center [725, 354] width 12 height 10
radio input "true"
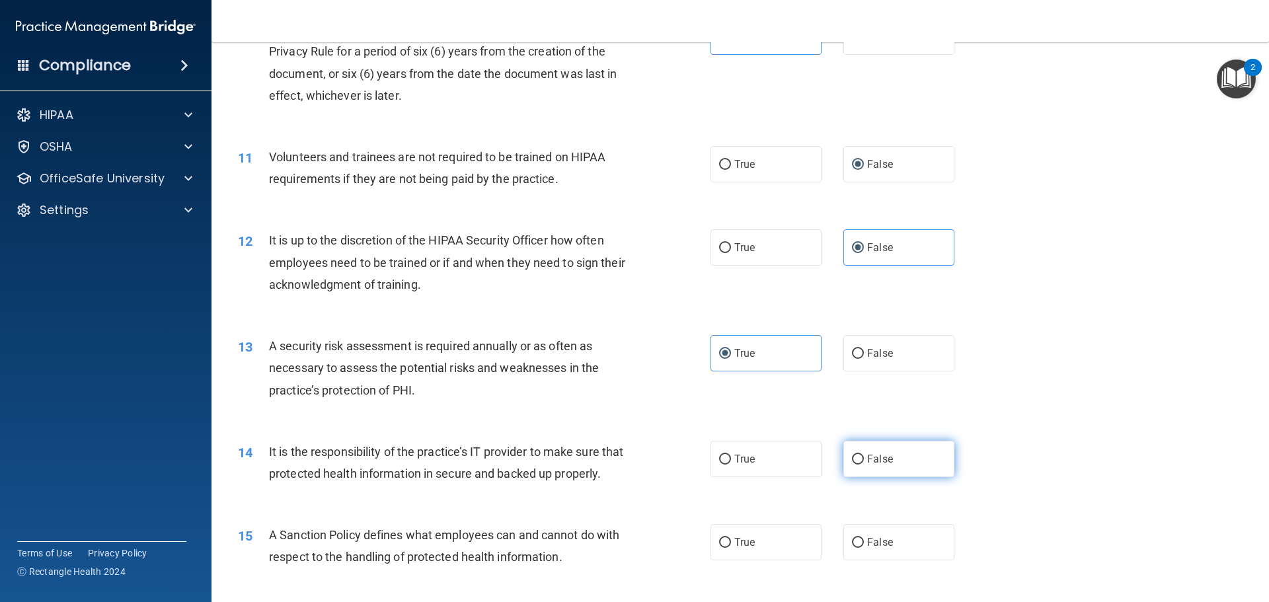
click at [888, 470] on label "False" at bounding box center [899, 459] width 111 height 36
click at [864, 465] on input "False" at bounding box center [858, 460] width 12 height 10
radio input "true"
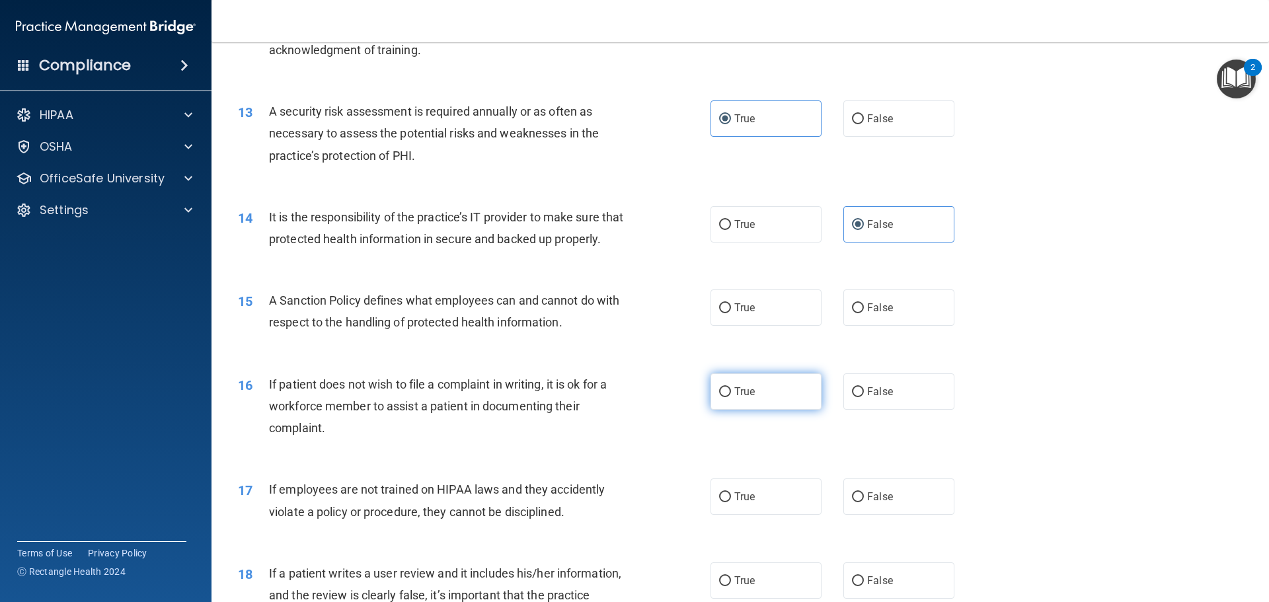
scroll to position [1388, 0]
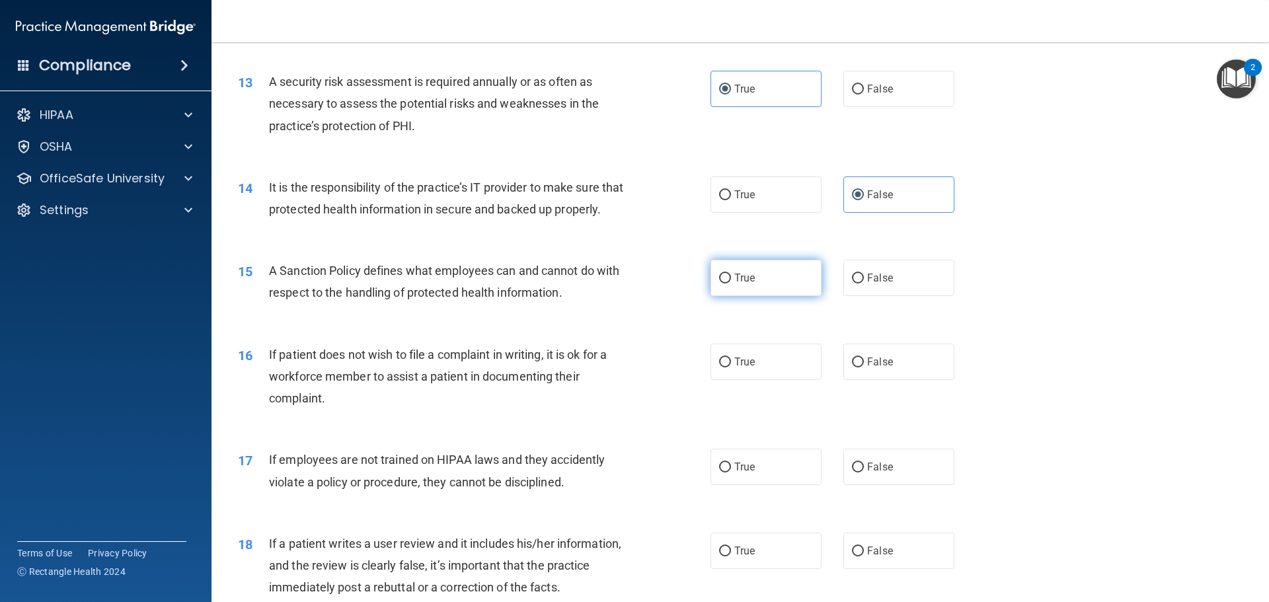
click at [748, 296] on label "True" at bounding box center [766, 278] width 111 height 36
click at [731, 284] on input "True" at bounding box center [725, 279] width 12 height 10
radio input "true"
click at [752, 378] on label "True" at bounding box center [766, 362] width 111 height 36
click at [731, 368] on input "True" at bounding box center [725, 363] width 12 height 10
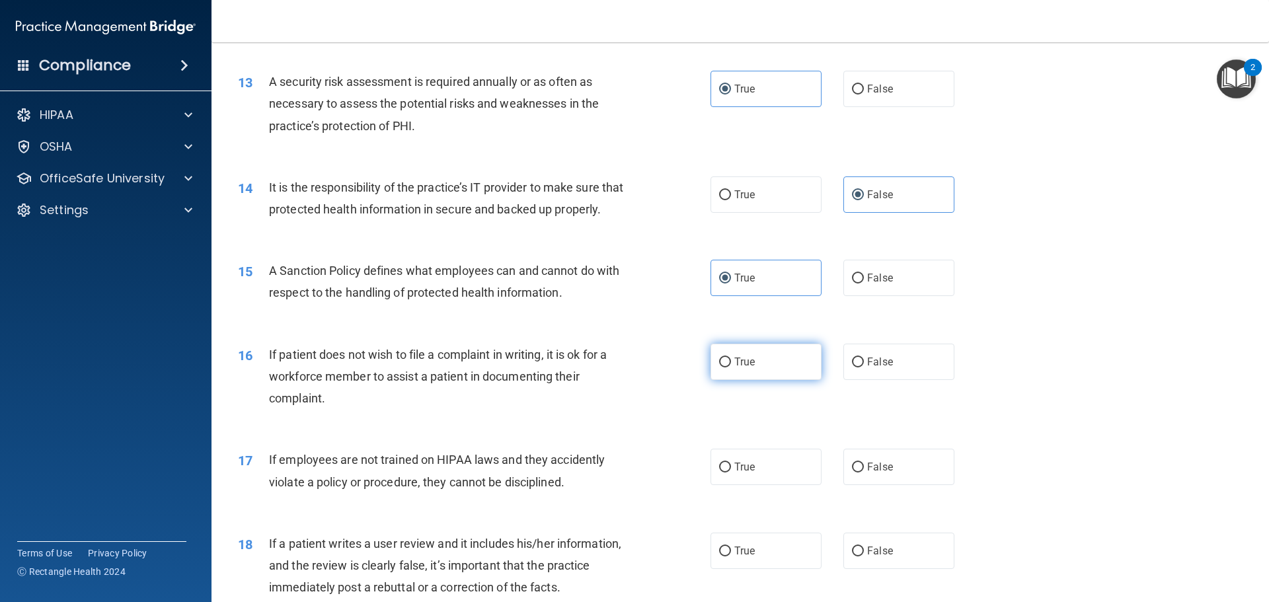
radio input "true"
click at [908, 482] on label "False" at bounding box center [899, 467] width 111 height 36
click at [864, 473] on input "False" at bounding box center [858, 468] width 12 height 10
radio input "true"
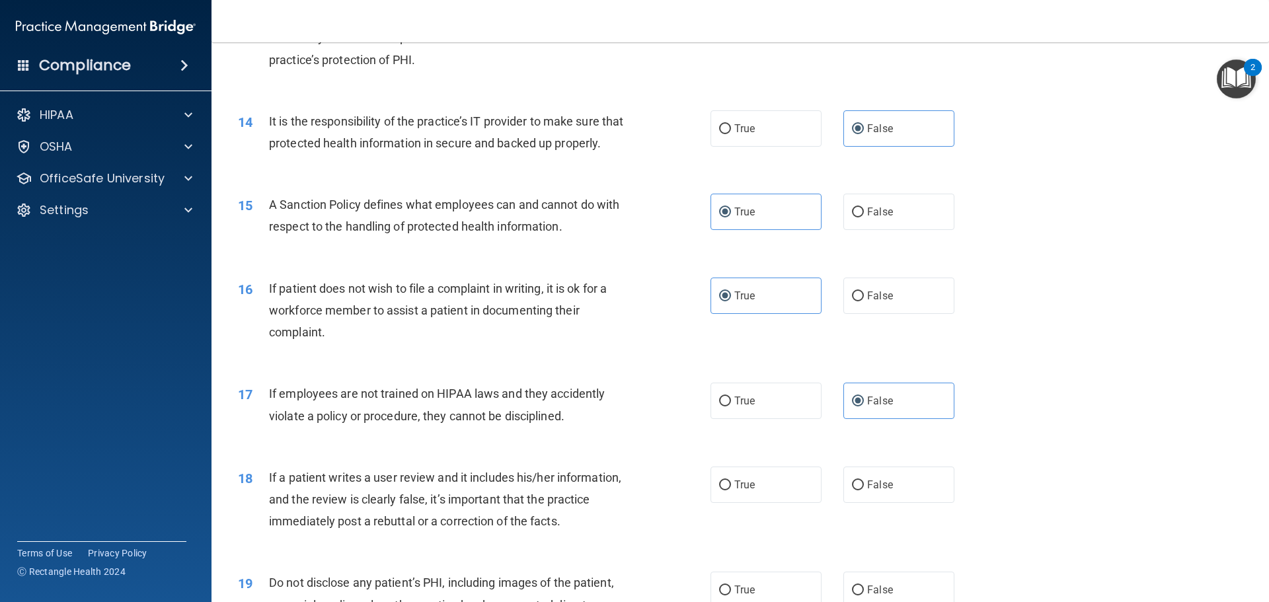
scroll to position [1587, 0]
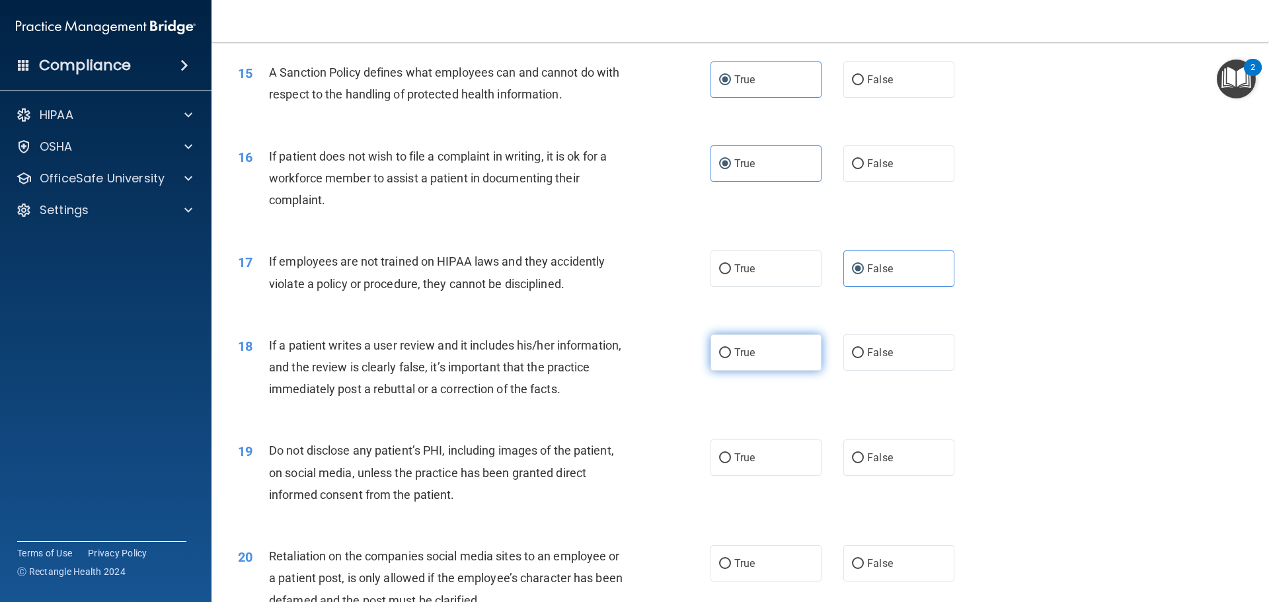
drag, startPoint x: 735, startPoint y: 358, endPoint x: 752, endPoint y: 372, distance: 22.1
click at [735, 358] on label "True" at bounding box center [766, 353] width 111 height 36
click at [731, 358] on input "True" at bounding box center [725, 353] width 12 height 10
radio input "true"
click at [879, 473] on label "False" at bounding box center [899, 458] width 111 height 36
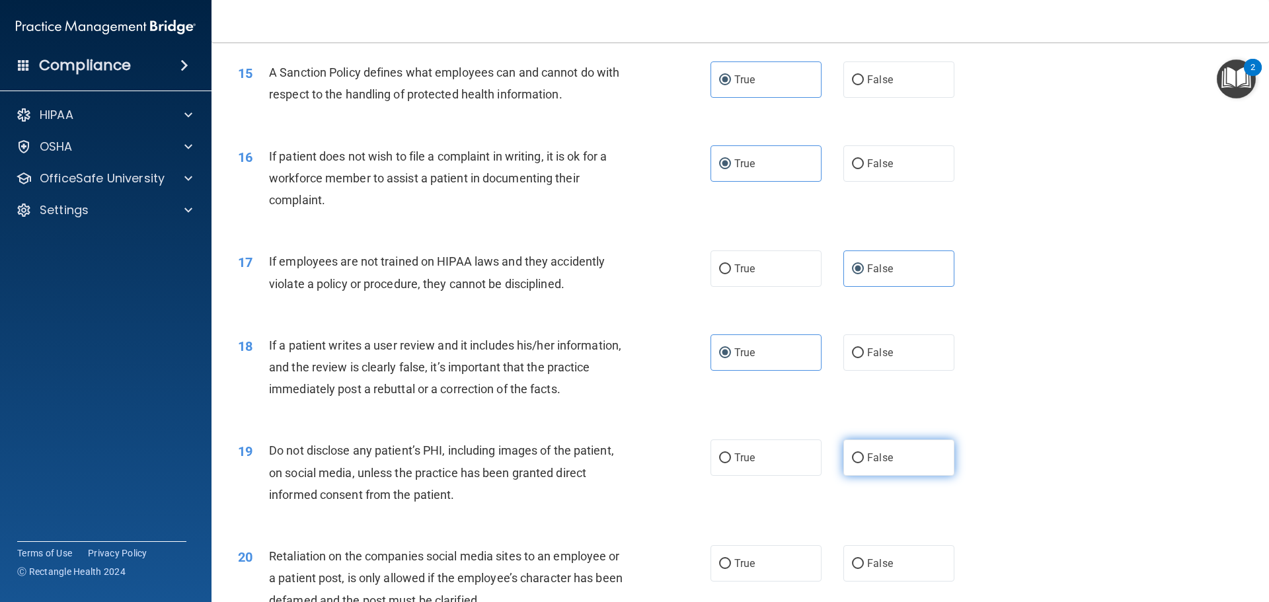
click at [864, 463] on input "False" at bounding box center [858, 459] width 12 height 10
radio input "true"
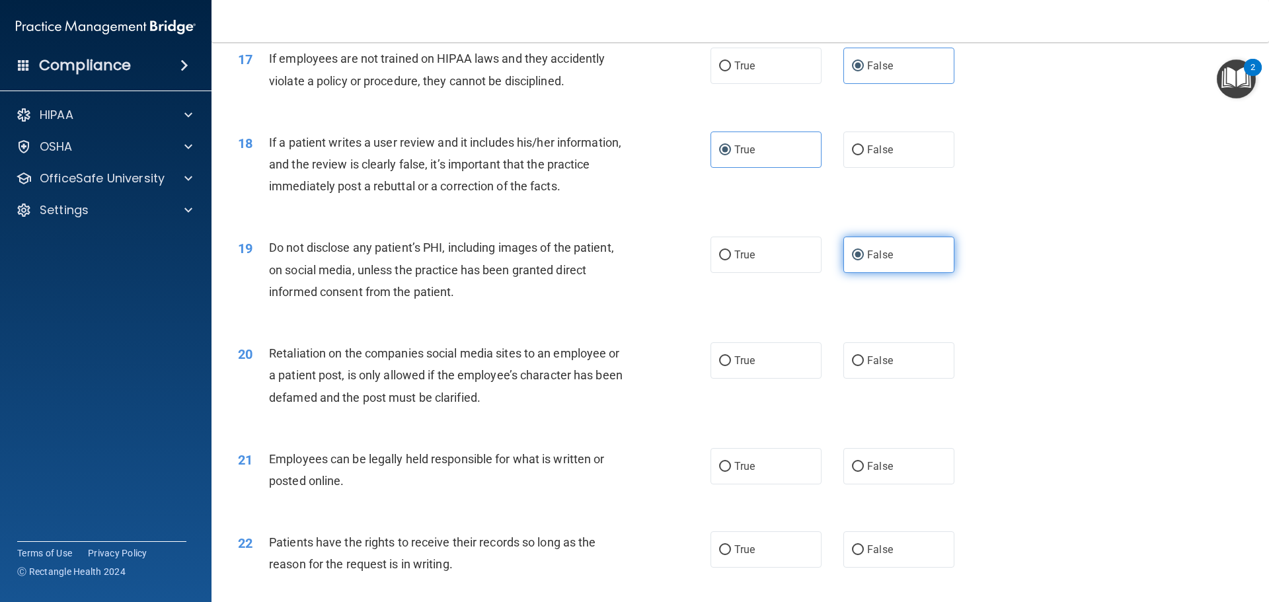
scroll to position [1851, 0]
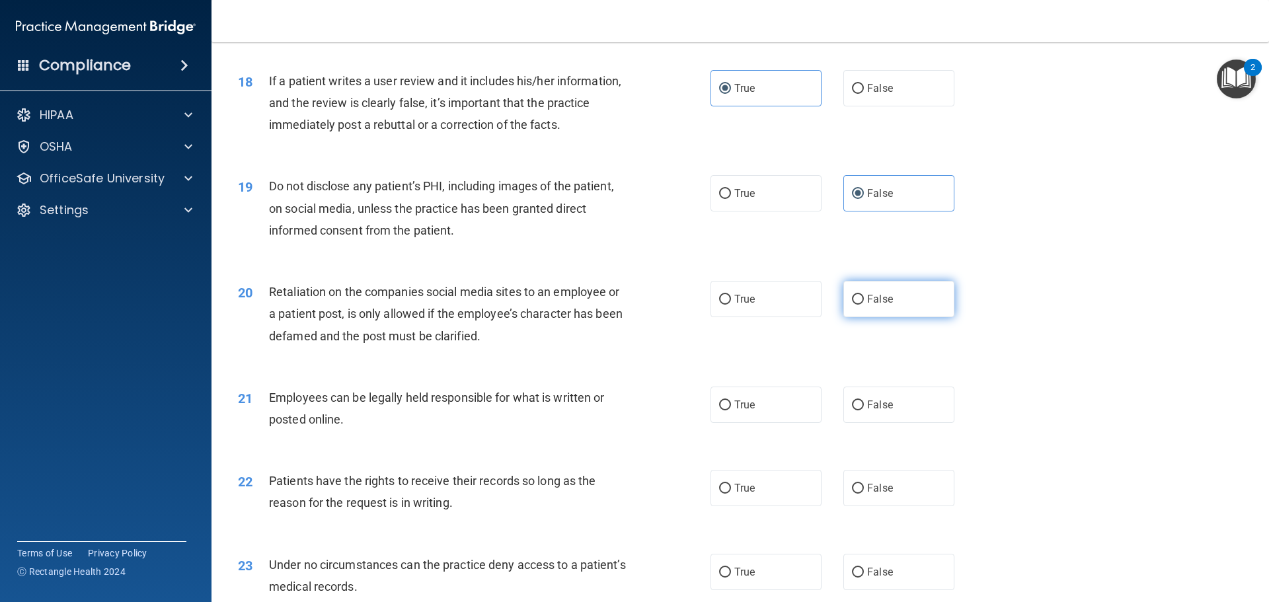
click at [865, 314] on label "False" at bounding box center [899, 299] width 111 height 36
click at [864, 305] on input "False" at bounding box center [858, 300] width 12 height 10
radio input "true"
click at [768, 423] on label "True" at bounding box center [766, 405] width 111 height 36
click at [731, 411] on input "True" at bounding box center [725, 406] width 12 height 10
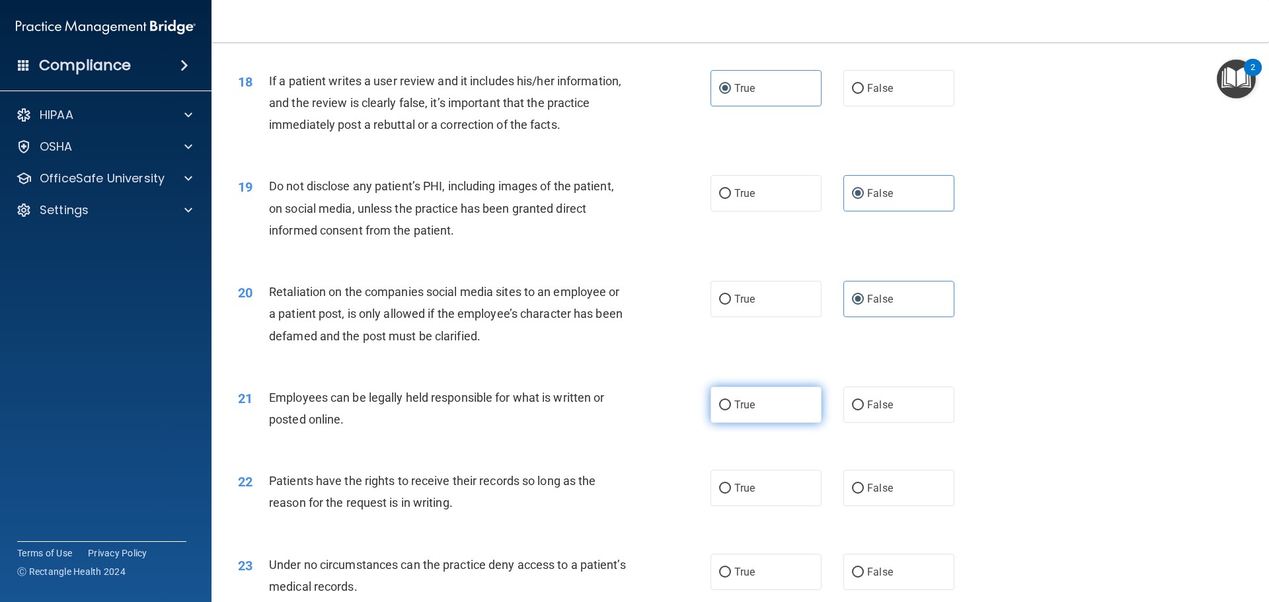
radio input "true"
click at [913, 501] on label "False" at bounding box center [899, 488] width 111 height 36
click at [864, 494] on input "False" at bounding box center [858, 489] width 12 height 10
radio input "true"
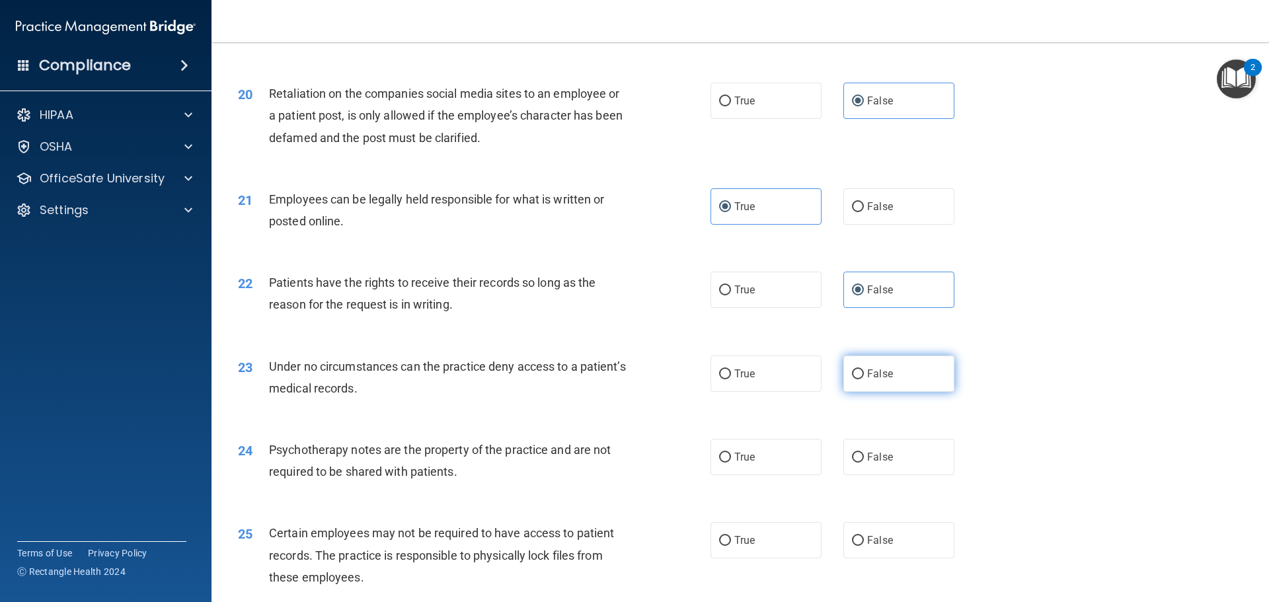
click at [880, 386] on label "False" at bounding box center [899, 374] width 111 height 36
click at [864, 380] on input "False" at bounding box center [858, 375] width 12 height 10
radio input "true"
click at [741, 470] on label "True" at bounding box center [766, 457] width 111 height 36
click at [731, 463] on input "True" at bounding box center [725, 458] width 12 height 10
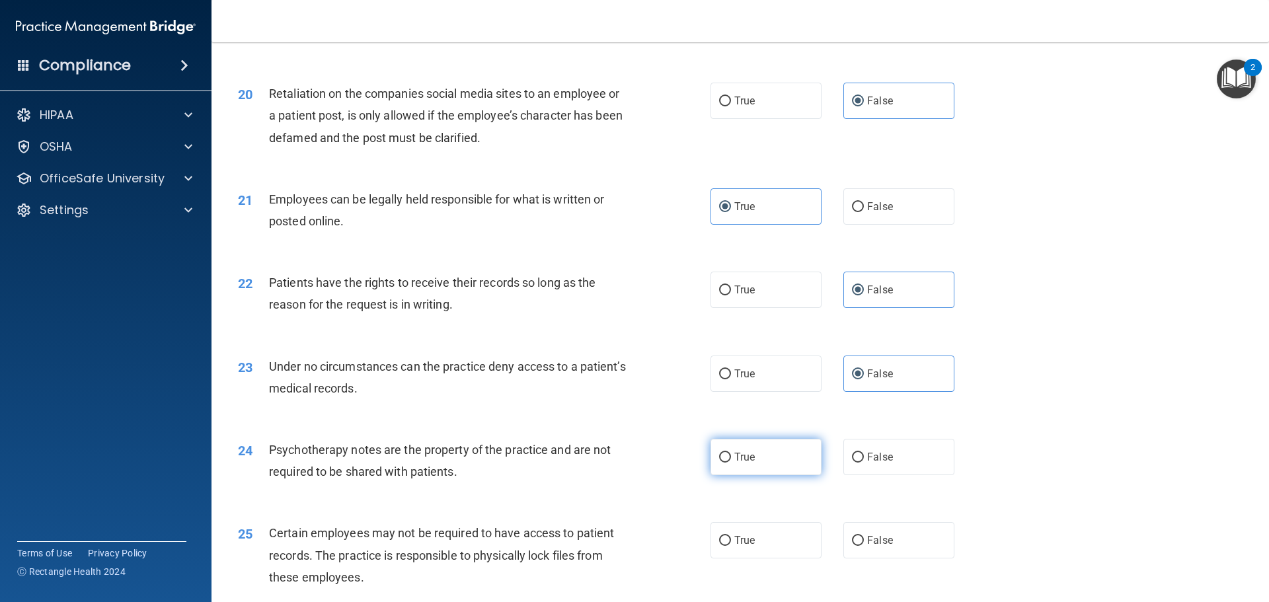
radio input "true"
click at [755, 559] on label "True" at bounding box center [766, 540] width 111 height 36
click at [731, 546] on input "True" at bounding box center [725, 541] width 12 height 10
radio input "true"
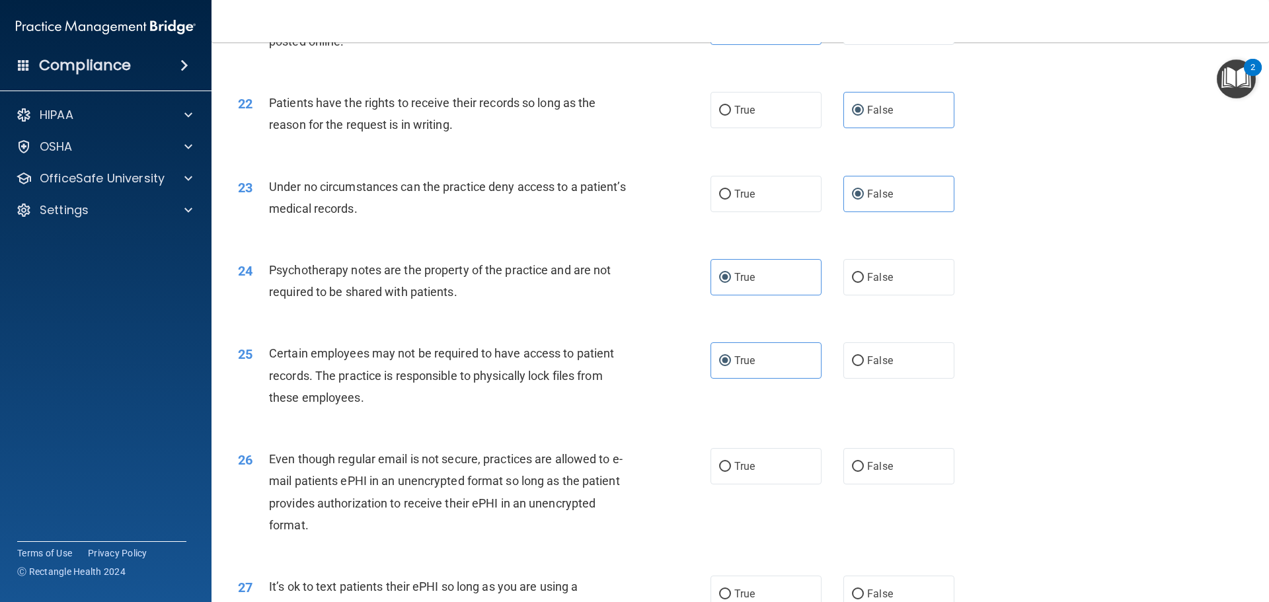
scroll to position [2248, 0]
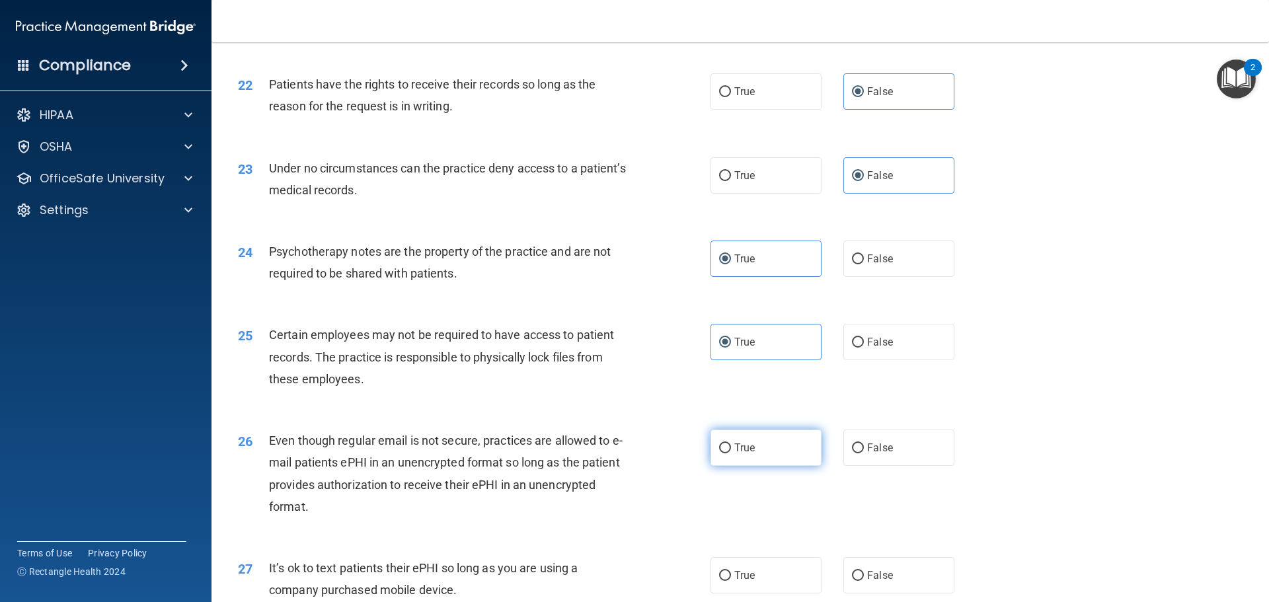
click at [752, 466] on label "True" at bounding box center [766, 448] width 111 height 36
click at [731, 454] on input "True" at bounding box center [725, 449] width 12 height 10
radio input "true"
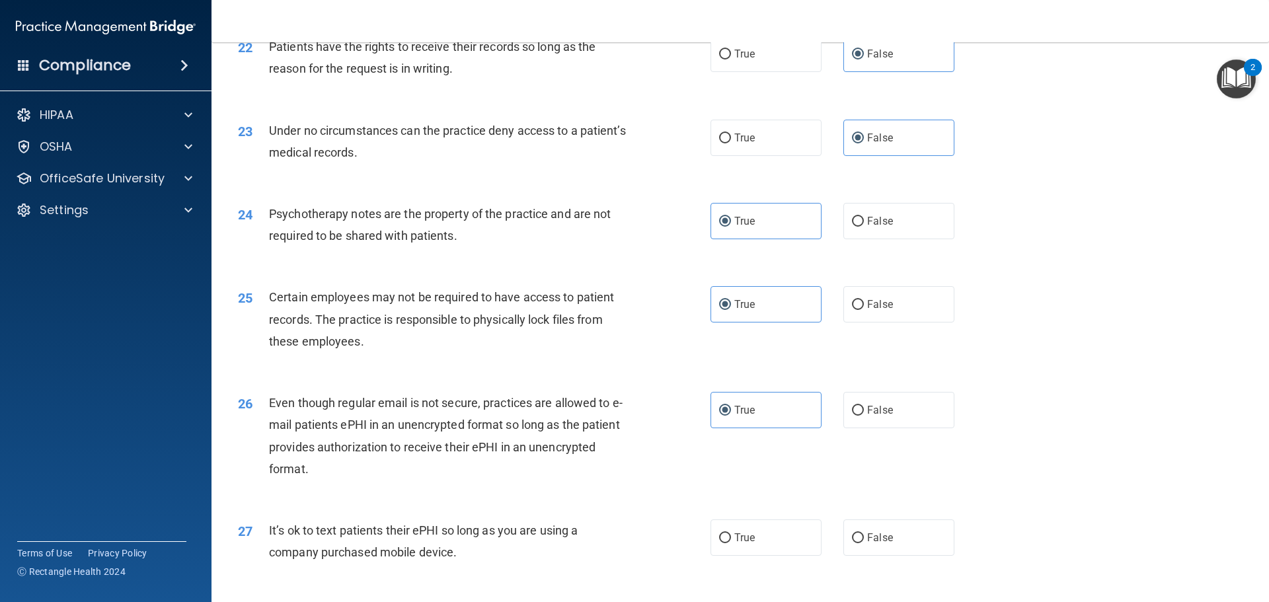
scroll to position [2512, 0]
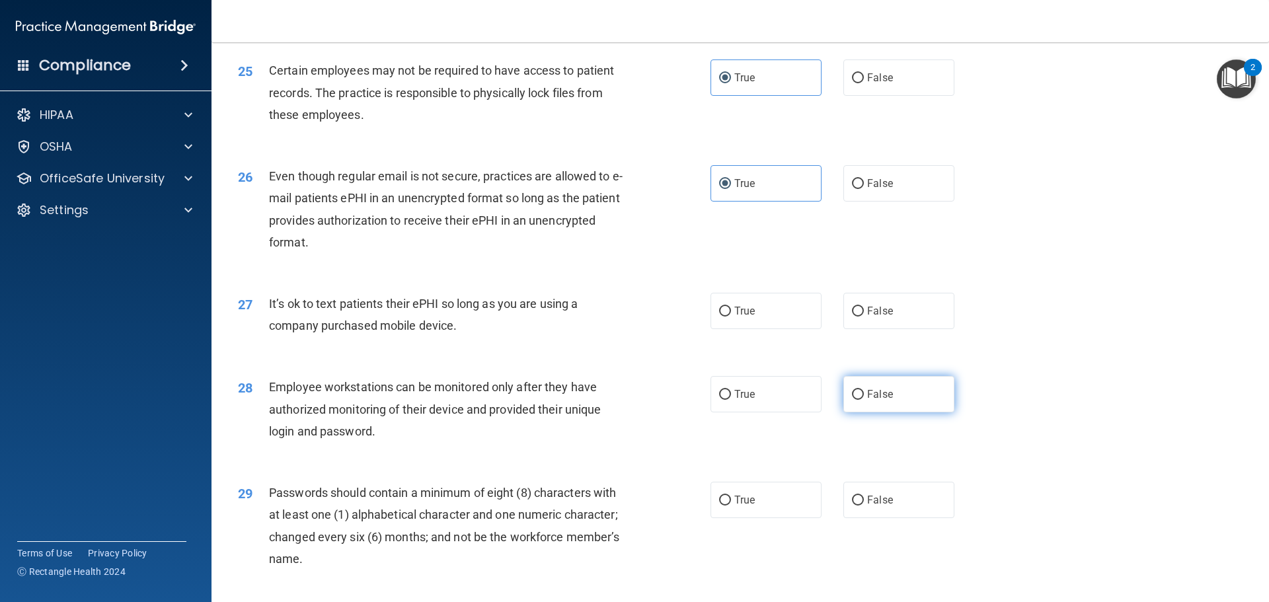
click at [889, 413] on label "False" at bounding box center [899, 394] width 111 height 36
click at [864, 400] on input "False" at bounding box center [858, 395] width 12 height 10
radio input "true"
click at [882, 329] on label "False" at bounding box center [899, 311] width 111 height 36
click at [864, 317] on input "False" at bounding box center [858, 312] width 12 height 10
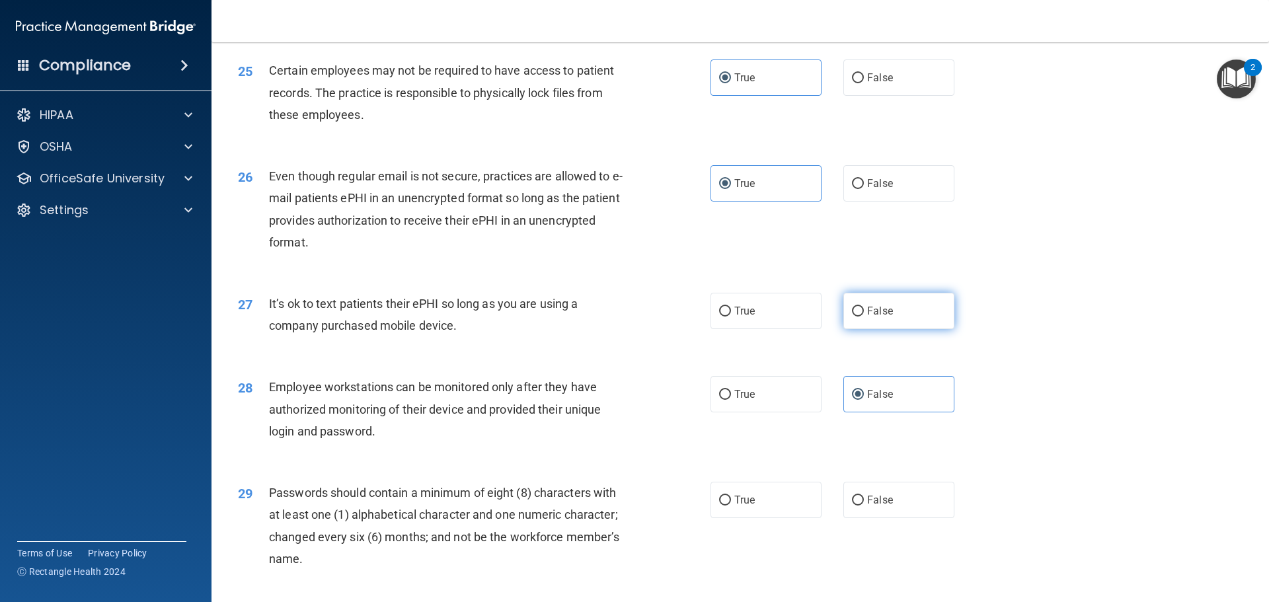
radio input "true"
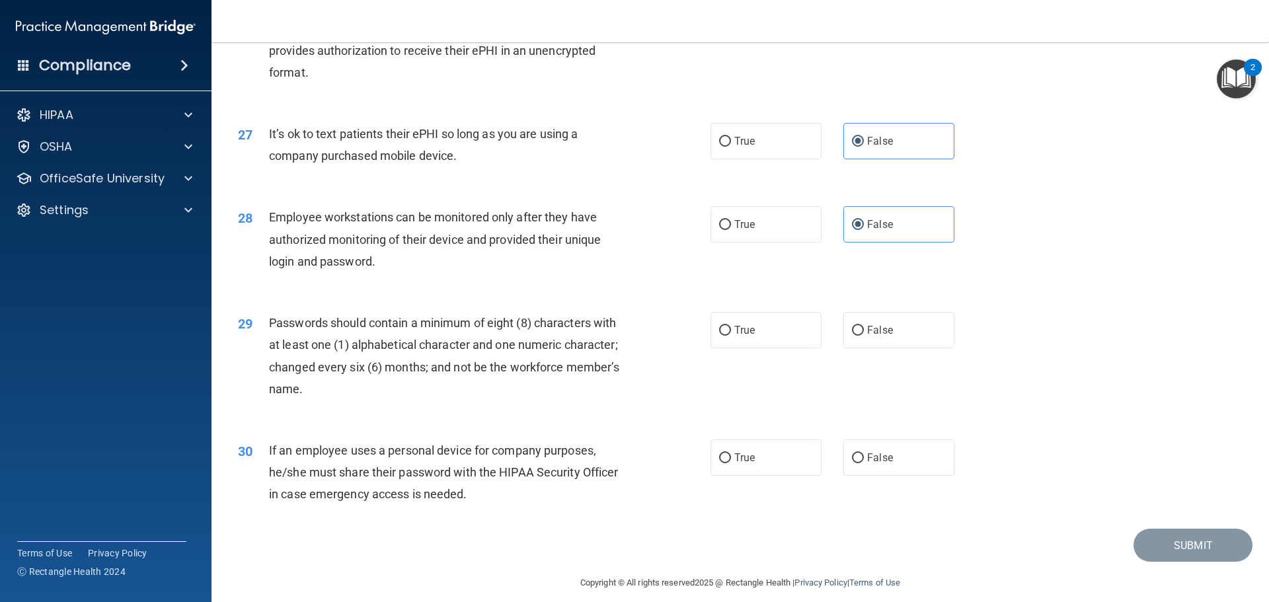
scroll to position [2711, 0]
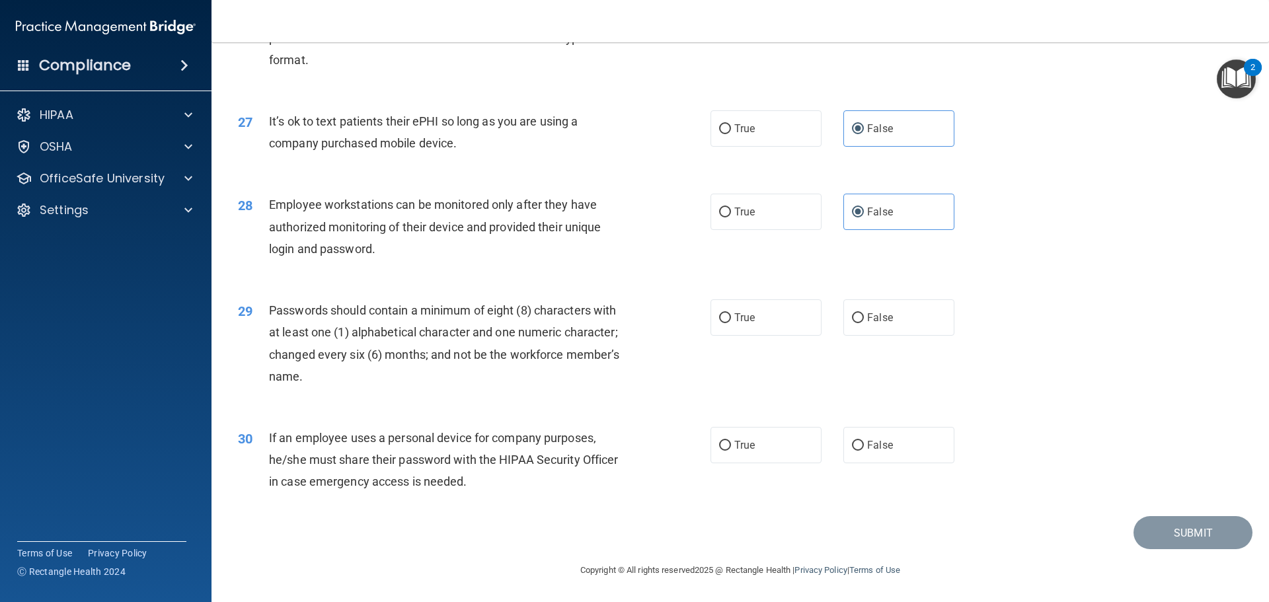
drag, startPoint x: 748, startPoint y: 322, endPoint x: 838, endPoint y: 403, distance: 121.7
click at [748, 322] on span "True" at bounding box center [745, 317] width 20 height 13
click at [886, 463] on label "False" at bounding box center [899, 445] width 111 height 36
click at [864, 451] on input "False" at bounding box center [858, 446] width 12 height 10
radio input "true"
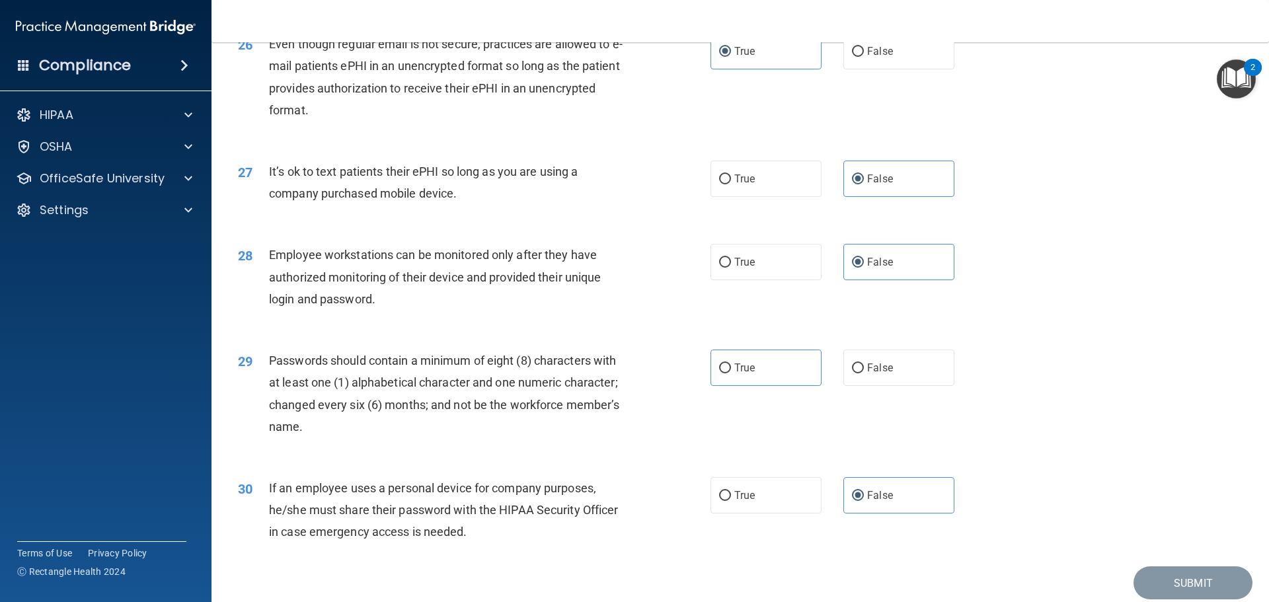
scroll to position [2717, 0]
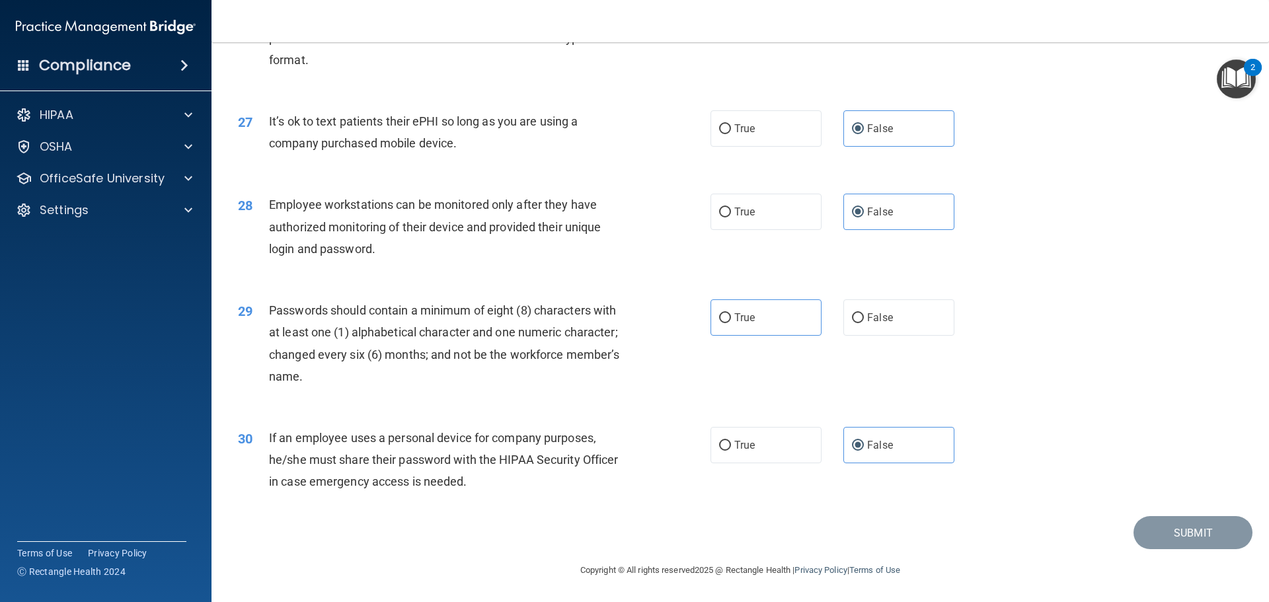
click at [749, 290] on div "29 Passwords should contain a minimum of eight (8) characters with at least one…" at bounding box center [740, 347] width 1025 height 128
click at [801, 322] on label "True" at bounding box center [766, 318] width 111 height 36
click at [731, 322] on input "True" at bounding box center [725, 318] width 12 height 10
radio input "true"
click at [1166, 530] on button "Submit" at bounding box center [1193, 533] width 119 height 34
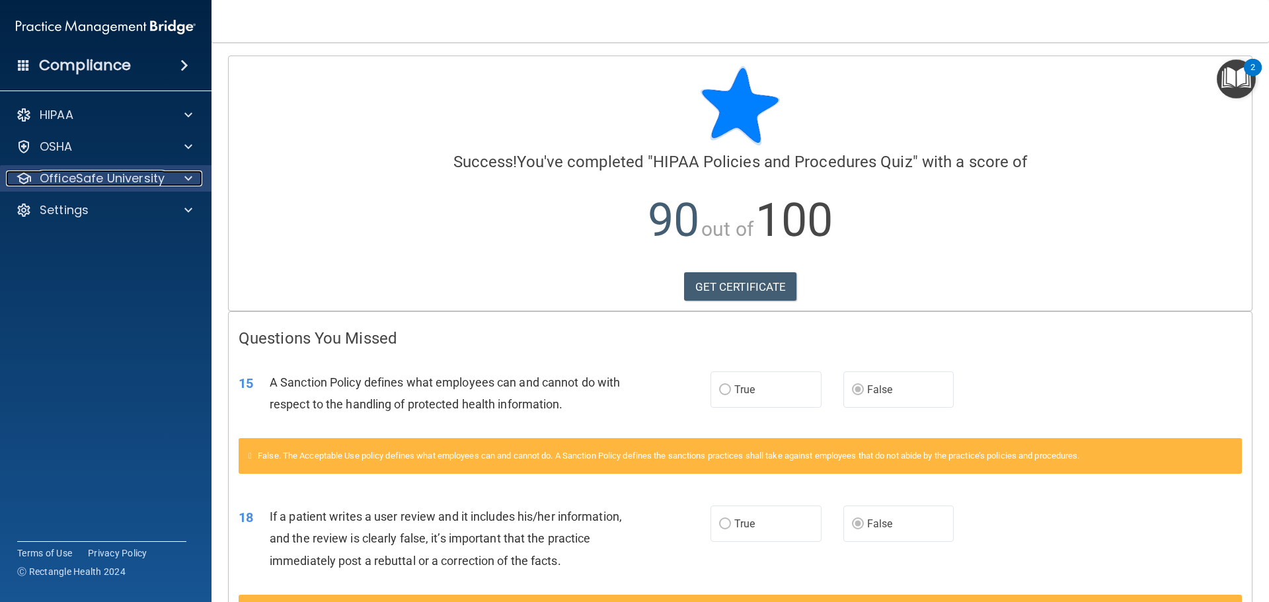
click at [136, 178] on p "OfficeSafe University" at bounding box center [102, 179] width 125 height 16
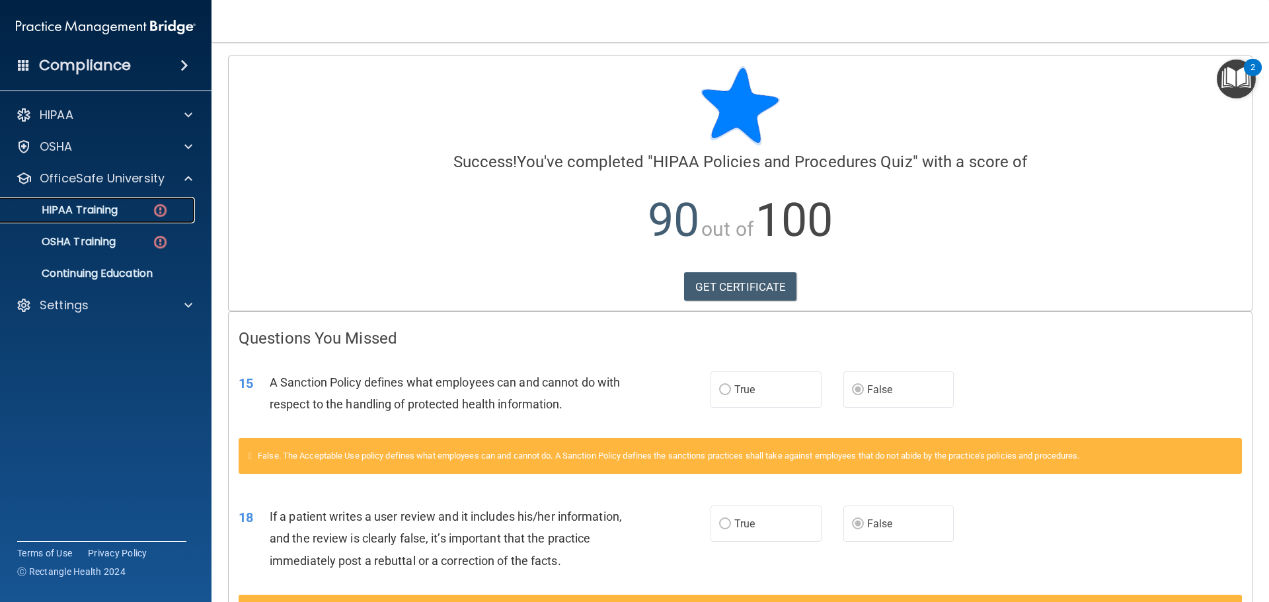
click at [142, 214] on div "HIPAA Training" at bounding box center [99, 210] width 180 height 13
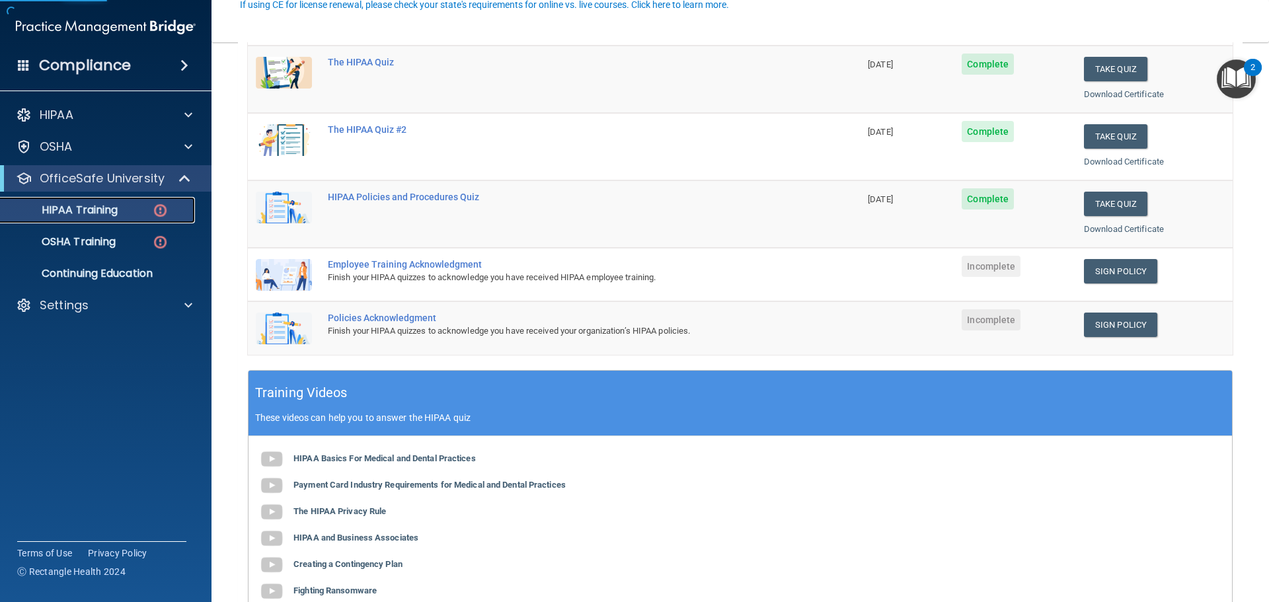
scroll to position [198, 0]
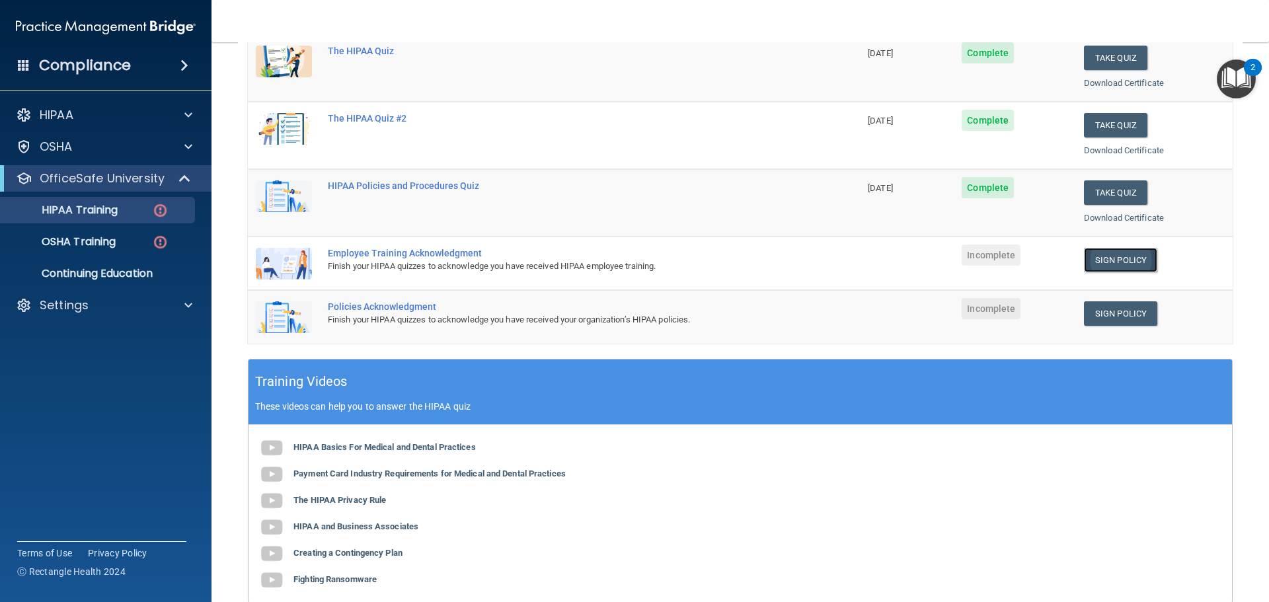
click at [1109, 259] on link "Sign Policy" at bounding box center [1120, 260] width 73 height 24
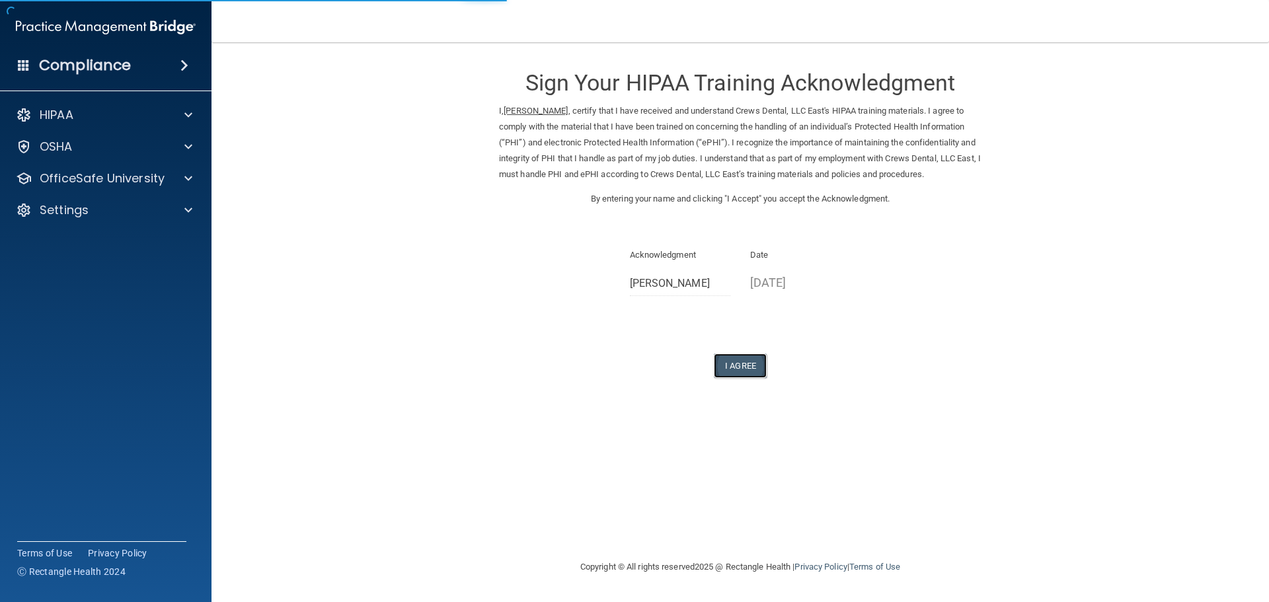
click at [746, 366] on button "I Agree" at bounding box center [740, 366] width 53 height 24
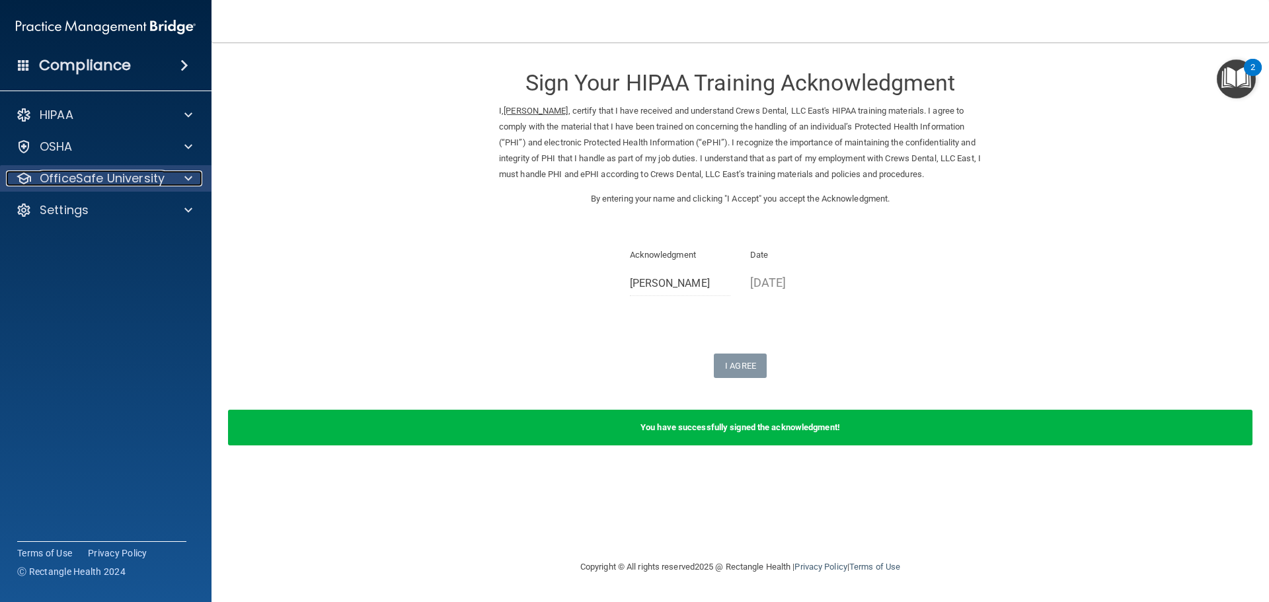
click at [138, 175] on p "OfficeSafe University" at bounding box center [102, 179] width 125 height 16
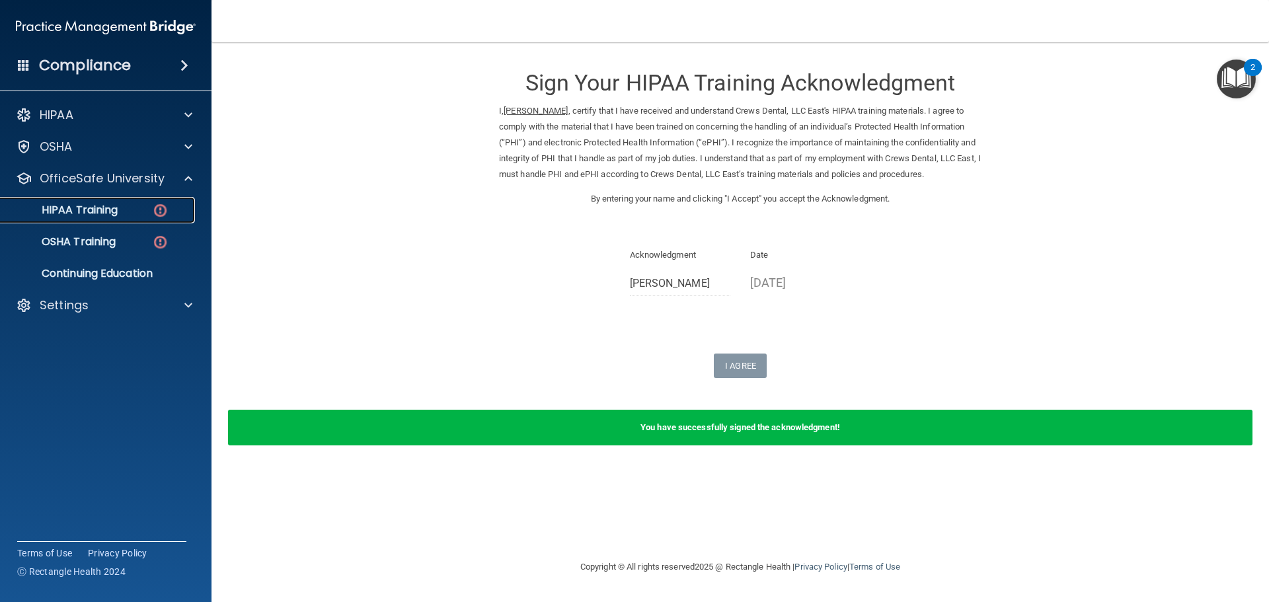
click at [170, 217] on link "HIPAA Training" at bounding box center [91, 210] width 208 height 26
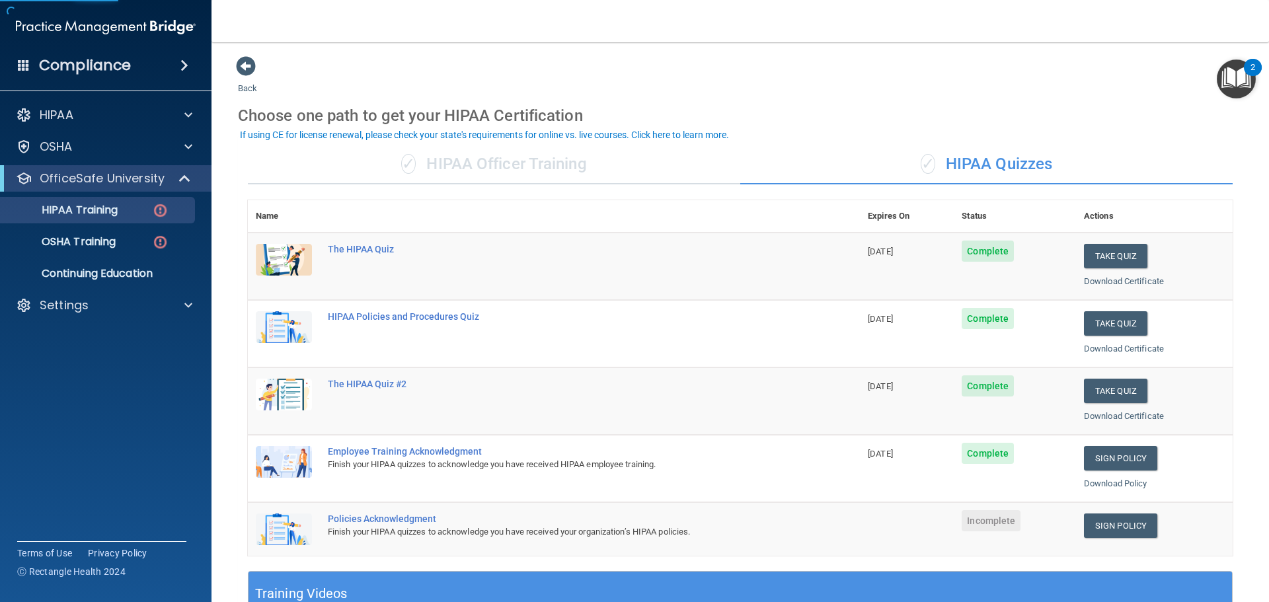
click at [1126, 547] on td "Sign Policy Sign Policy Download Policy" at bounding box center [1154, 529] width 157 height 54
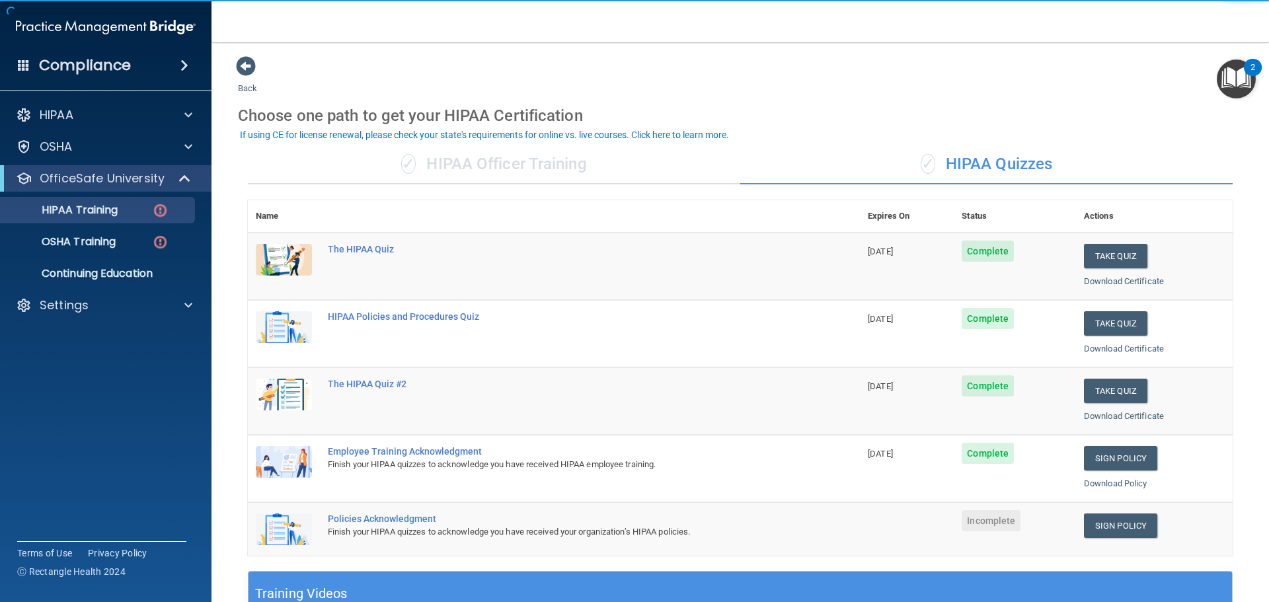
click at [1109, 503] on td "Sign Policy Sign Policy Download Policy" at bounding box center [1154, 529] width 157 height 54
click at [1107, 525] on link "Sign Policy" at bounding box center [1120, 526] width 73 height 24
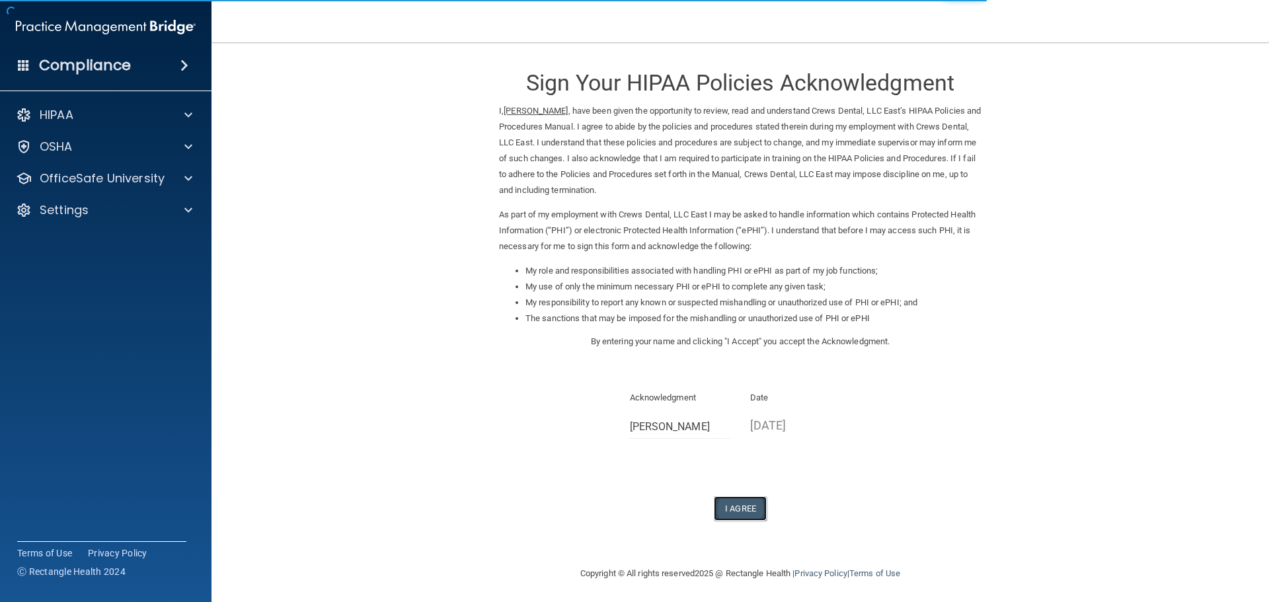
click at [728, 507] on button "I Agree" at bounding box center [740, 509] width 53 height 24
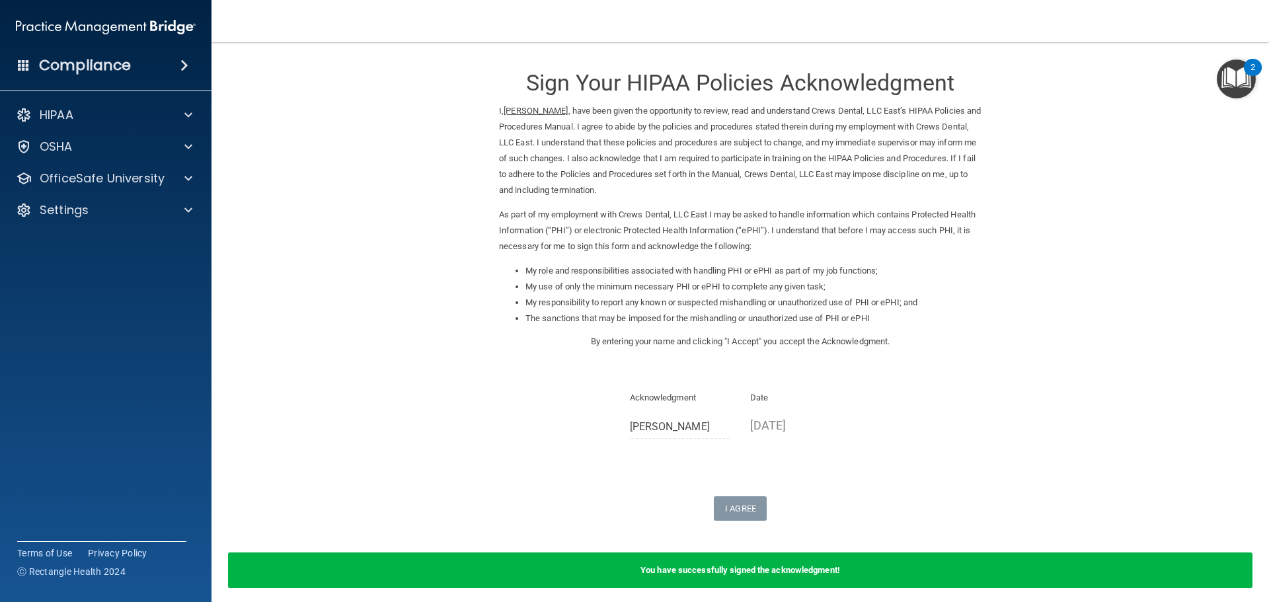
scroll to position [55, 0]
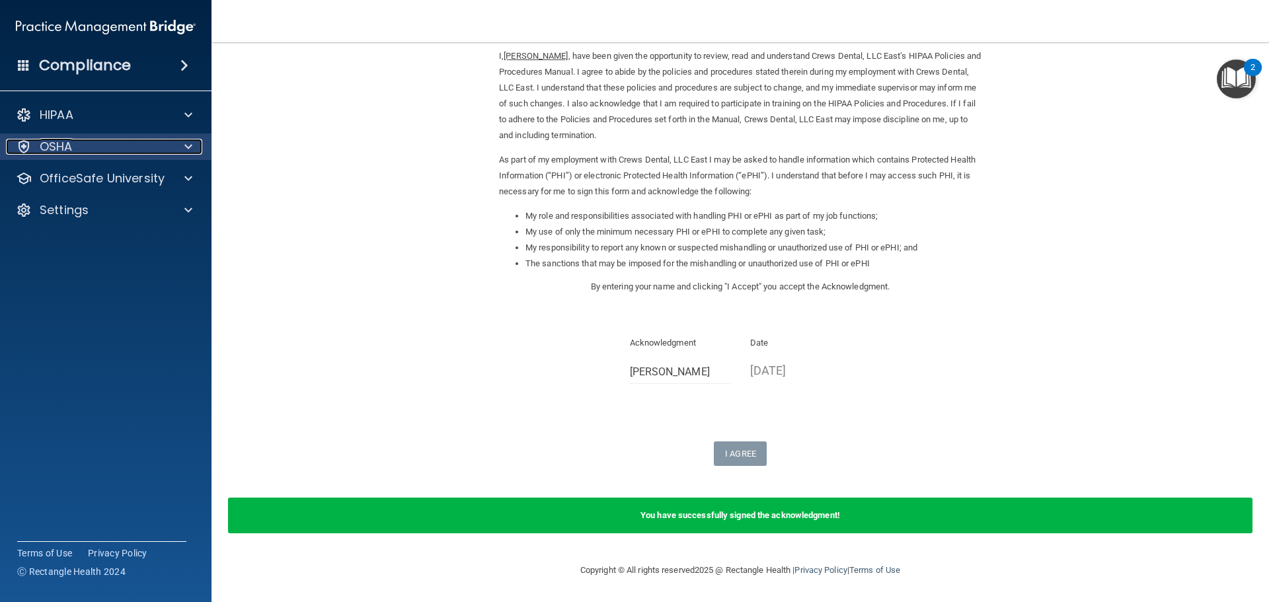
click at [122, 144] on div "OSHA" at bounding box center [88, 147] width 164 height 16
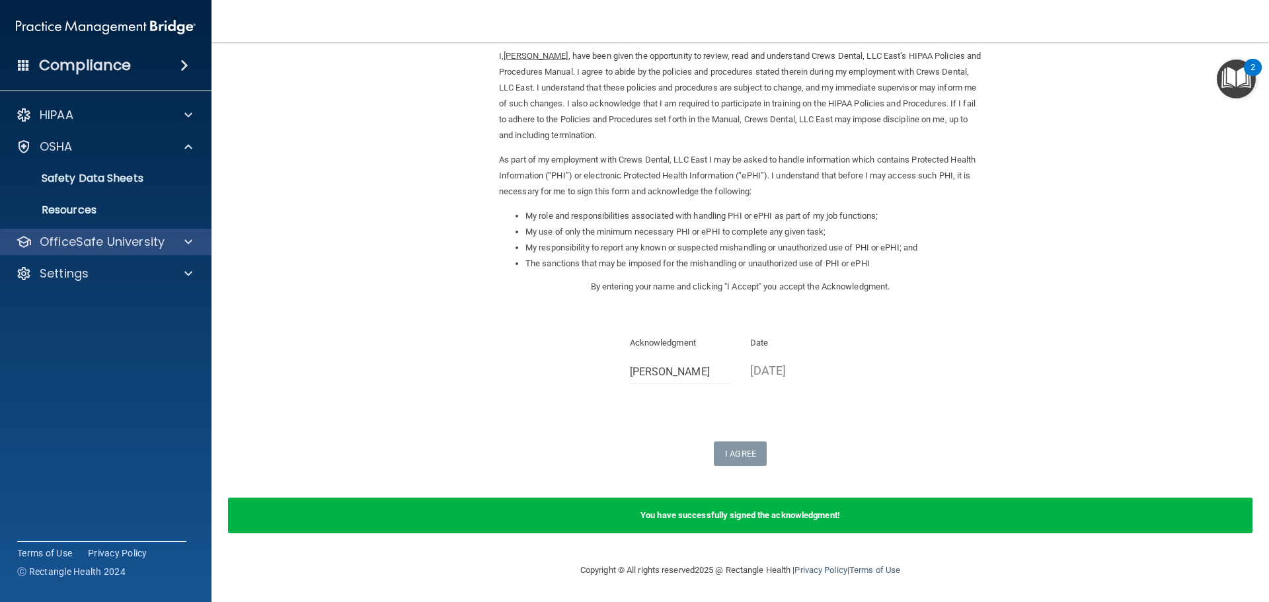
click at [142, 231] on div "OfficeSafe University" at bounding box center [106, 242] width 212 height 26
click at [156, 248] on p "OfficeSafe University" at bounding box center [102, 242] width 125 height 16
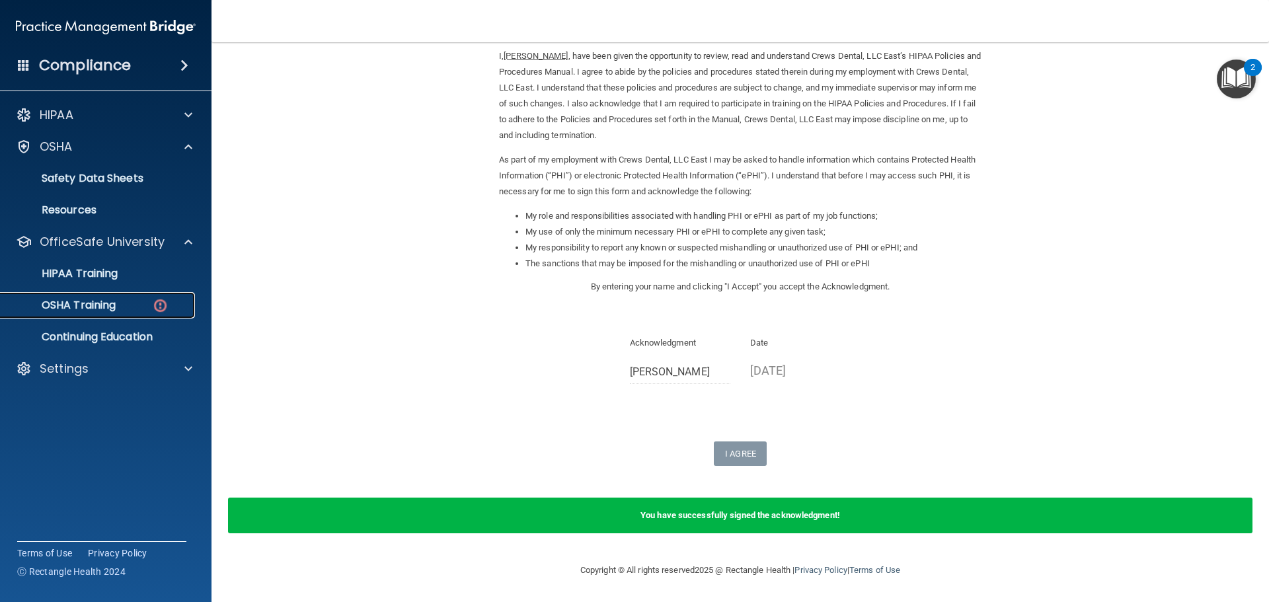
click at [132, 310] on div "OSHA Training" at bounding box center [99, 305] width 180 height 13
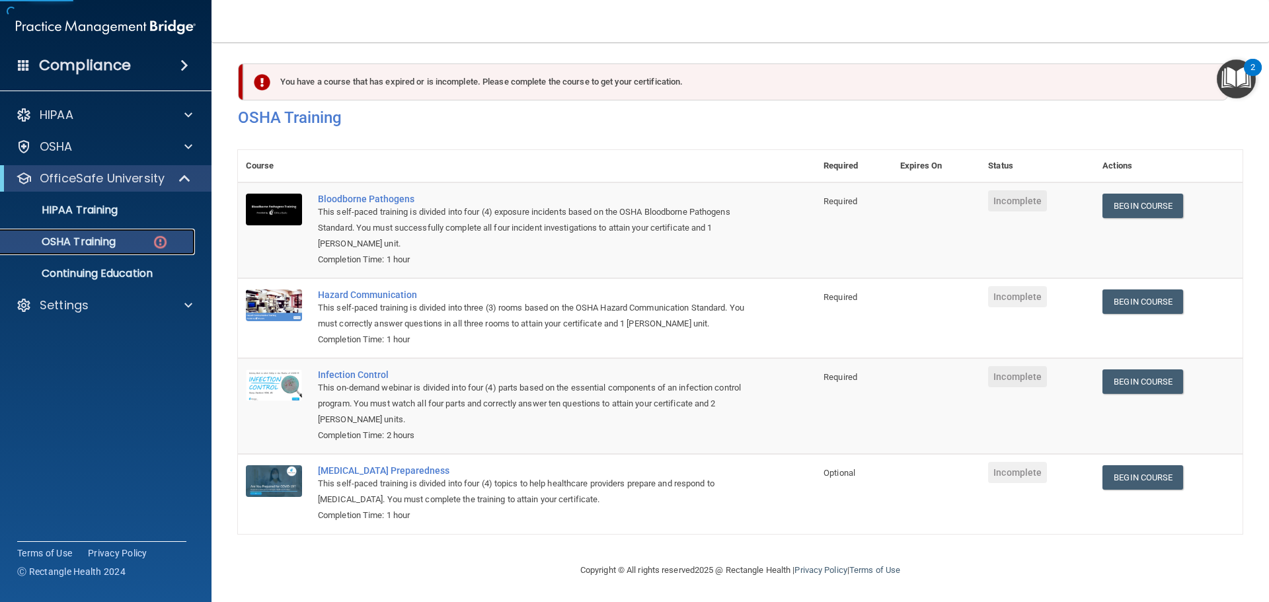
scroll to position [22, 0]
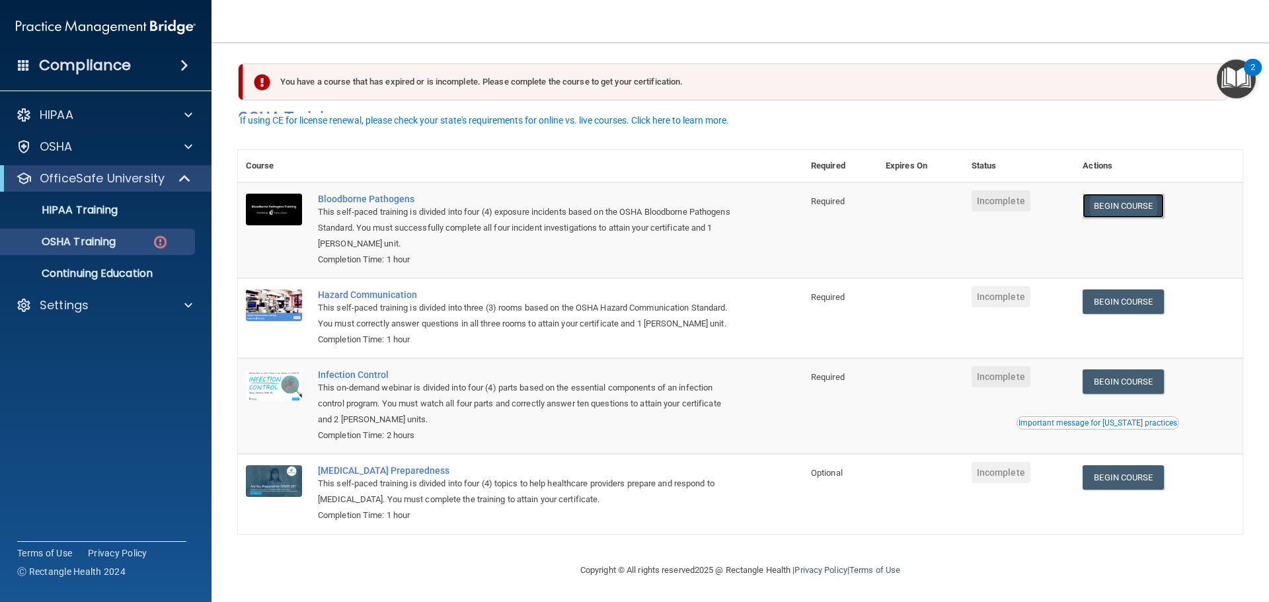
click at [1119, 194] on link "Begin Course" at bounding box center [1123, 206] width 81 height 24
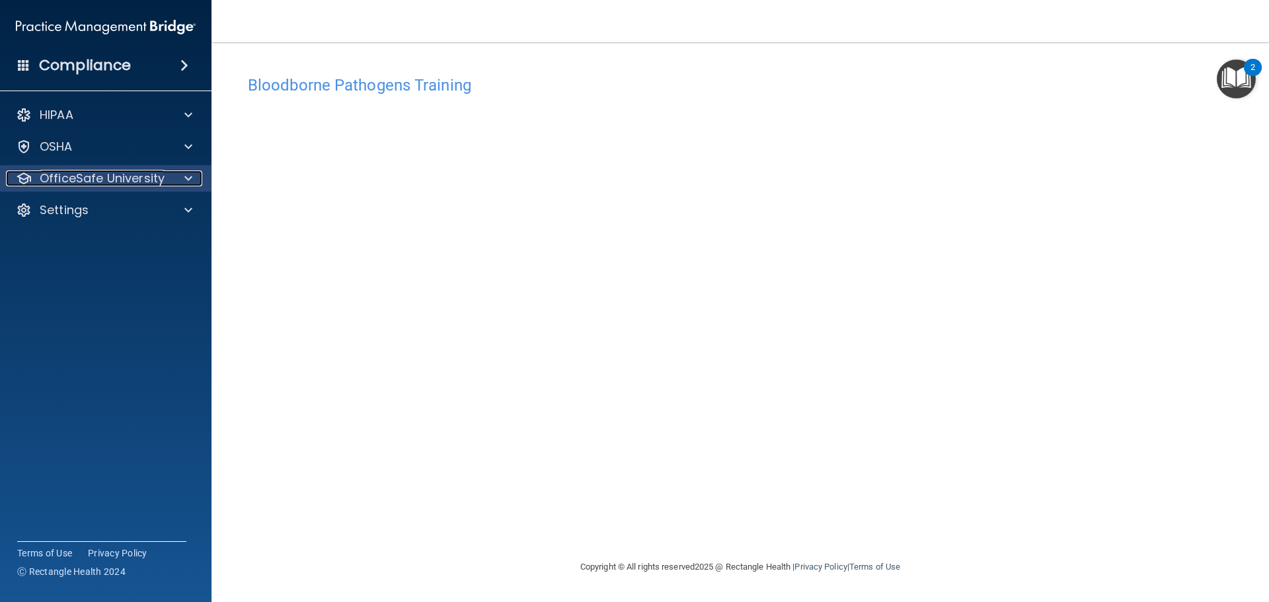
click at [100, 173] on p "OfficeSafe University" at bounding box center [102, 179] width 125 height 16
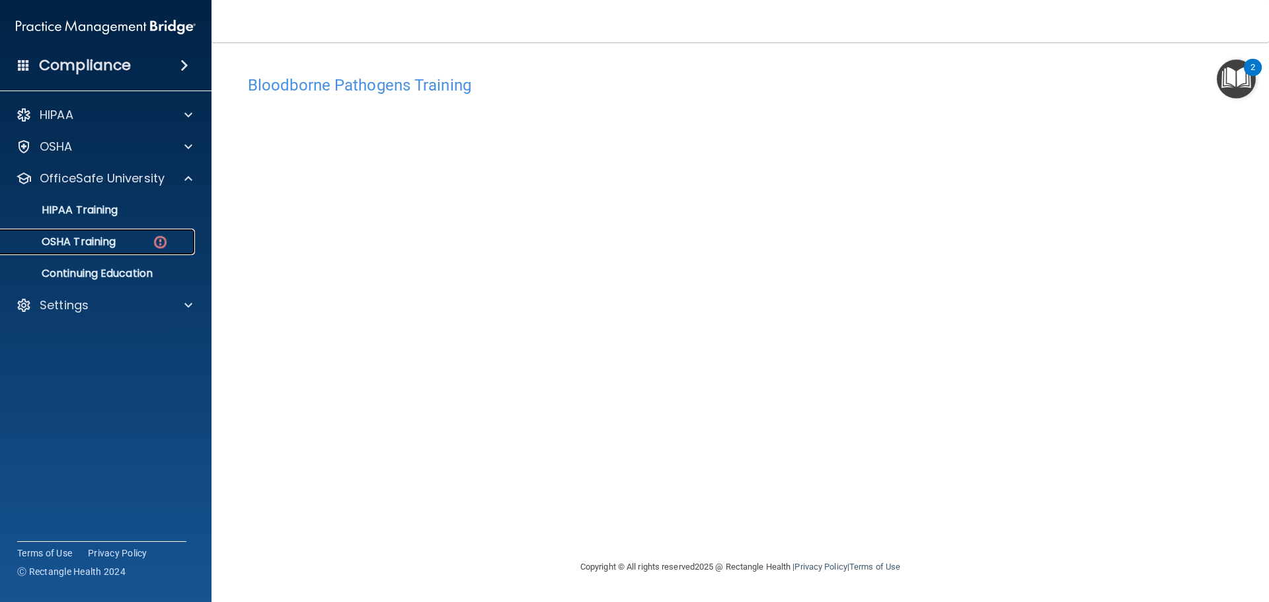
click at [112, 250] on link "OSHA Training" at bounding box center [91, 242] width 208 height 26
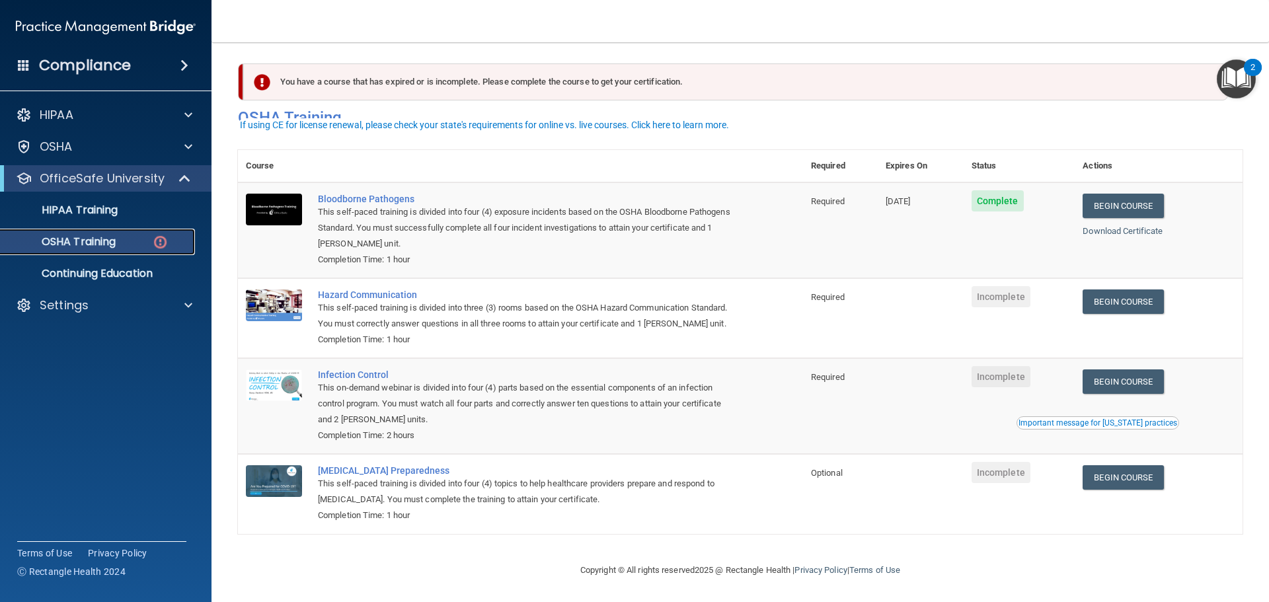
scroll to position [22, 0]
click at [1152, 290] on link "Begin Course" at bounding box center [1123, 302] width 81 height 24
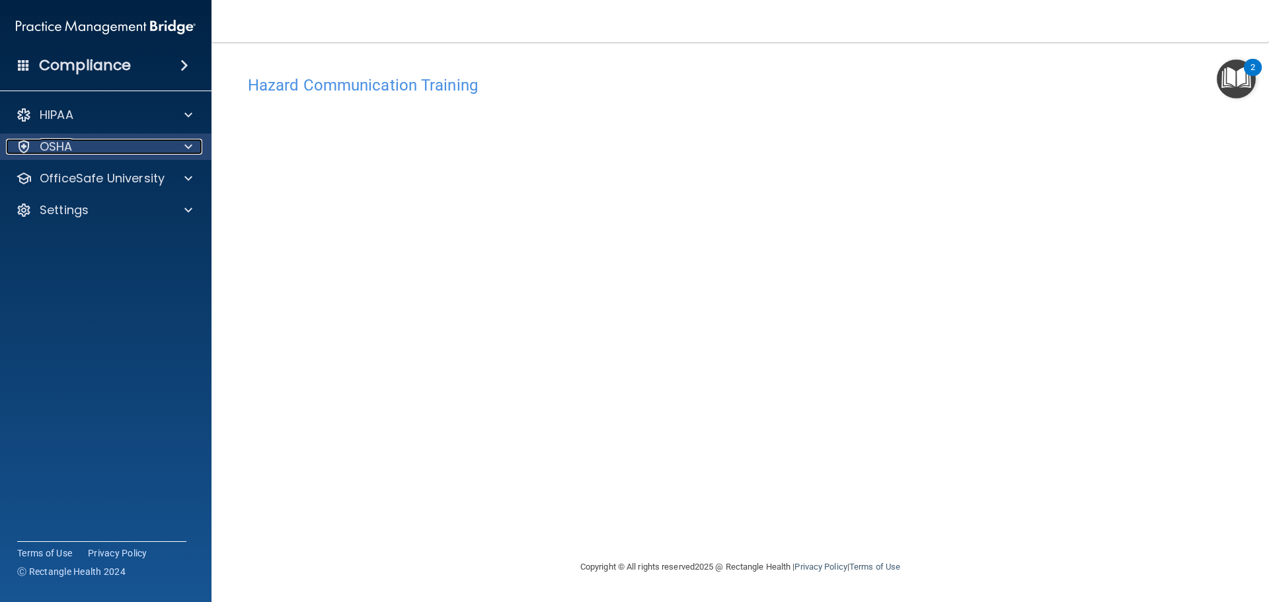
click at [120, 147] on div "OSHA" at bounding box center [88, 147] width 164 height 16
click at [75, 150] on div "OSHA" at bounding box center [88, 147] width 164 height 16
click at [88, 145] on div "OSHA" at bounding box center [88, 147] width 164 height 16
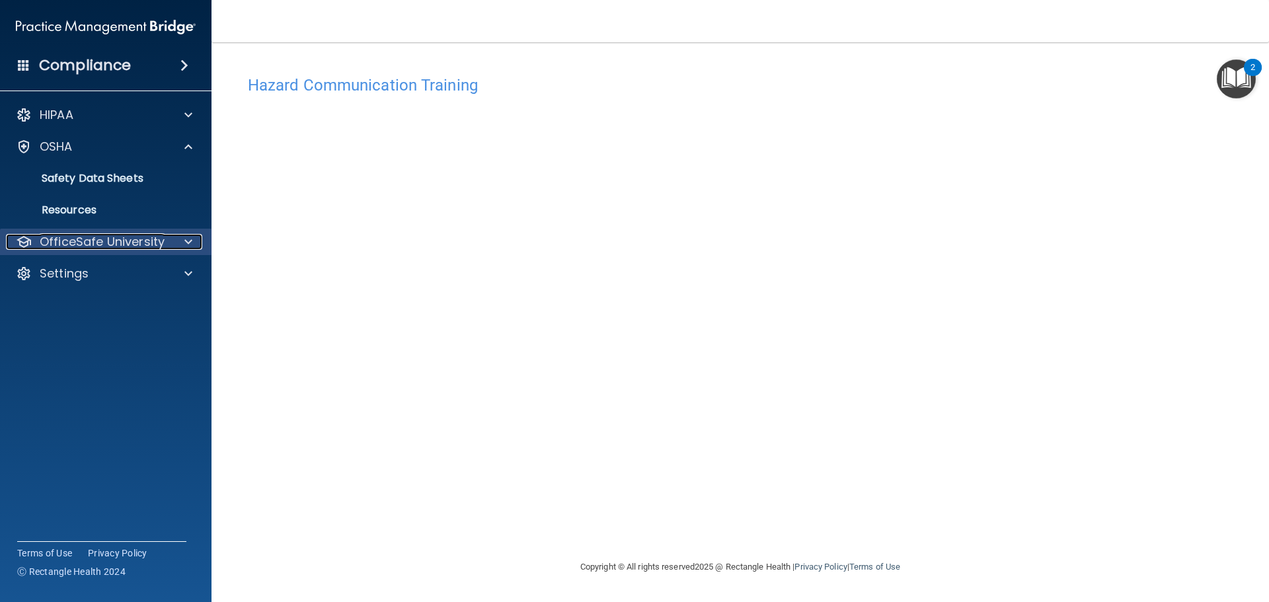
click at [95, 249] on p "OfficeSafe University" at bounding box center [102, 242] width 125 height 16
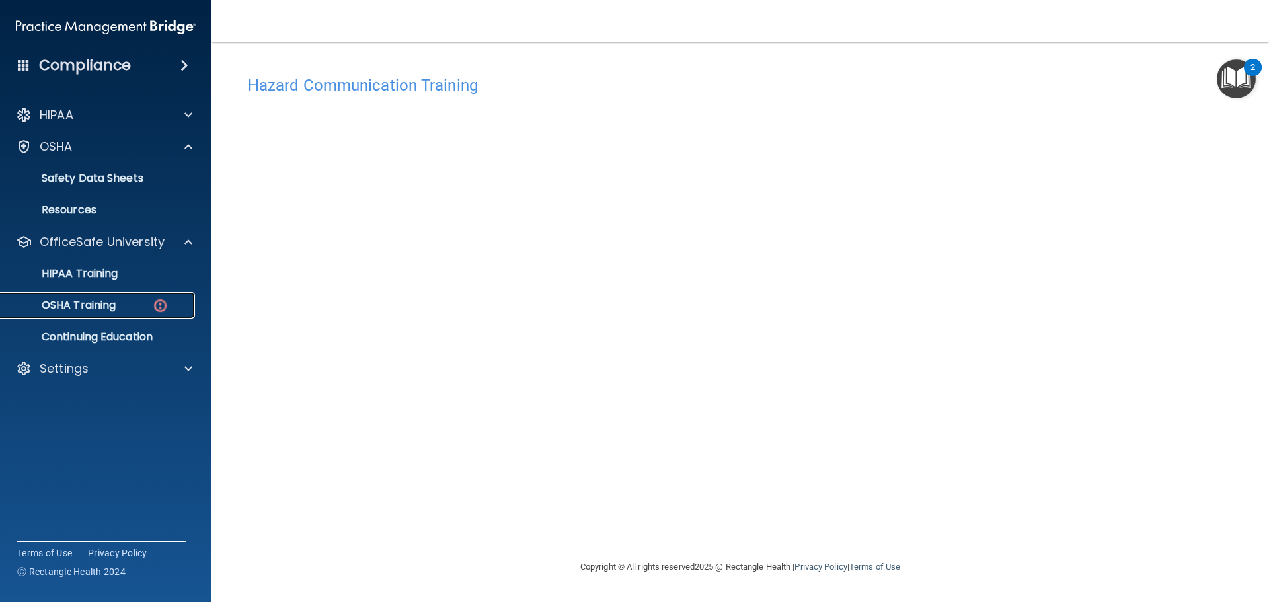
click at [105, 307] on p "OSHA Training" at bounding box center [62, 305] width 107 height 13
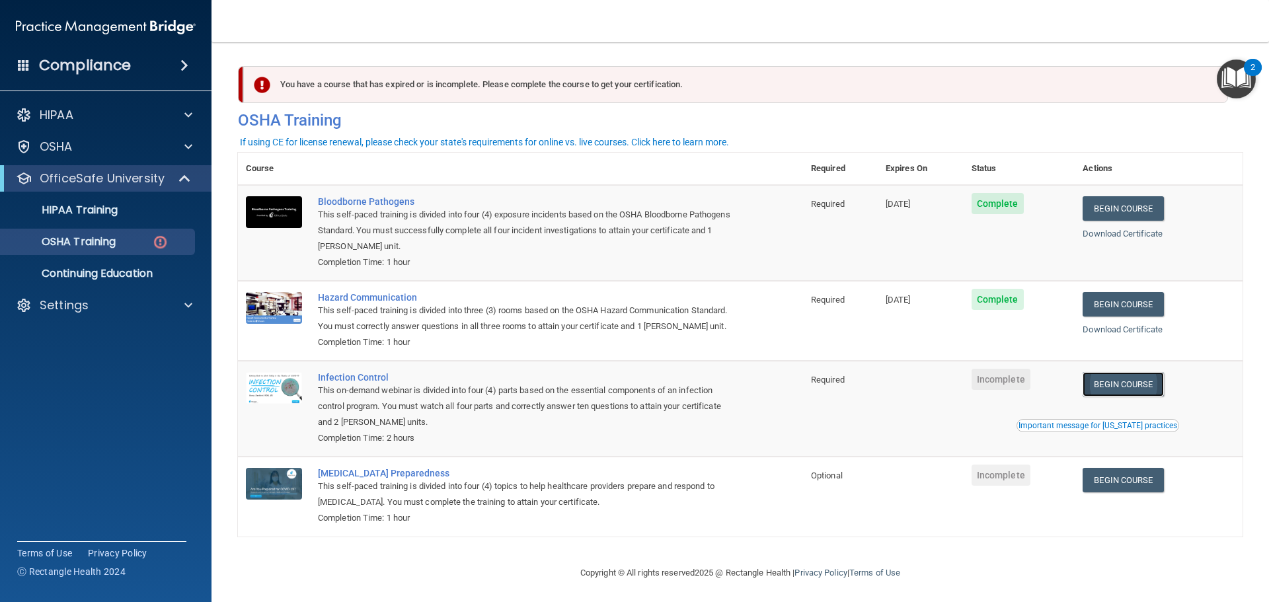
click at [1123, 392] on link "Begin Course" at bounding box center [1123, 384] width 81 height 24
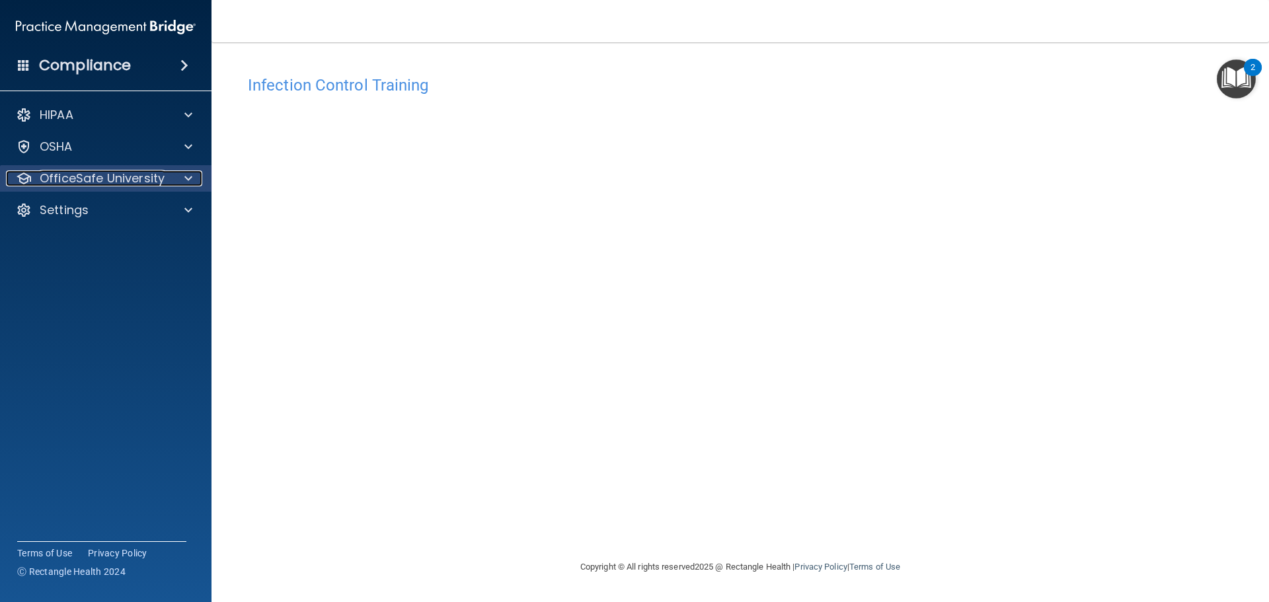
click at [126, 184] on p "OfficeSafe University" at bounding box center [102, 179] width 125 height 16
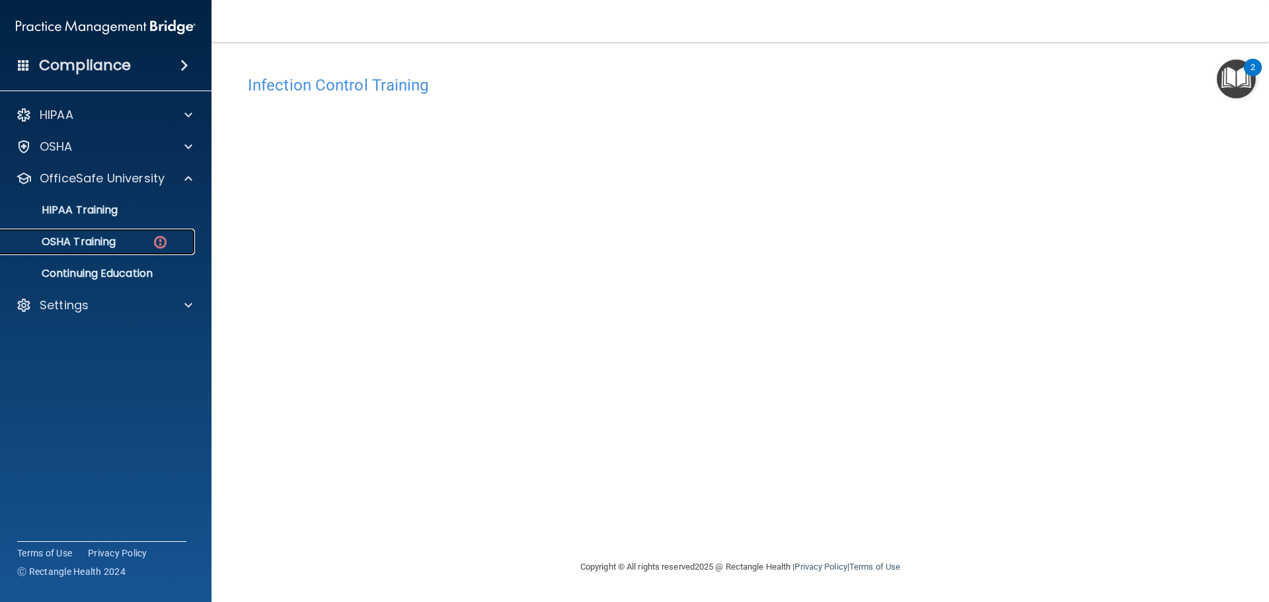
click at [120, 245] on div "OSHA Training" at bounding box center [99, 241] width 180 height 13
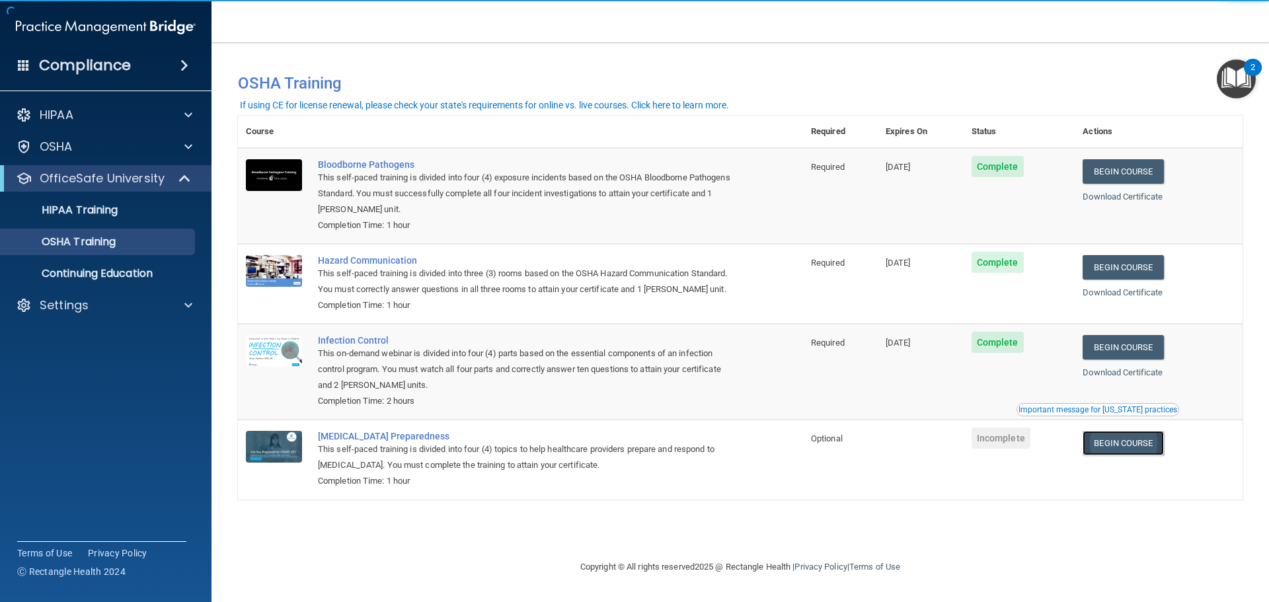
click at [1150, 446] on link "Begin Course" at bounding box center [1123, 443] width 81 height 24
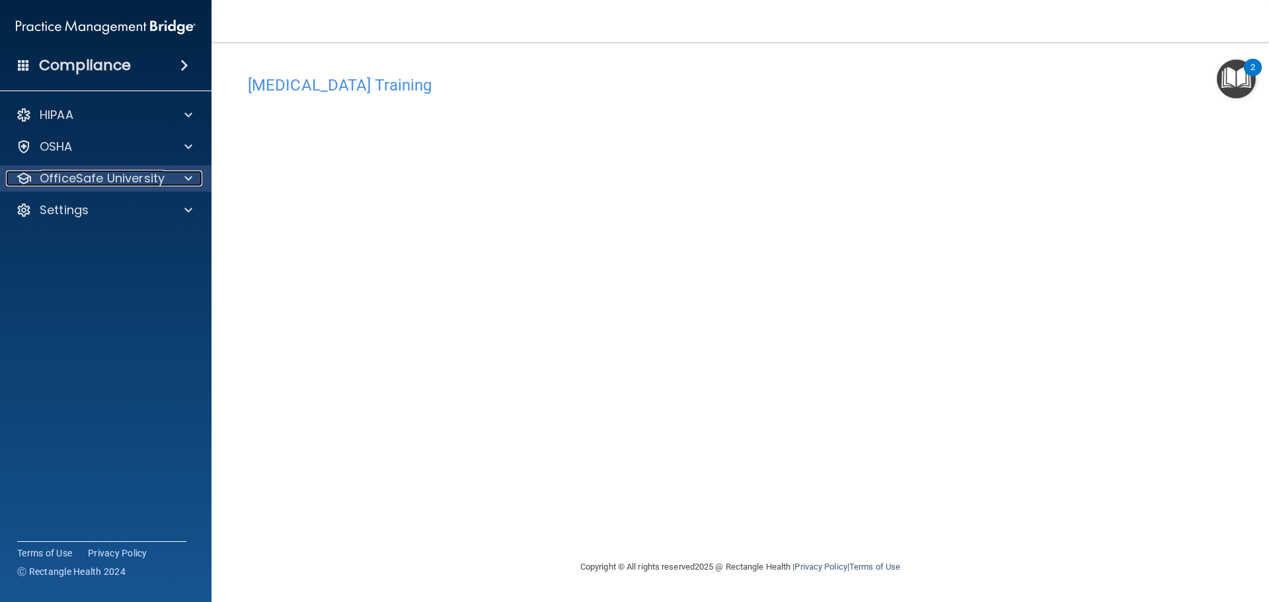
click at [111, 186] on p "OfficeSafe University" at bounding box center [102, 179] width 125 height 16
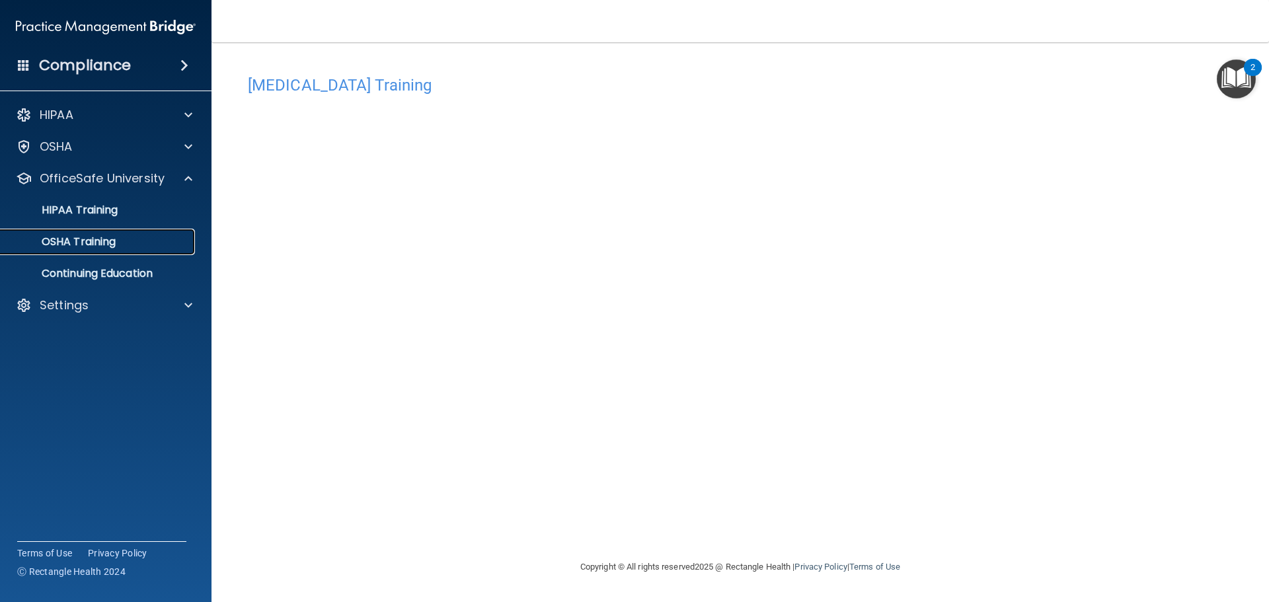
click at [132, 243] on div "OSHA Training" at bounding box center [99, 241] width 180 height 13
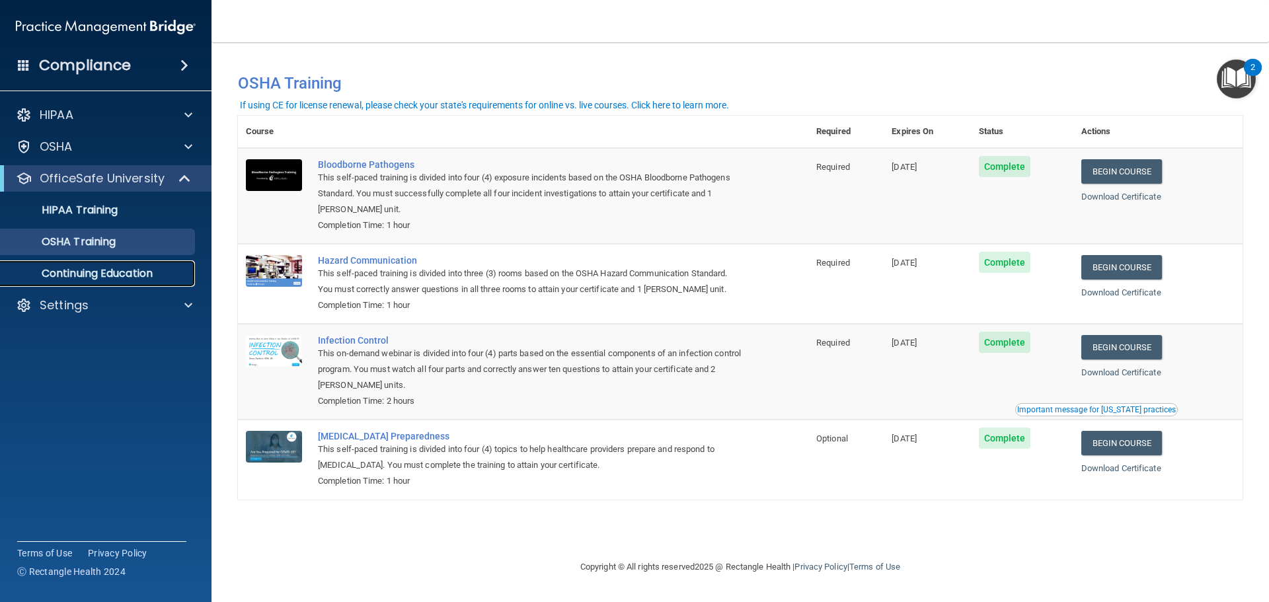
click at [117, 270] on p "Continuing Education" at bounding box center [99, 273] width 180 height 13
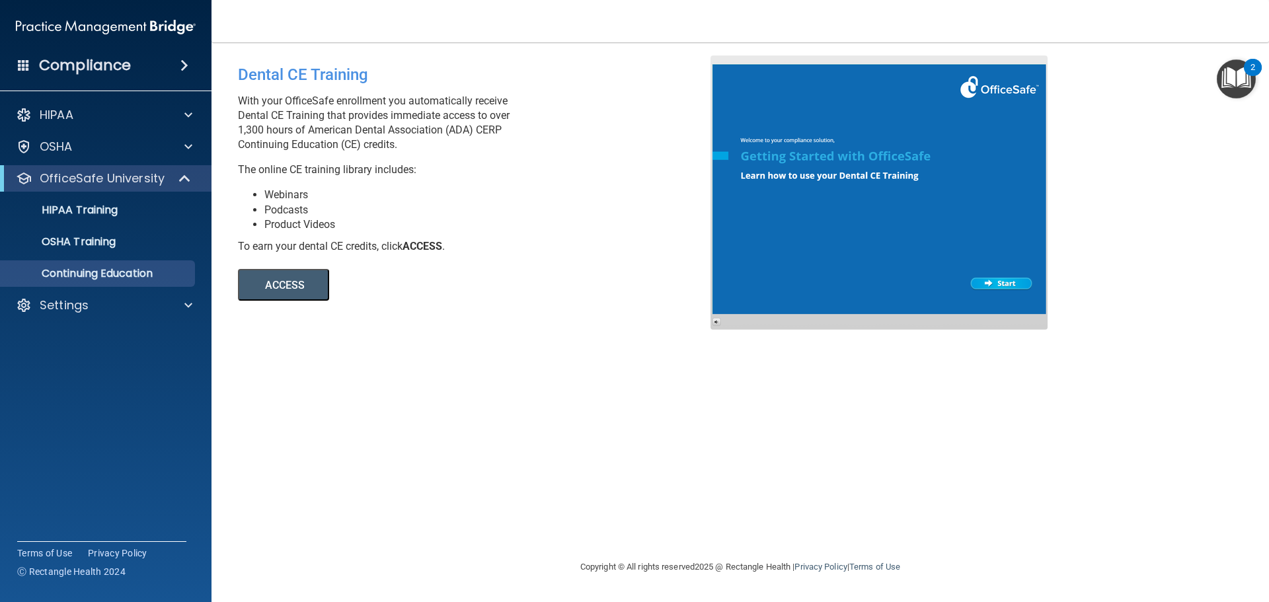
click at [297, 284] on button "ACCESS" at bounding box center [283, 285] width 91 height 32
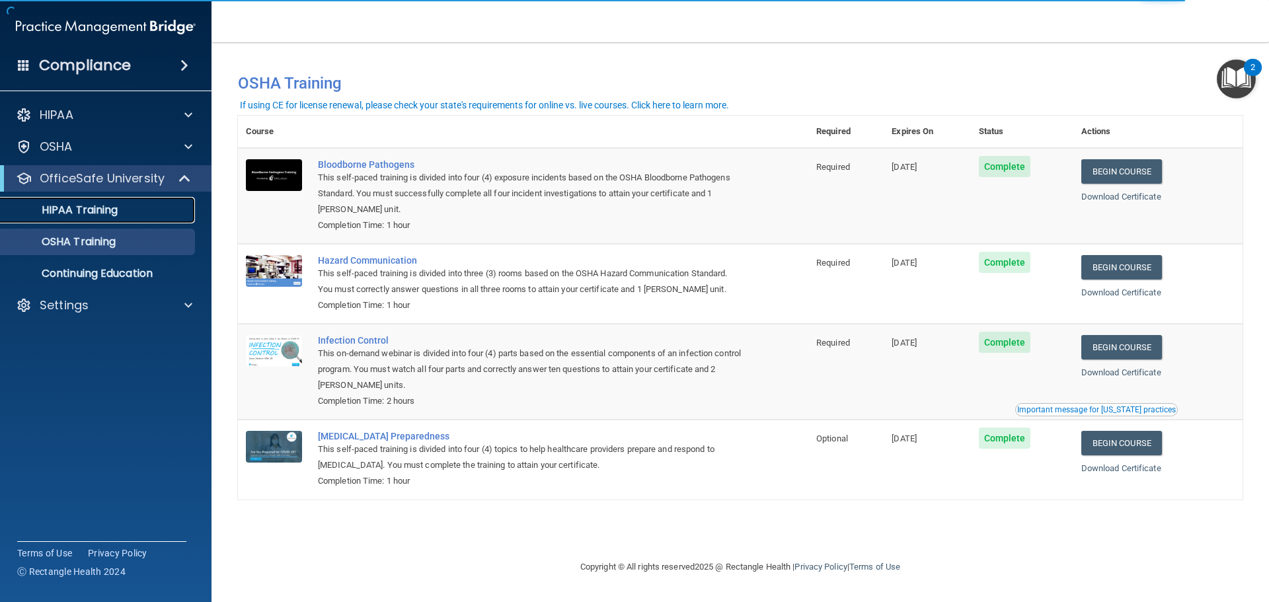
click at [94, 206] on p "HIPAA Training" at bounding box center [63, 210] width 109 height 13
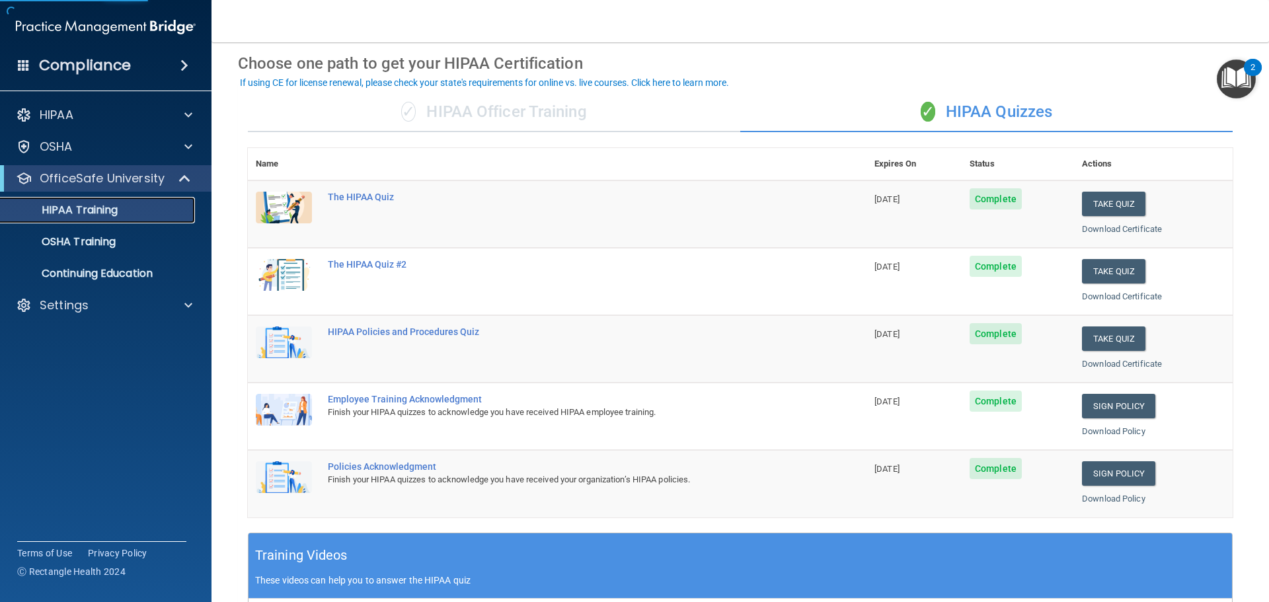
scroll to position [393, 0]
